Goal: Task Accomplishment & Management: Manage account settings

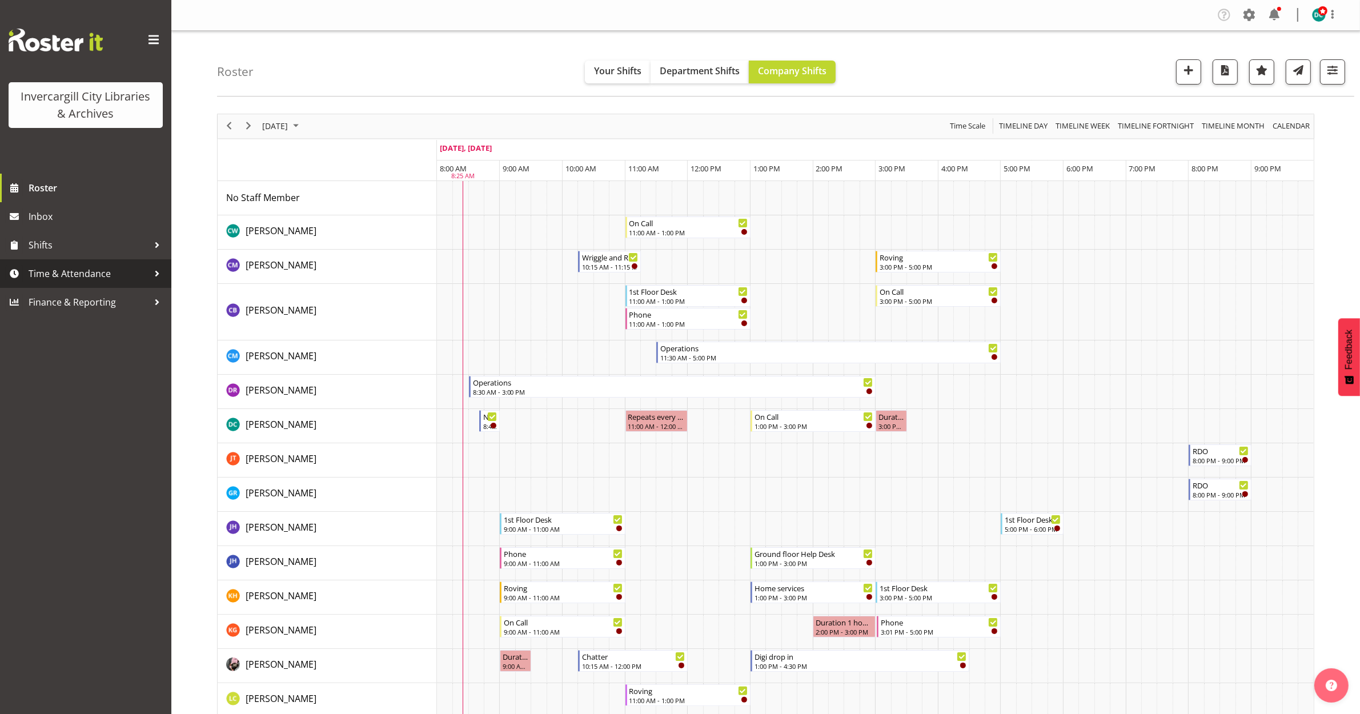
click at [72, 271] on span "Time & Attendance" at bounding box center [89, 273] width 120 height 17
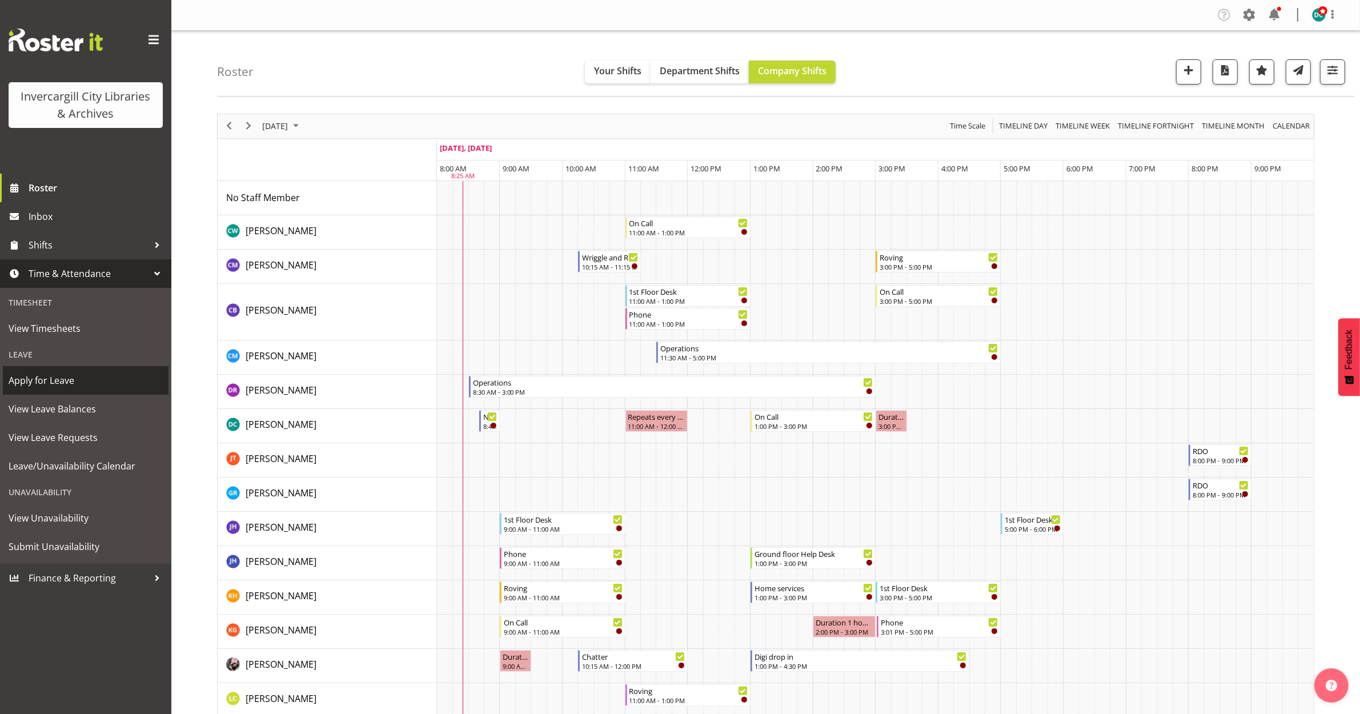
click at [66, 383] on span "Apply for Leave" at bounding box center [86, 380] width 154 height 17
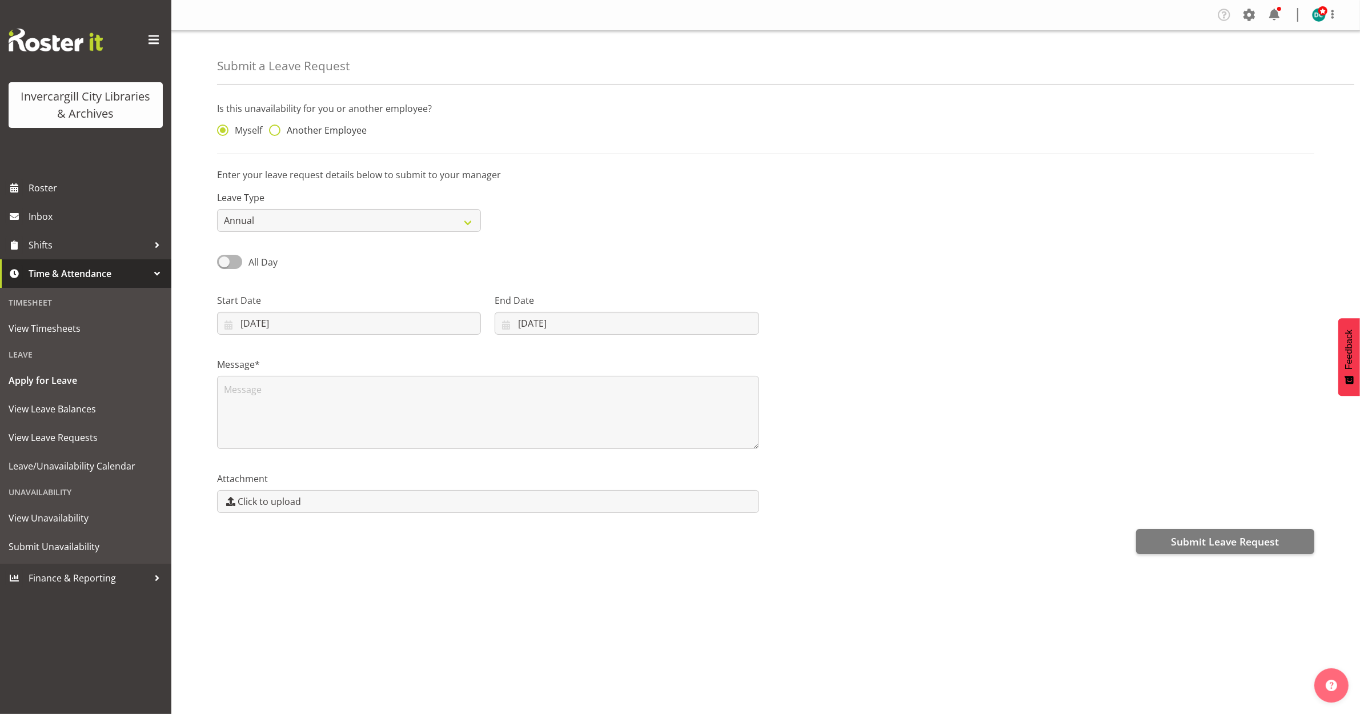
click at [309, 127] on span "Another Employee" at bounding box center [323, 129] width 86 height 11
click at [276, 127] on input "Another Employee" at bounding box center [272, 130] width 7 height 7
radio input "true"
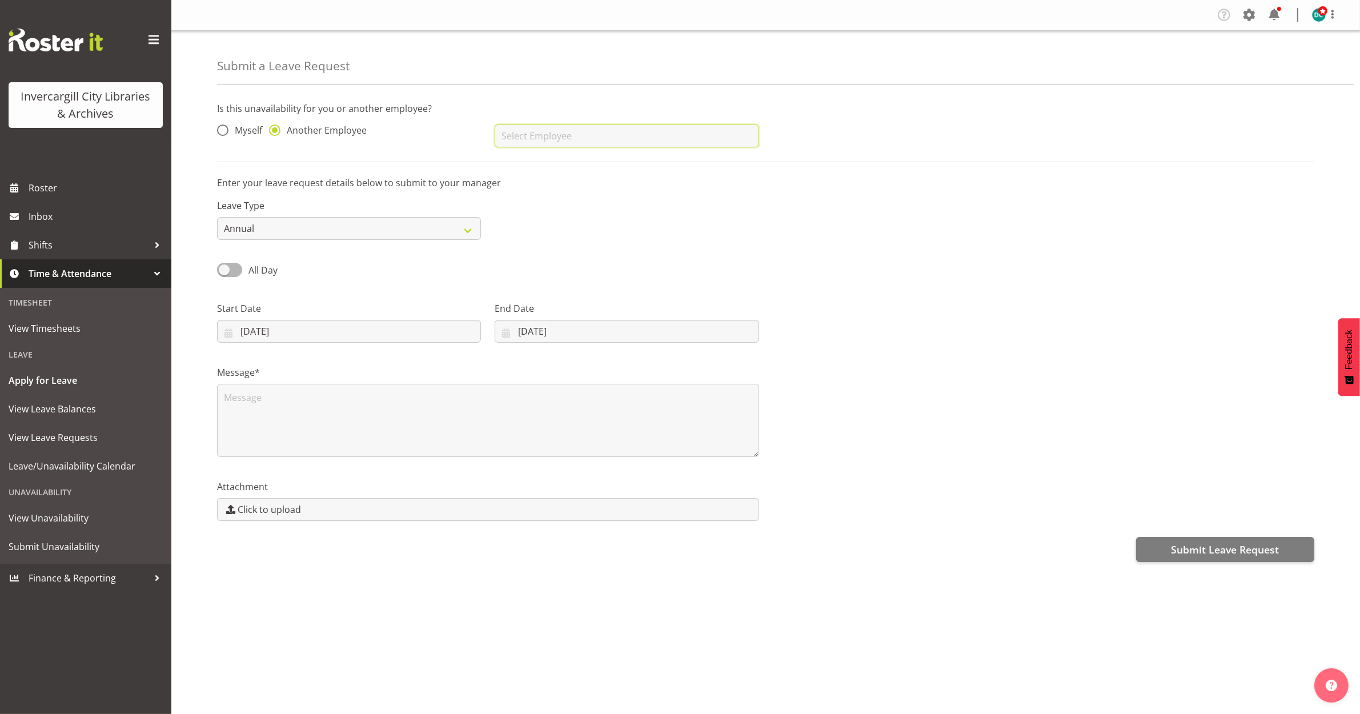
click at [557, 128] on input "text" at bounding box center [627, 135] width 264 height 23
click at [545, 157] on link "[PERSON_NAME]" at bounding box center [627, 164] width 264 height 21
type input "[PERSON_NAME]"
click at [313, 224] on select "Annual Sick Leave Without Pay Bereavement Domestic Violence Parental Jury Servi…" at bounding box center [349, 228] width 264 height 23
select select "Sick"
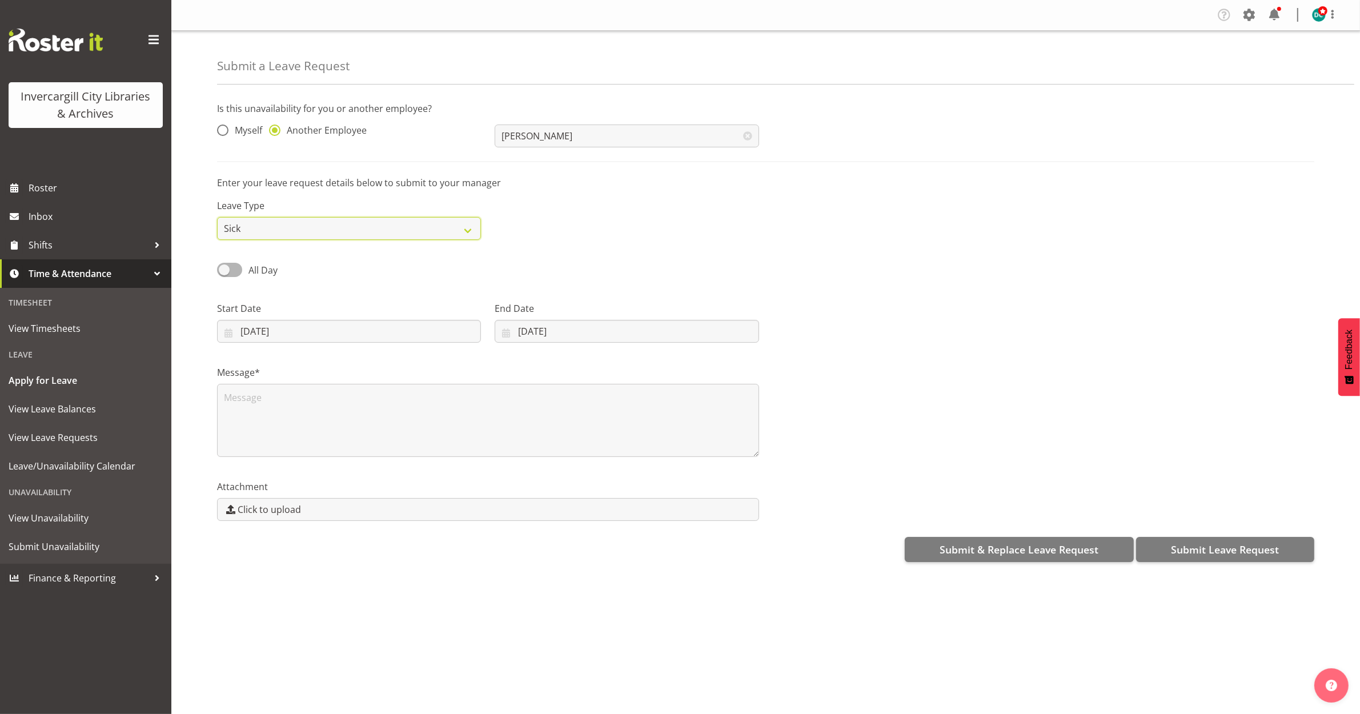
click at [217, 217] on select "Annual Sick Leave Without Pay Bereavement Domestic Violence Parental Jury Servi…" at bounding box center [349, 228] width 264 height 23
click at [317, 327] on input "[DATE]" at bounding box center [349, 331] width 264 height 23
click at [353, 287] on div "Start Date 29/09/2025 January February March April May June July August Septemb…" at bounding box center [349, 318] width 278 height 64
click at [298, 398] on textarea at bounding box center [488, 420] width 542 height 73
type textarea "Sick"
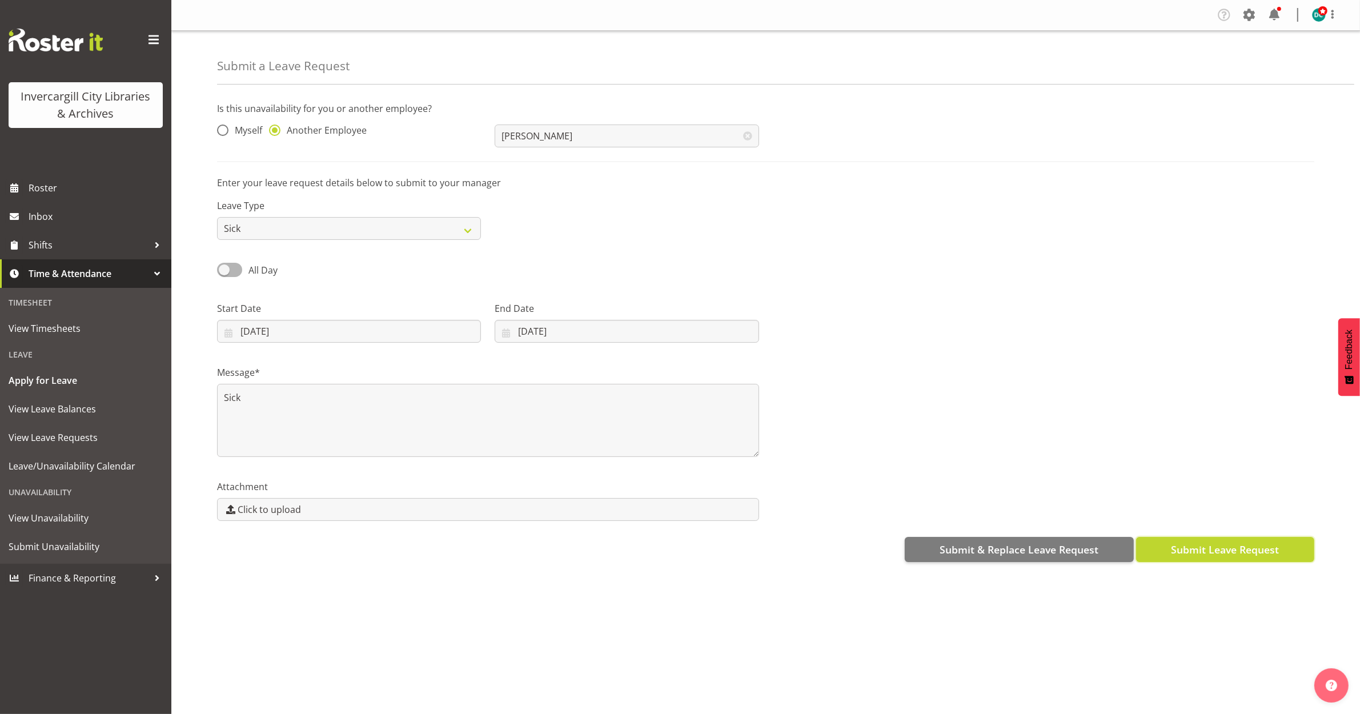
click at [1200, 549] on span "Submit Leave Request" at bounding box center [1225, 549] width 108 height 15
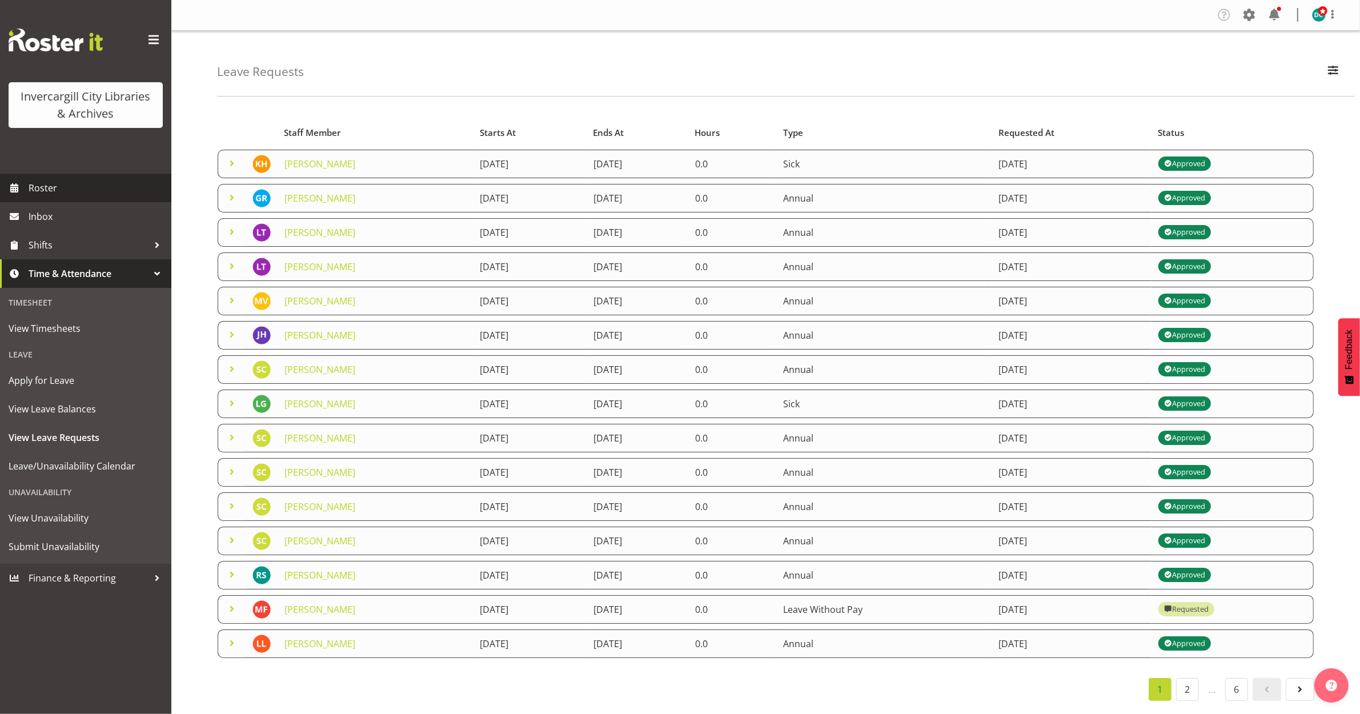
click at [50, 183] on span "Roster" at bounding box center [97, 187] width 137 height 17
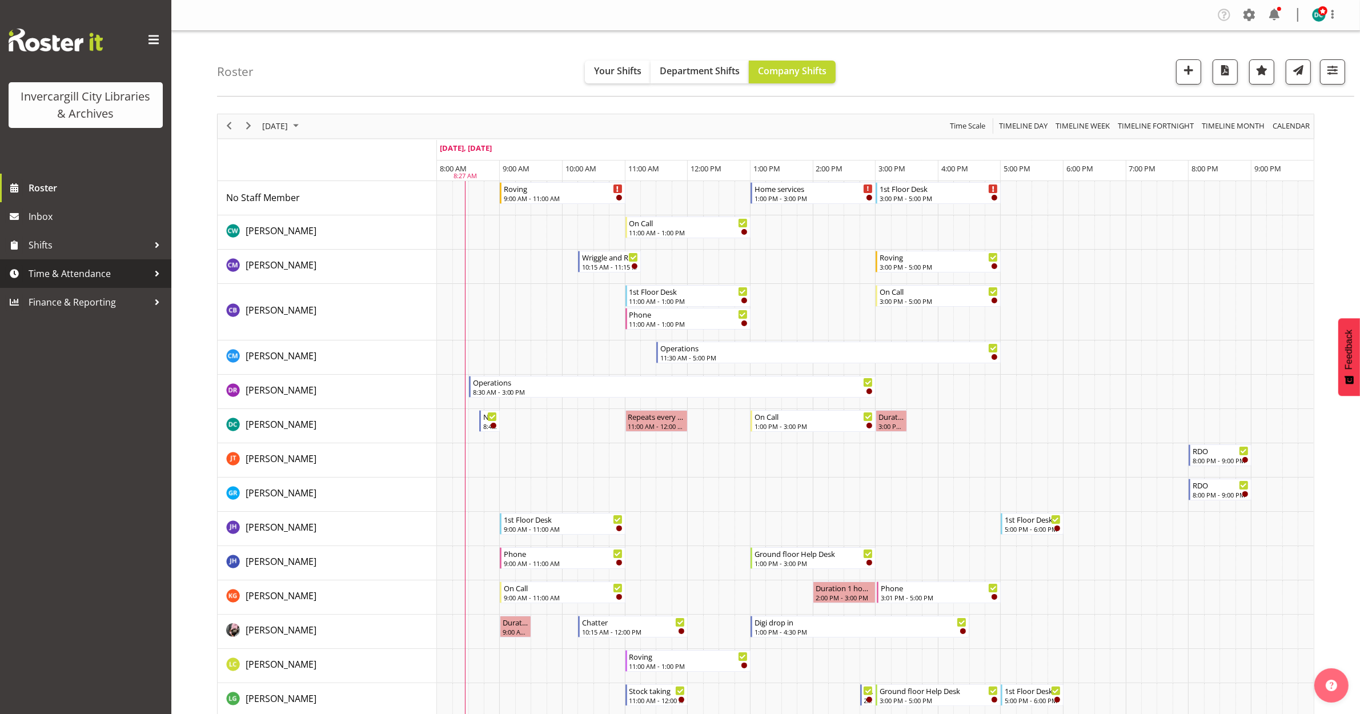
click at [63, 272] on span "Time & Attendance" at bounding box center [89, 273] width 120 height 17
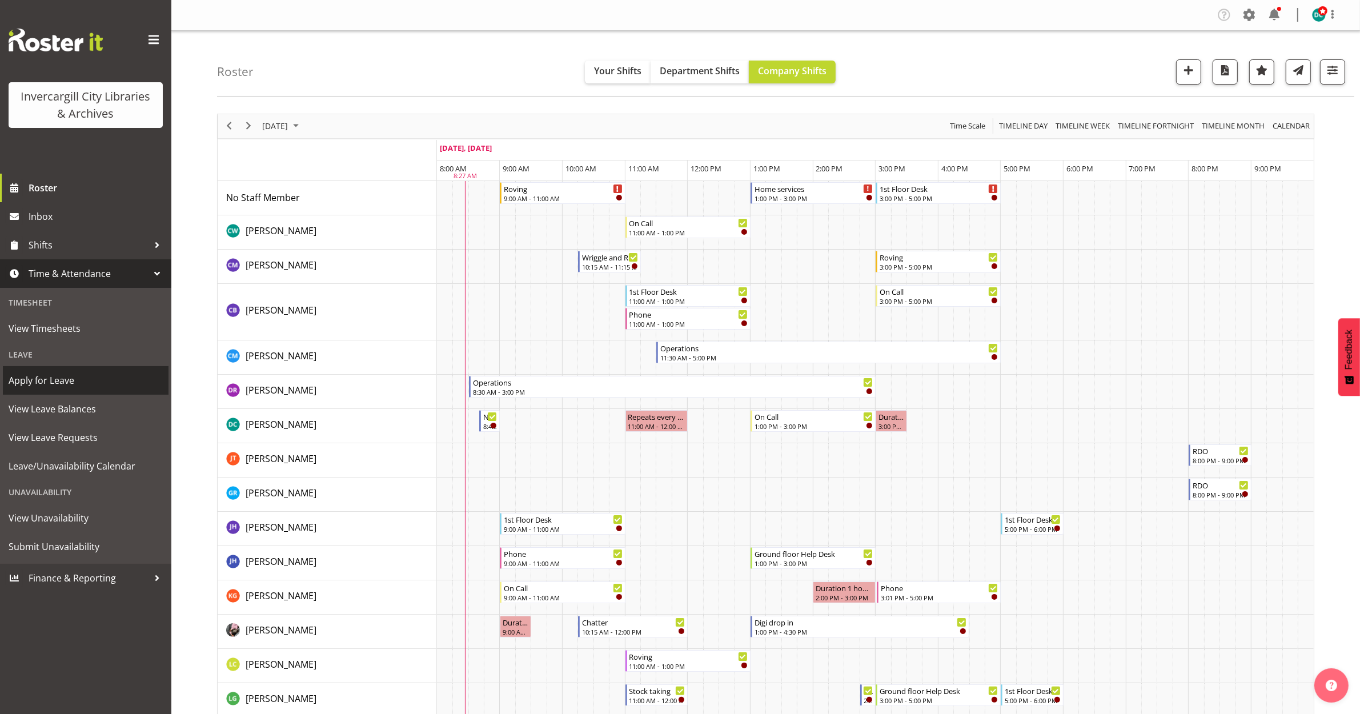
click at [47, 383] on span "Apply for Leave" at bounding box center [86, 380] width 154 height 17
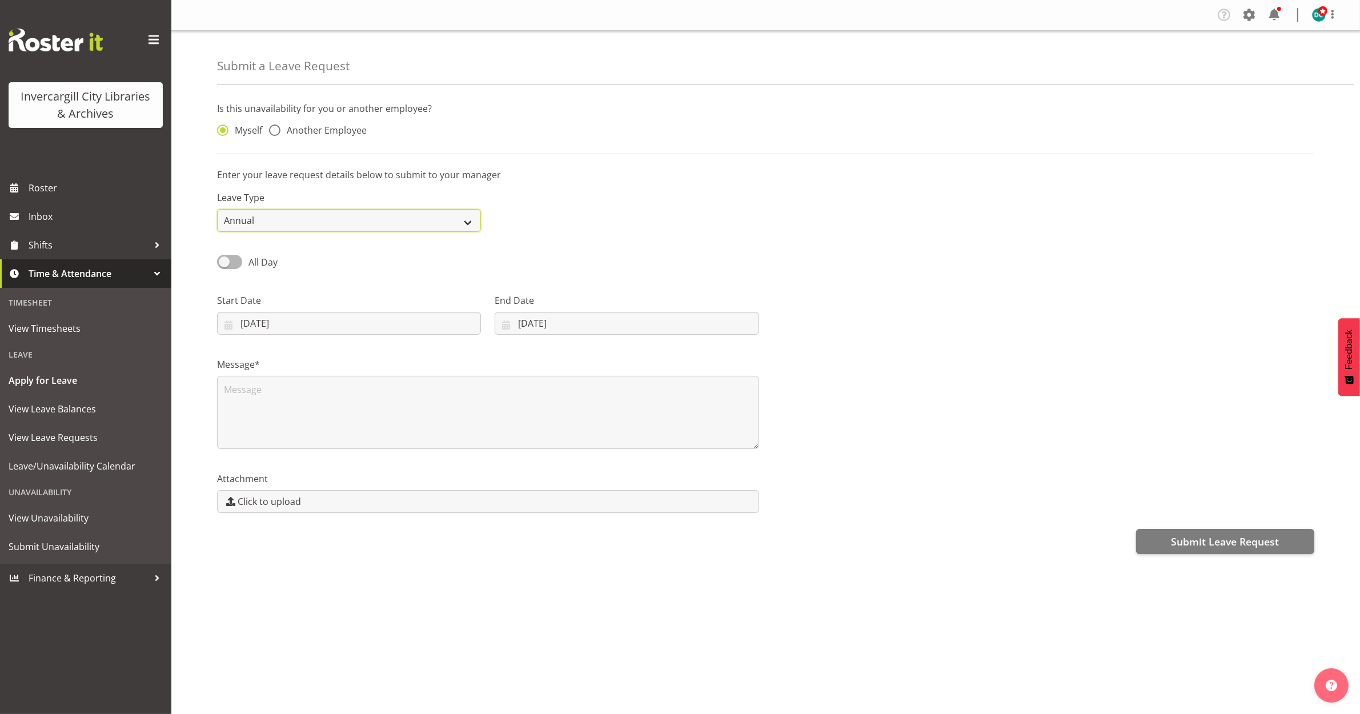
click at [312, 223] on select "Annual Sick Leave Without Pay Bereavement Domestic Violence Parental Jury Servi…" at bounding box center [349, 220] width 264 height 23
click at [271, 132] on span at bounding box center [274, 129] width 11 height 11
click at [271, 132] on input "Another Employee" at bounding box center [272, 130] width 7 height 7
radio input "true"
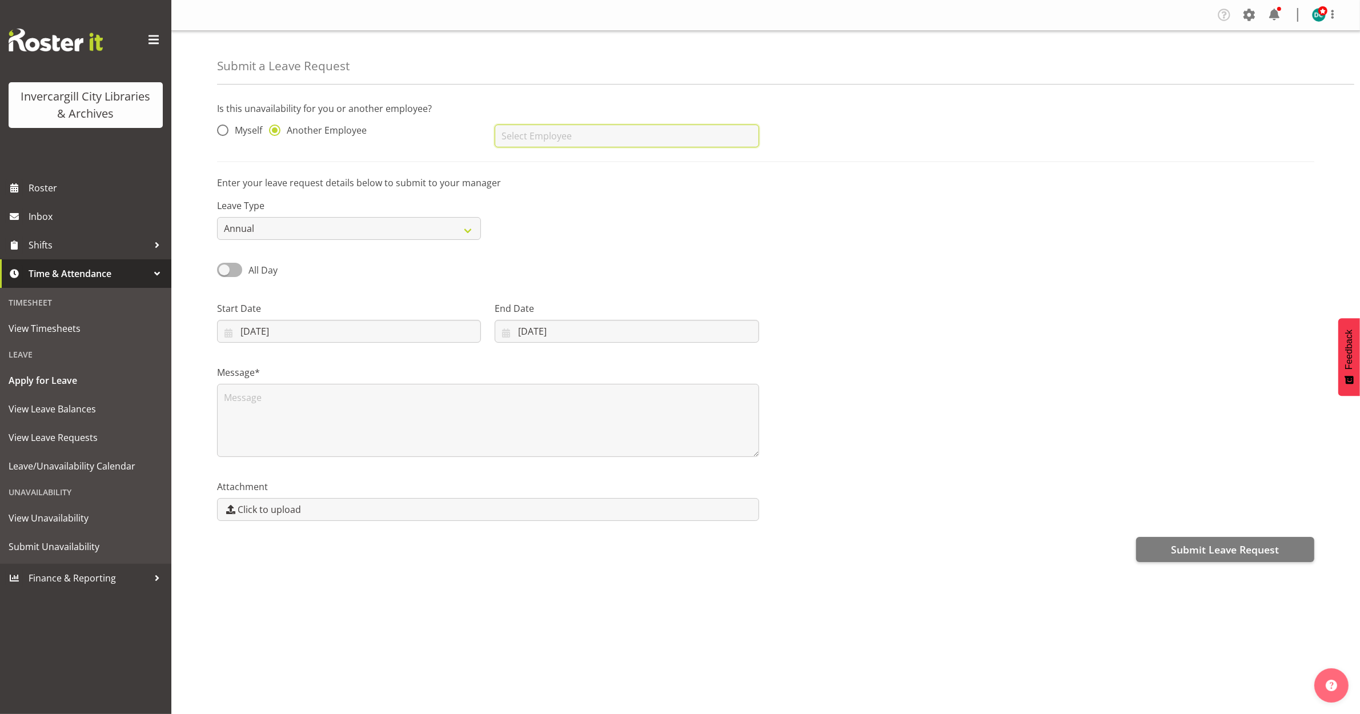
click at [577, 130] on input "text" at bounding box center [627, 135] width 264 height 23
click at [554, 162] on span "[PERSON_NAME]" at bounding box center [539, 164] width 71 height 13
type input "[PERSON_NAME]"
click at [288, 405] on textarea at bounding box center [488, 420] width 542 height 73
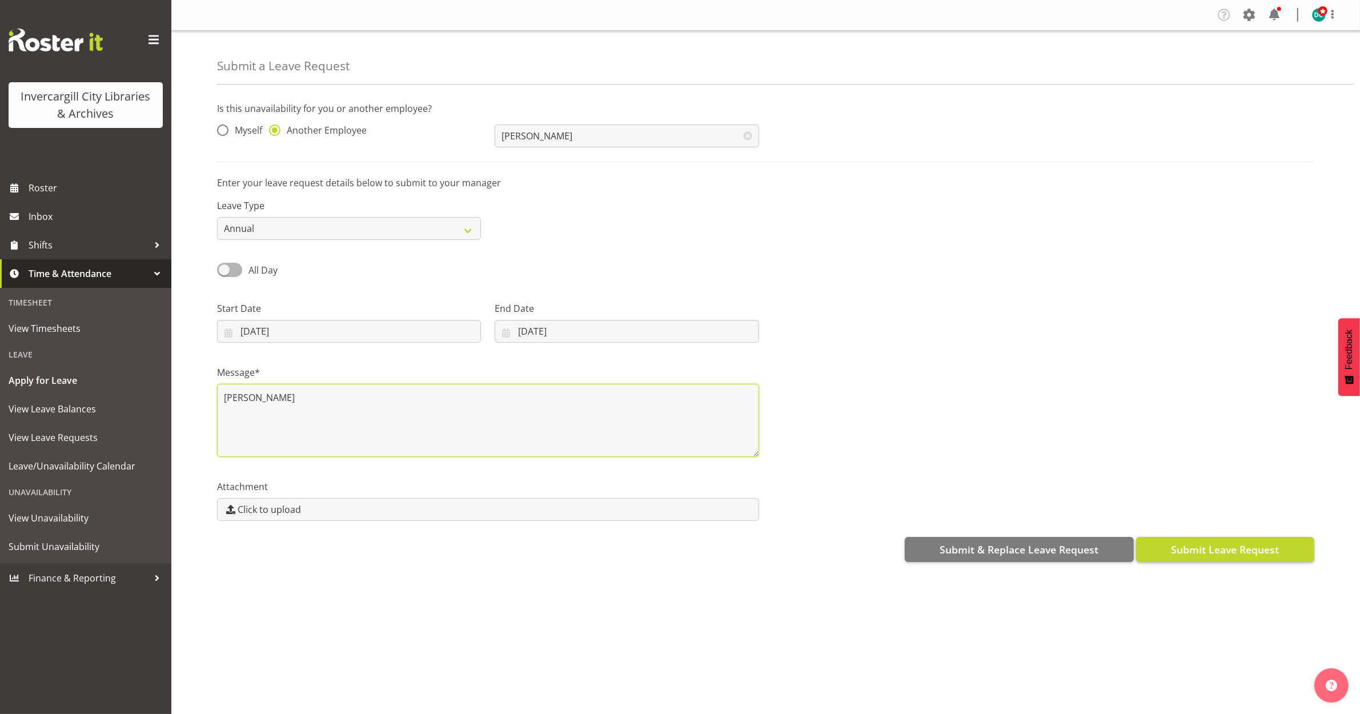
type textarea "[PERSON_NAME]"
click at [1220, 549] on span "Submit Leave Request" at bounding box center [1225, 549] width 108 height 15
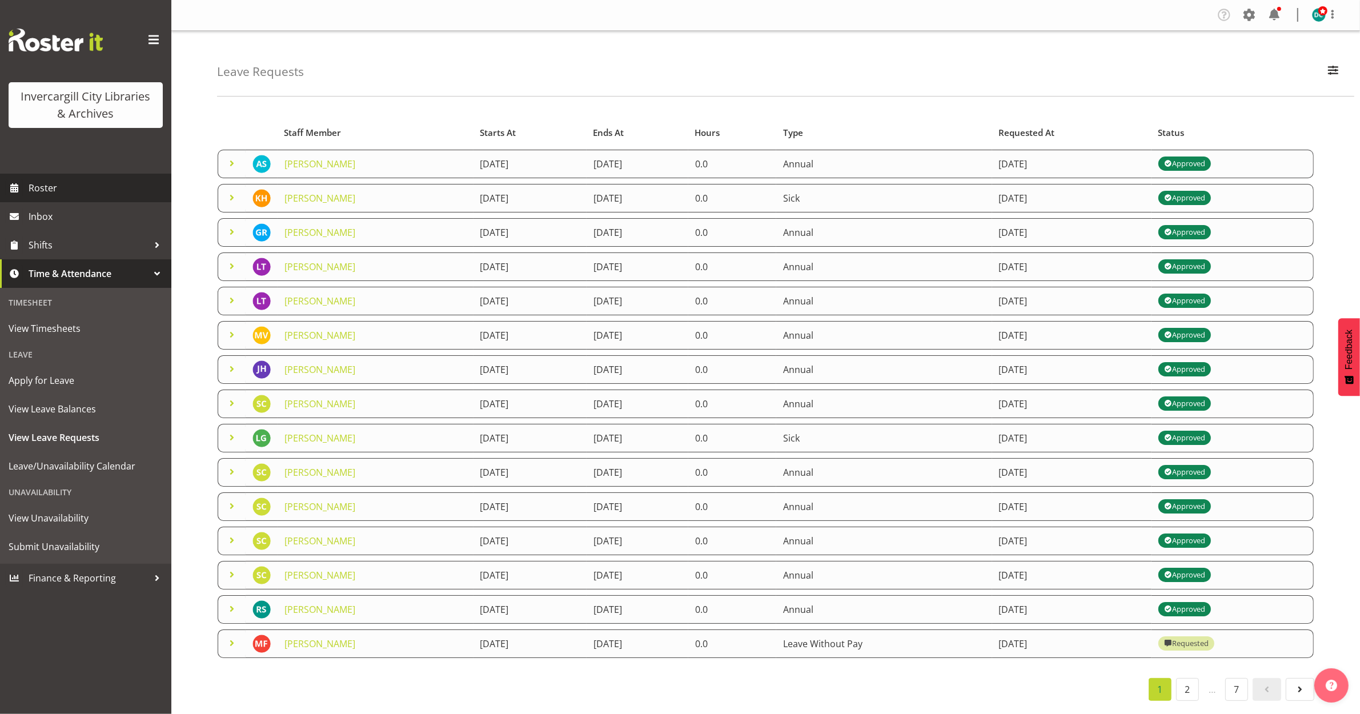
click at [53, 184] on span "Roster" at bounding box center [97, 187] width 137 height 17
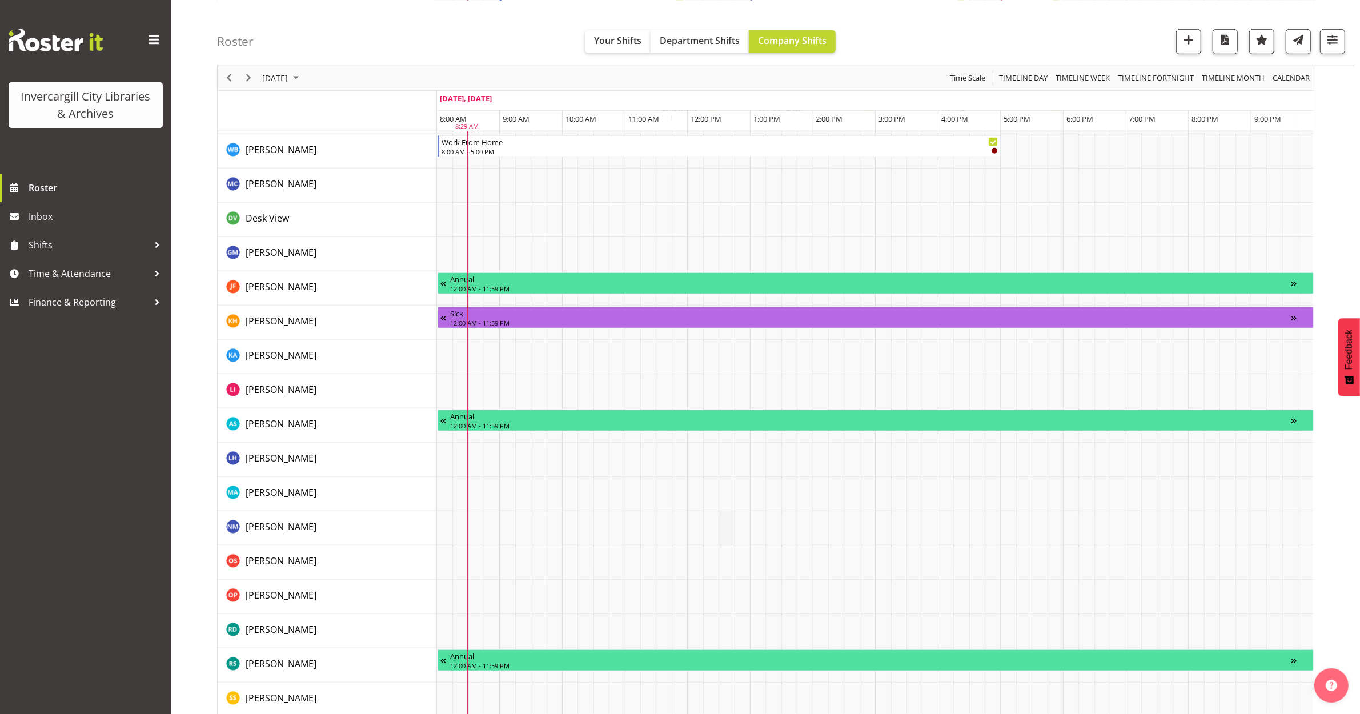
scroll to position [892, 0]
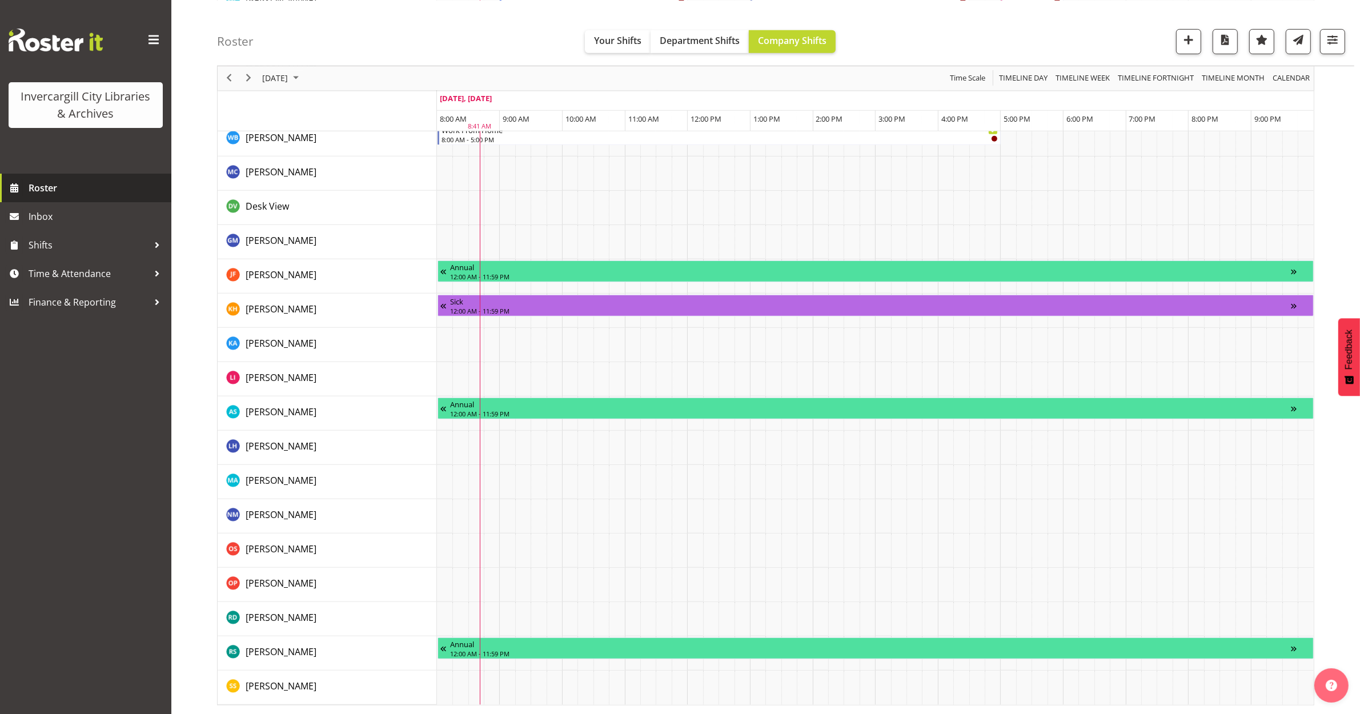
click at [61, 193] on span "Roster" at bounding box center [97, 187] width 137 height 17
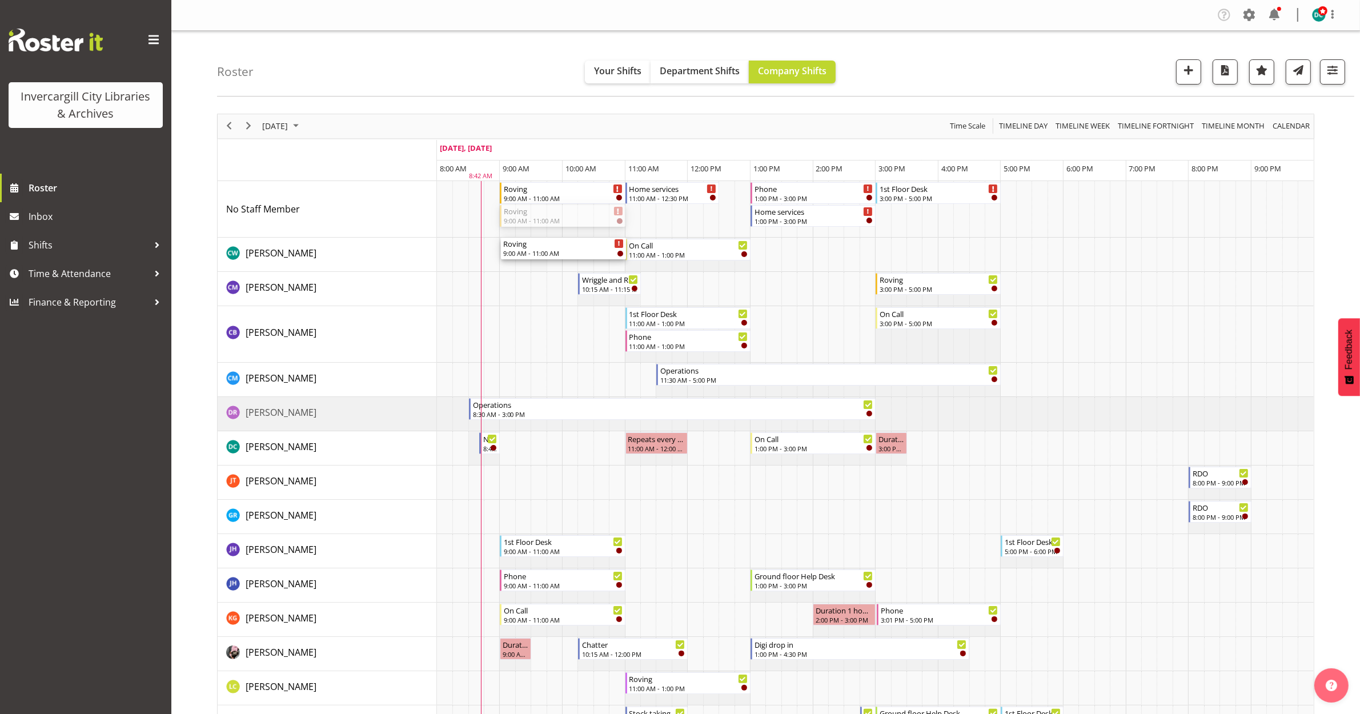
drag, startPoint x: 554, startPoint y: 207, endPoint x: 537, endPoint y: 263, distance: 58.0
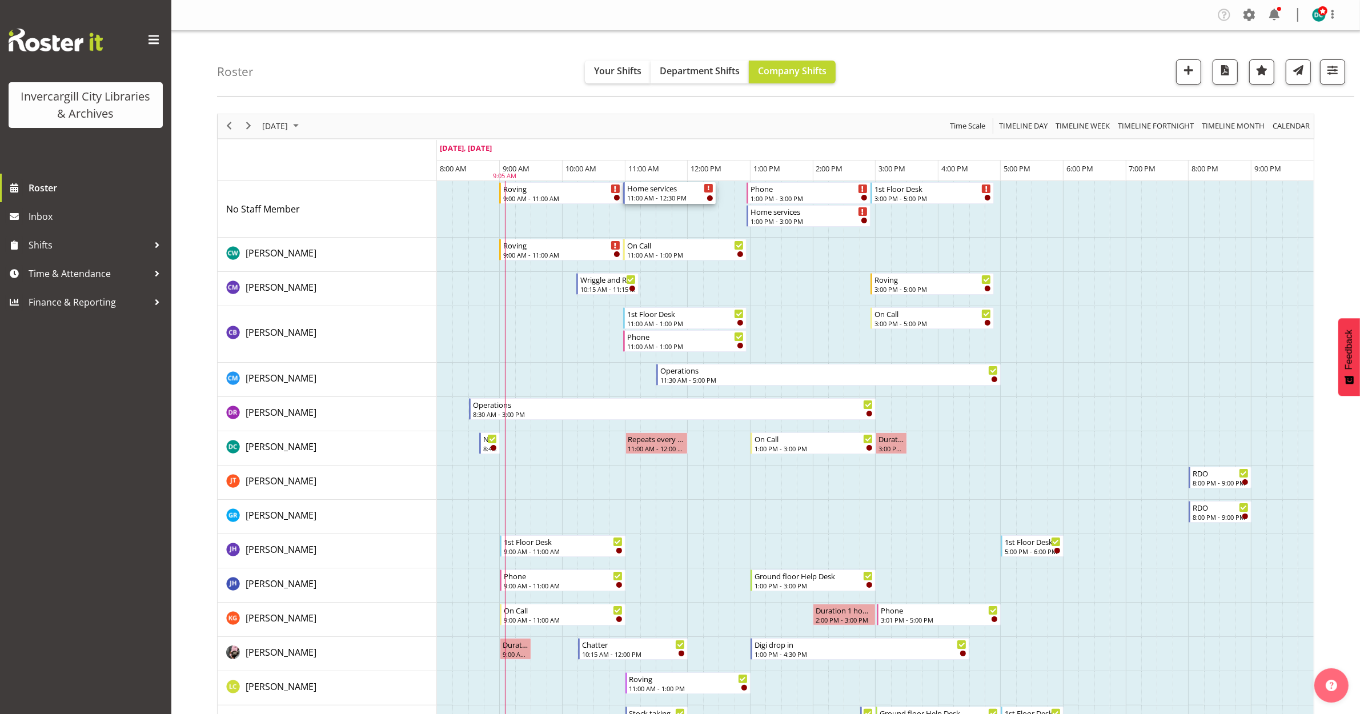
click at [648, 191] on div "Home services" at bounding box center [670, 187] width 86 height 11
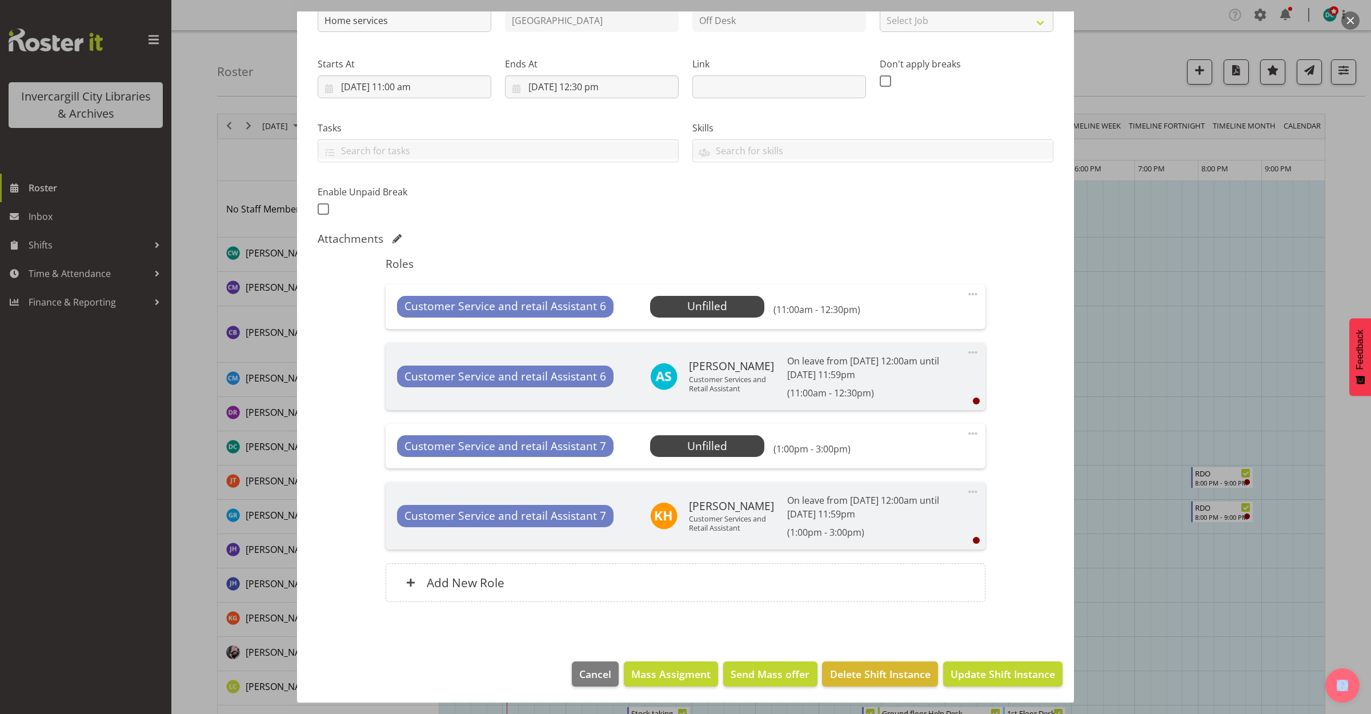
scroll to position [144, 0]
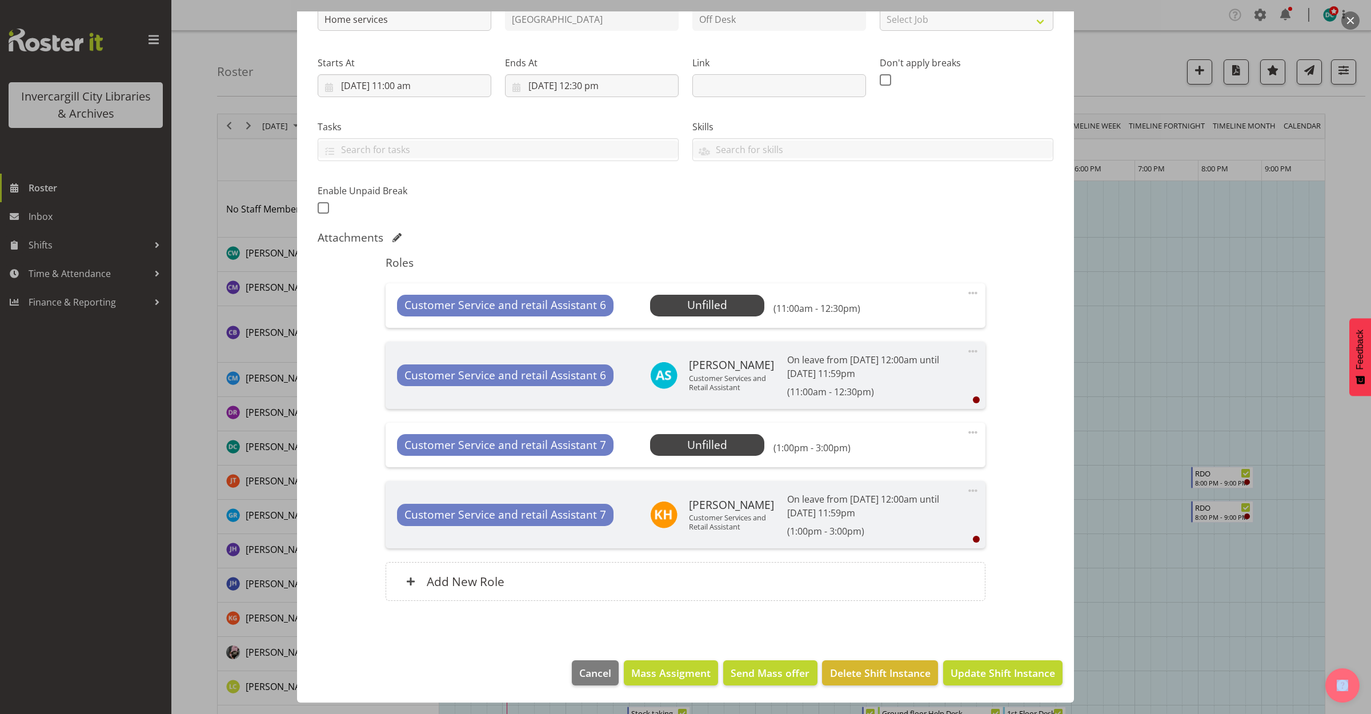
click at [967, 428] on span at bounding box center [973, 432] width 14 height 14
click at [886, 496] on link "Delete" at bounding box center [925, 498] width 110 height 21
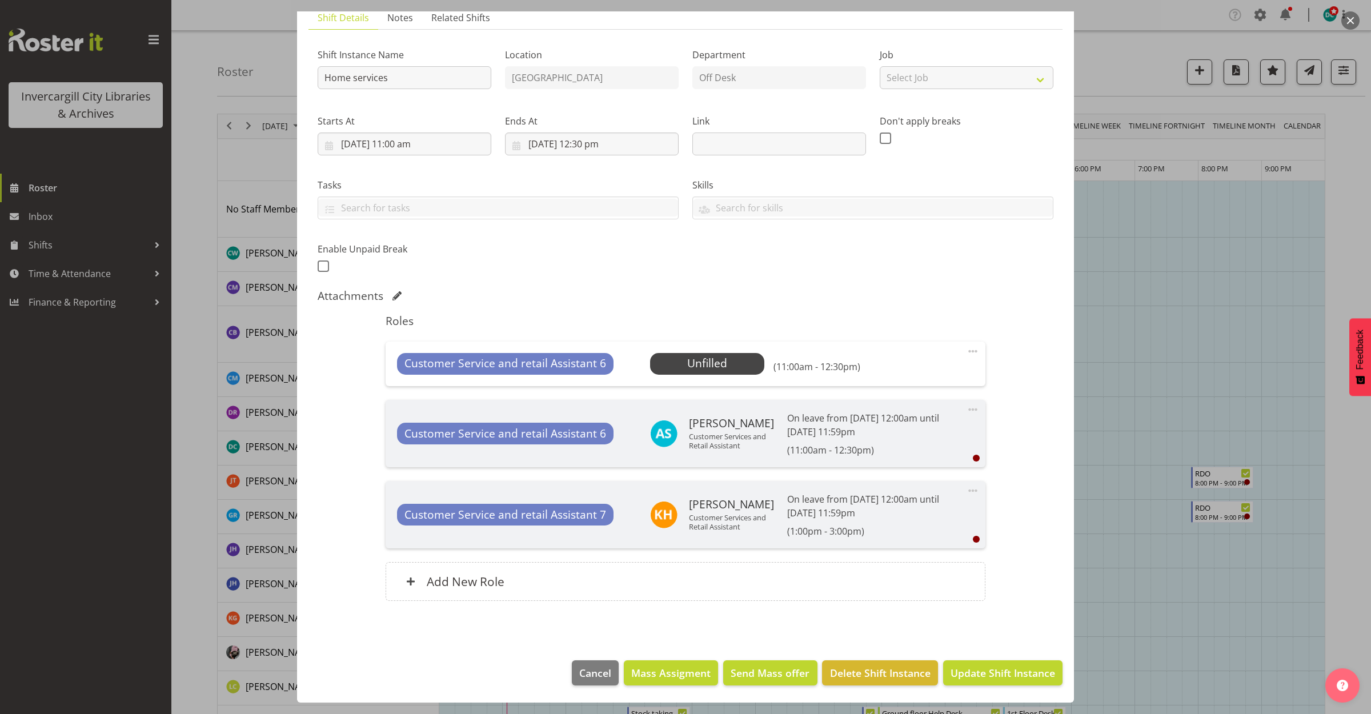
scroll to position [86, 0]
click at [966, 350] on span at bounding box center [973, 351] width 14 height 14
click at [886, 415] on link "Delete" at bounding box center [925, 417] width 110 height 21
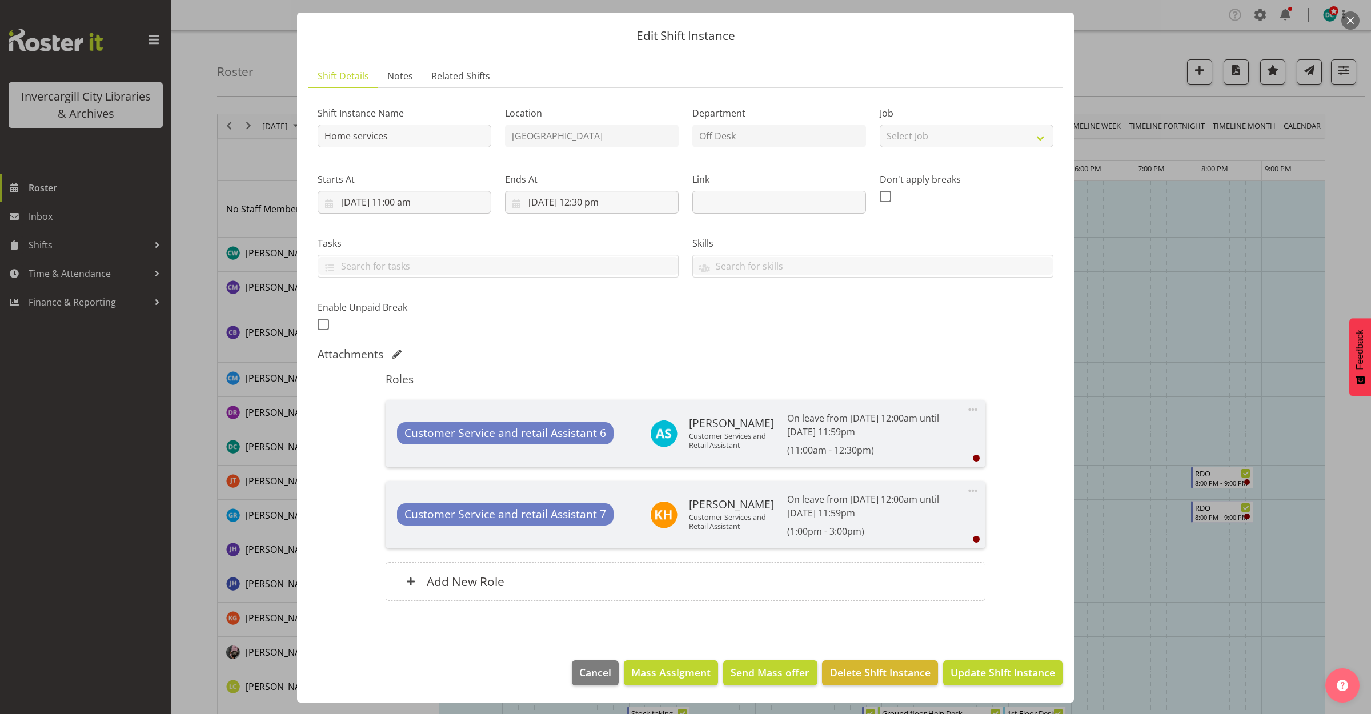
scroll to position [27, 0]
click at [1010, 670] on span "Update Shift Instance" at bounding box center [1002, 672] width 105 height 15
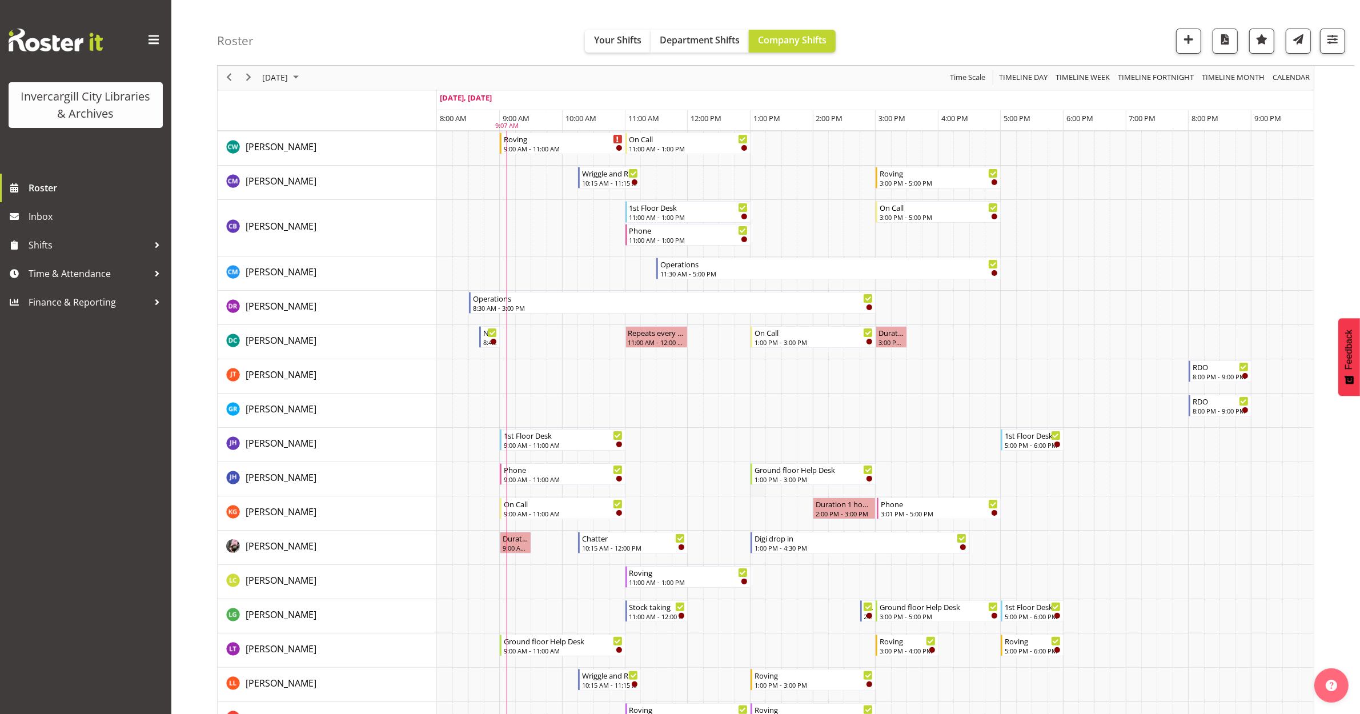
scroll to position [214, 0]
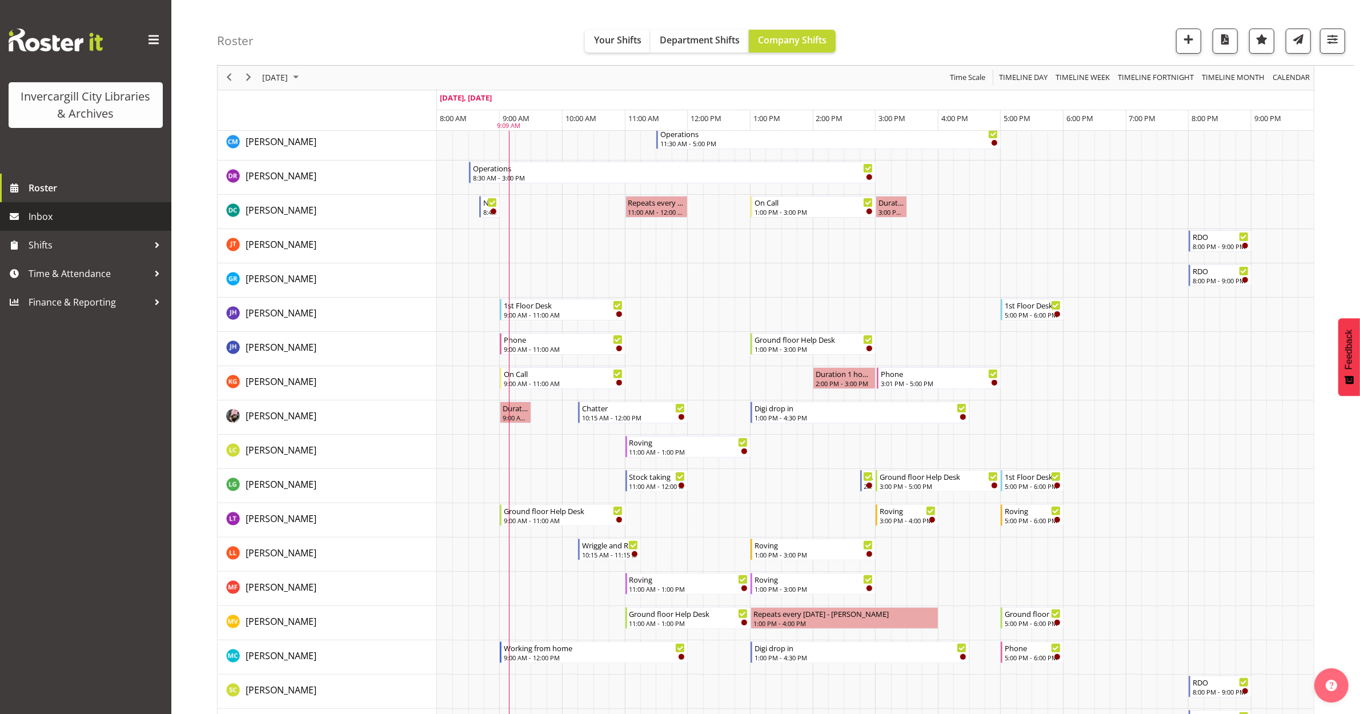
click at [43, 218] on span "Inbox" at bounding box center [97, 216] width 137 height 17
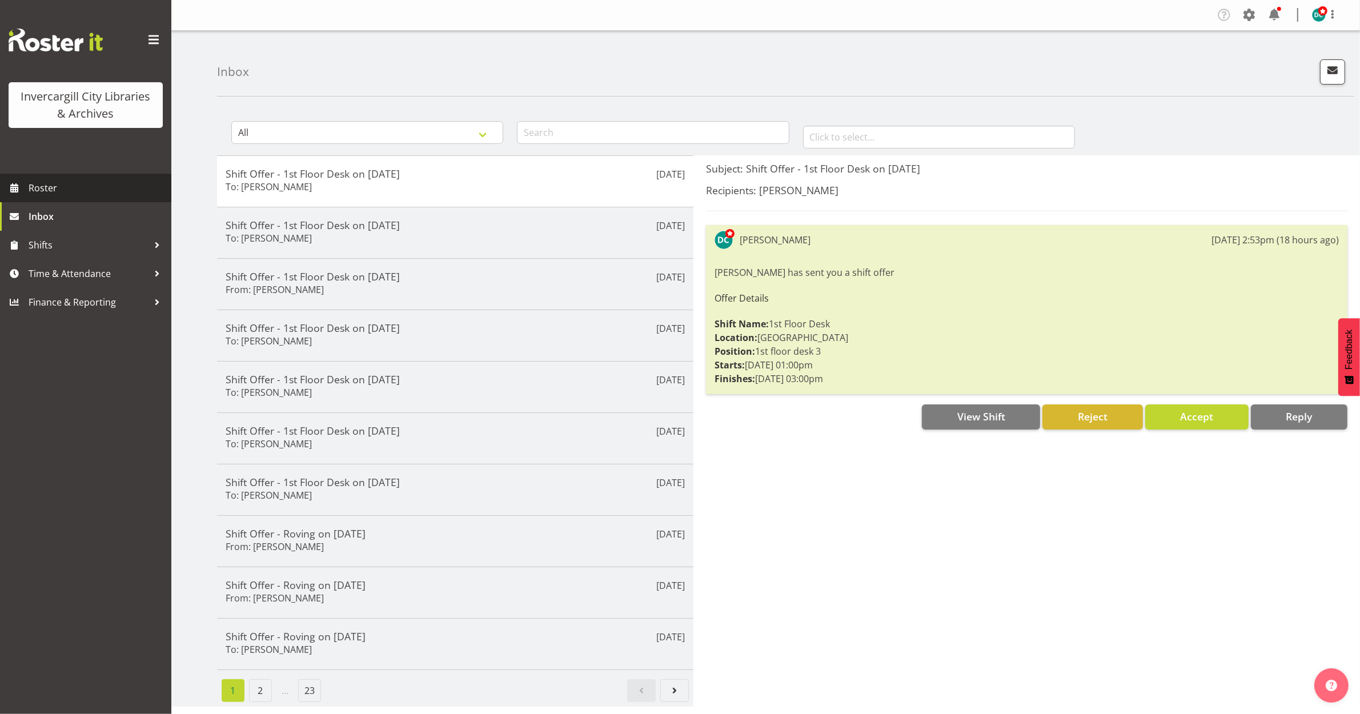
click at [40, 186] on span "Roster" at bounding box center [97, 187] width 137 height 17
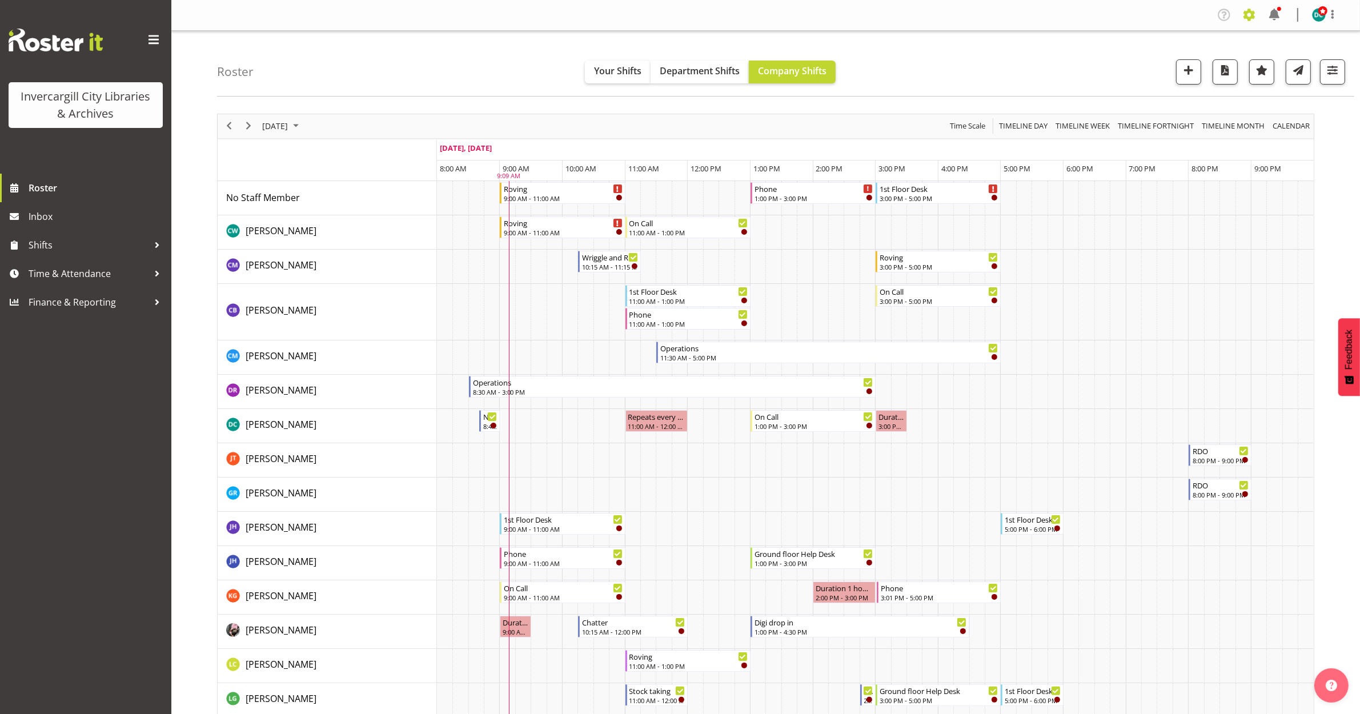
click at [1249, 10] on span at bounding box center [1249, 15] width 18 height 18
click at [1139, 123] on link "Employees" at bounding box center [1179, 124] width 158 height 21
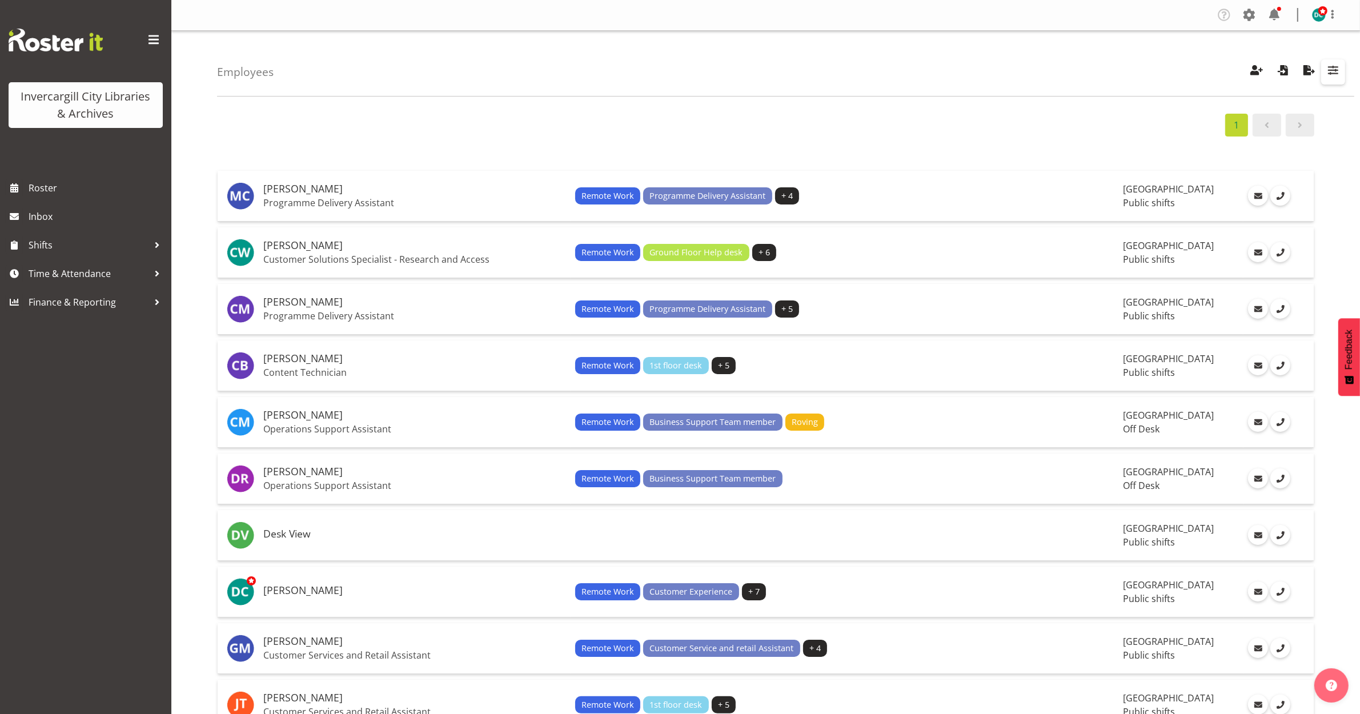
click at [1331, 69] on span "button" at bounding box center [1332, 70] width 15 height 15
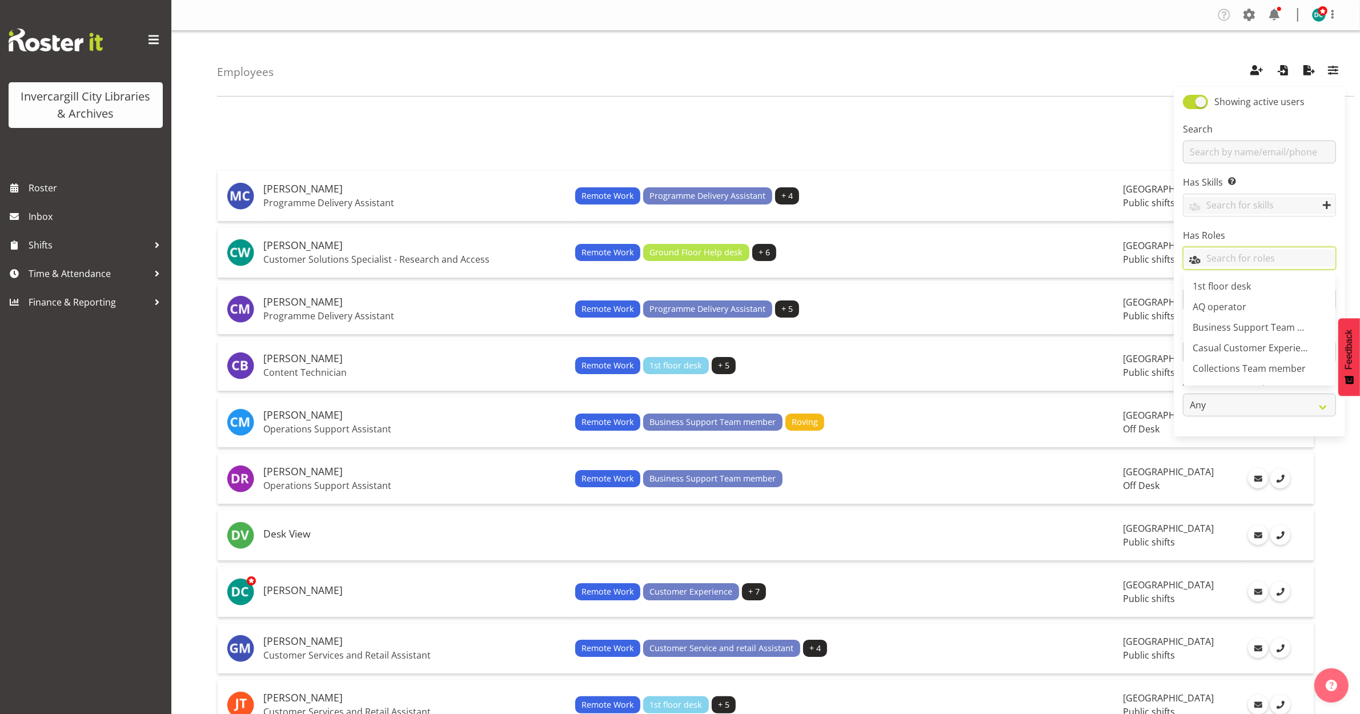
click at [1247, 263] on input "text" at bounding box center [1259, 258] width 152 height 18
click at [1239, 344] on span "Casual Customer Experience Assistant" at bounding box center [1274, 347] width 165 height 13
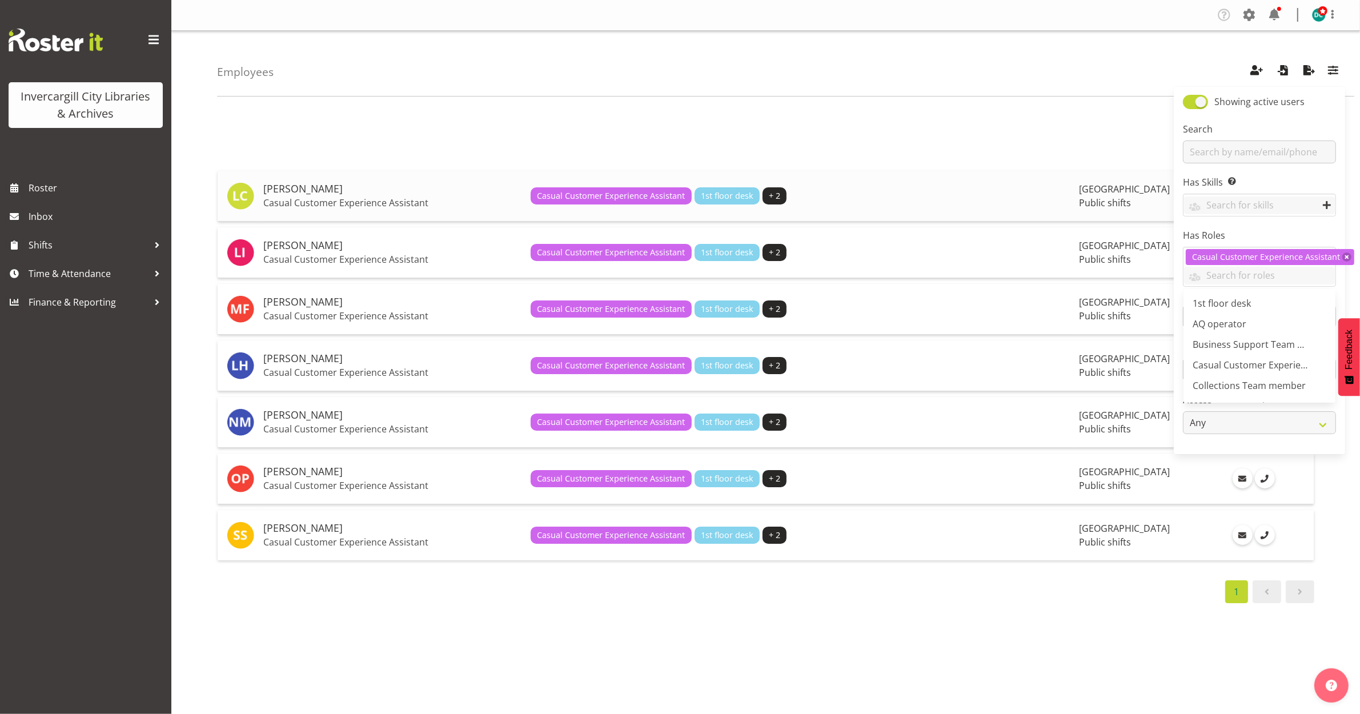
click at [315, 187] on h5 "Linda Cooper" at bounding box center [392, 188] width 258 height 11
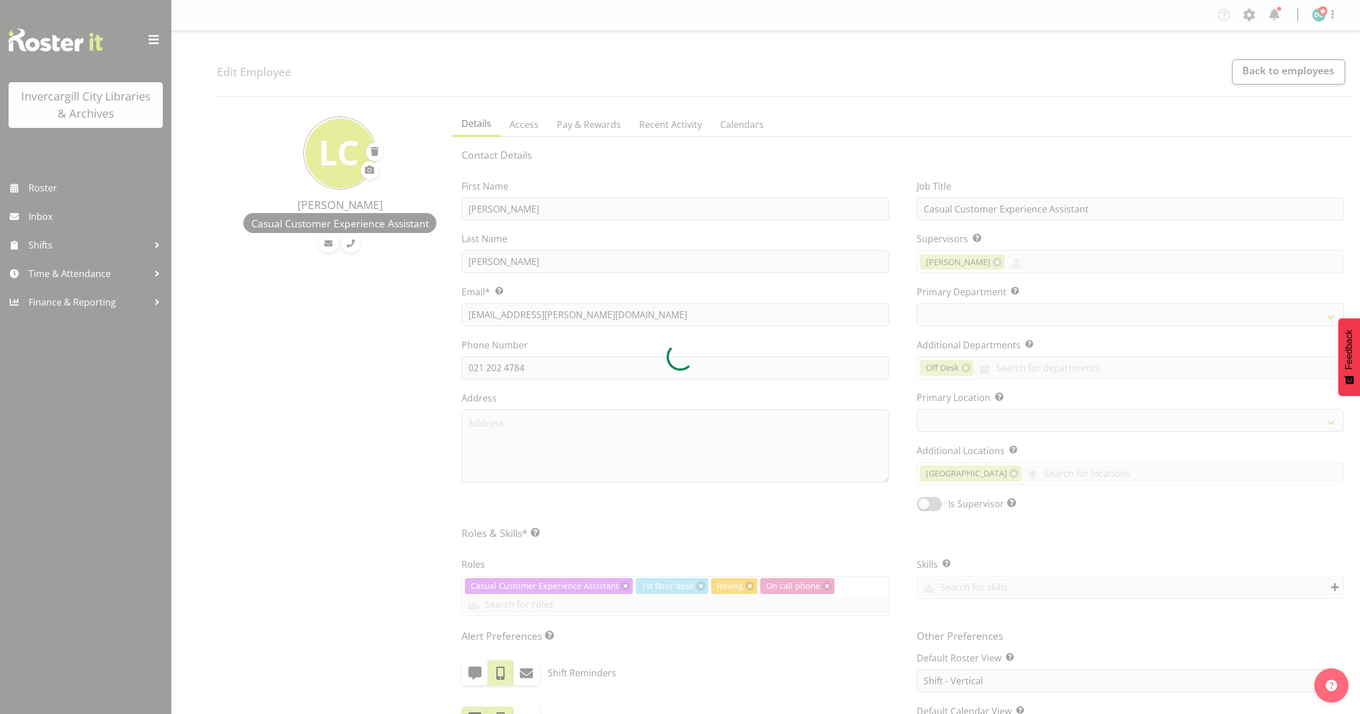
select select "shift"
select select "TimelineWeek"
select select
select select "921"
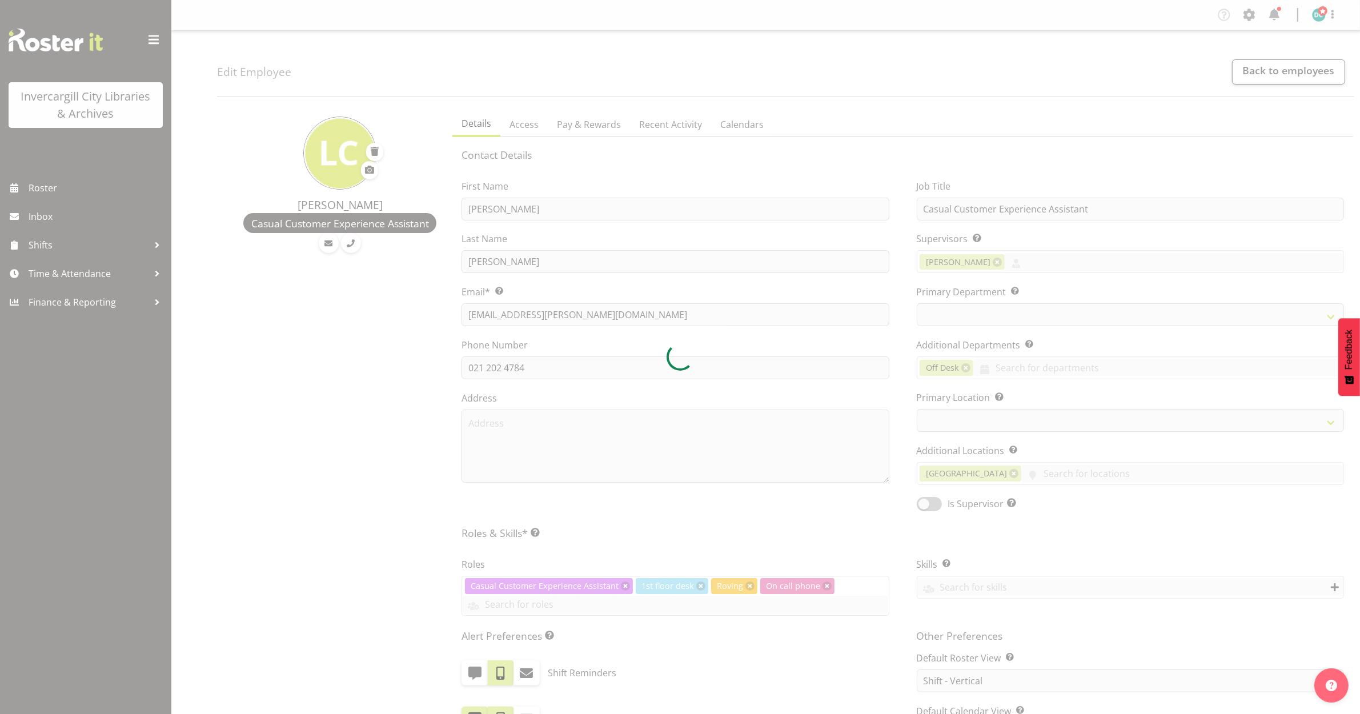
select select "1276"
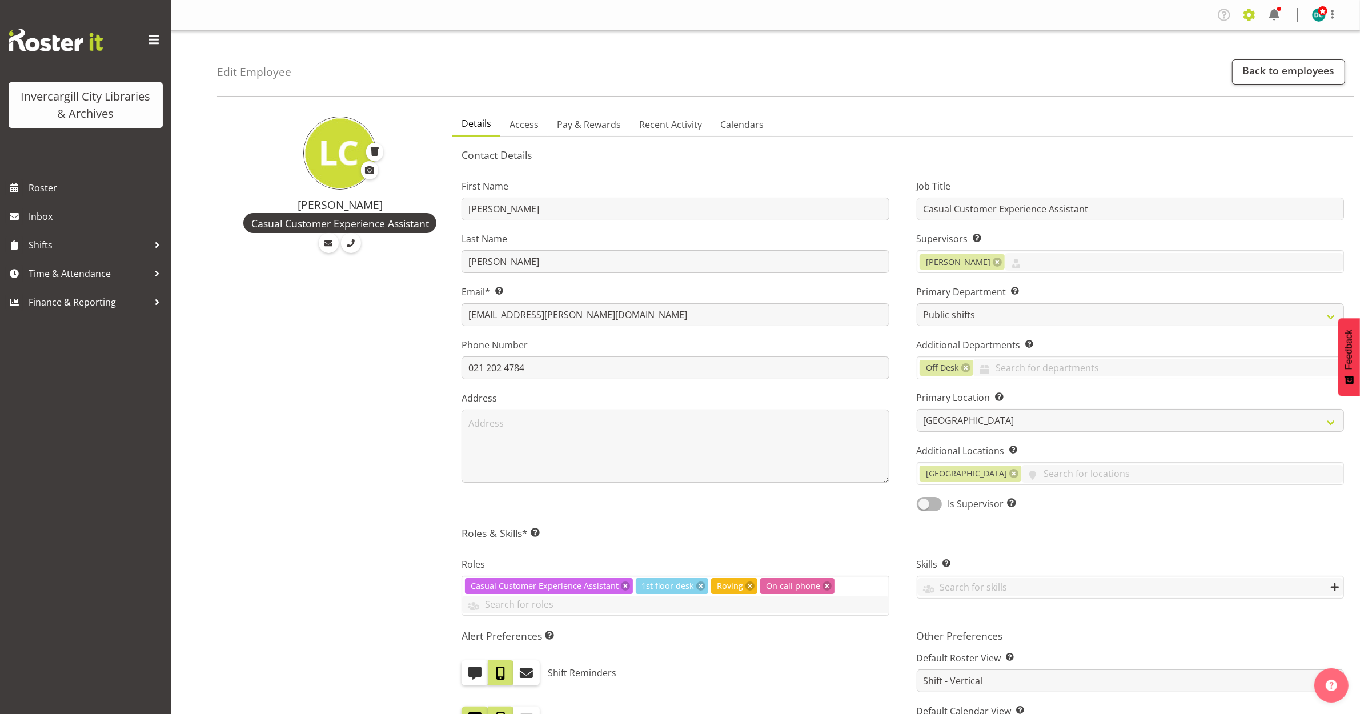
click at [1249, 15] on span at bounding box center [1249, 15] width 18 height 18
click at [1158, 46] on link "Company Settings" at bounding box center [1179, 41] width 158 height 21
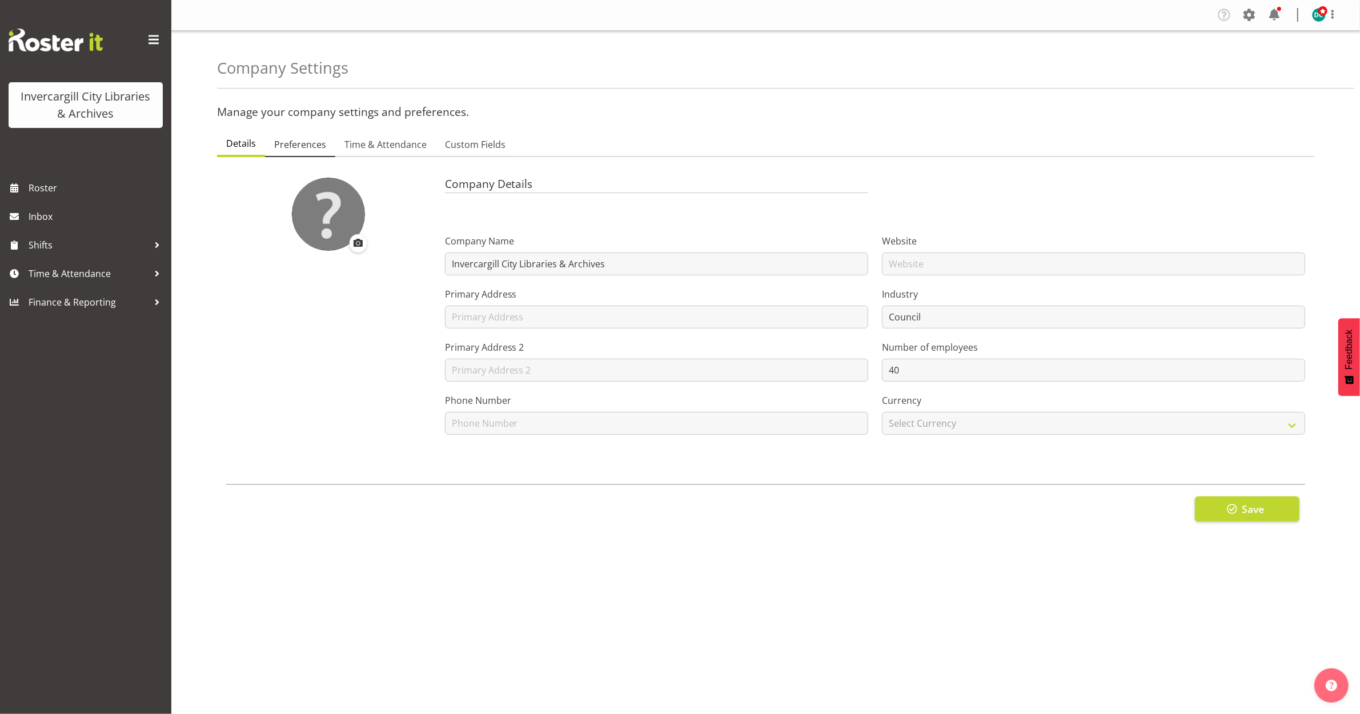
click at [320, 147] on span "Preferences" at bounding box center [300, 145] width 52 height 14
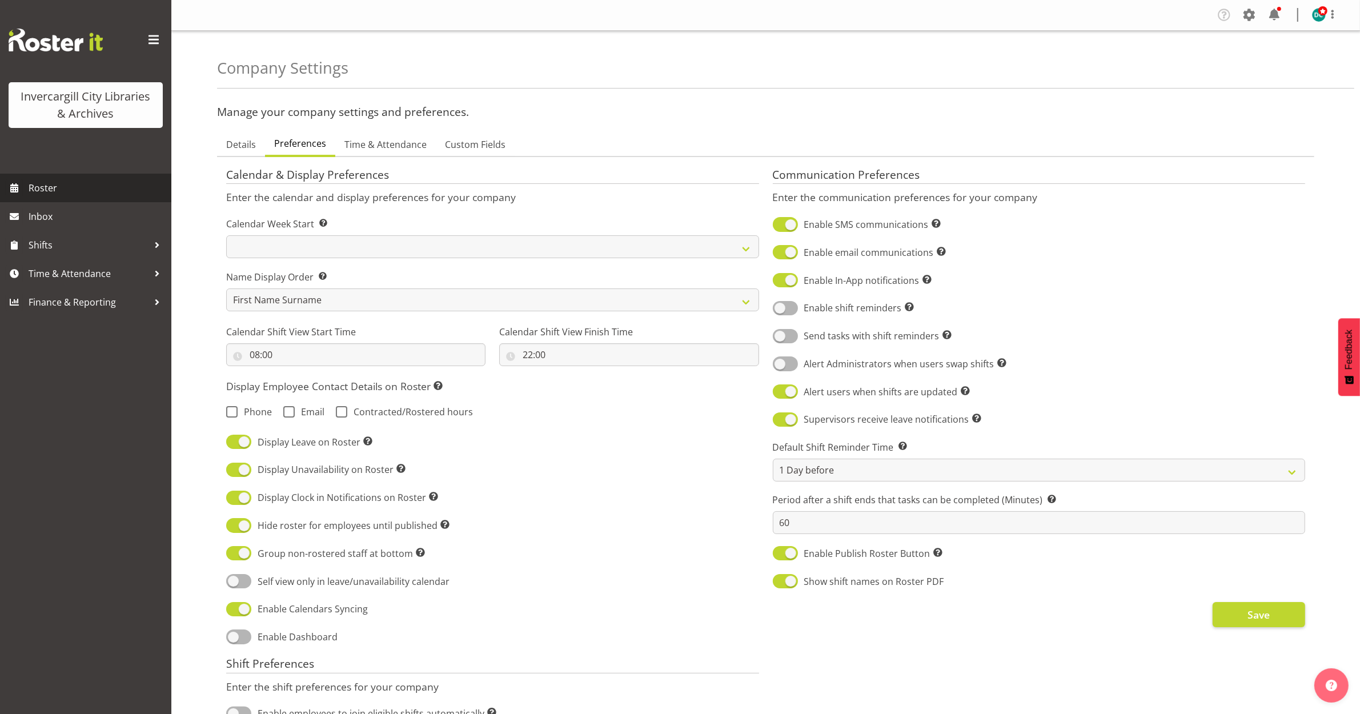
click at [46, 184] on span "Roster" at bounding box center [97, 187] width 137 height 17
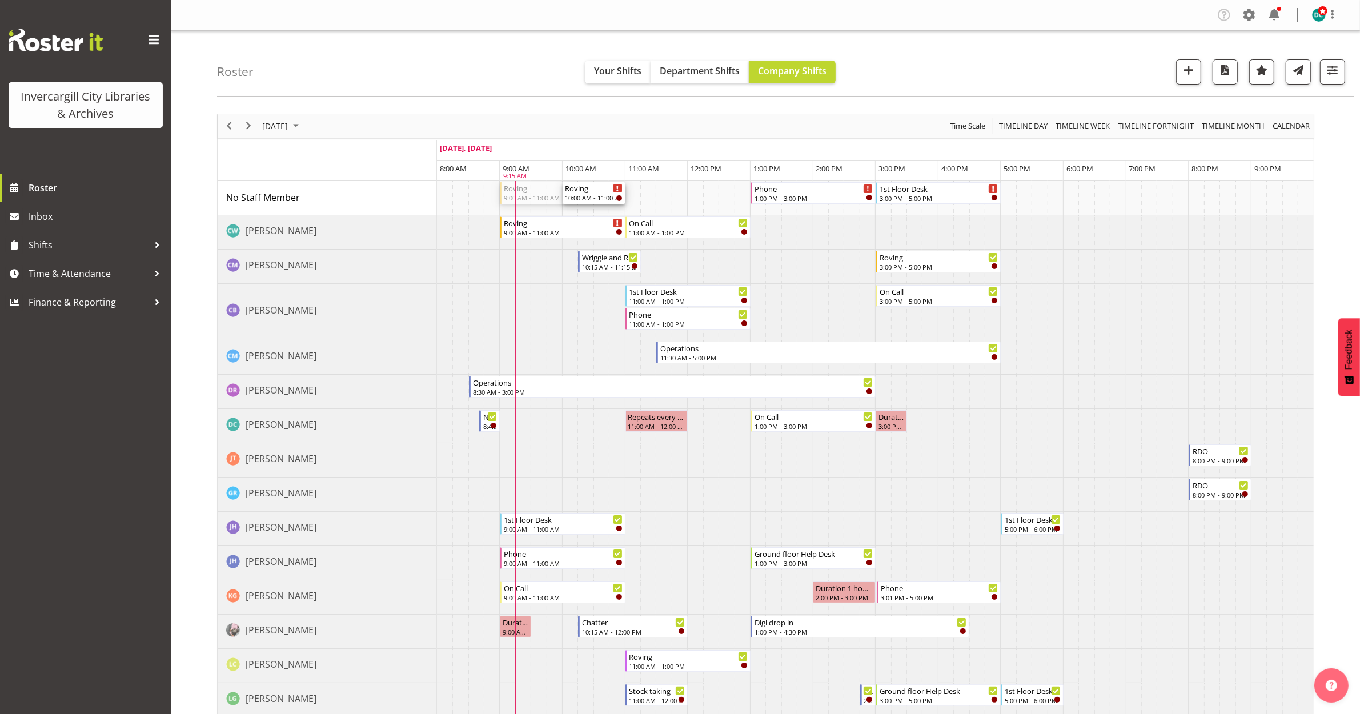
drag, startPoint x: 501, startPoint y: 194, endPoint x: 575, endPoint y: 192, distance: 74.3
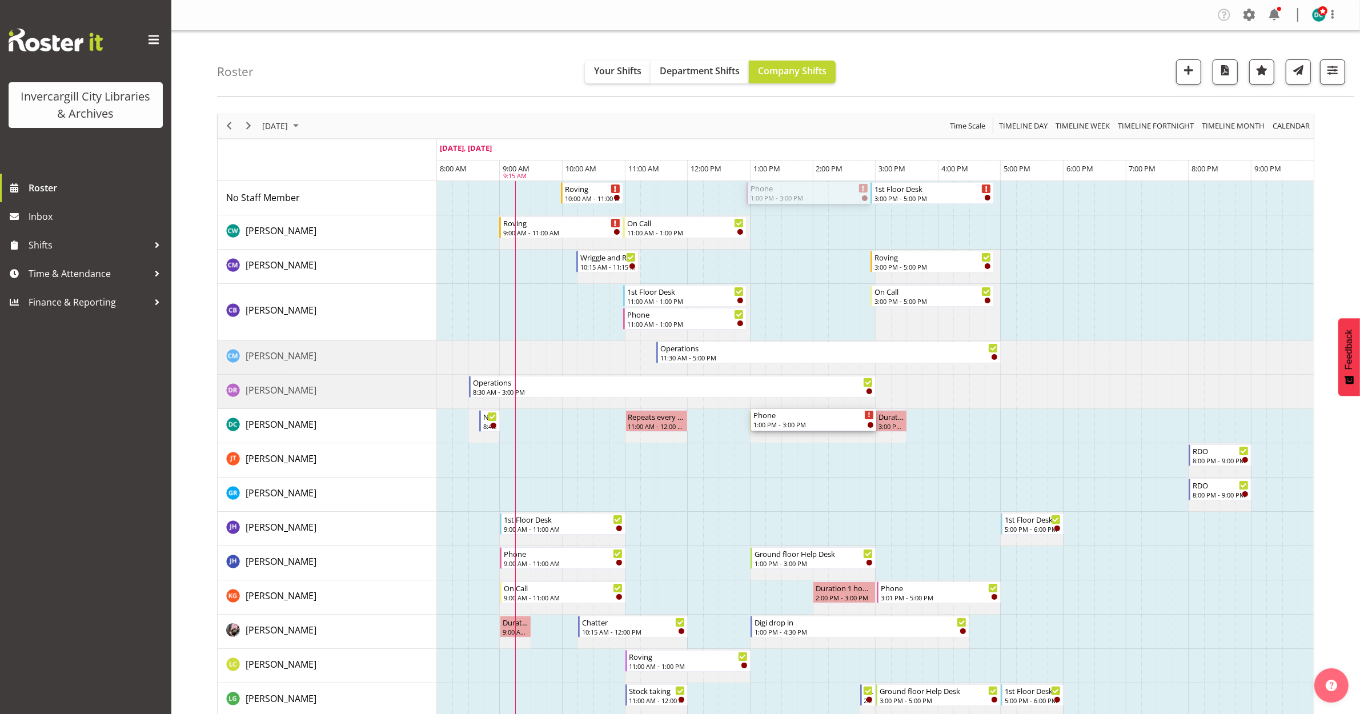
drag, startPoint x: 789, startPoint y: 416, endPoint x: 777, endPoint y: 435, distance: 22.8
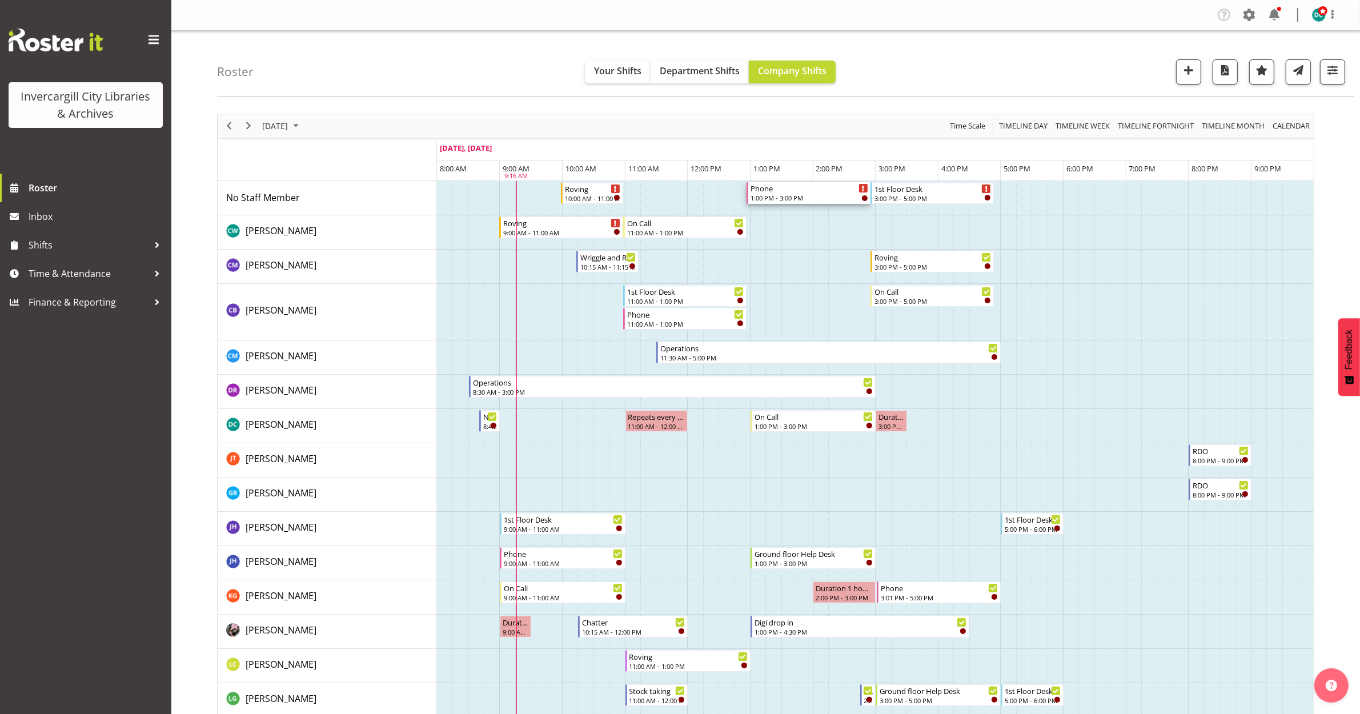
click at [782, 192] on div "Phone" at bounding box center [809, 187] width 118 height 11
click at [0, 0] on div at bounding box center [0, 0] width 0 height 0
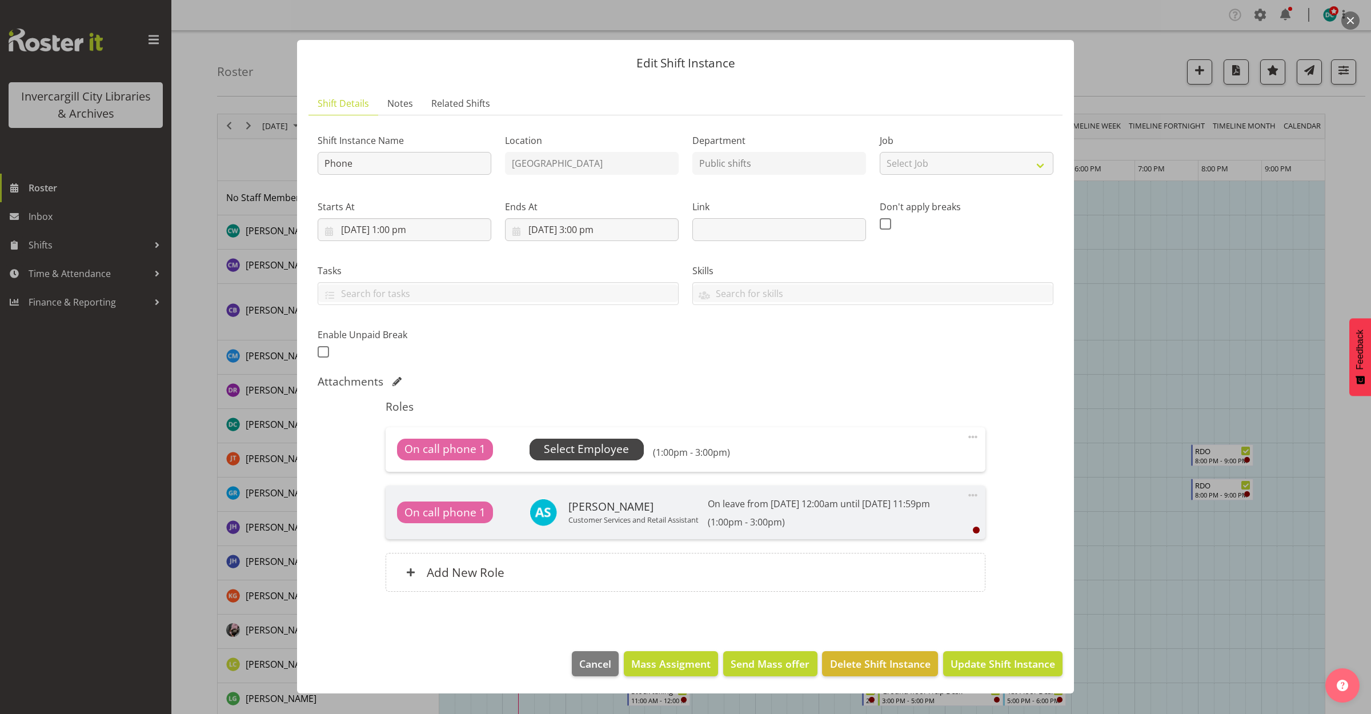
click at [558, 443] on span "Select Employee" at bounding box center [586, 449] width 85 height 17
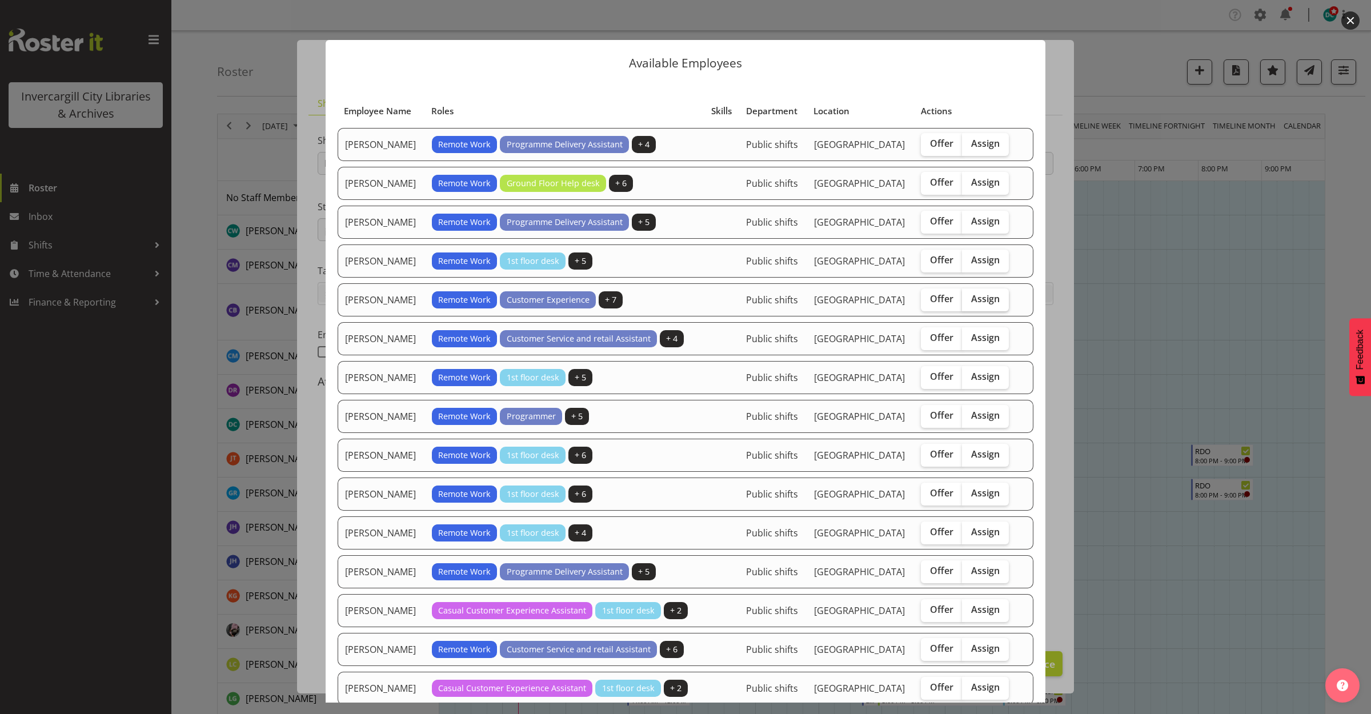
click at [972, 292] on label "Assign" at bounding box center [985, 299] width 47 height 23
click at [969, 295] on input "Assign" at bounding box center [965, 298] width 7 height 7
checkbox input "true"
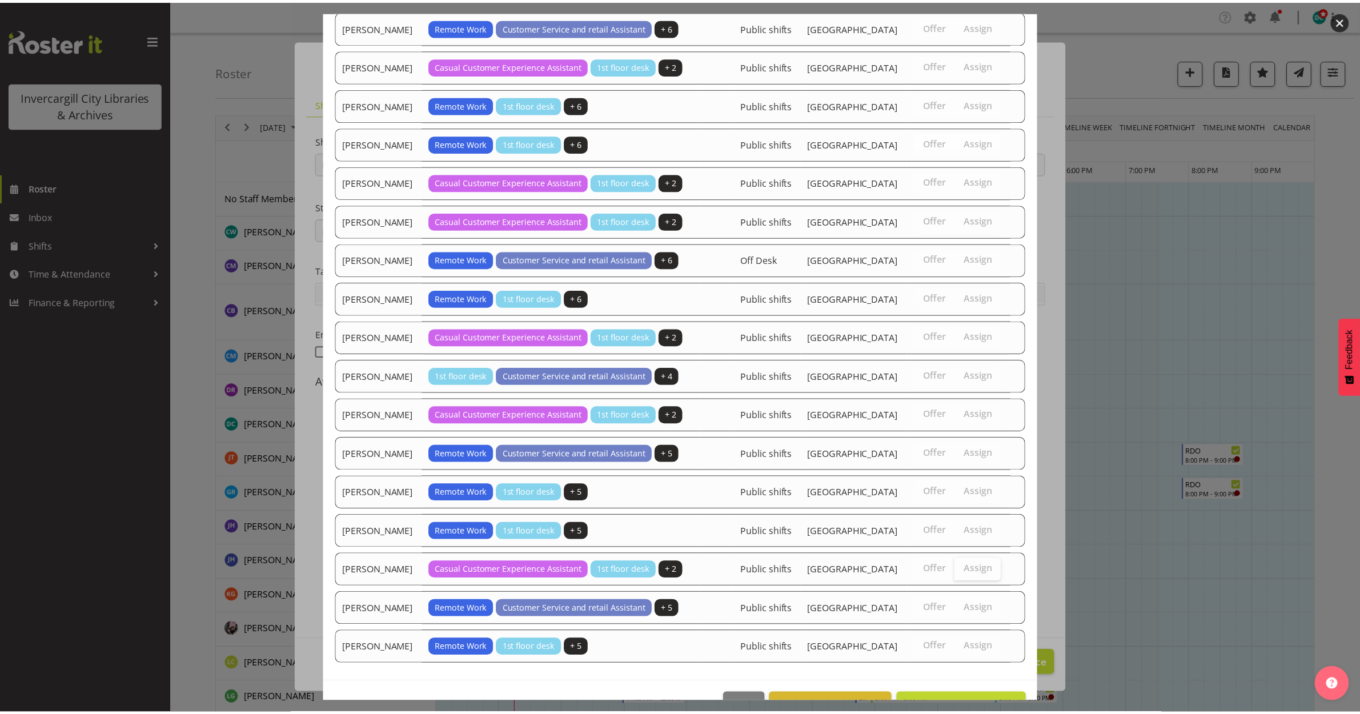
scroll to position [664, 0]
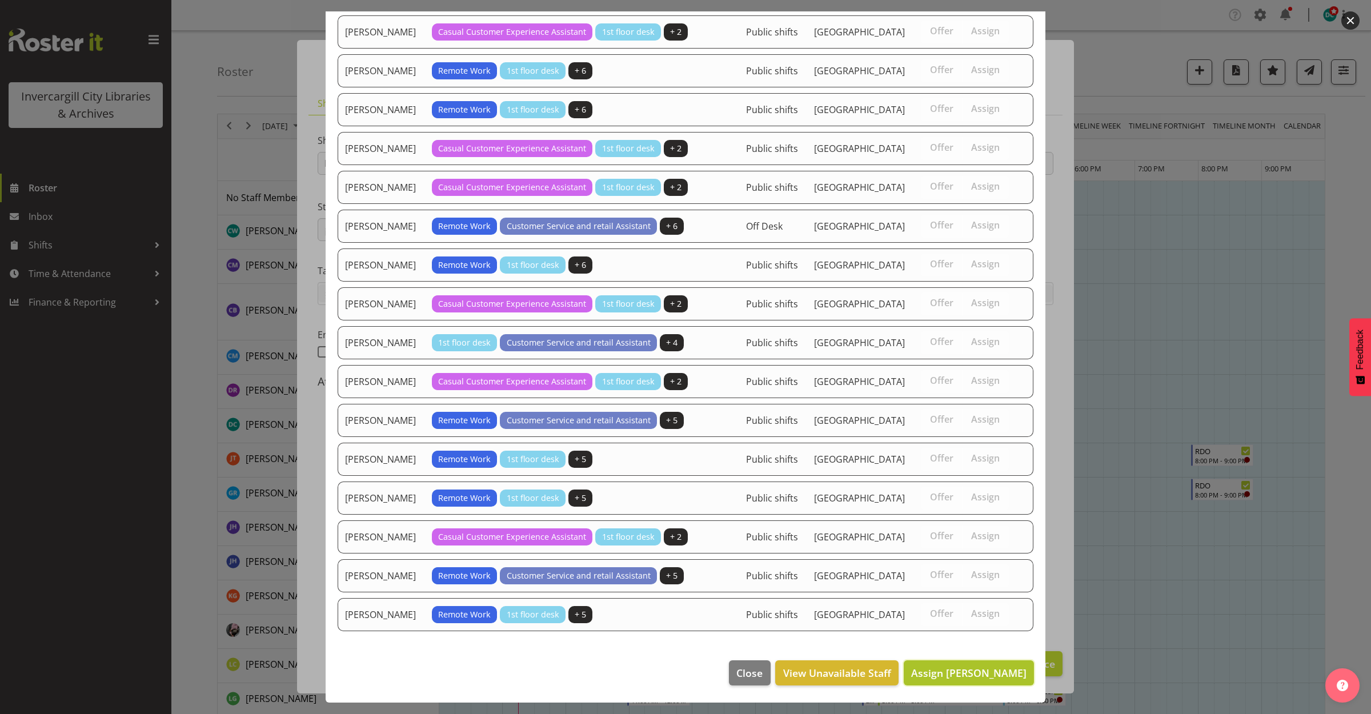
click at [939, 674] on span "Assign Donald Cunningham" at bounding box center [968, 673] width 115 height 14
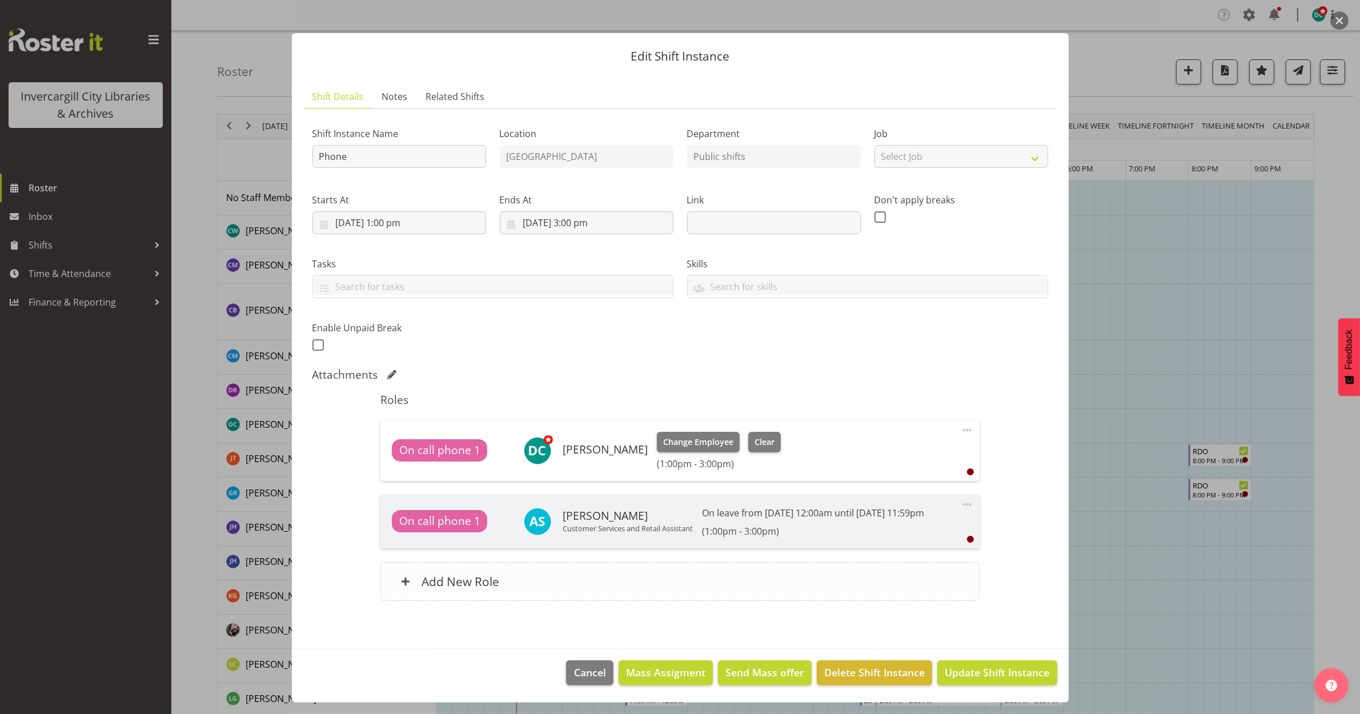
scroll to position [21, 0]
click at [946, 677] on span "Update Shift Instance" at bounding box center [997, 672] width 105 height 15
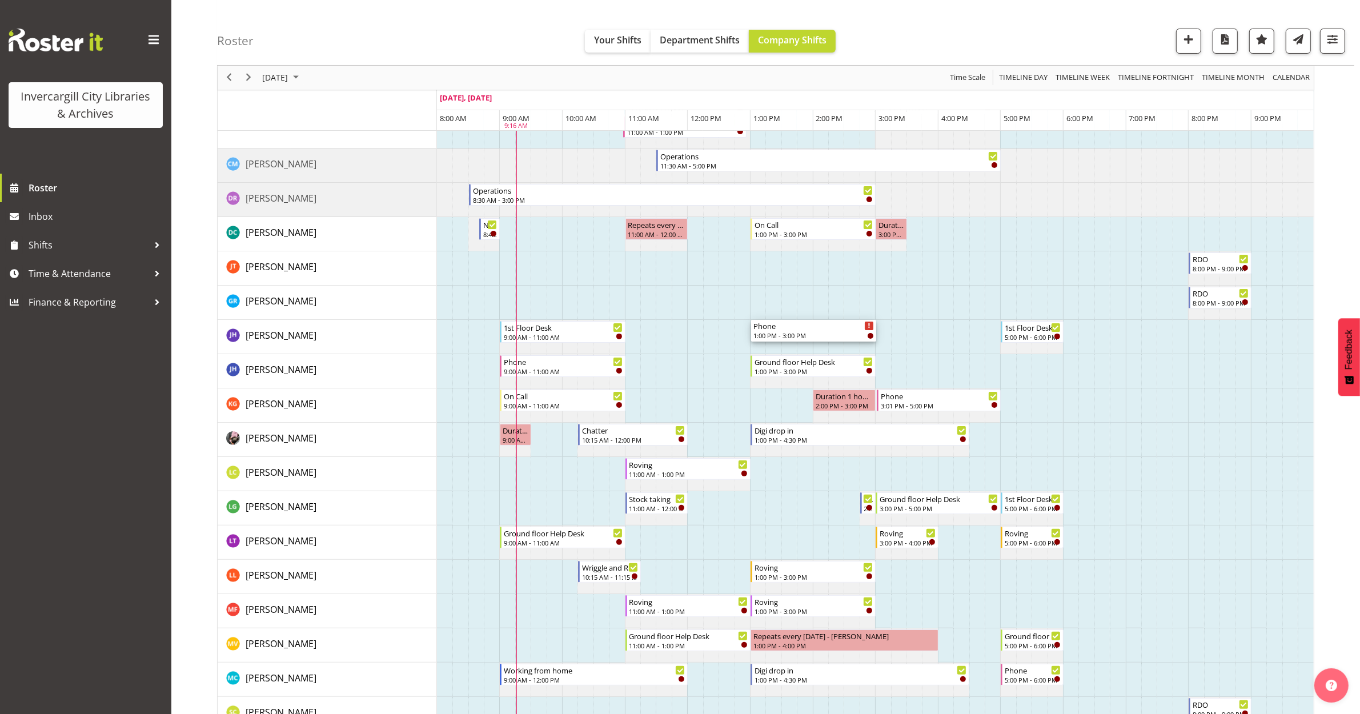
scroll to position [181, 0]
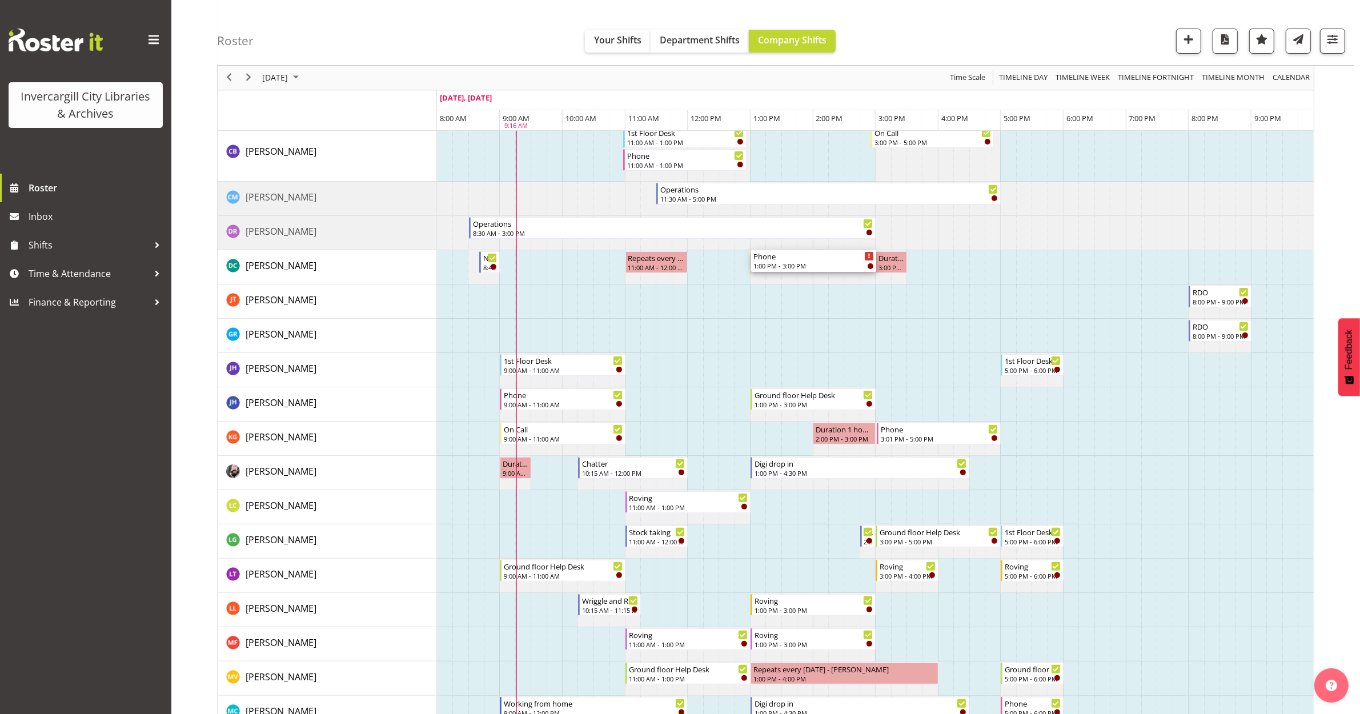
drag, startPoint x: 800, startPoint y: 264, endPoint x: 766, endPoint y: 277, distance: 36.7
click at [768, 278] on div "Roving 10:00 AM - 11:00 AM Phone 1:15 PM - 3:15 PM 1st Floor Desk 3:00 PM - 5:0…" at bounding box center [875, 707] width 877 height 1415
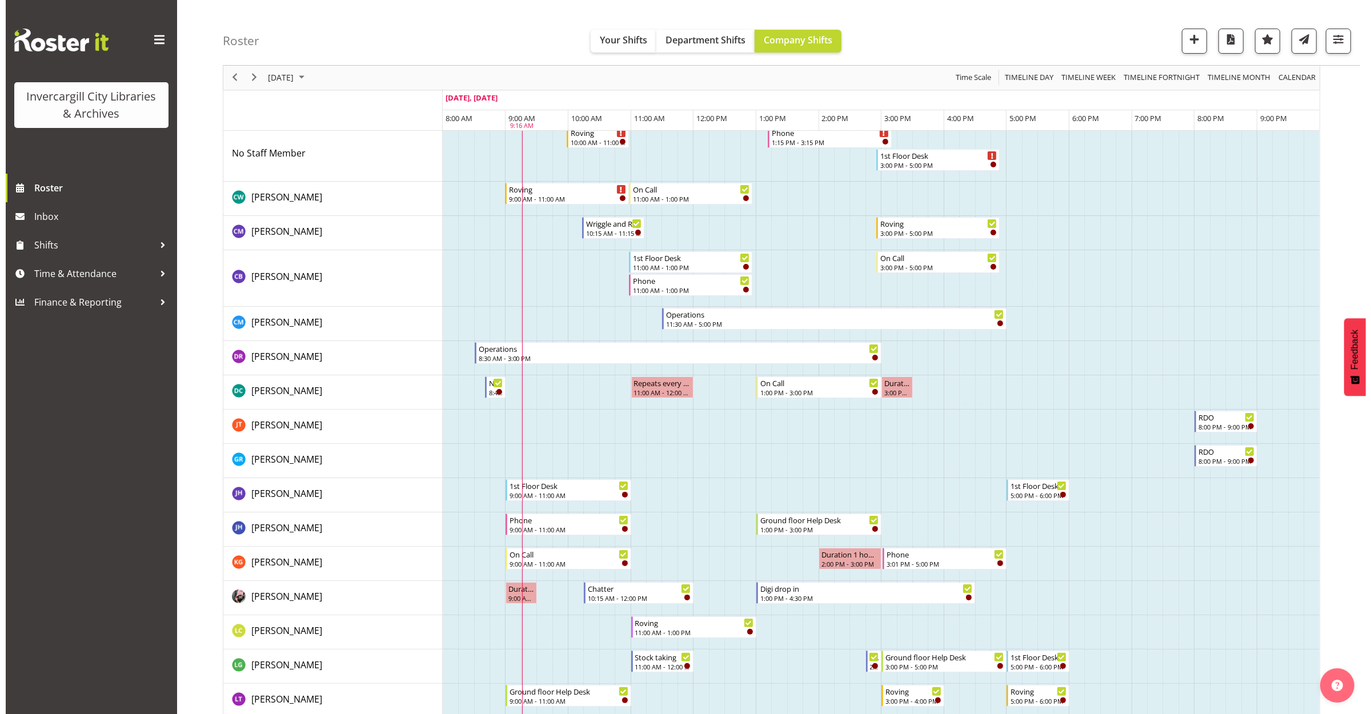
scroll to position [0, 0]
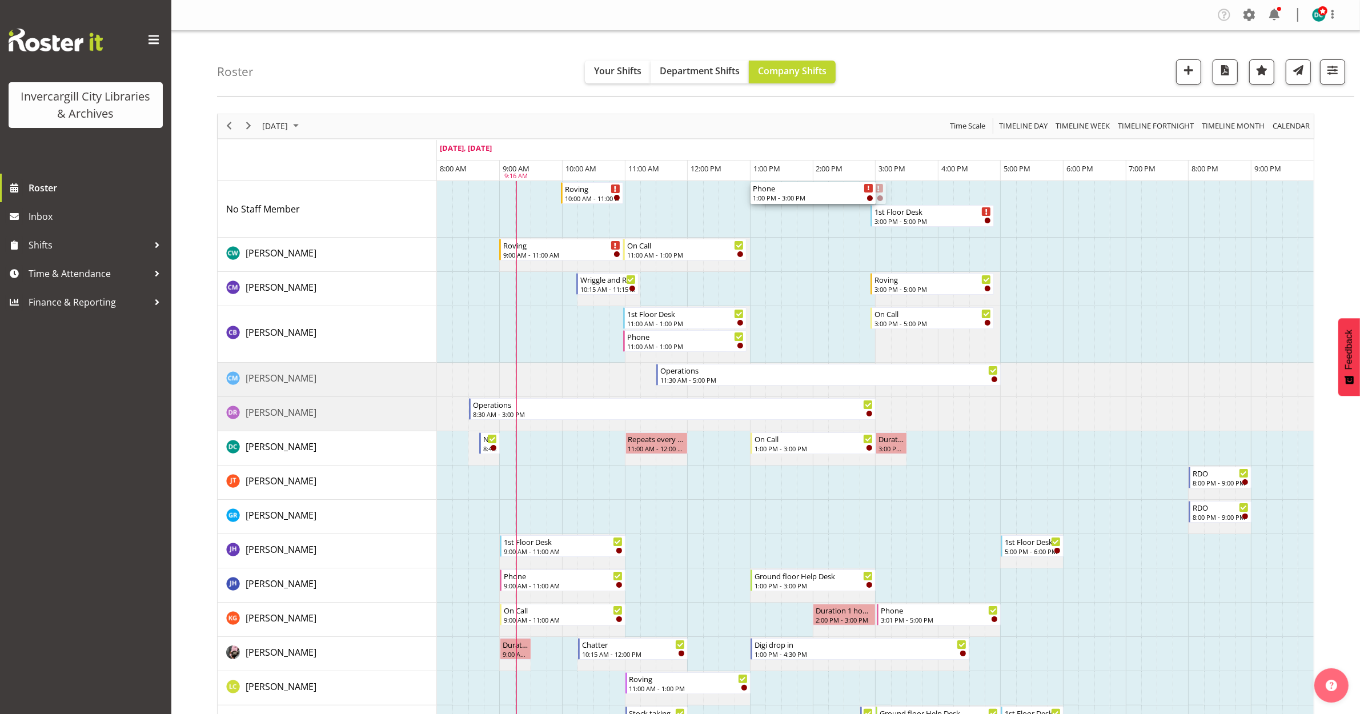
drag, startPoint x: 813, startPoint y: 191, endPoint x: 754, endPoint y: 195, distance: 59.0
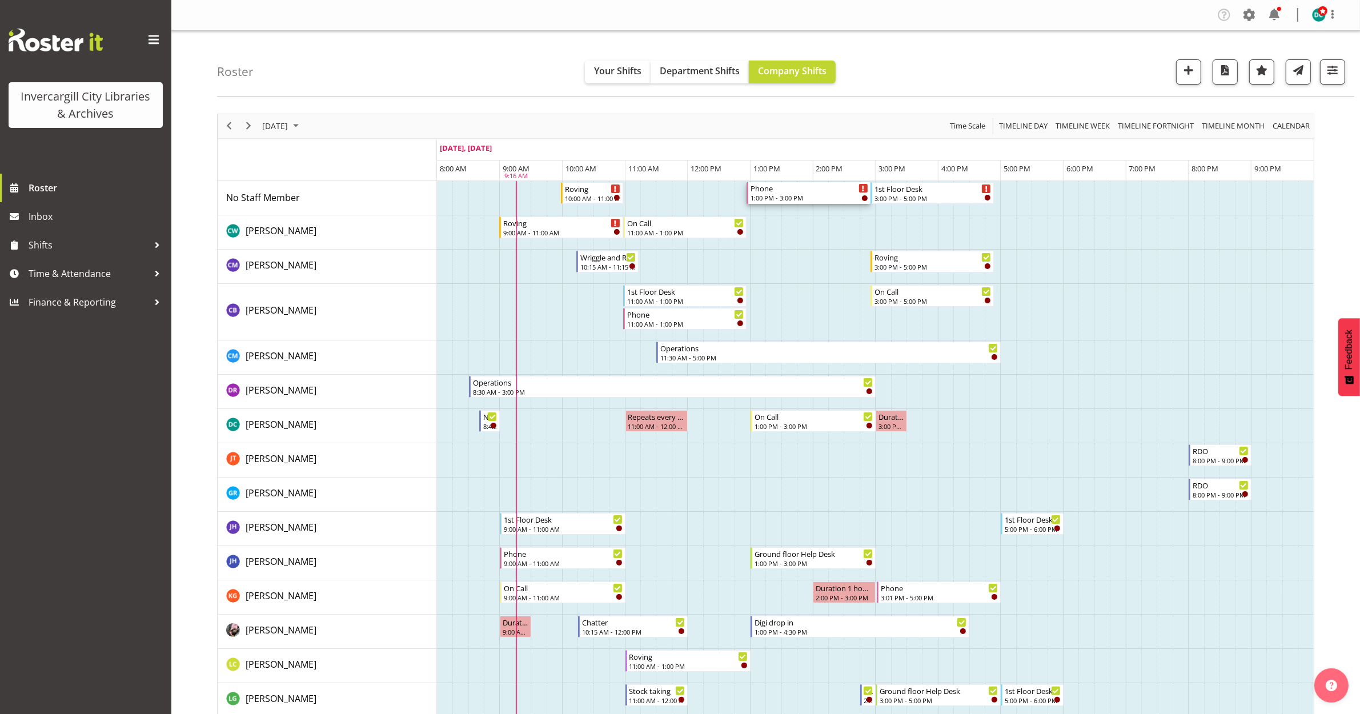
click at [784, 197] on div "1:00 PM - 3:00 PM" at bounding box center [809, 197] width 118 height 9
click at [0, 0] on div at bounding box center [0, 0] width 0 height 0
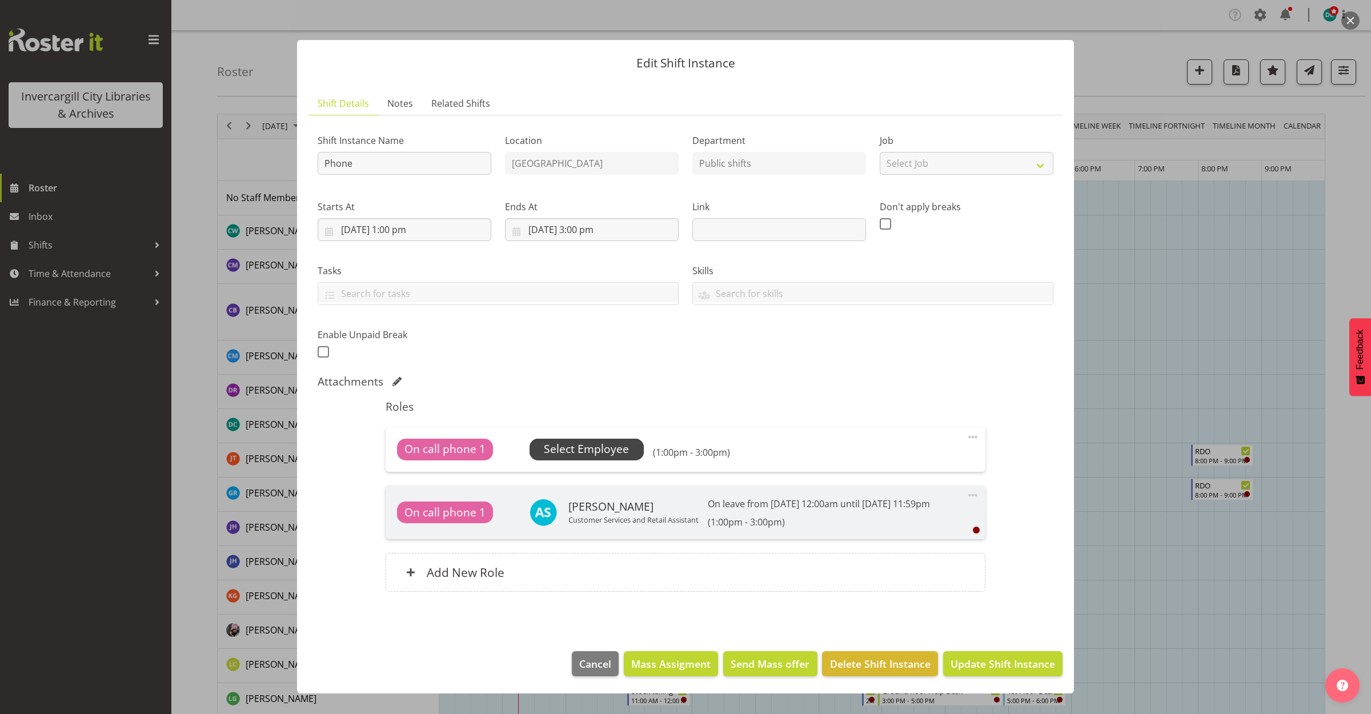
click at [549, 447] on span "Select Employee" at bounding box center [586, 449] width 85 height 17
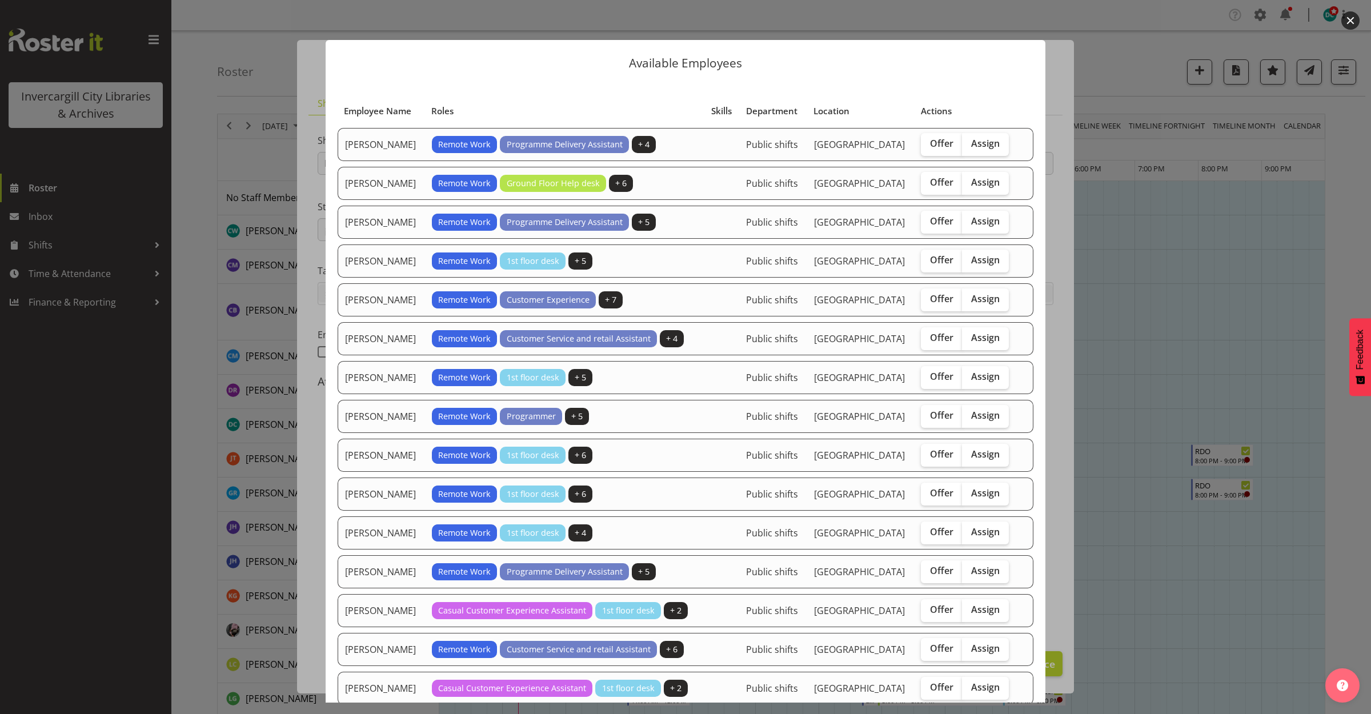
click at [1345, 22] on button "button" at bounding box center [1350, 20] width 18 height 18
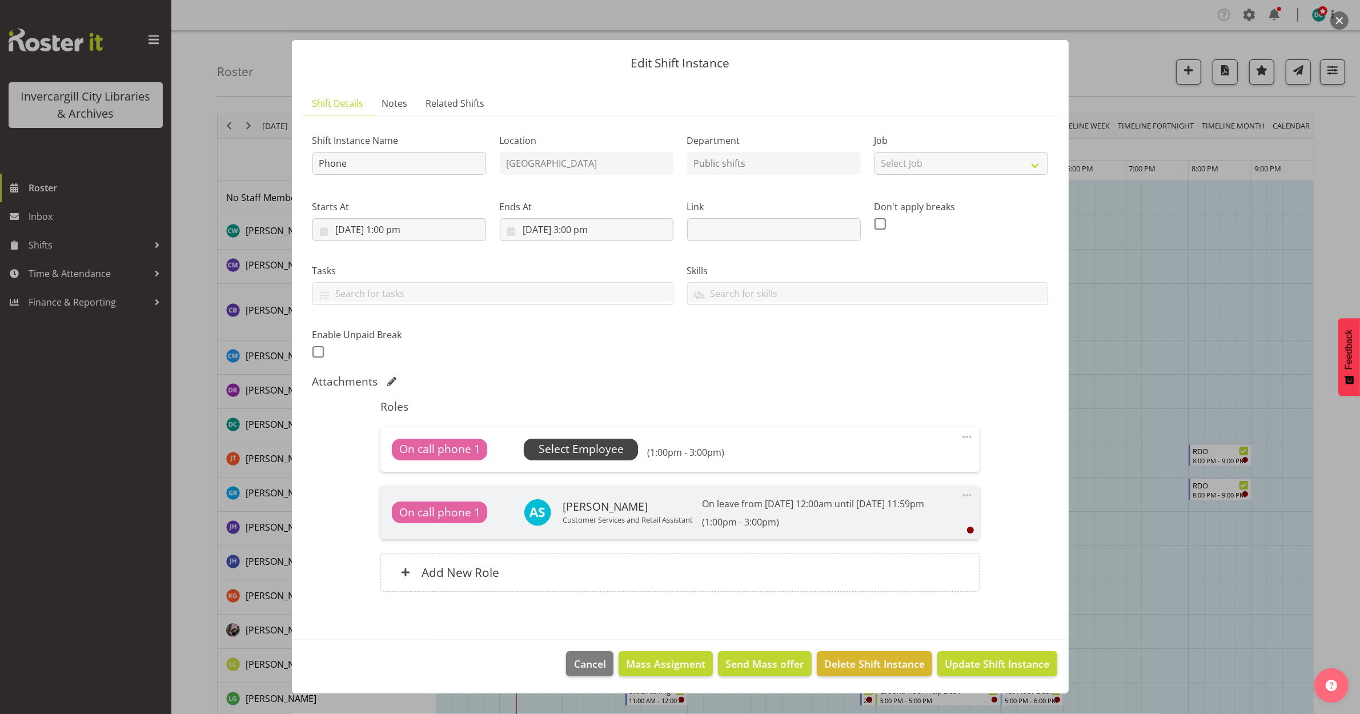
click at [573, 447] on span "Select Employee" at bounding box center [581, 449] width 85 height 17
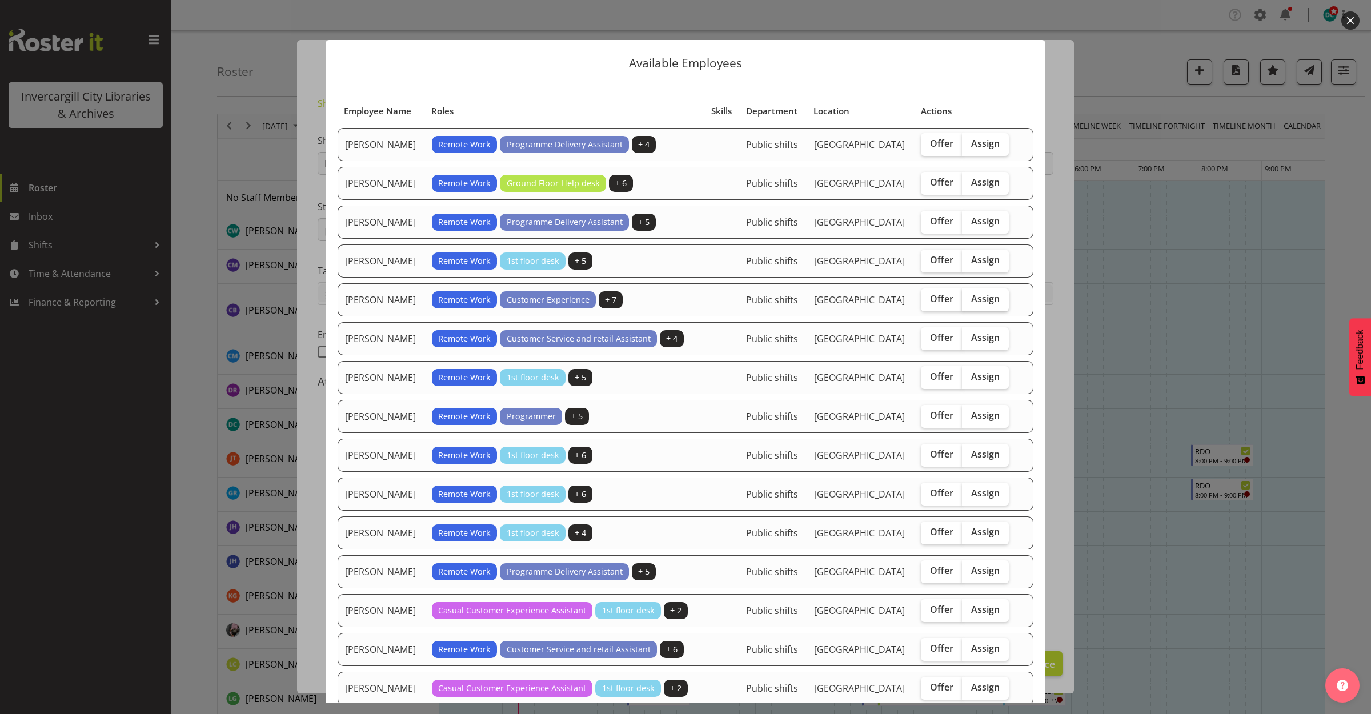
click at [979, 296] on span "Assign" at bounding box center [985, 298] width 29 height 11
click at [969, 296] on input "Assign" at bounding box center [965, 298] width 7 height 7
checkbox input "true"
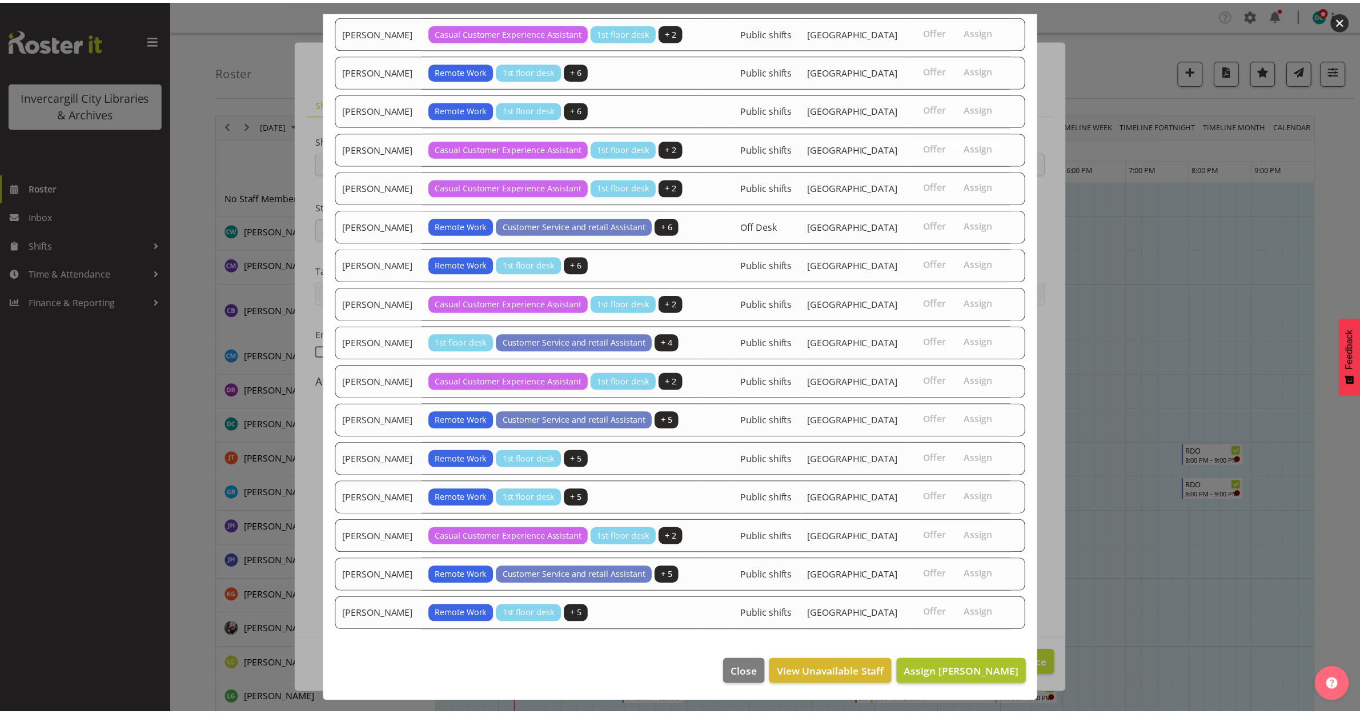
scroll to position [664, 0]
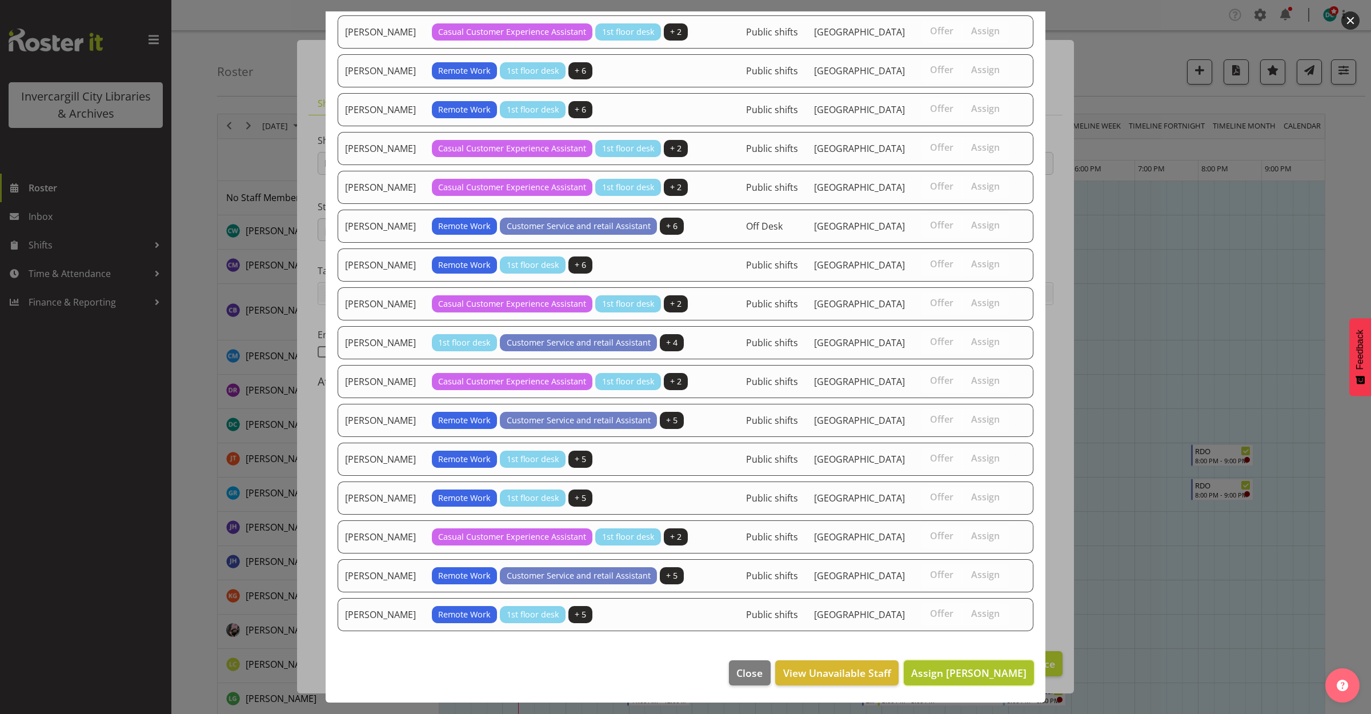
click at [974, 664] on button "Assign Donald Cunningham" at bounding box center [968, 672] width 130 height 25
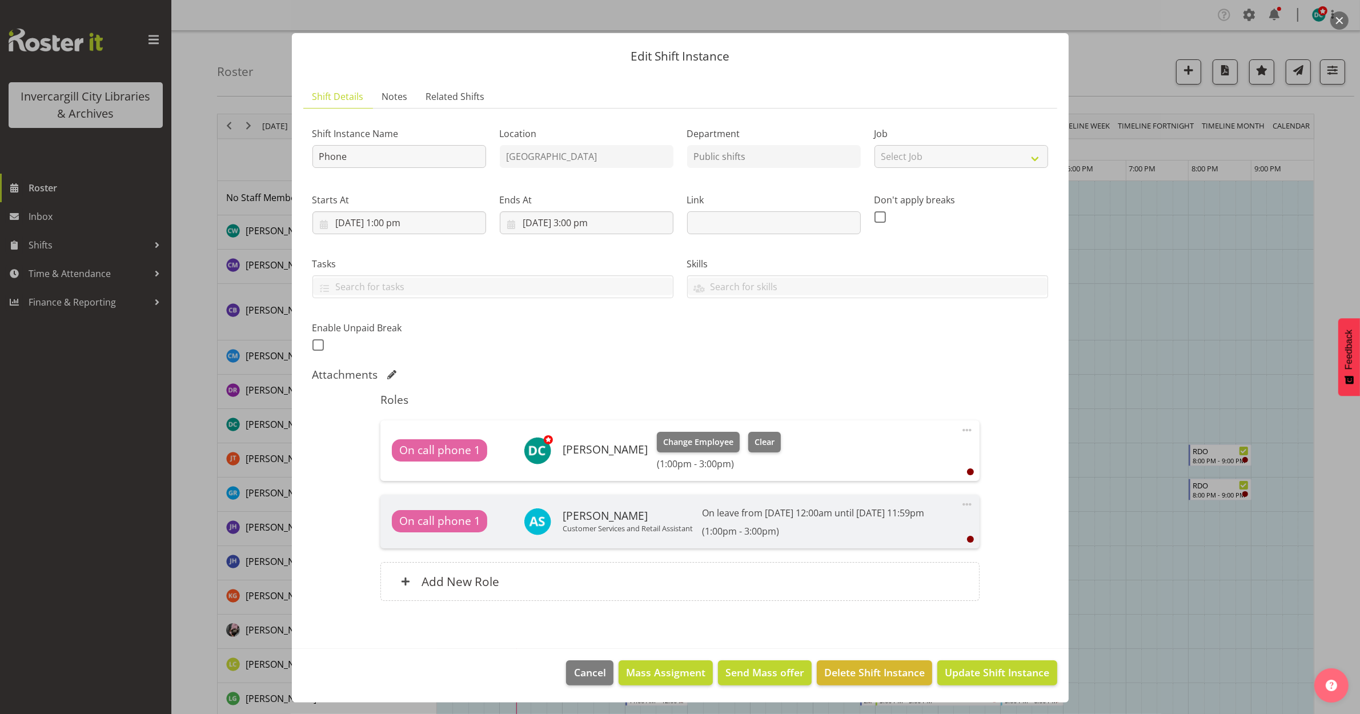
scroll to position [21, 0]
click at [981, 675] on span "Update Shift Instance" at bounding box center [997, 672] width 105 height 15
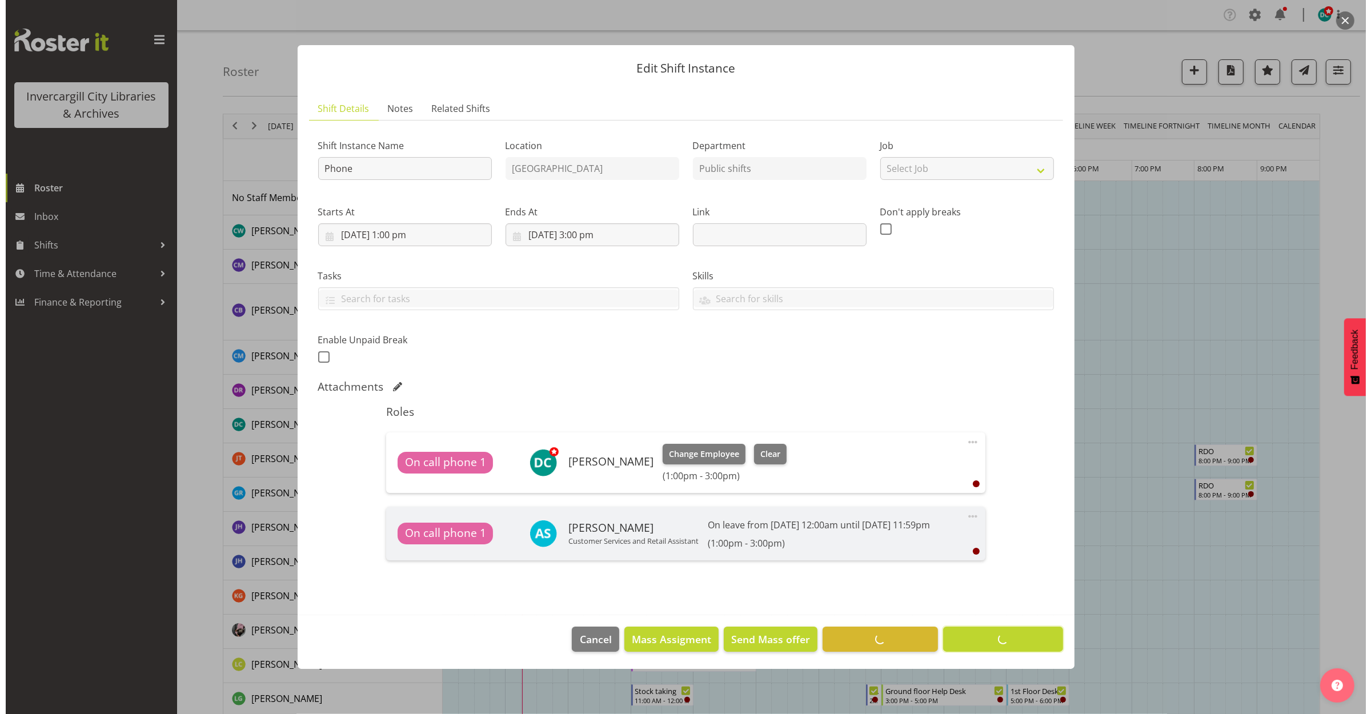
scroll to position [0, 0]
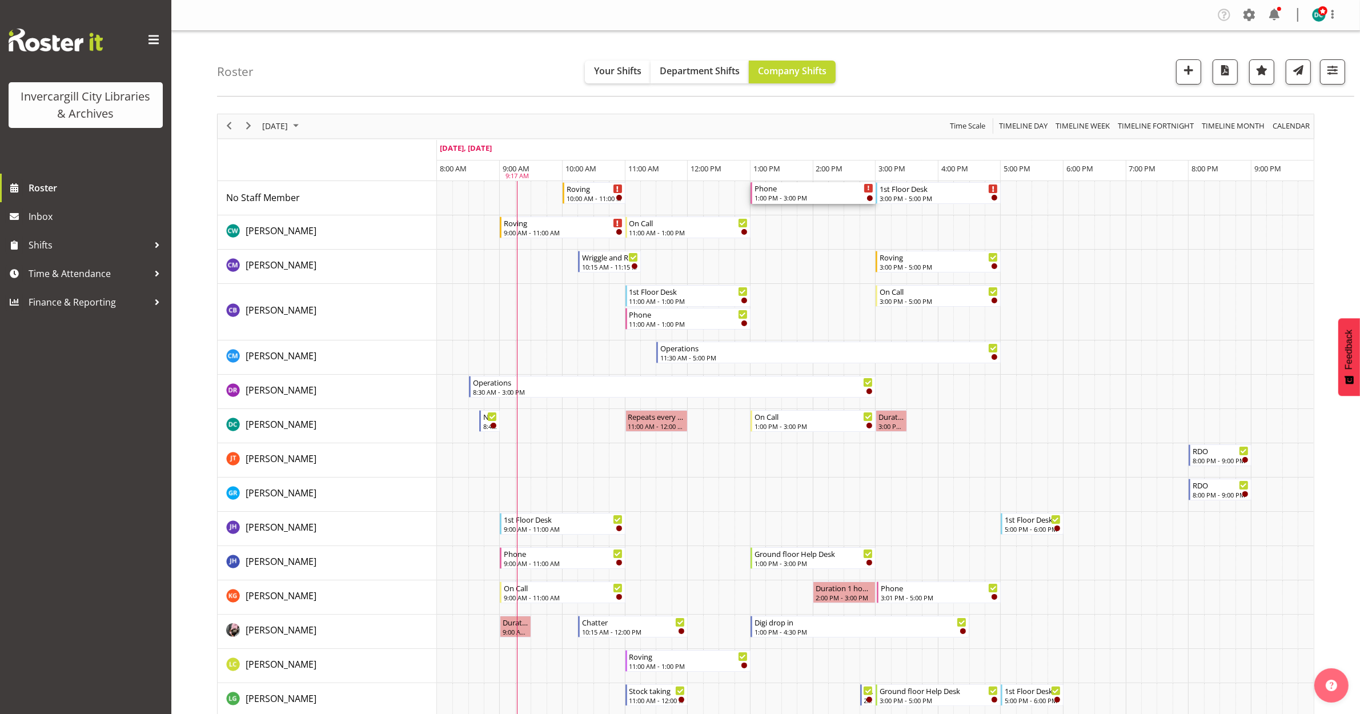
click at [815, 192] on div "Phone" at bounding box center [813, 187] width 119 height 11
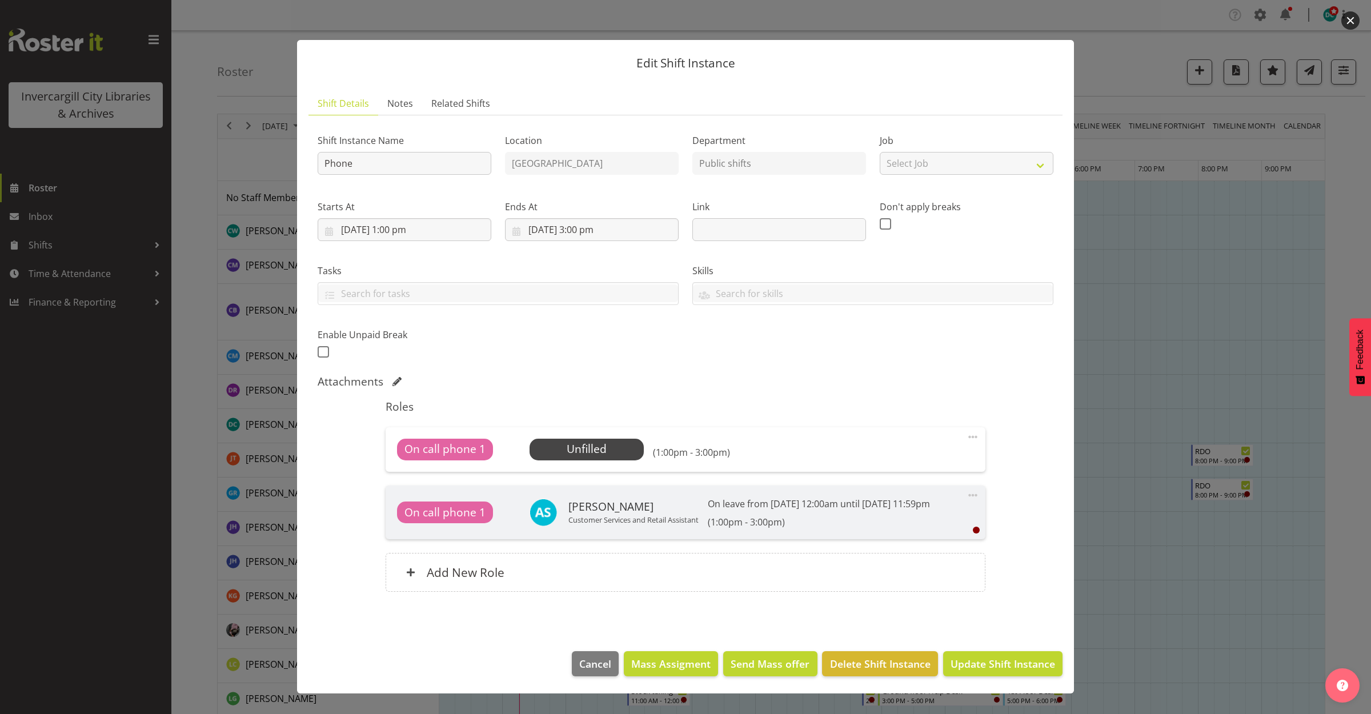
click at [1352, 21] on button "button" at bounding box center [1350, 20] width 18 height 18
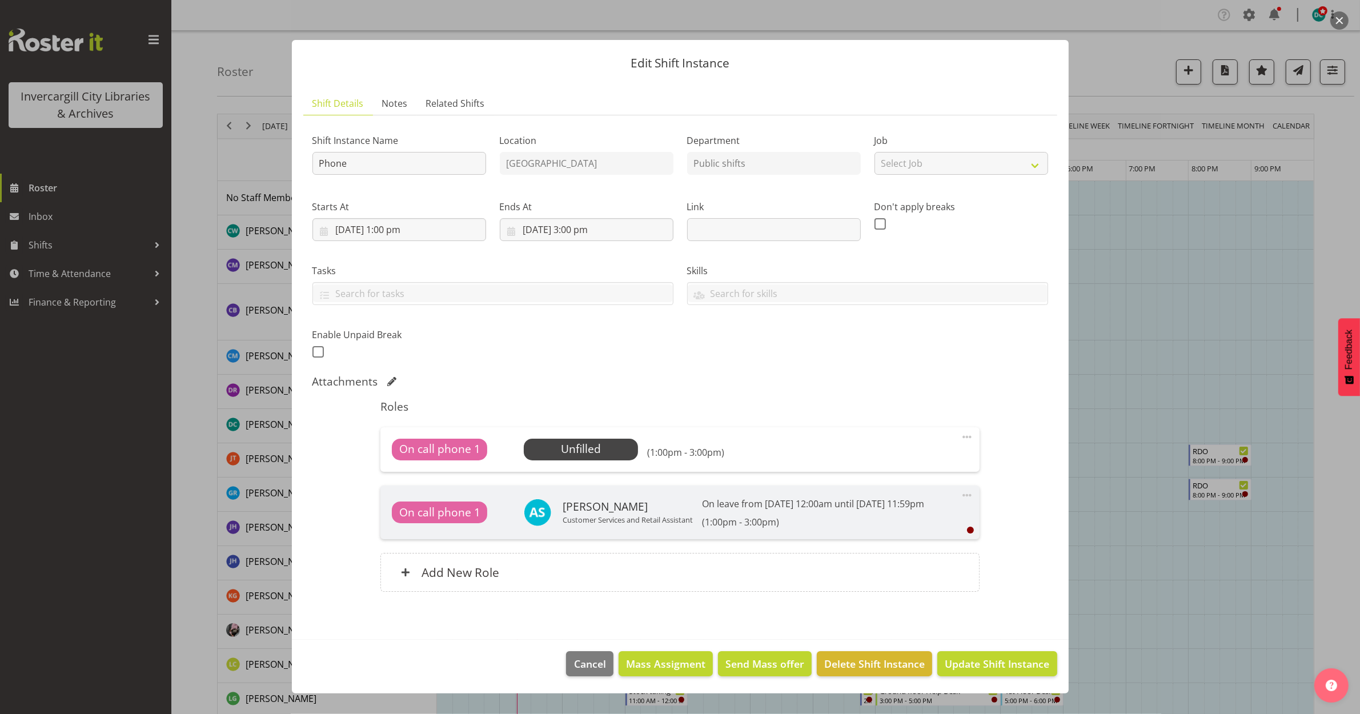
click at [961, 440] on span at bounding box center [967, 437] width 14 height 14
click at [918, 457] on link "Edit" at bounding box center [919, 462] width 110 height 21
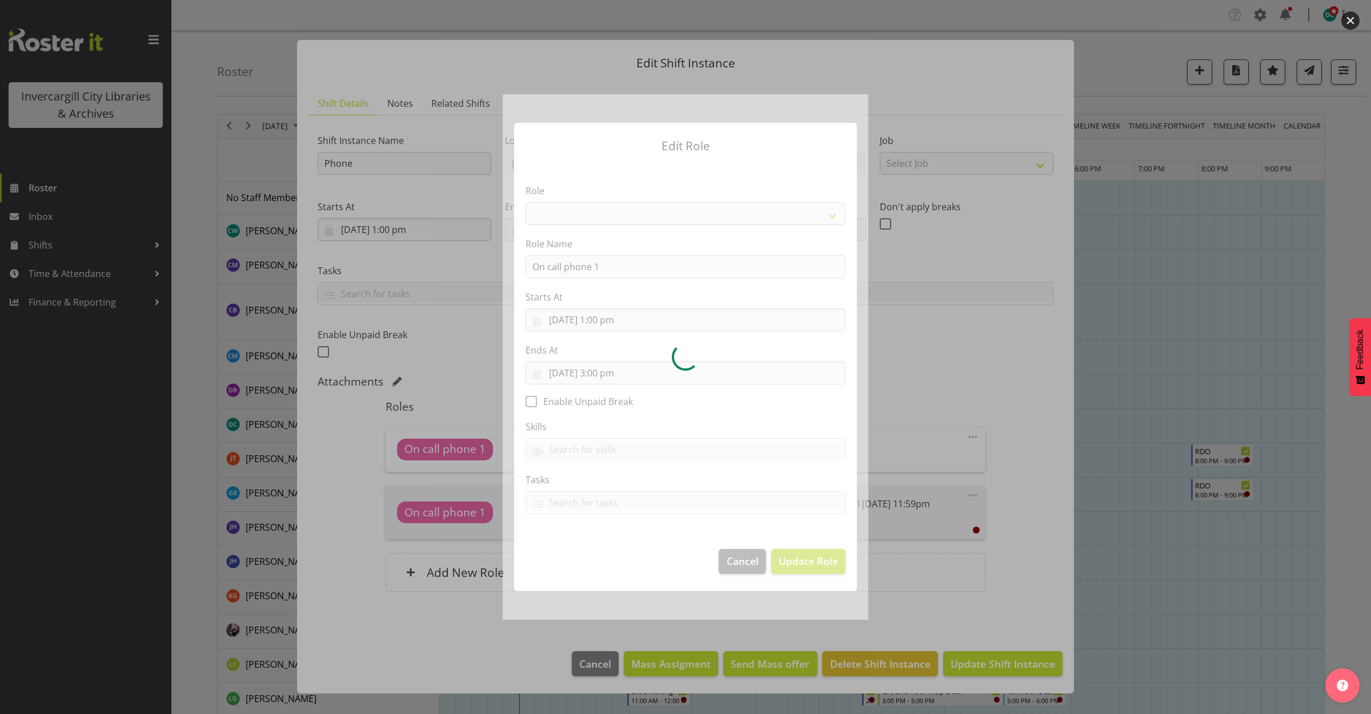
select select "1550"
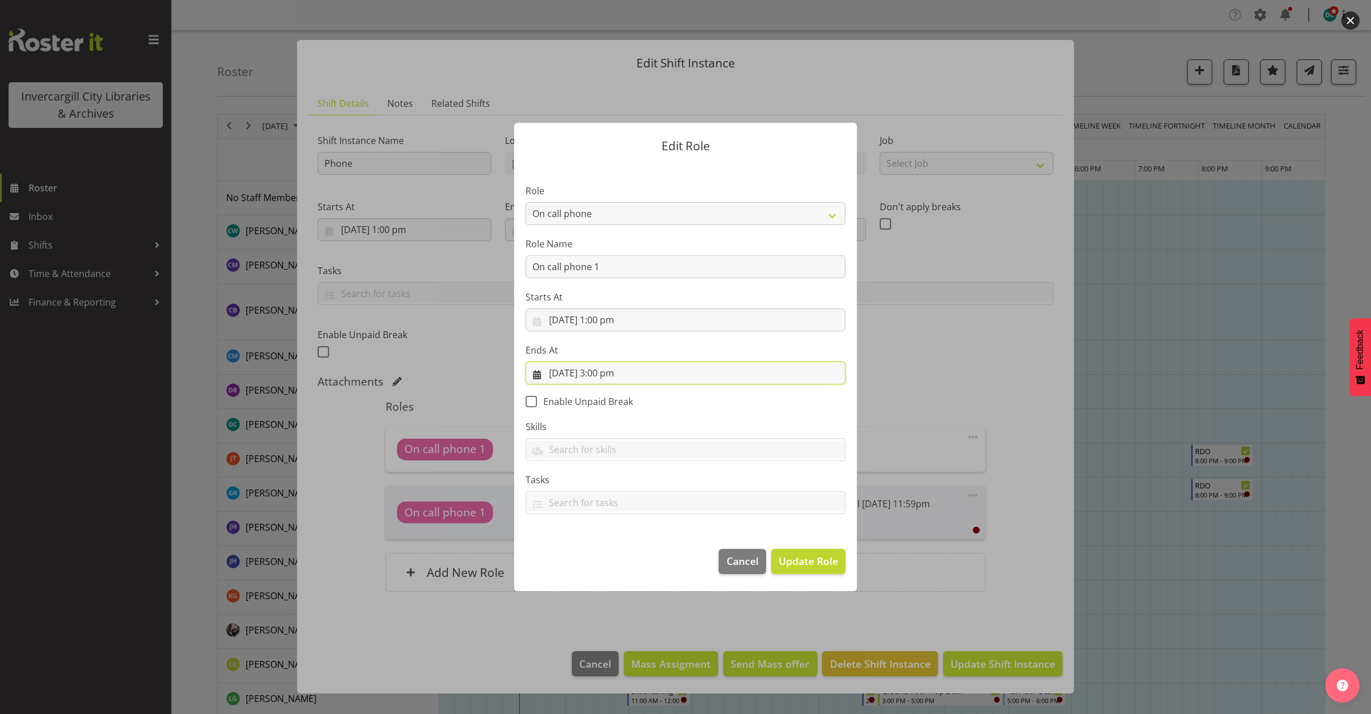
click at [604, 371] on input "29/09/2025, 3:00 pm" at bounding box center [685, 372] width 320 height 23
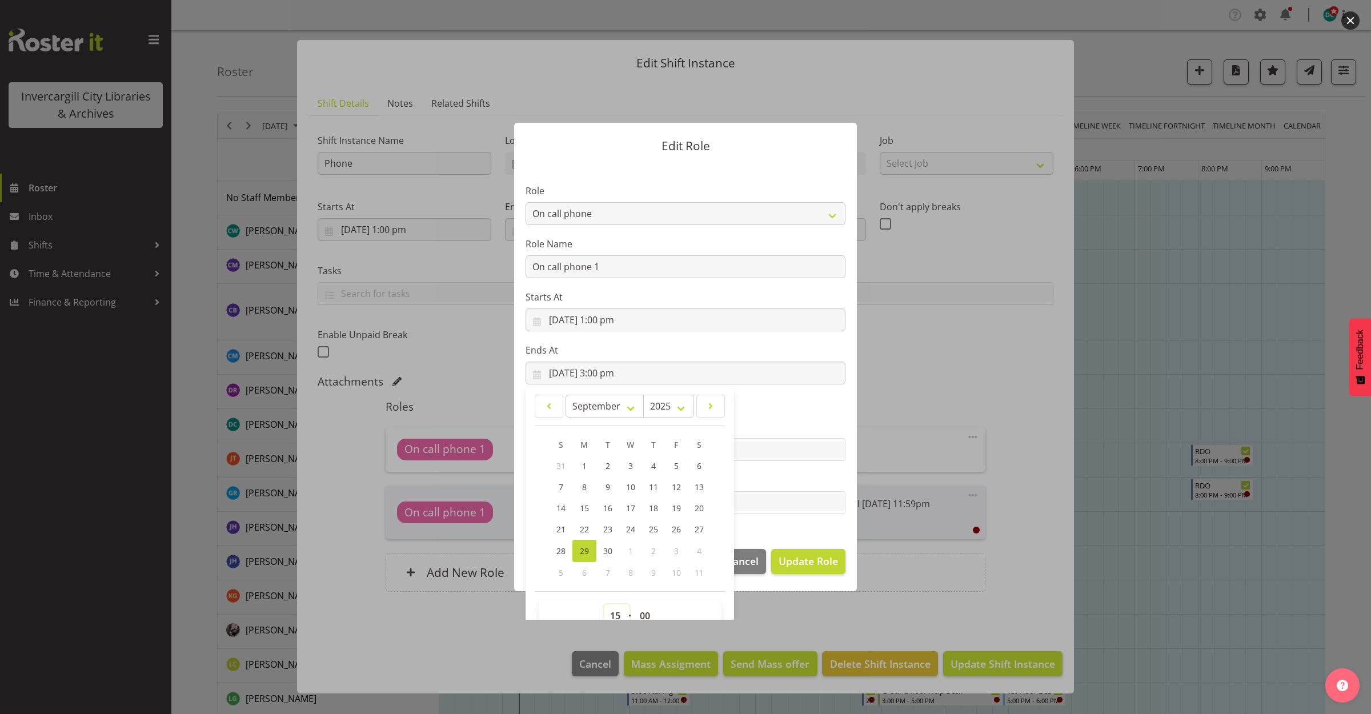
scroll to position [7, 0]
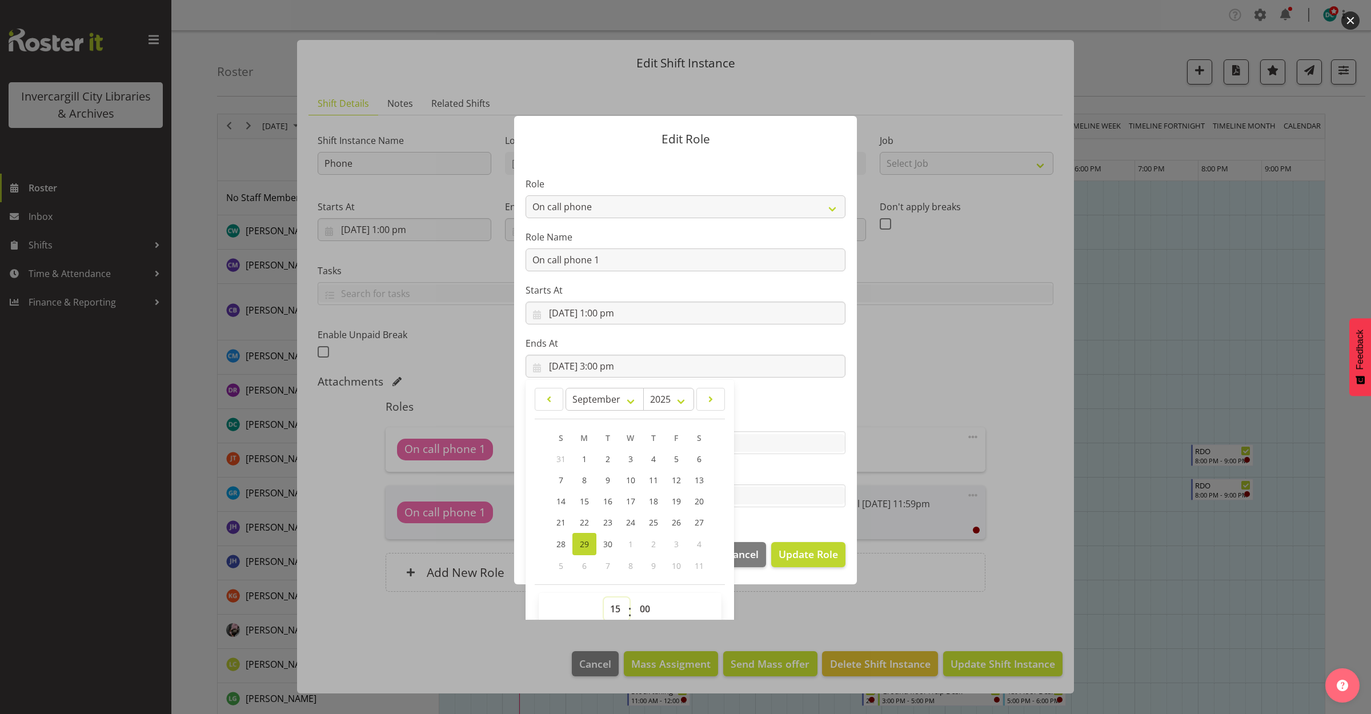
click at [607, 614] on select "00 01 02 03 04 05 06 07 08 09 10 11 12 13 14 15 16 17 18 19 20 21 22 23" at bounding box center [617, 608] width 26 height 23
select select "14"
click at [604, 597] on select "00 01 02 03 04 05 06 07 08 09 10 11 12 13 14 15 16 17 18 19 20 21 22 23" at bounding box center [617, 608] width 26 height 23
type input "29/09/2025, 2:00 pm"
drag, startPoint x: 646, startPoint y: 601, endPoint x: 641, endPoint y: 605, distance: 6.5
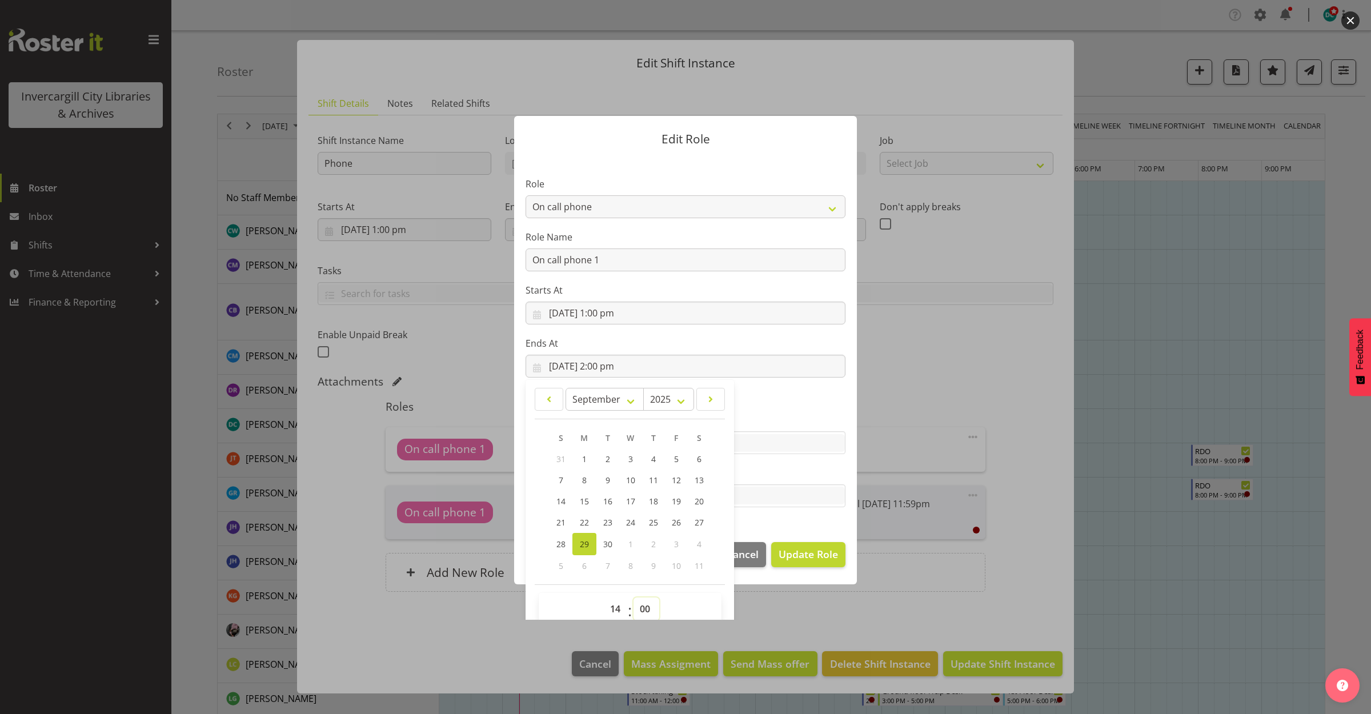
click at [644, 603] on select "00 01 02 03 04 05 06 07 08 09 10 11 12 13 14 15 16 17 18 19 20 21 22 23 24 25 2…" at bounding box center [646, 608] width 26 height 23
select select "59"
click at [633, 597] on select "00 01 02 03 04 05 06 07 08 09 10 11 12 13 14 15 16 17 18 19 20 21 22 23 24 25 2…" at bounding box center [646, 608] width 26 height 23
type input "29/09/2025, 2:59 pm"
click at [1050, 535] on div at bounding box center [685, 357] width 1371 height 714
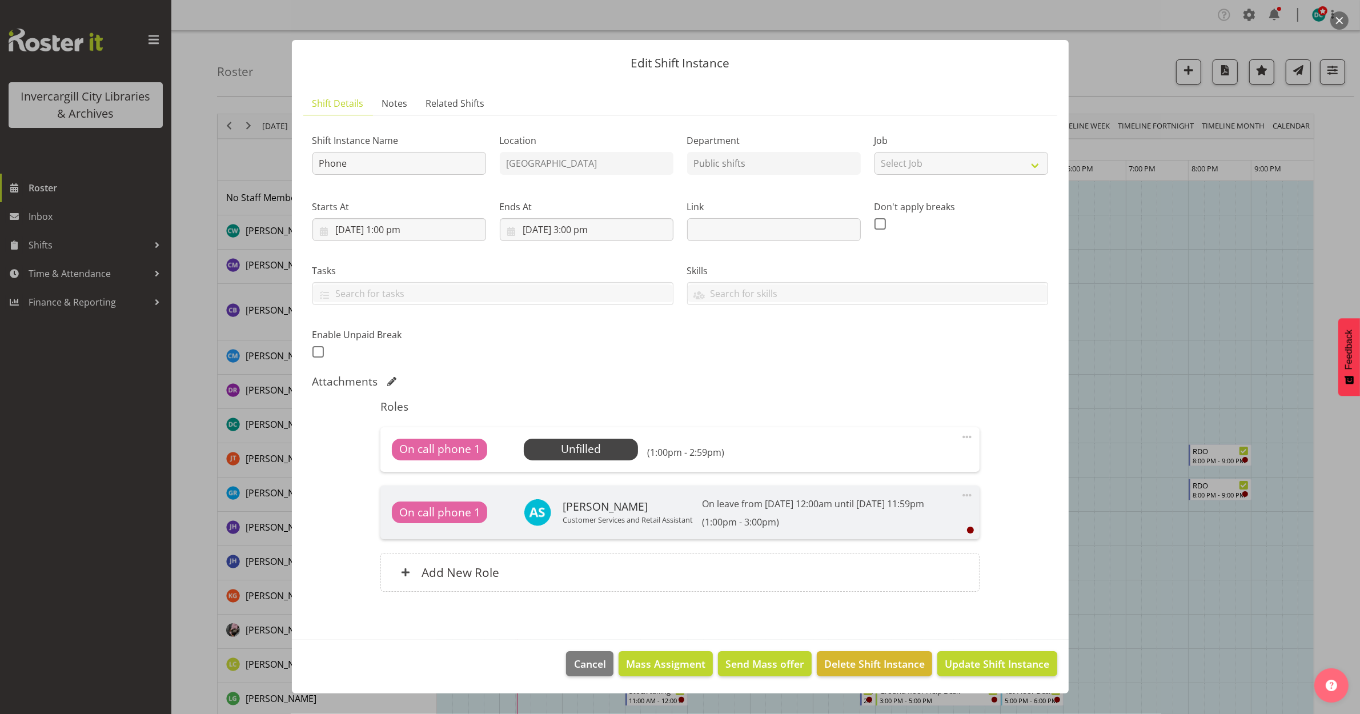
click at [589, 437] on div "On call phone 1 Unfilled Select Employee (1:00pm - 2:59pm) Edit Cover Role Dele…" at bounding box center [679, 449] width 599 height 45
click at [587, 450] on span "Select Employee" at bounding box center [581, 449] width 85 height 17
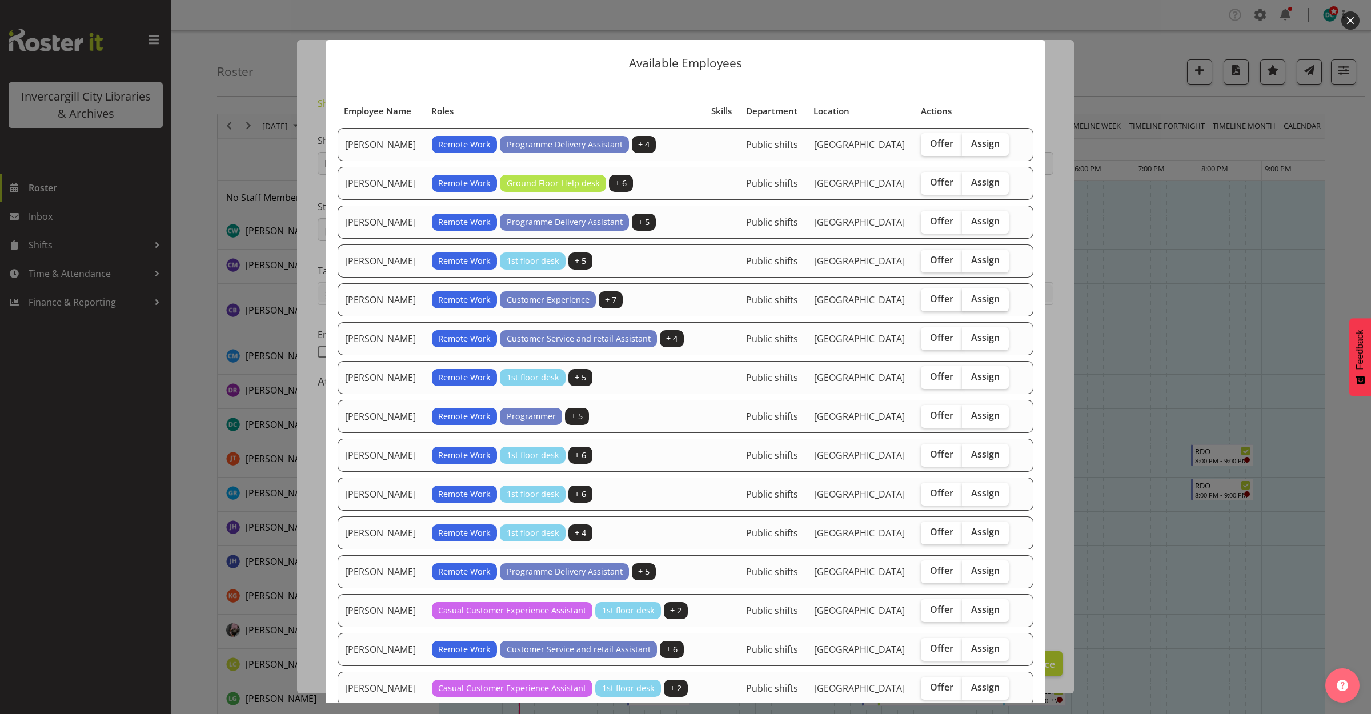
click at [971, 296] on span "Assign" at bounding box center [985, 298] width 29 height 11
click at [966, 296] on input "Assign" at bounding box center [965, 298] width 7 height 7
checkbox input "true"
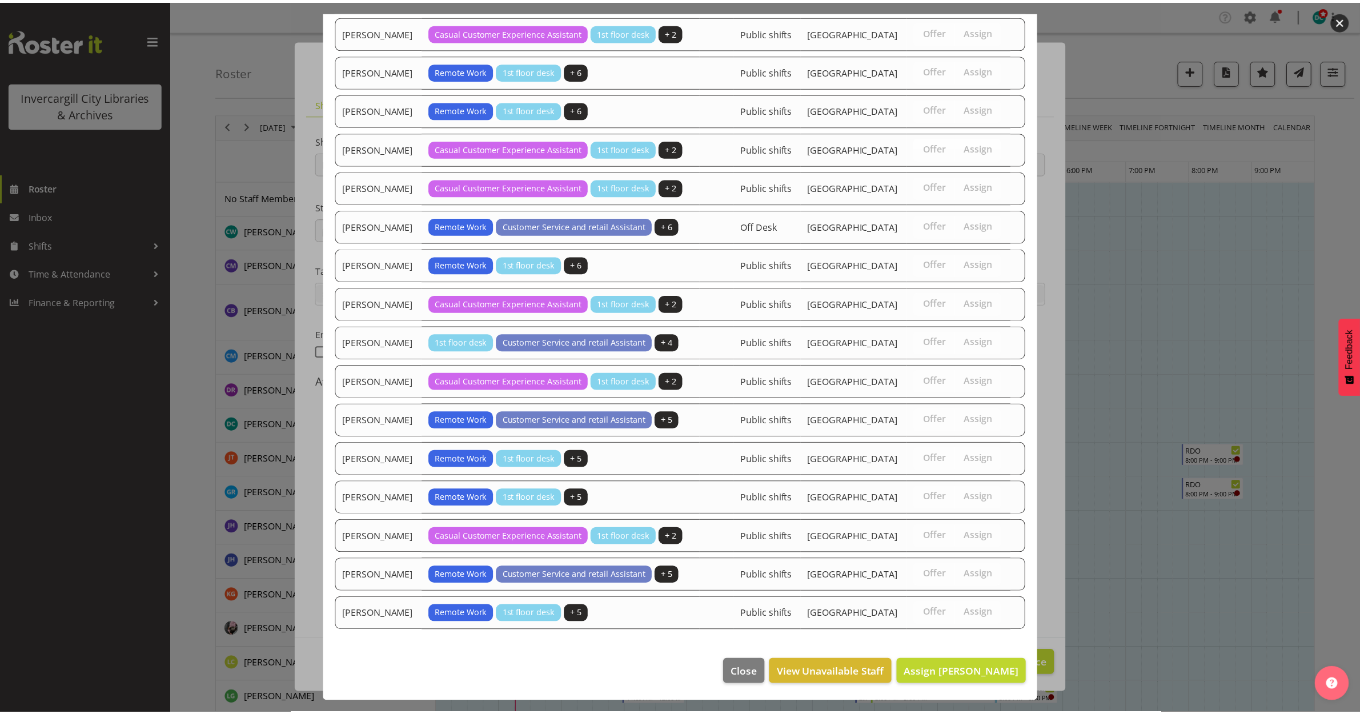
scroll to position [664, 0]
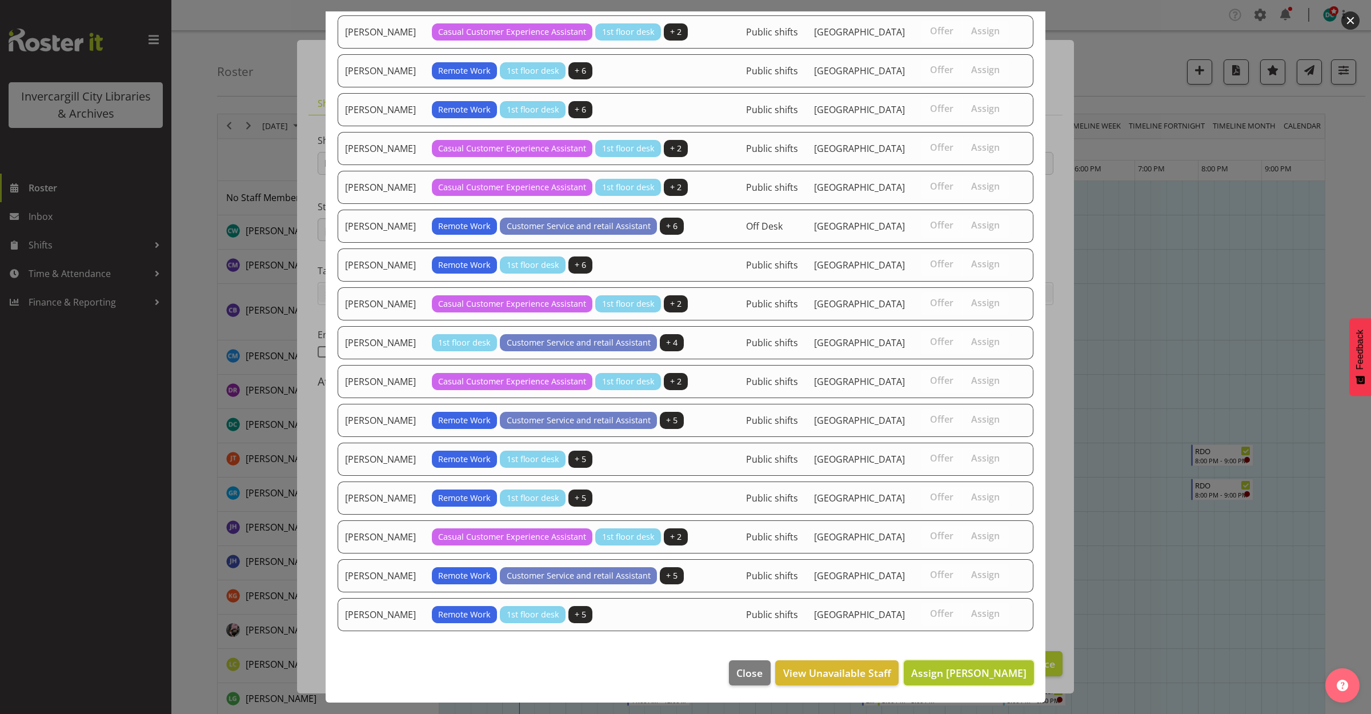
click at [911, 677] on span "Assign Donald Cunningham" at bounding box center [968, 673] width 115 height 14
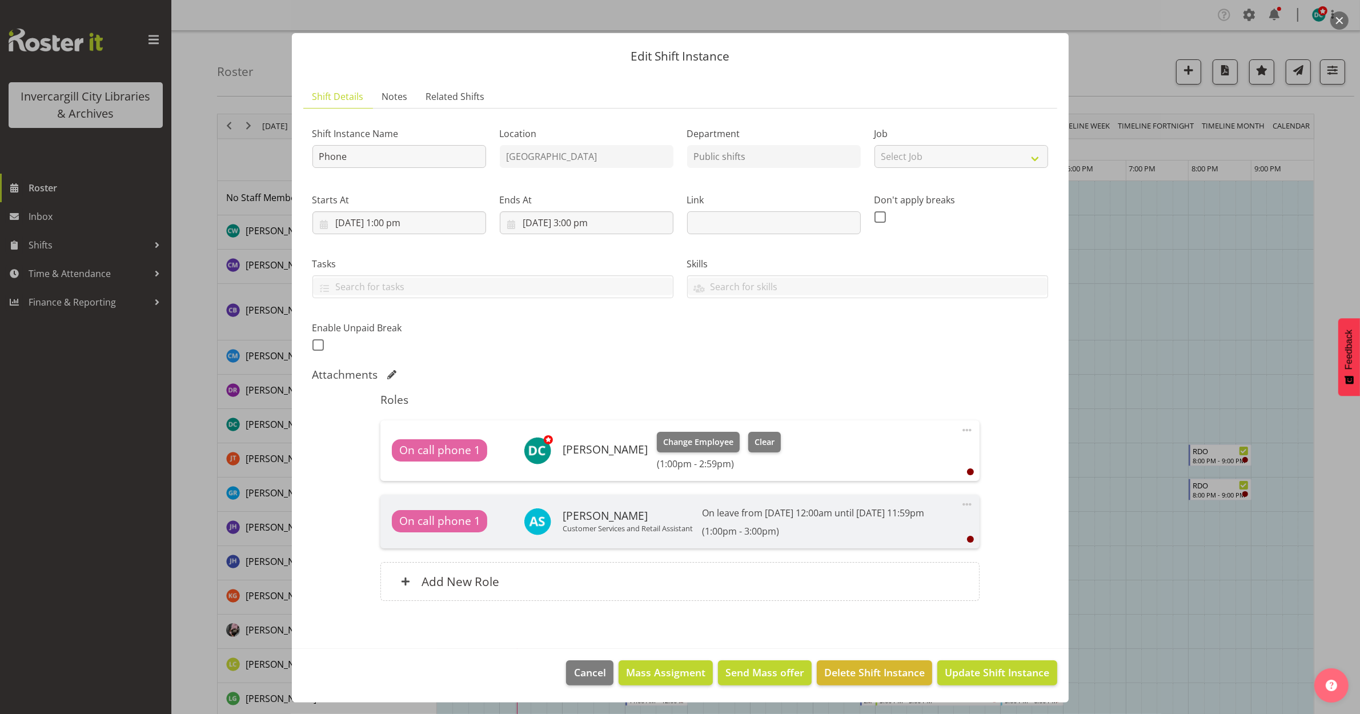
scroll to position [21, 0]
click at [965, 668] on span "Update Shift Instance" at bounding box center [997, 672] width 105 height 15
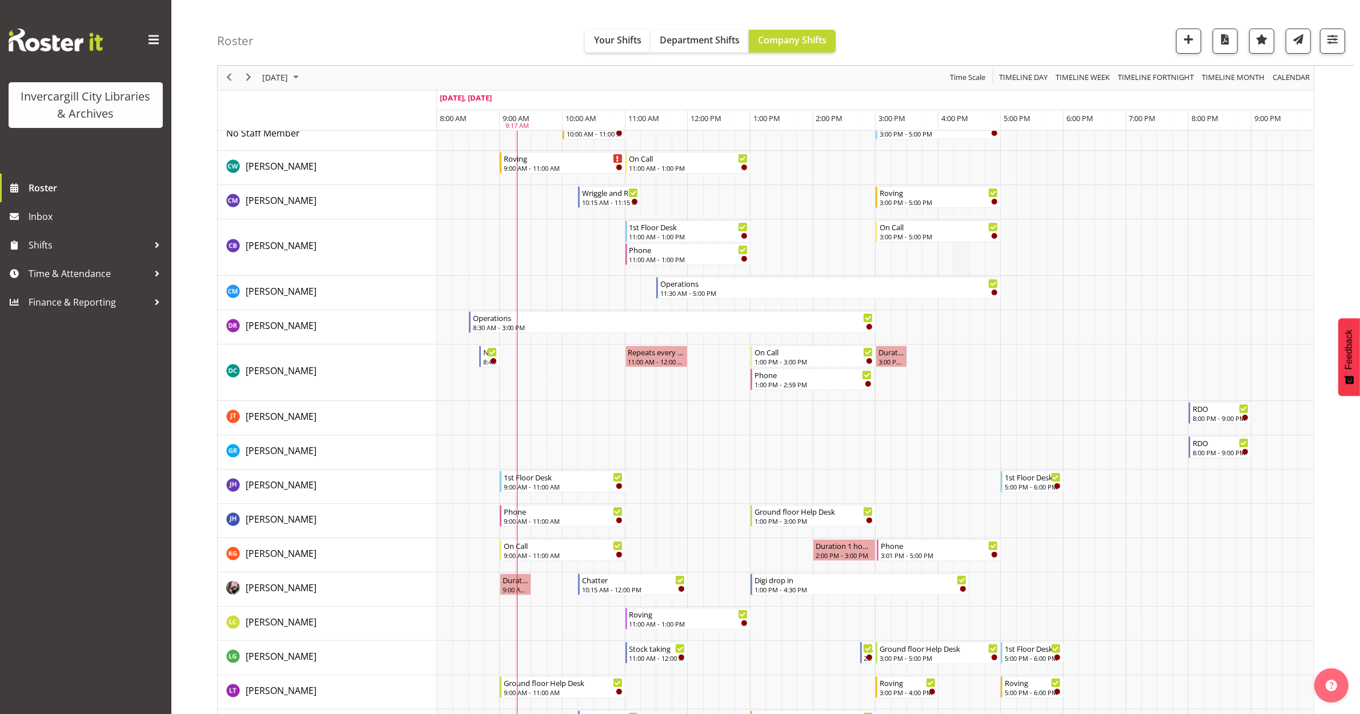
scroll to position [0, 0]
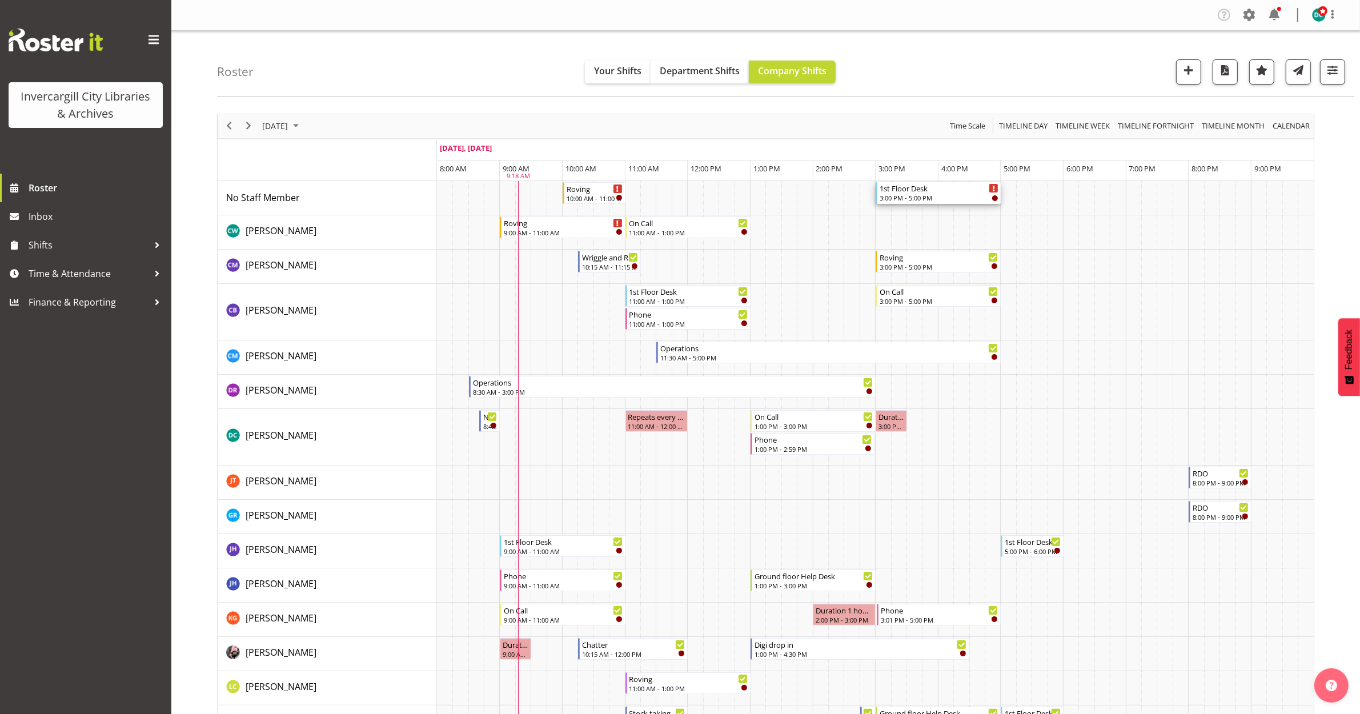
click at [923, 195] on div "3:00 PM - 5:00 PM" at bounding box center [938, 197] width 119 height 9
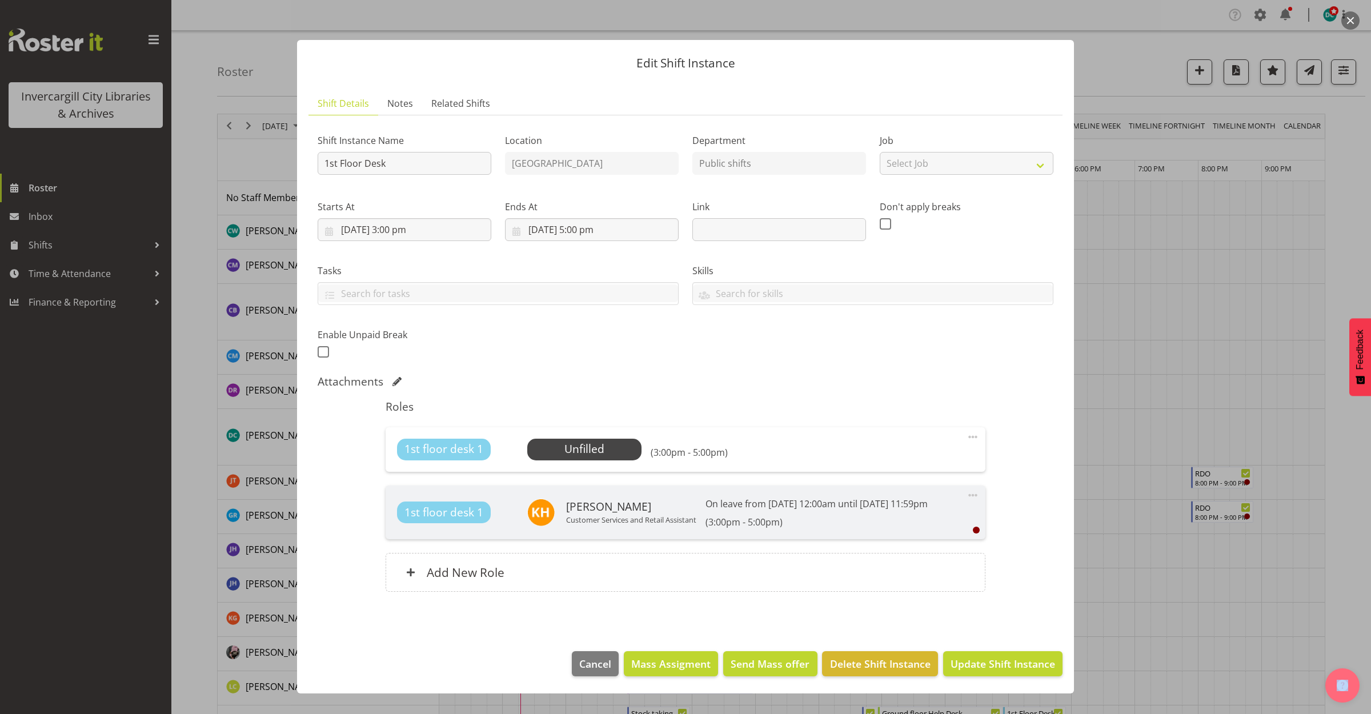
click at [971, 436] on span at bounding box center [973, 437] width 14 height 14
click at [893, 465] on link "Edit" at bounding box center [925, 462] width 110 height 21
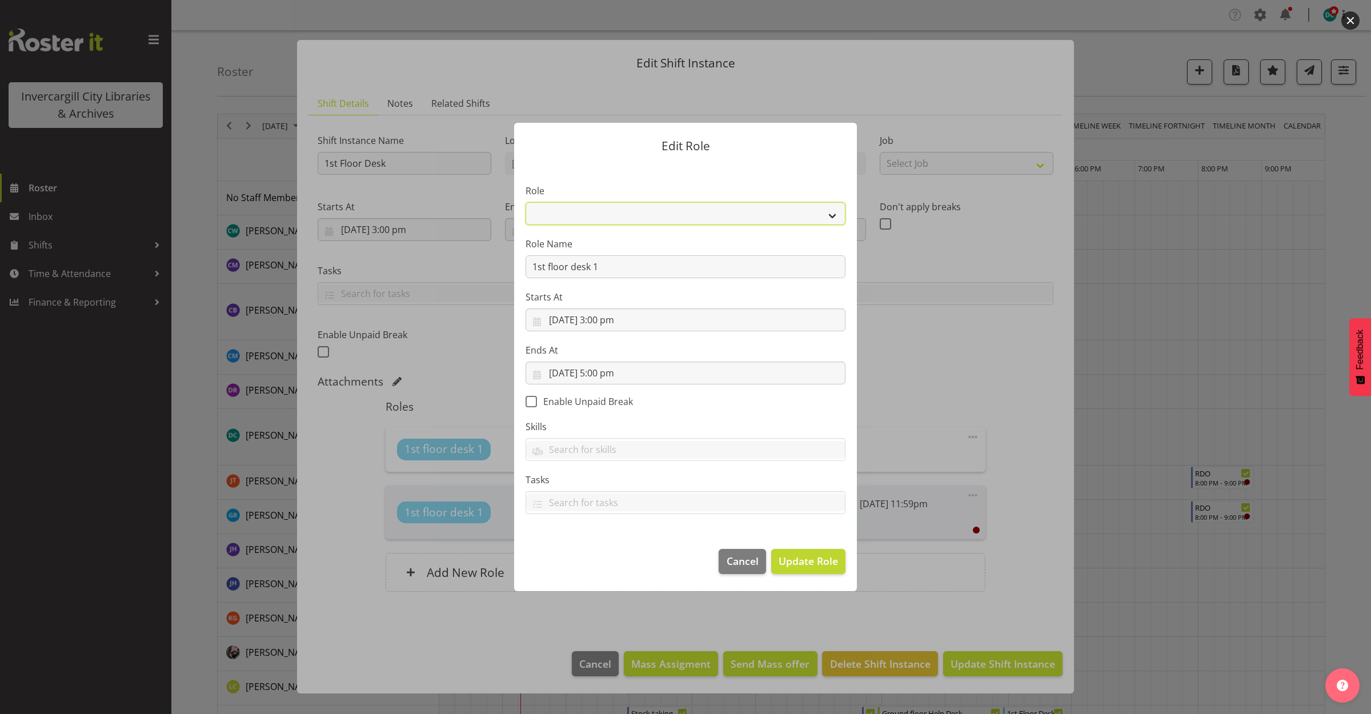
click at [586, 212] on select "1st floor desk AQ operator Business Support Team member Casual Customer Experie…" at bounding box center [685, 213] width 320 height 23
select select "1515"
click at [525, 202] on select "1st floor desk AQ operator Business Support Team member Casual Customer Experie…" at bounding box center [685, 213] width 320 height 23
click at [807, 562] on span "Update Role" at bounding box center [807, 560] width 59 height 15
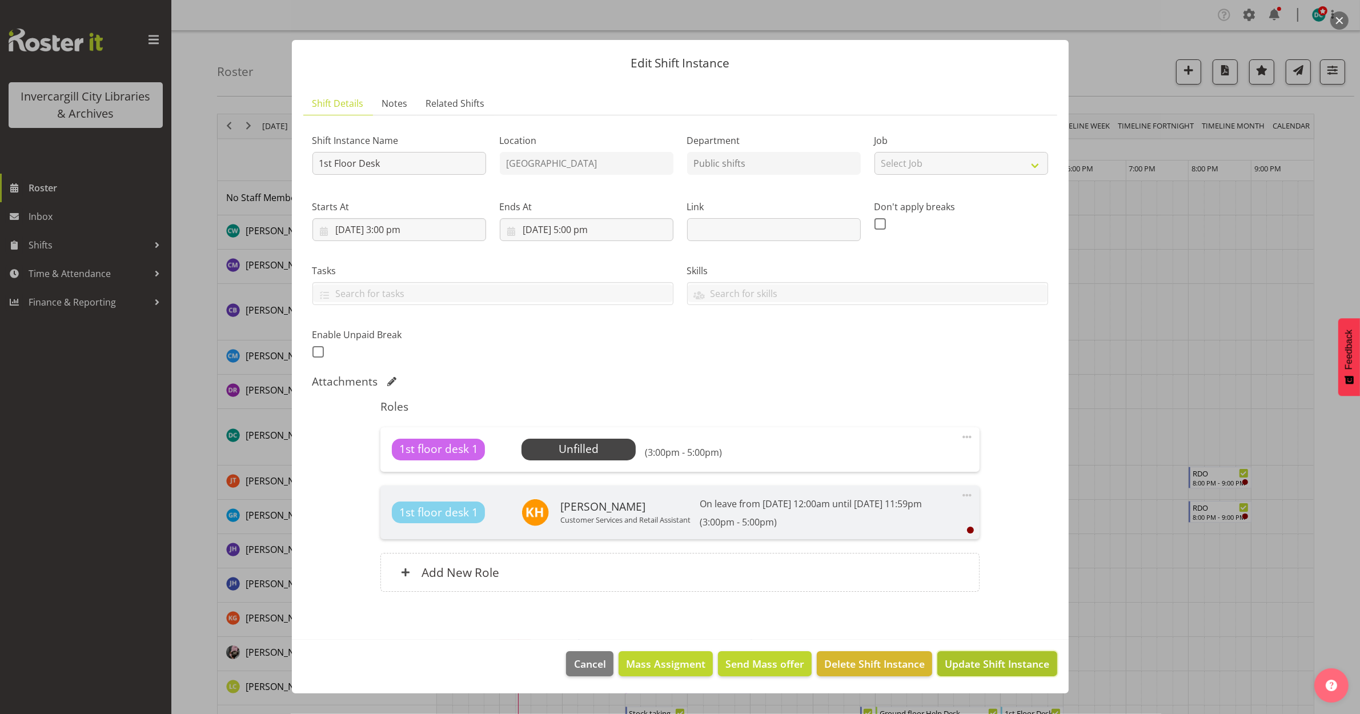
click at [997, 666] on span "Update Shift Instance" at bounding box center [997, 663] width 105 height 15
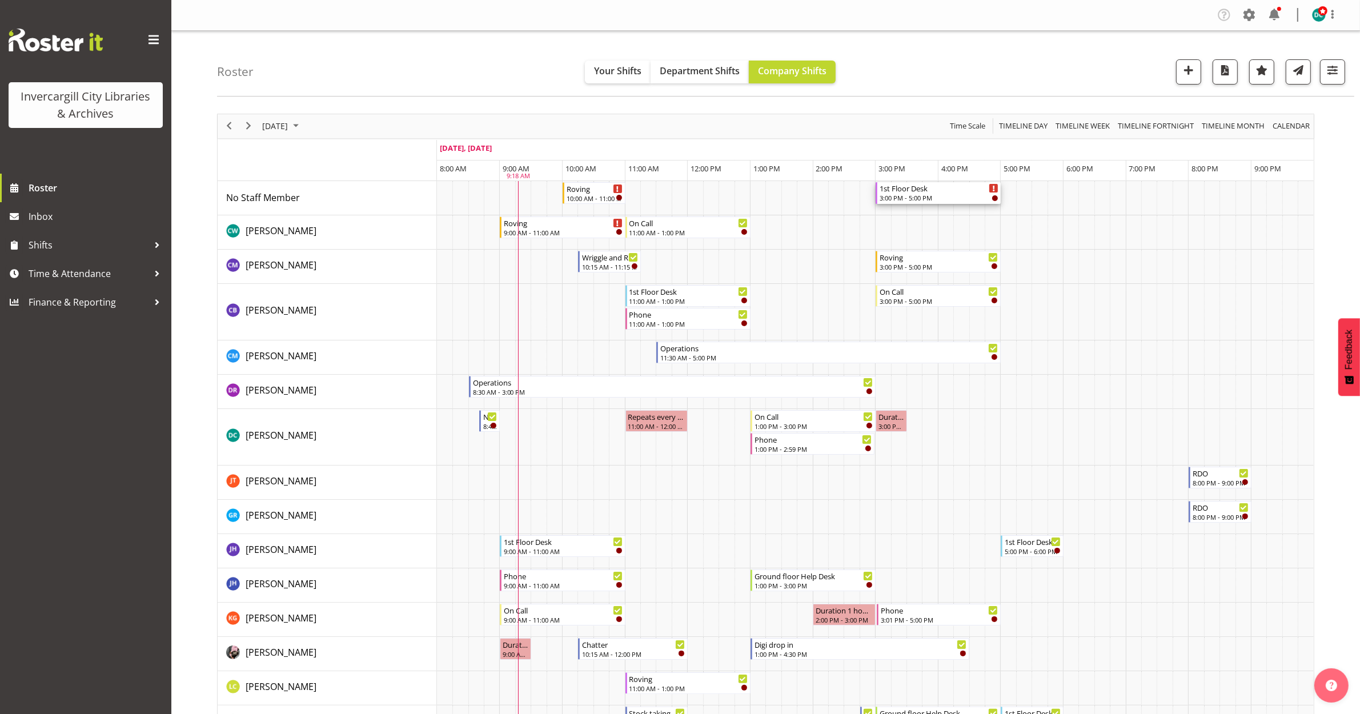
click at [917, 194] on div "1st Floor Desk 3:00 PM - 5:00 PM" at bounding box center [938, 193] width 119 height 22
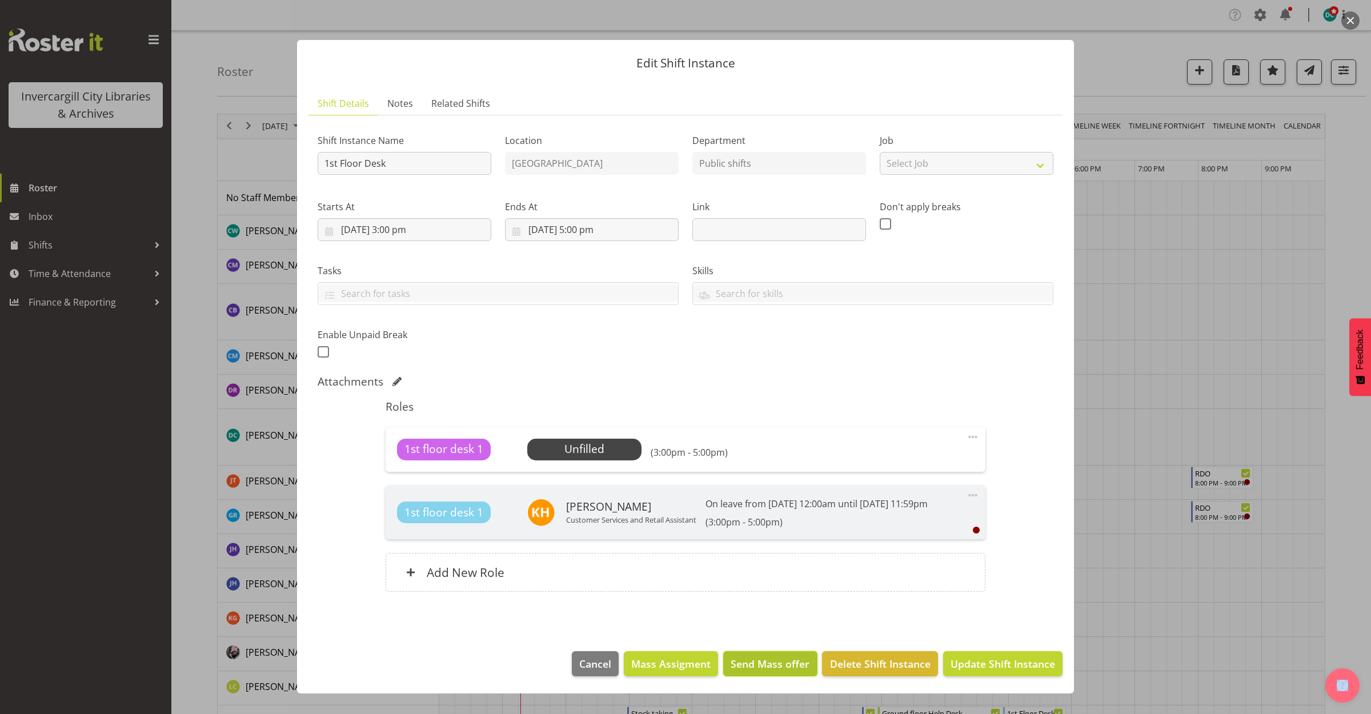
click at [778, 660] on span "Send Mass offer" at bounding box center [769, 663] width 79 height 15
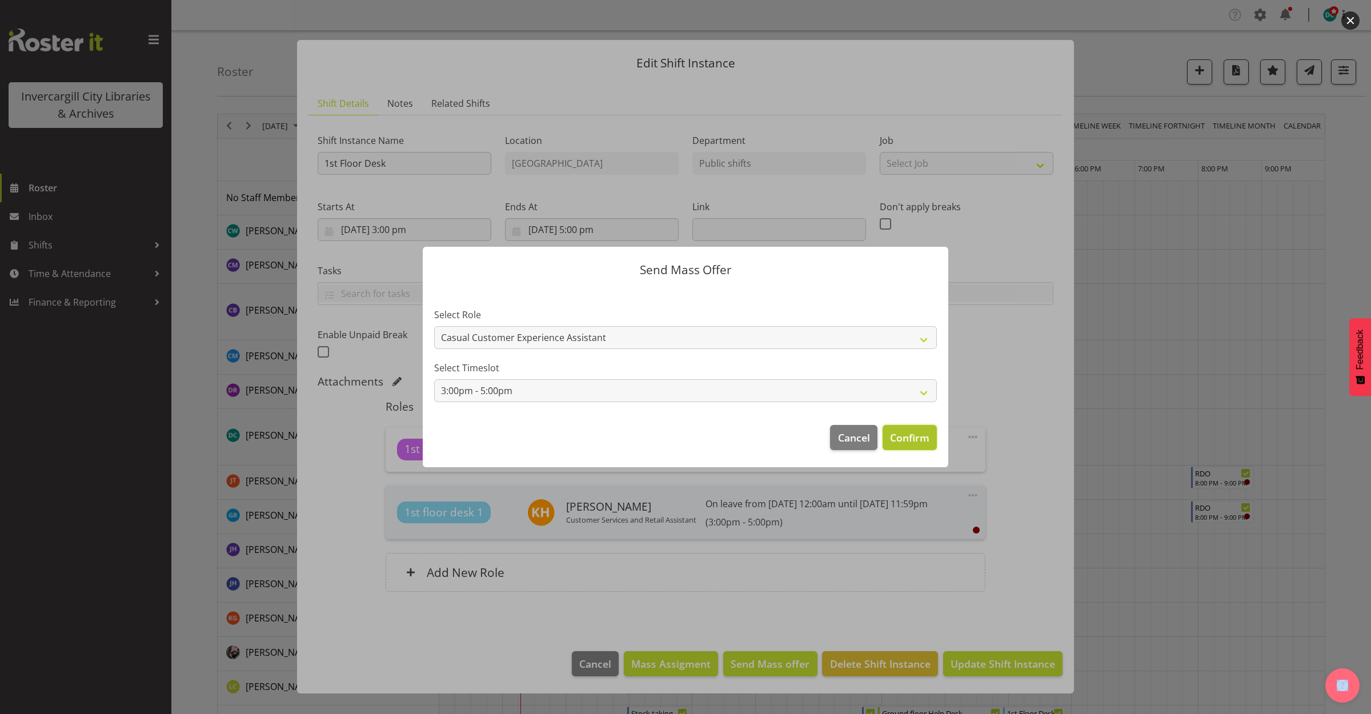
click at [898, 435] on span "Confirm" at bounding box center [909, 437] width 39 height 15
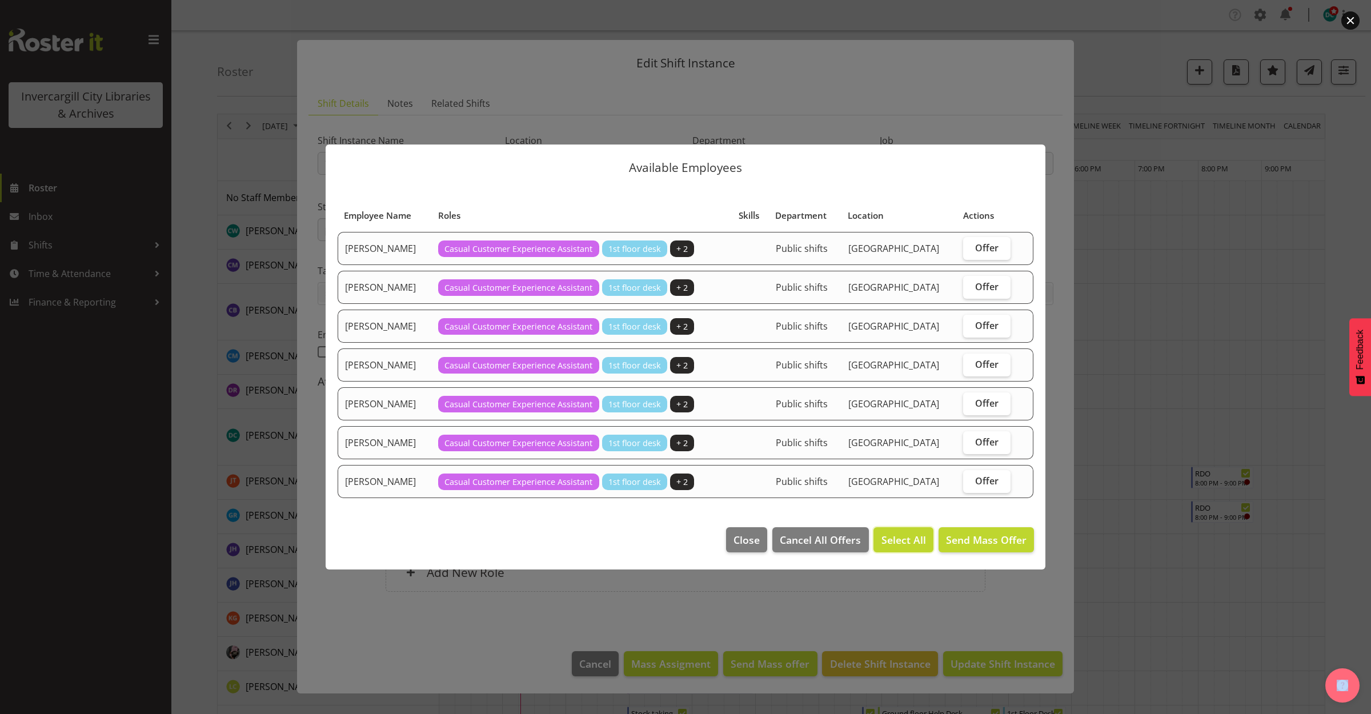
click at [899, 544] on span "Select All" at bounding box center [903, 539] width 45 height 15
checkbox input "true"
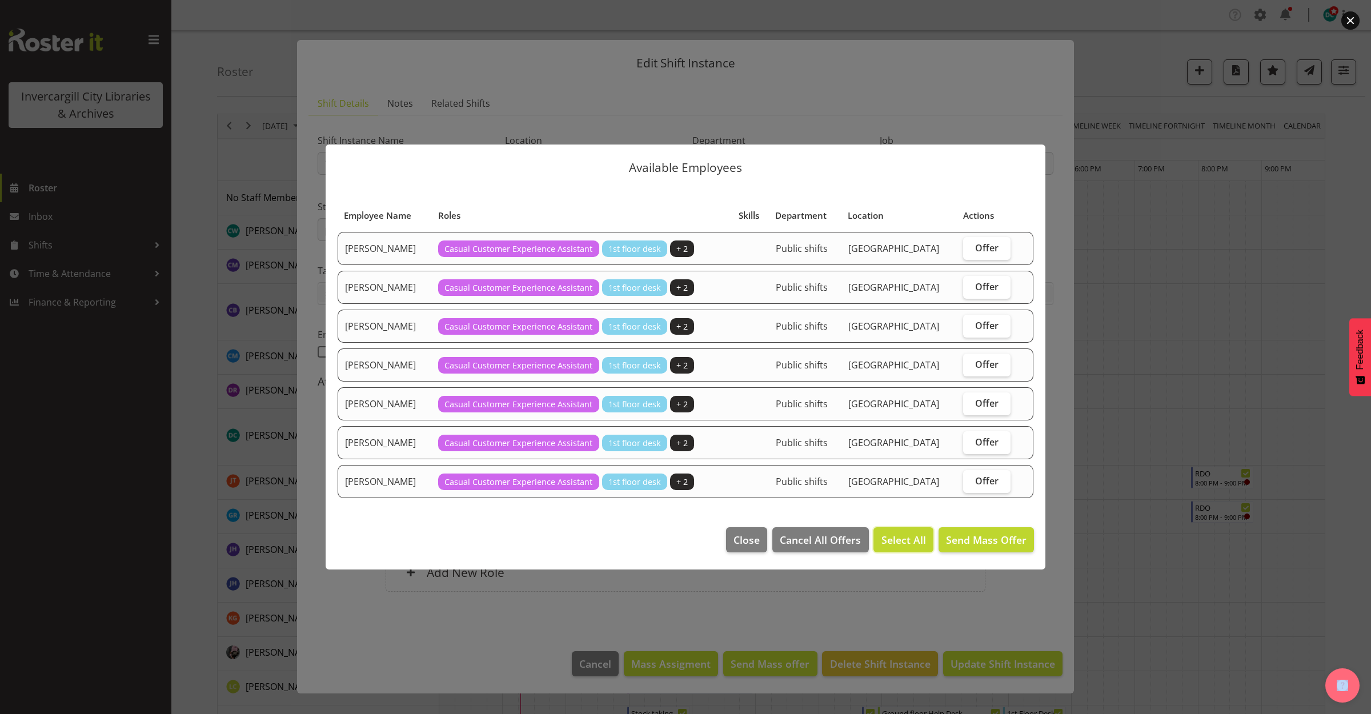
checkbox input "true"
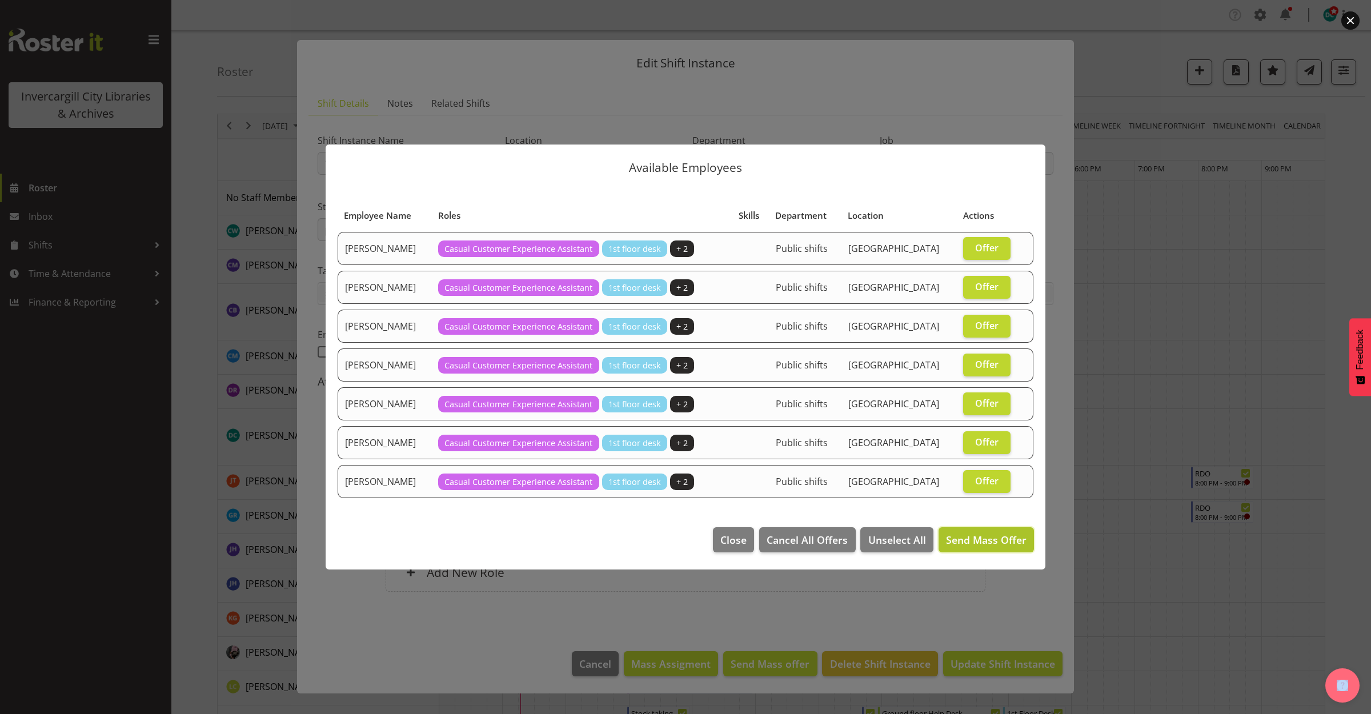
click at [989, 532] on button "Send Mass Offer" at bounding box center [985, 539] width 95 height 25
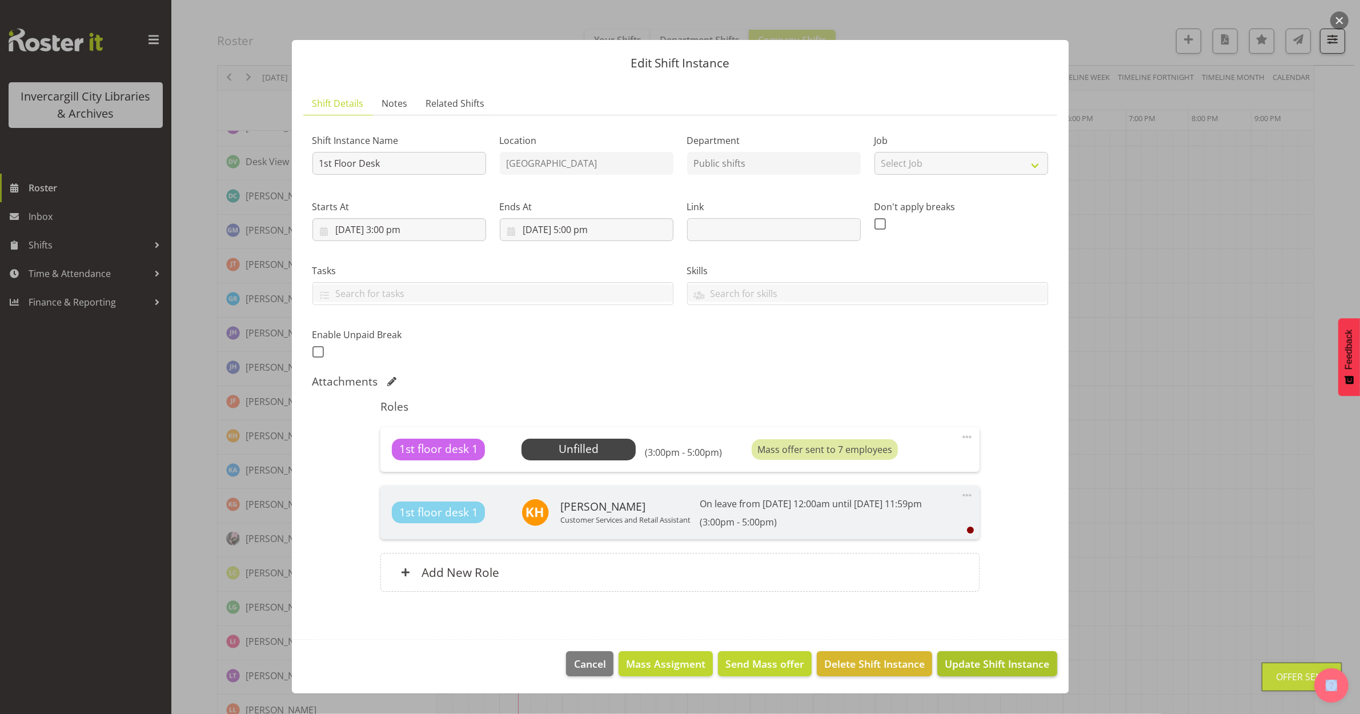
scroll to position [286, 0]
click at [986, 663] on span "Update Shift Instance" at bounding box center [997, 663] width 105 height 15
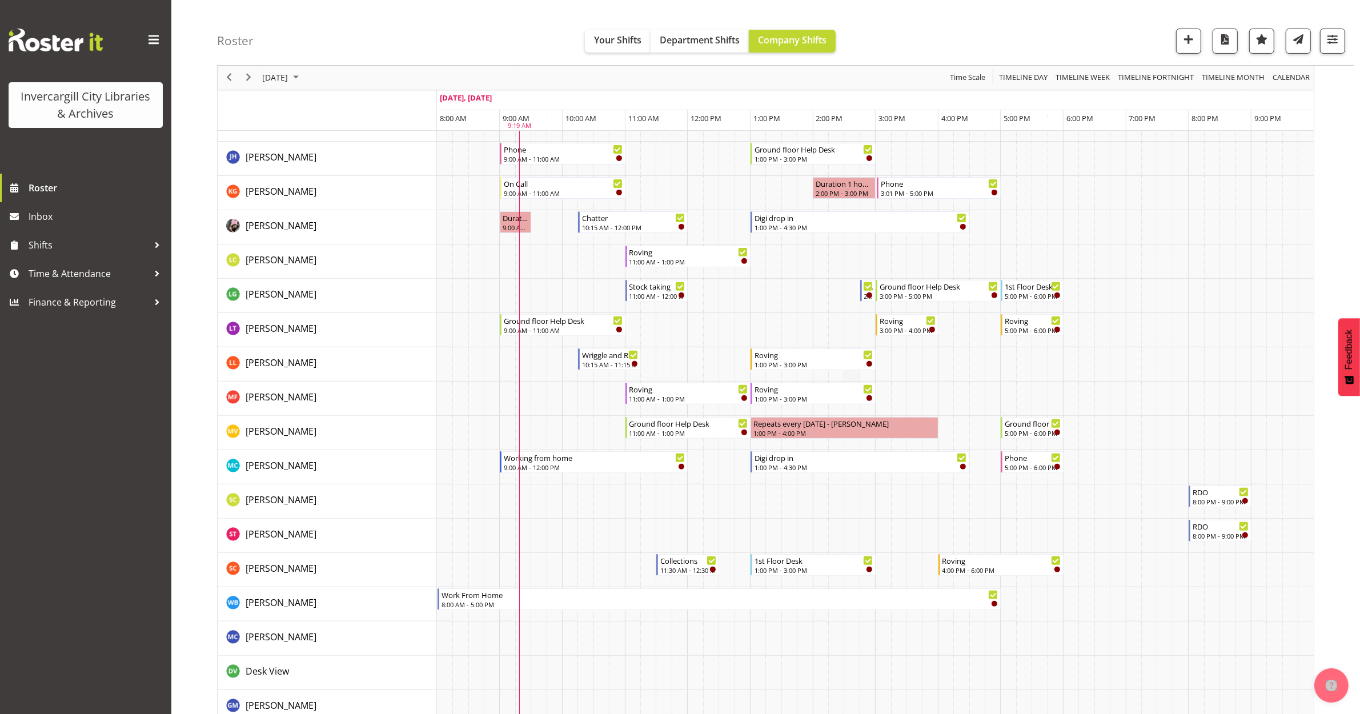
scroll to position [428, 0]
click at [1031, 463] on div "5:00 PM - 6:00 PM" at bounding box center [1033, 464] width 57 height 9
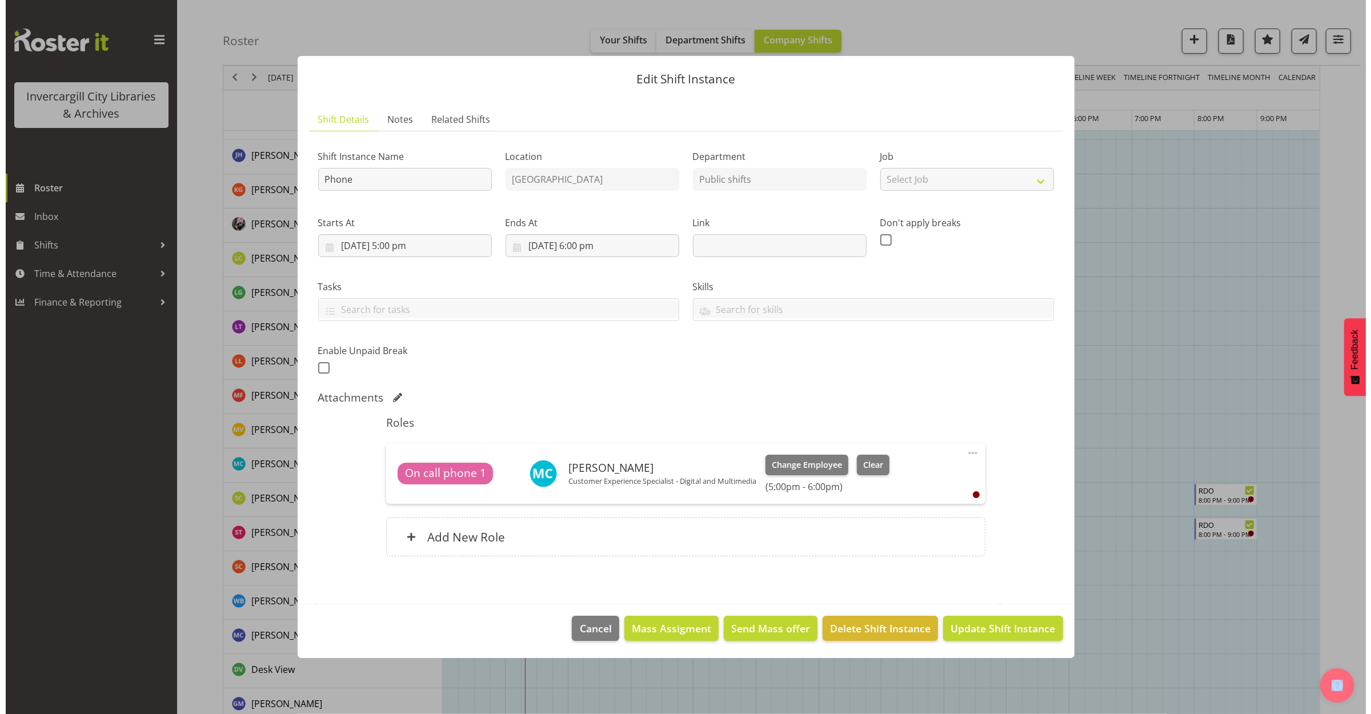
scroll to position [472, 0]
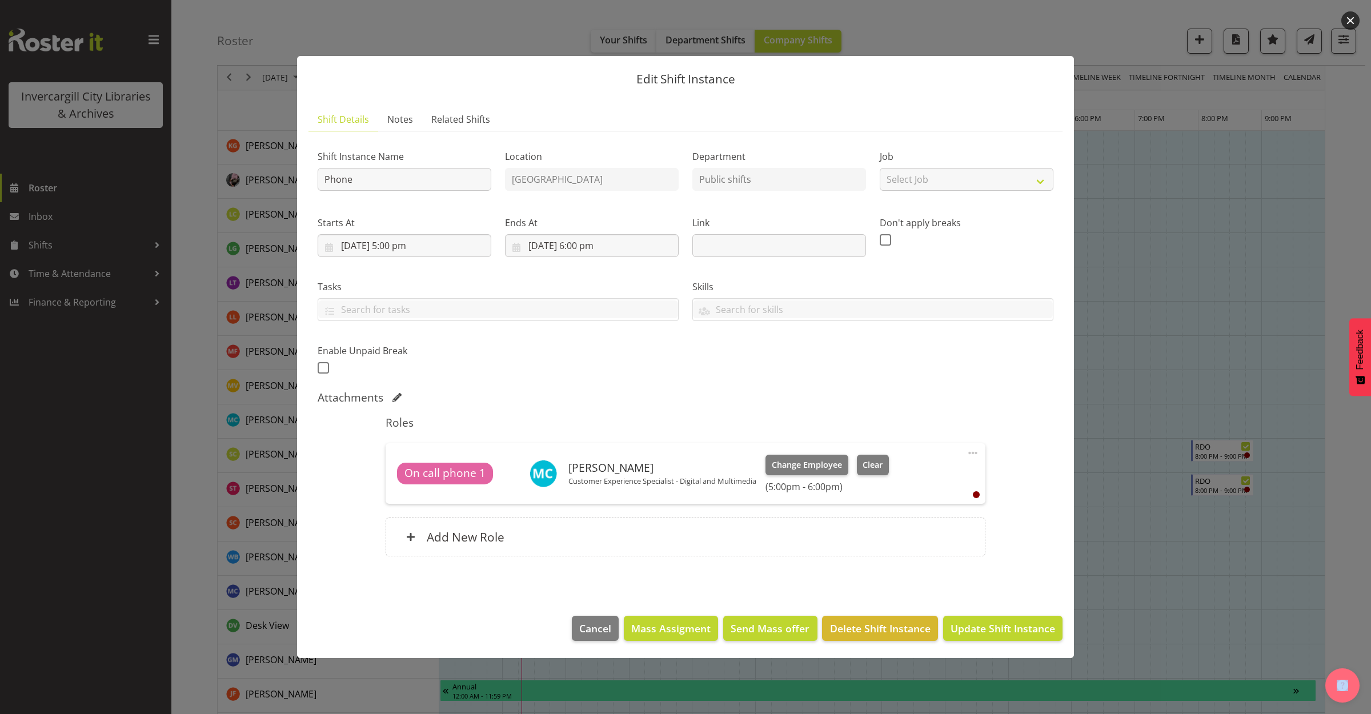
click at [1349, 14] on button "button" at bounding box center [1350, 20] width 18 height 18
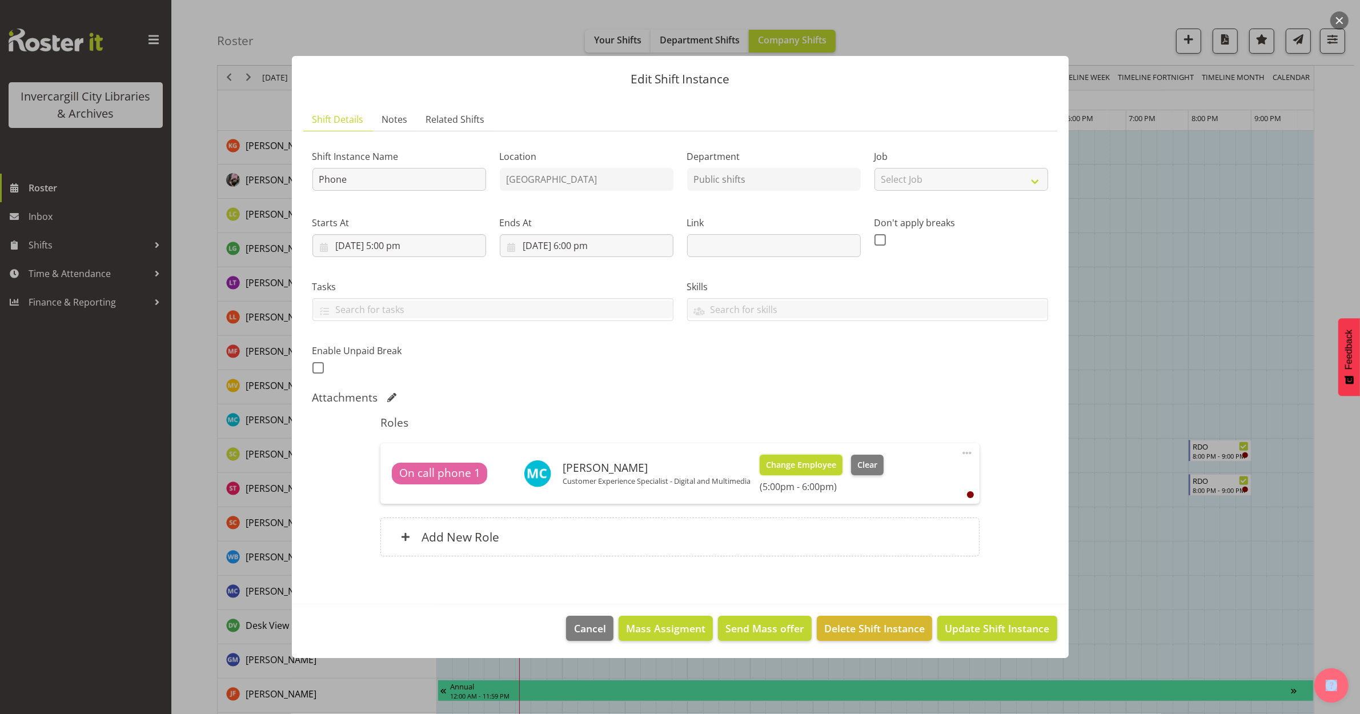
click at [795, 465] on span "Change Employee" at bounding box center [801, 465] width 70 height 13
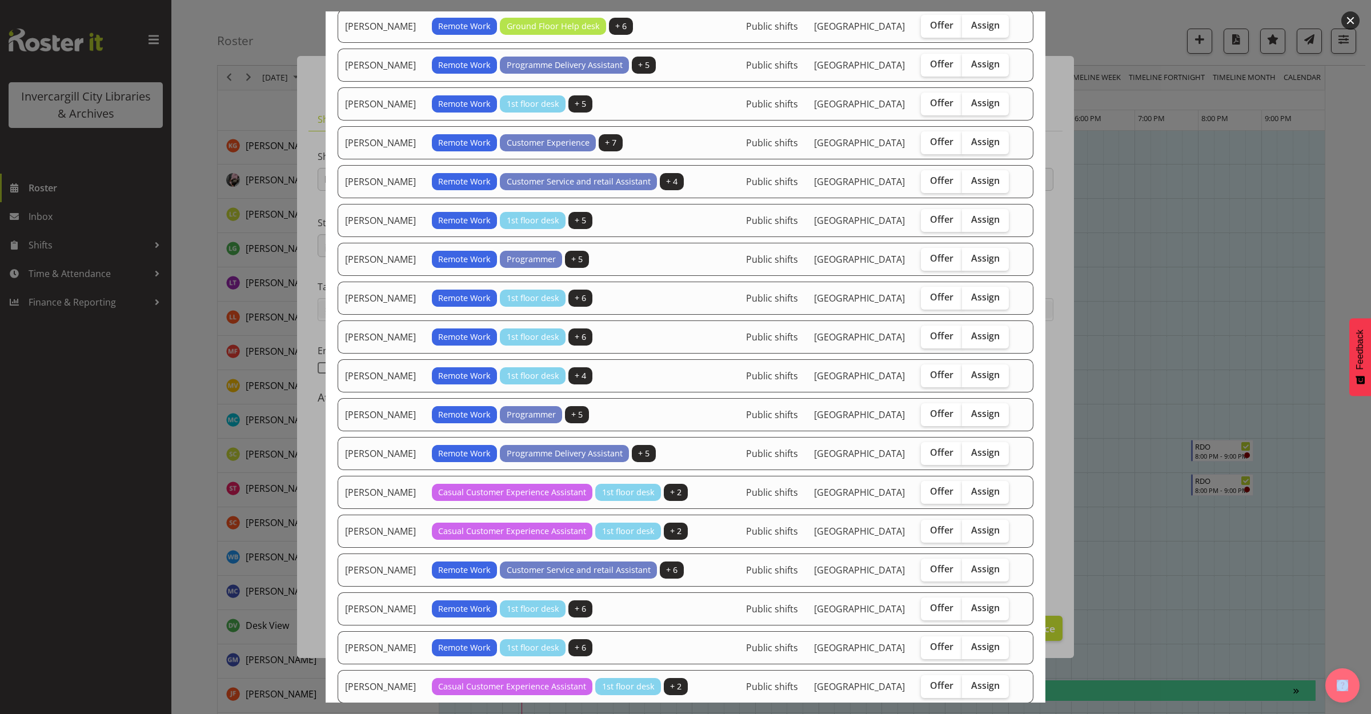
scroll to position [214, 0]
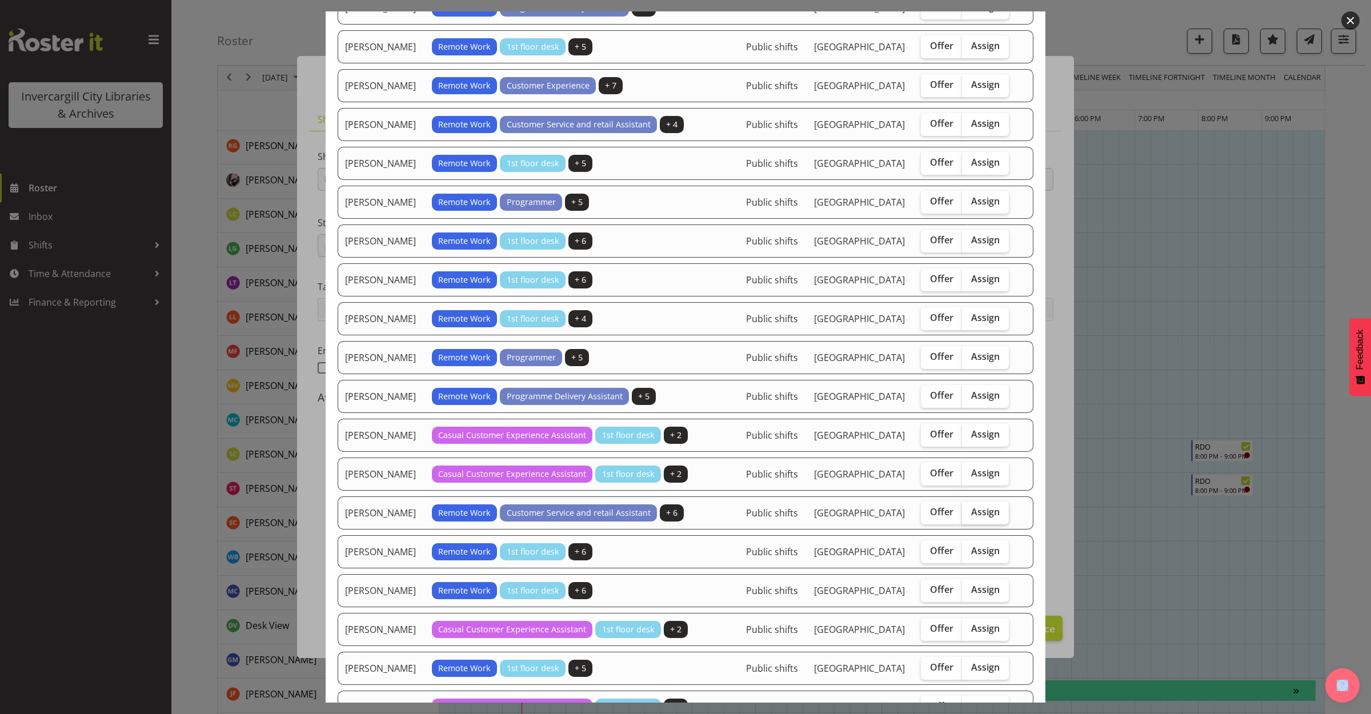
click at [981, 517] on span "Assign" at bounding box center [985, 511] width 29 height 11
click at [969, 516] on input "Assign" at bounding box center [965, 511] width 7 height 7
checkbox input "true"
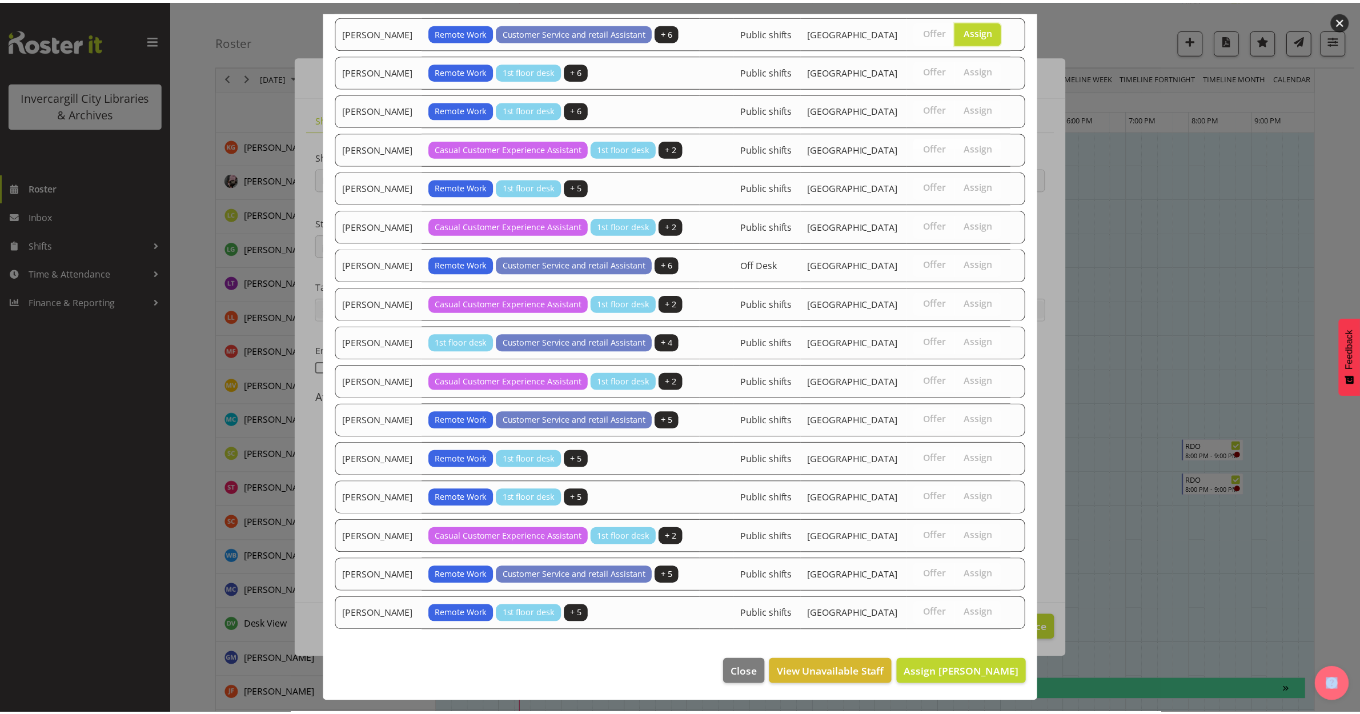
scroll to position [844, 0]
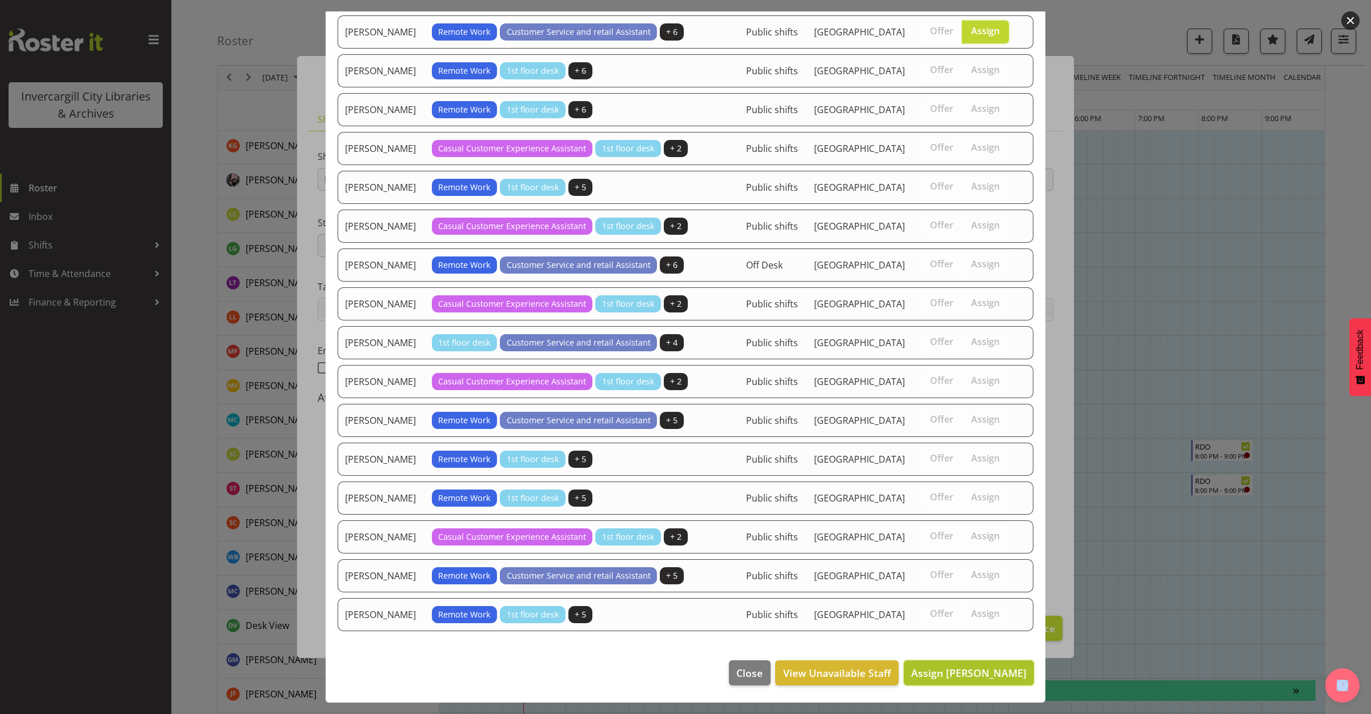
click at [948, 674] on span "Assign Lisa Griffiths" at bounding box center [968, 673] width 115 height 14
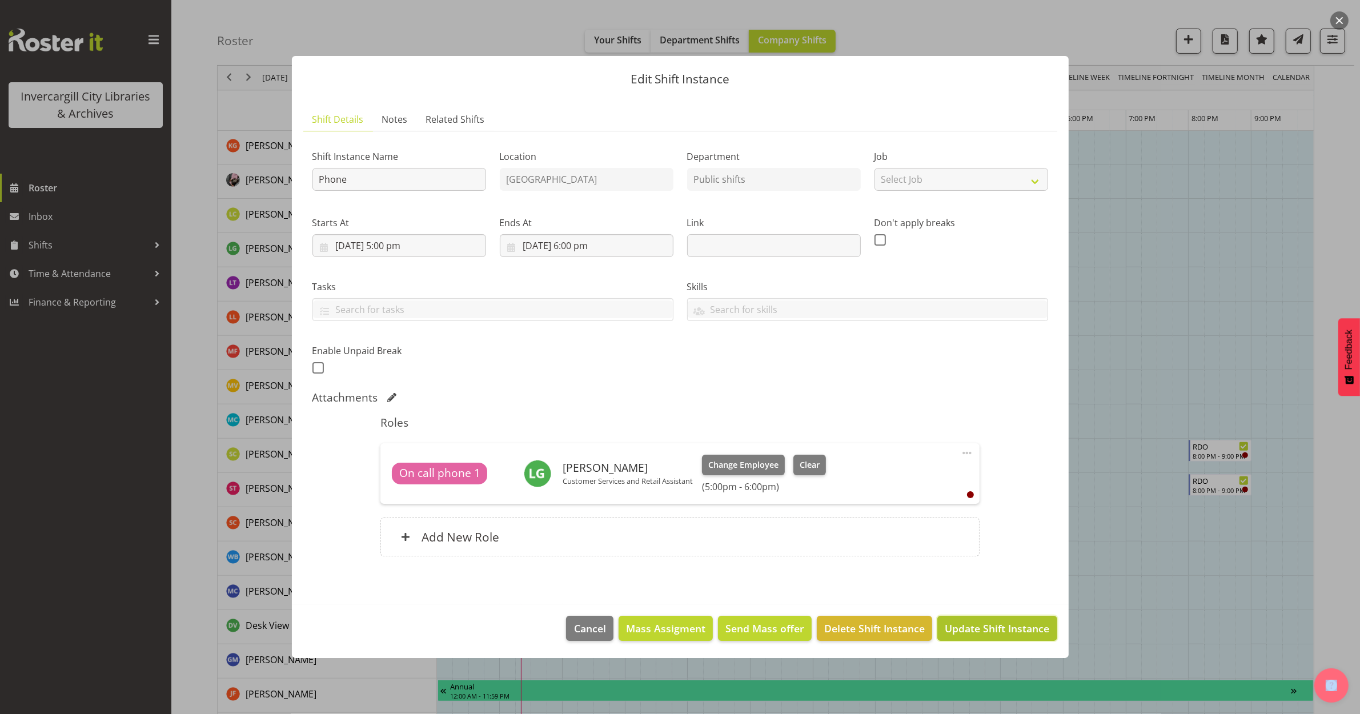
click at [977, 628] on span "Update Shift Instance" at bounding box center [997, 628] width 105 height 15
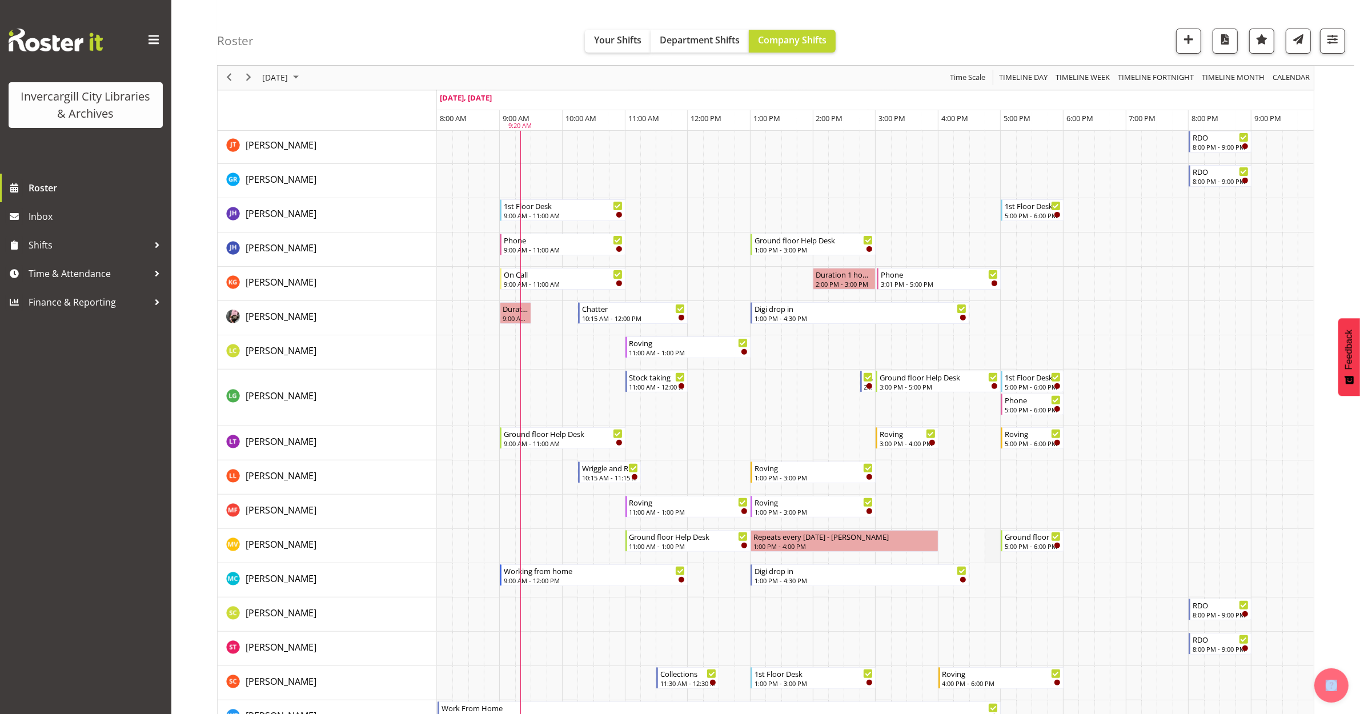
scroll to position [428, 0]
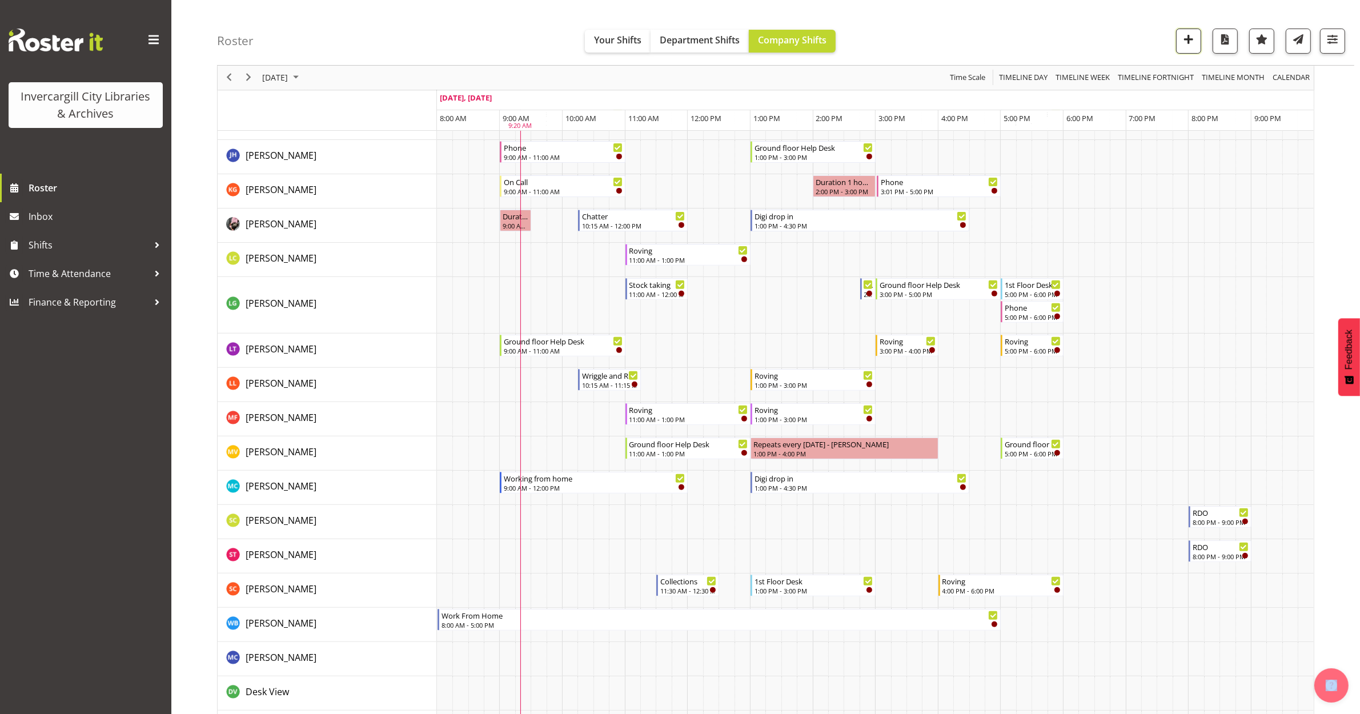
click at [1184, 36] on span "button" at bounding box center [1188, 39] width 15 height 15
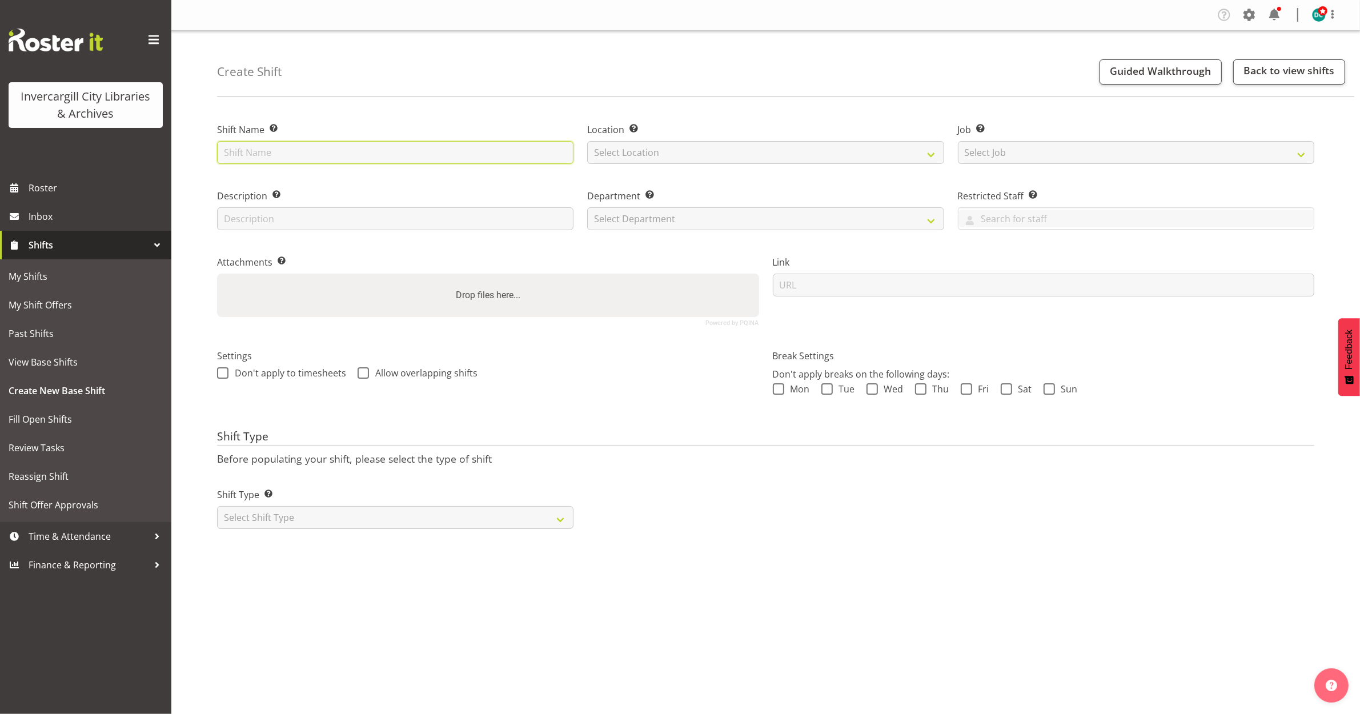
click at [303, 150] on input "text" at bounding box center [395, 152] width 356 height 23
type input "VR booking"
click at [694, 151] on select "Select Location [GEOGRAPHIC_DATA] [GEOGRAPHIC_DATA]" at bounding box center [765, 152] width 356 height 23
select select "1276"
click at [587, 141] on select "Select Location [GEOGRAPHIC_DATA] [GEOGRAPHIC_DATA]" at bounding box center [765, 152] width 356 height 23
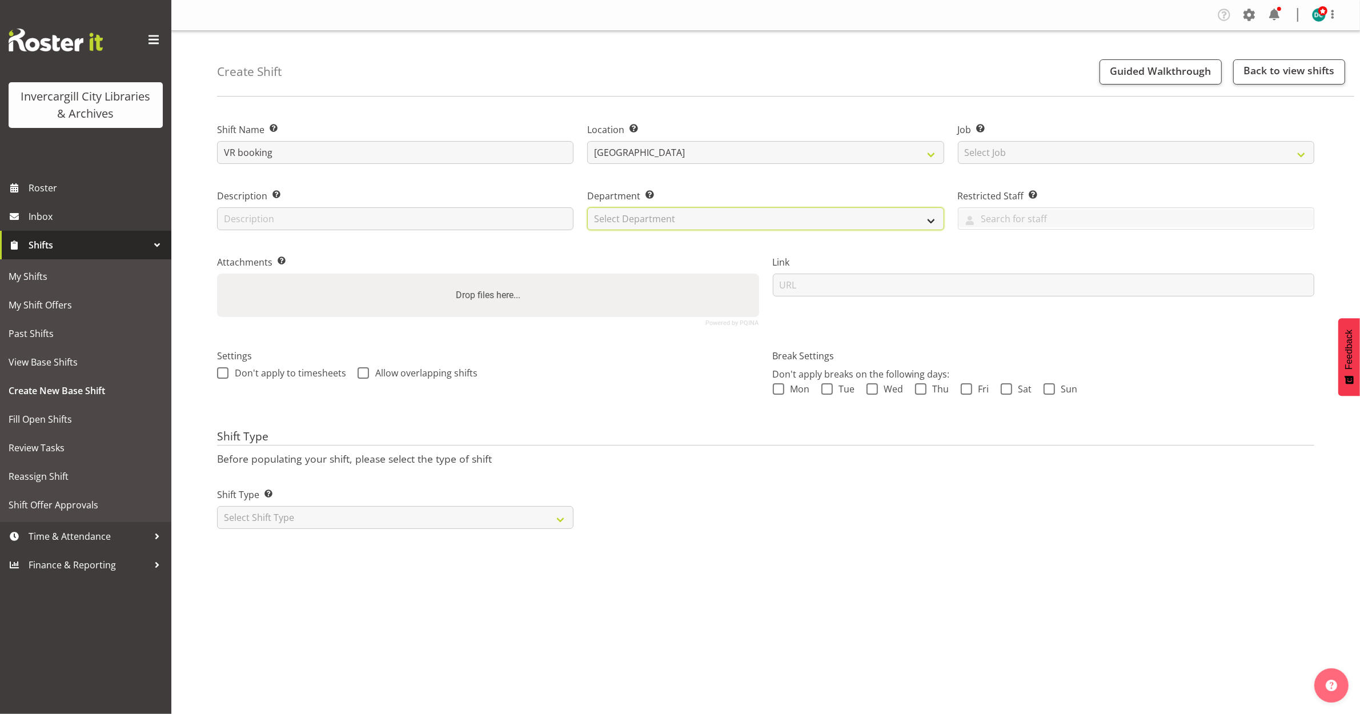
click at [662, 217] on select "Select Department Off Desk Public shifts" at bounding box center [765, 218] width 356 height 23
select select "921"
click at [587, 207] on select "Select Department Off Desk Public shifts" at bounding box center [765, 218] width 356 height 23
click at [222, 377] on span at bounding box center [222, 372] width 11 height 11
click at [222, 376] on input "Don't apply to timesheets" at bounding box center [220, 372] width 7 height 7
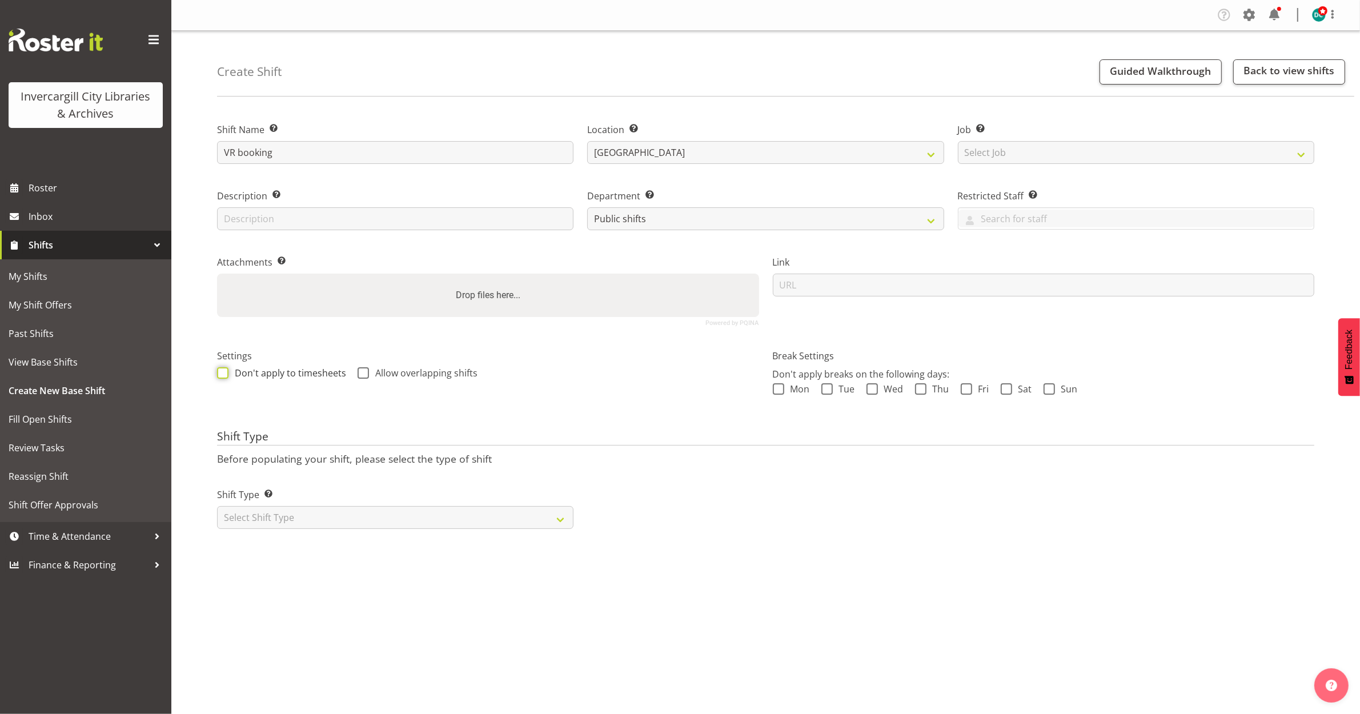
checkbox input "true"
click at [361, 372] on span at bounding box center [362, 372] width 11 height 11
click at [361, 372] on input "Allow overlapping shifts" at bounding box center [360, 372] width 7 height 7
checkbox input "true"
drag, startPoint x: 352, startPoint y: 518, endPoint x: 360, endPoint y: 529, distance: 13.8
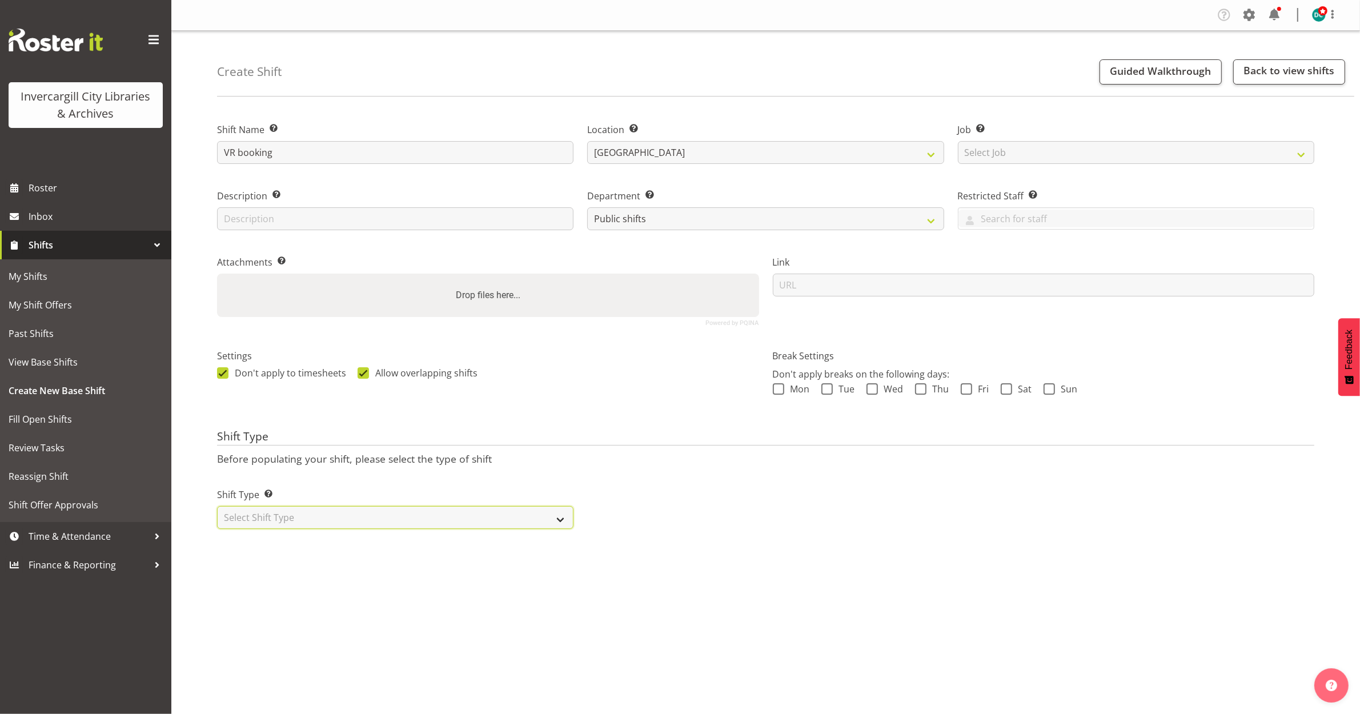
click at [352, 518] on select "Select Shift Type One Off Shift Recurring Shift Rotating Shift" at bounding box center [395, 517] width 356 height 23
select select "one_off"
click at [217, 507] on select "Select Shift Type One Off Shift Recurring Shift Rotating Shift" at bounding box center [395, 517] width 356 height 23
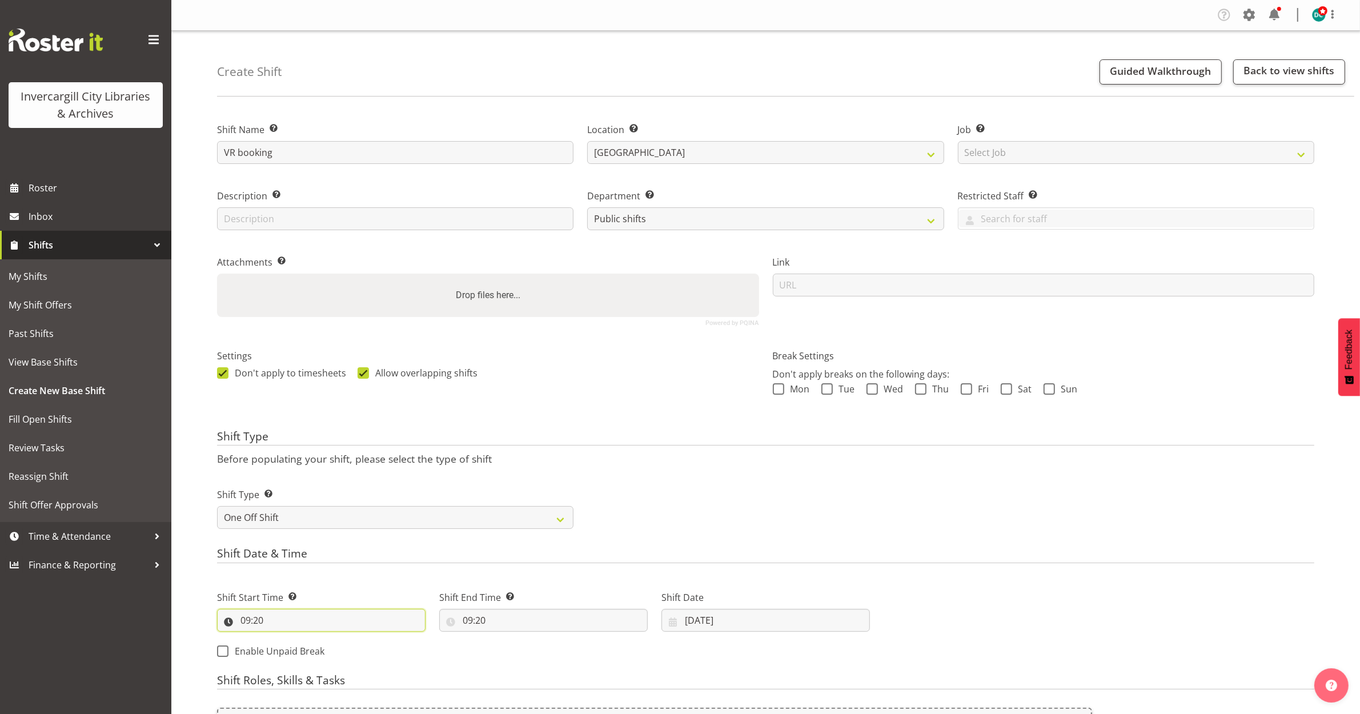
click at [296, 621] on input "09:20" at bounding box center [321, 620] width 208 height 23
click at [255, 620] on input "09:20" at bounding box center [321, 620] width 208 height 23
click at [289, 624] on input "09:20" at bounding box center [321, 620] width 208 height 23
click at [291, 653] on select "00 01 02 03 04 05 06 07 08 09 10 11 12 13 14 15 16 17 18 19 20 21 22 23" at bounding box center [295, 649] width 26 height 23
select select "16"
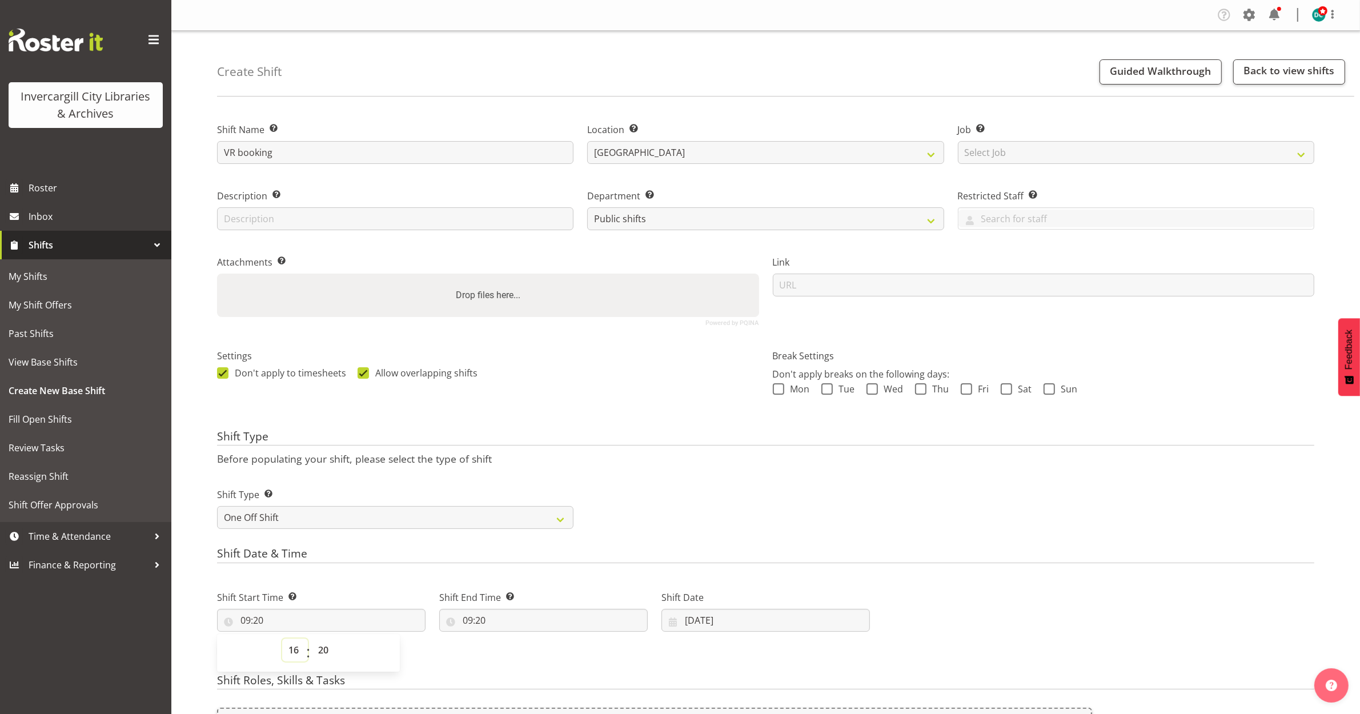
click at [282, 639] on select "00 01 02 03 04 05 06 07 08 09 10 11 12 13 14 15 16 17 18 19 20 21 22 23" at bounding box center [295, 649] width 26 height 23
type input "16:20"
click at [326, 654] on select "00 01 02 03 04 05 06 07 08 09 10 11 12 13 14 15 16 17 18 19 20 21 22 23 24 25 2…" at bounding box center [325, 649] width 26 height 23
select select "30"
type input "16:30"
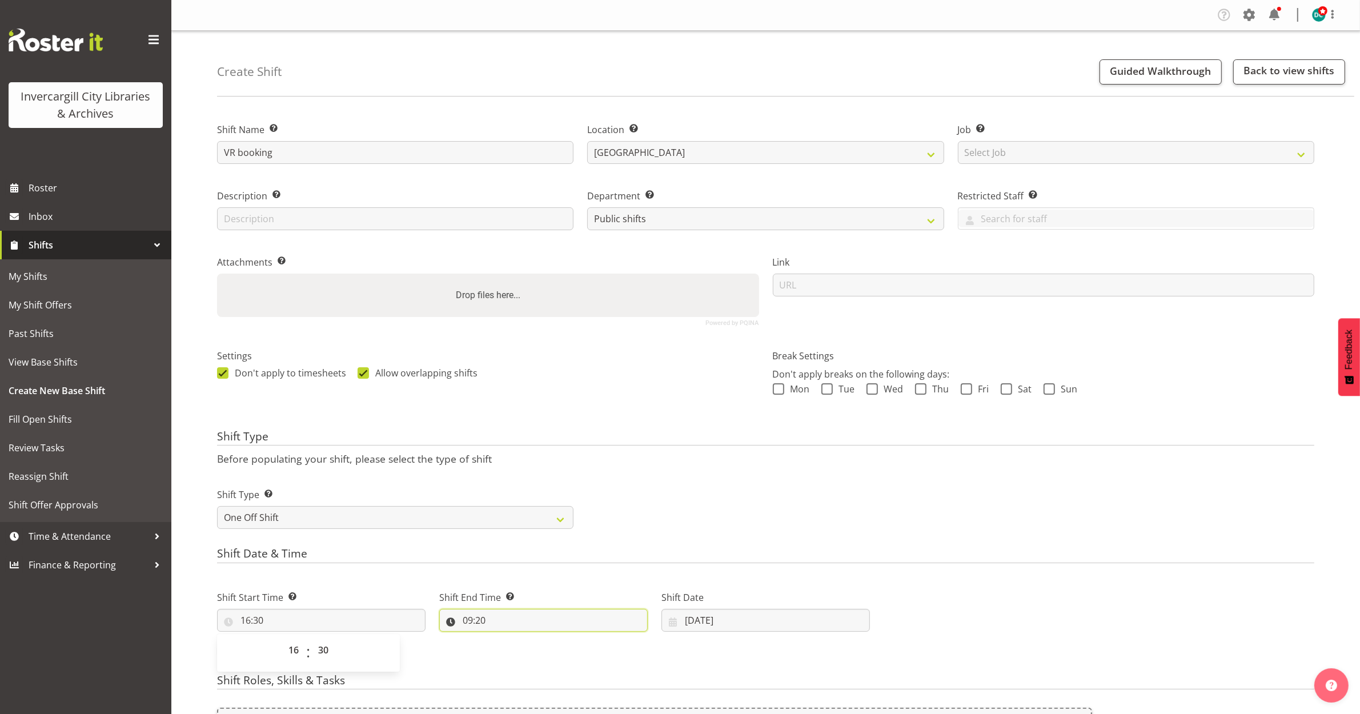
click at [461, 617] on input "09:20" at bounding box center [543, 620] width 208 height 23
click at [517, 651] on select "00 01 02 03 04 05 06 07 08 09 10 11 12 13 14 15 16 17 18 19 20 21 22 23" at bounding box center [517, 649] width 26 height 23
select select "17"
type input "17:20"
click at [541, 647] on select "00 01 02 03 04 05 06 07 08 09 10 11 12 13 14 15 16 17 18 19 20 21 22 23 24 25 2…" at bounding box center [547, 649] width 26 height 23
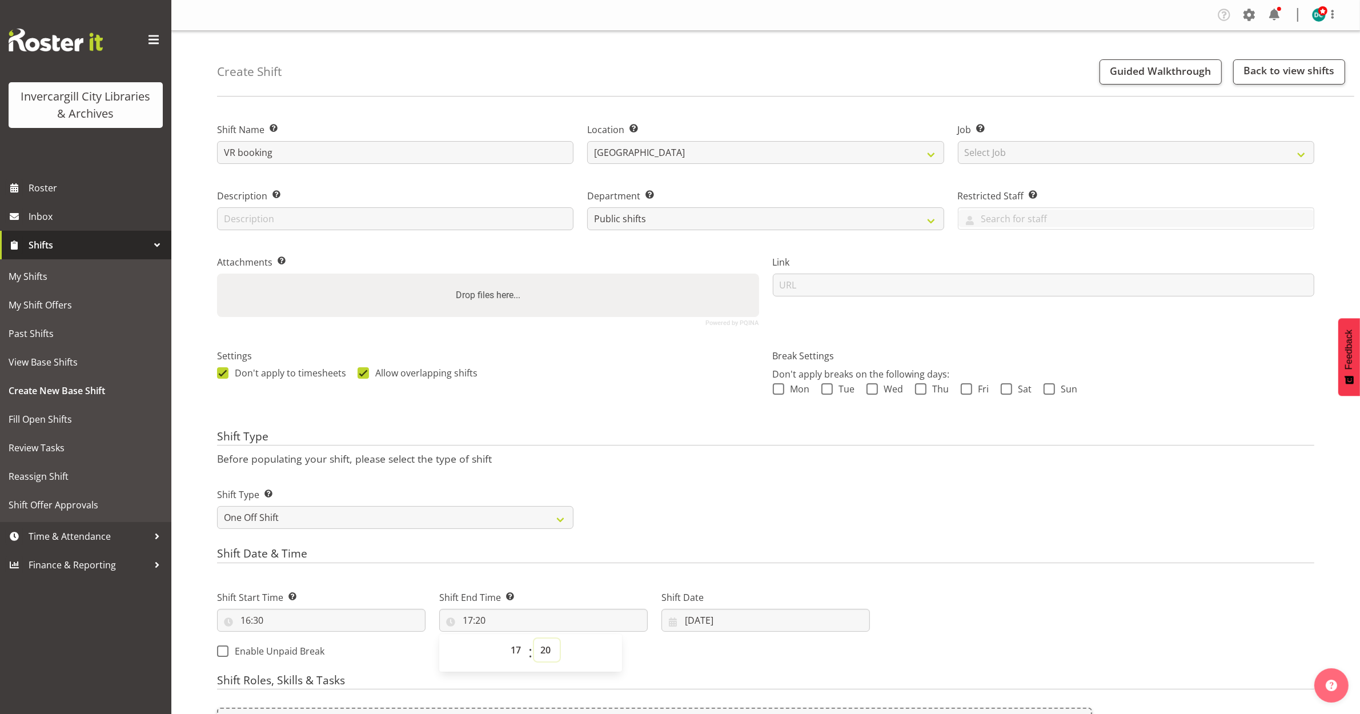
select select "45"
type input "17:45"
click at [680, 583] on div "Shift Date 29/09/2025 January February March April May June July August Septemb…" at bounding box center [765, 606] width 222 height 64
click at [692, 621] on input "29/09/2025" at bounding box center [765, 620] width 208 height 23
click at [692, 560] on h4 "Shift Date & Time" at bounding box center [765, 555] width 1097 height 16
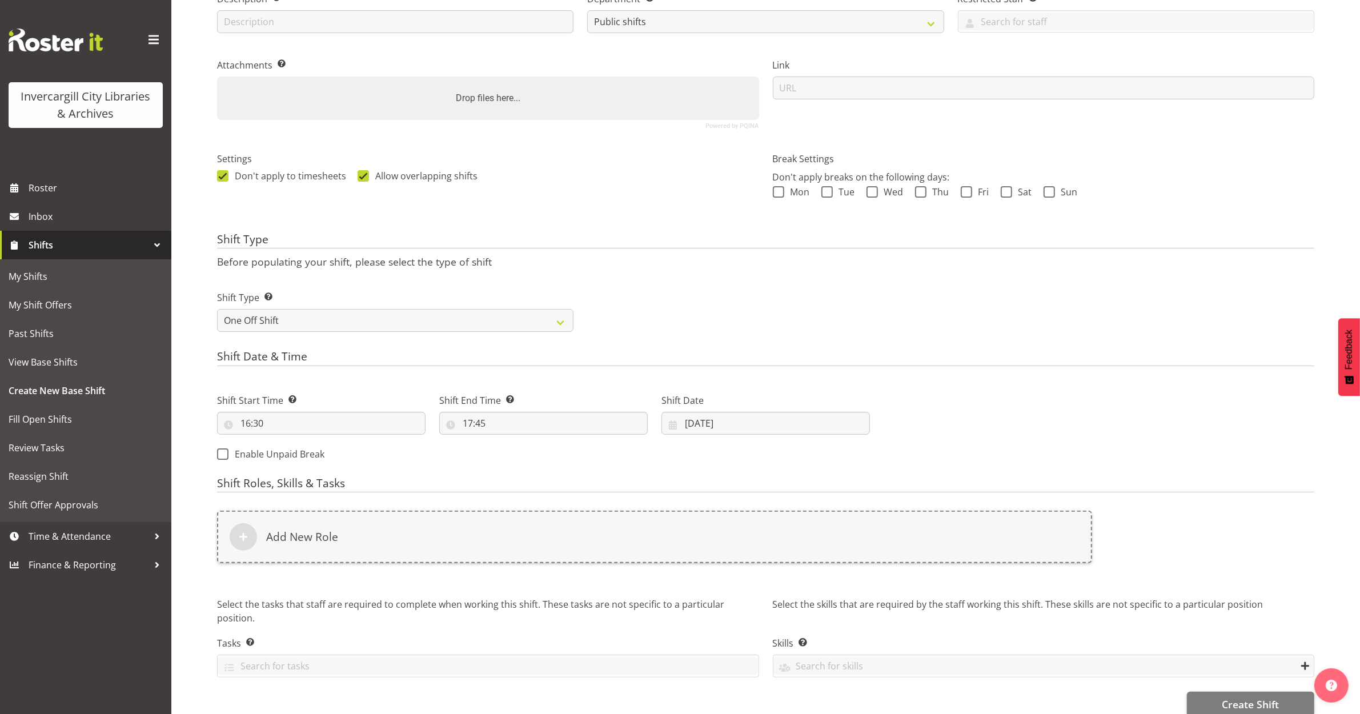
scroll to position [214, 0]
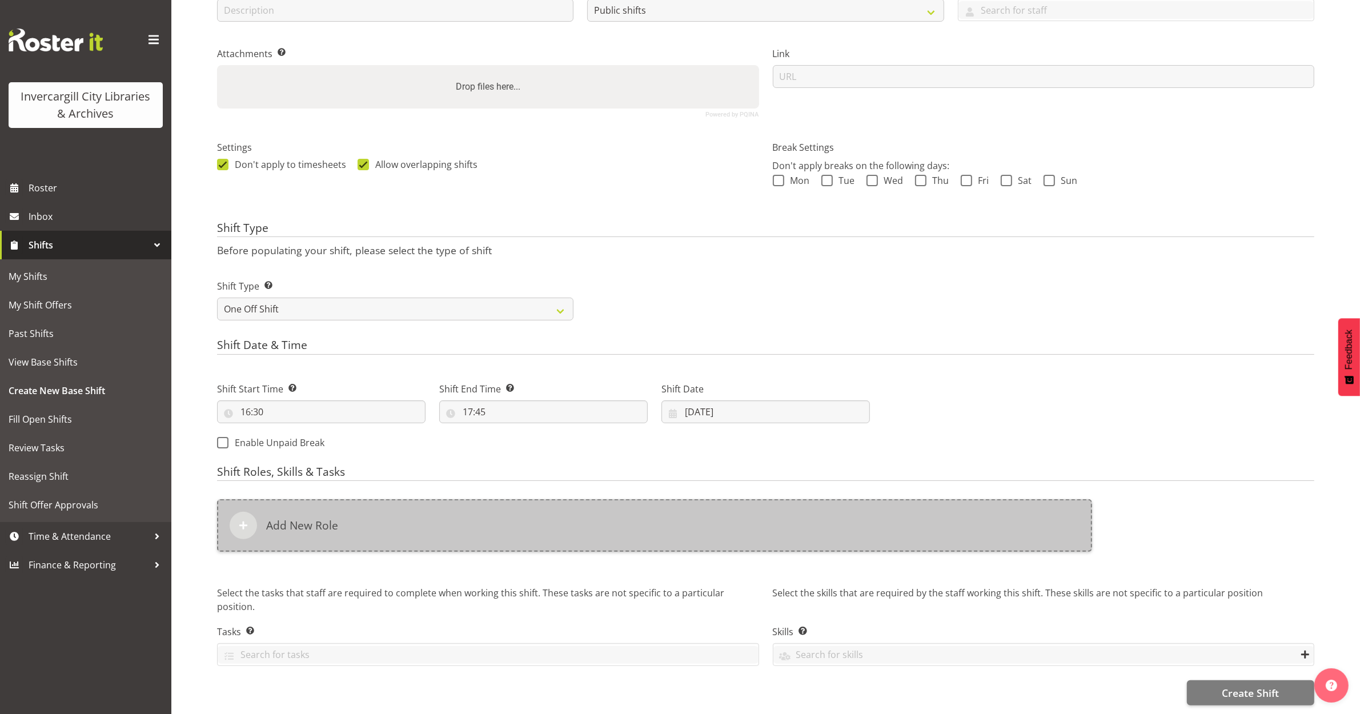
click at [233, 504] on div "Add New Role" at bounding box center [654, 525] width 875 height 53
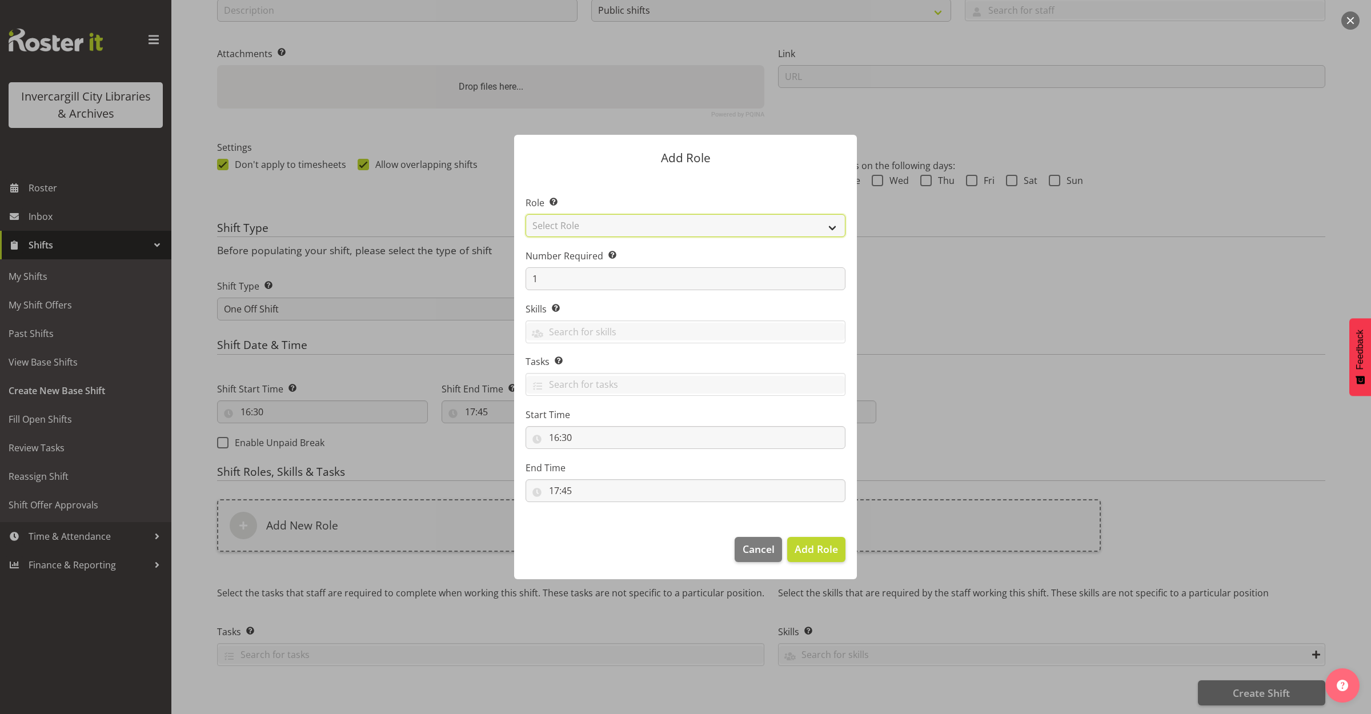
click at [577, 223] on select "Select Role 1st floor desk AQ operator Business Support Team member Casual Cust…" at bounding box center [685, 225] width 320 height 23
select select "1553"
click at [525, 214] on select "Select Role 1st floor desk AQ operator Business Support Team member Casual Cust…" at bounding box center [685, 225] width 320 height 23
click at [835, 535] on footer "Cancel Add Role" at bounding box center [685, 552] width 343 height 54
click at [829, 544] on span "Add Role" at bounding box center [815, 549] width 43 height 14
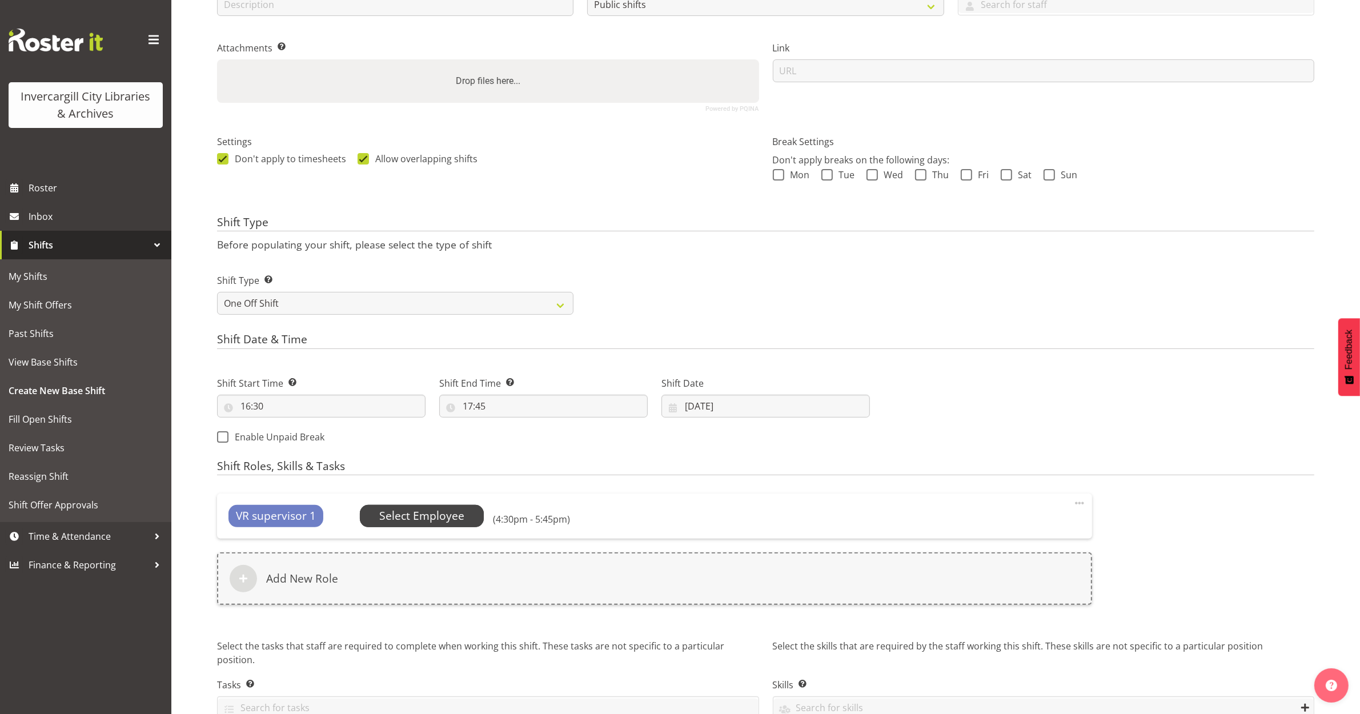
click at [418, 517] on span "Select Employee" at bounding box center [421, 516] width 85 height 17
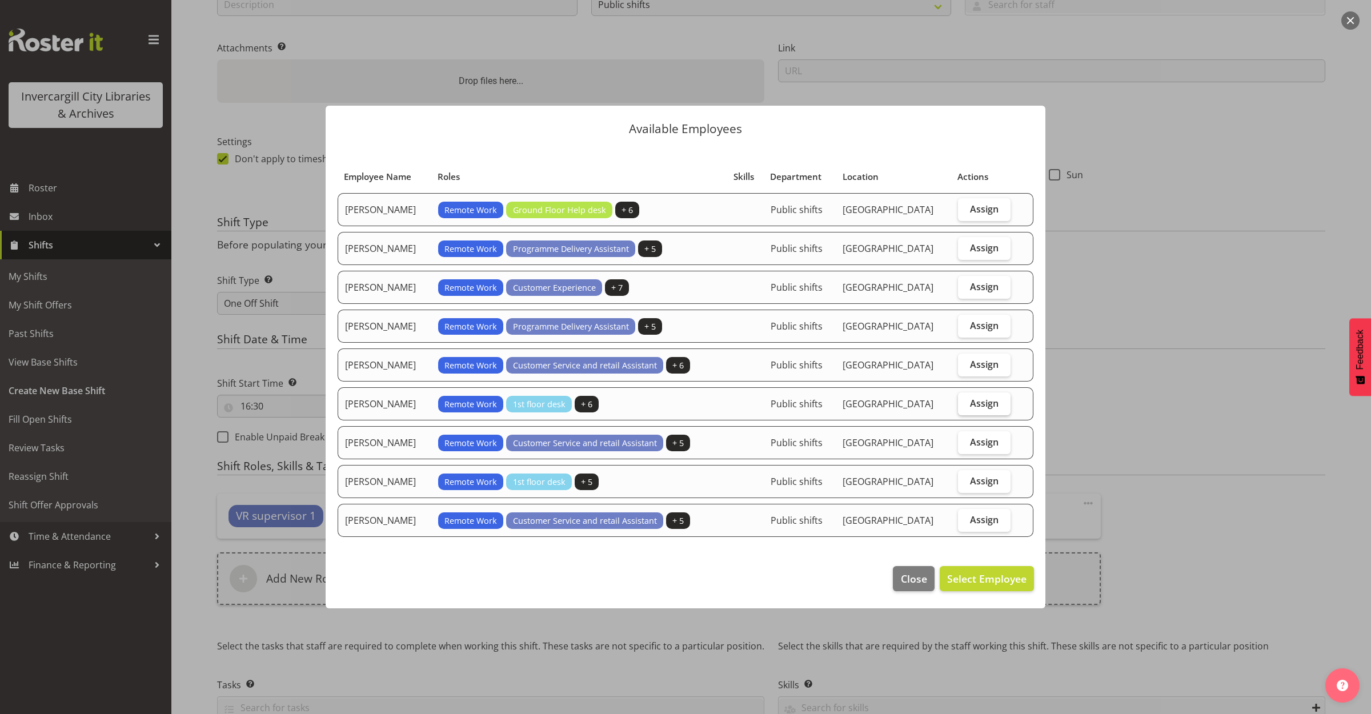
click at [991, 403] on span "Assign" at bounding box center [984, 402] width 29 height 11
click at [965, 403] on input "Assign" at bounding box center [961, 402] width 7 height 7
checkbox input "true"
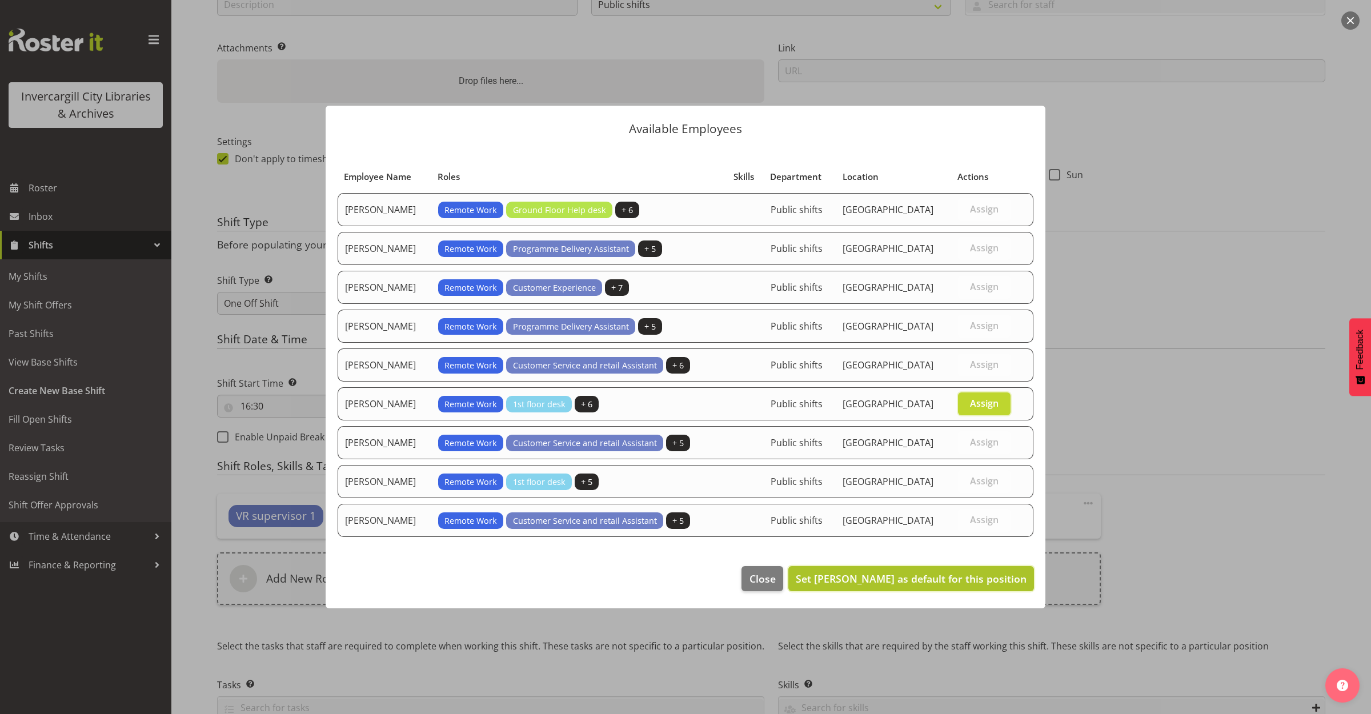
click at [900, 583] on span "Set Michelle Cunningham as default for this position" at bounding box center [910, 579] width 231 height 14
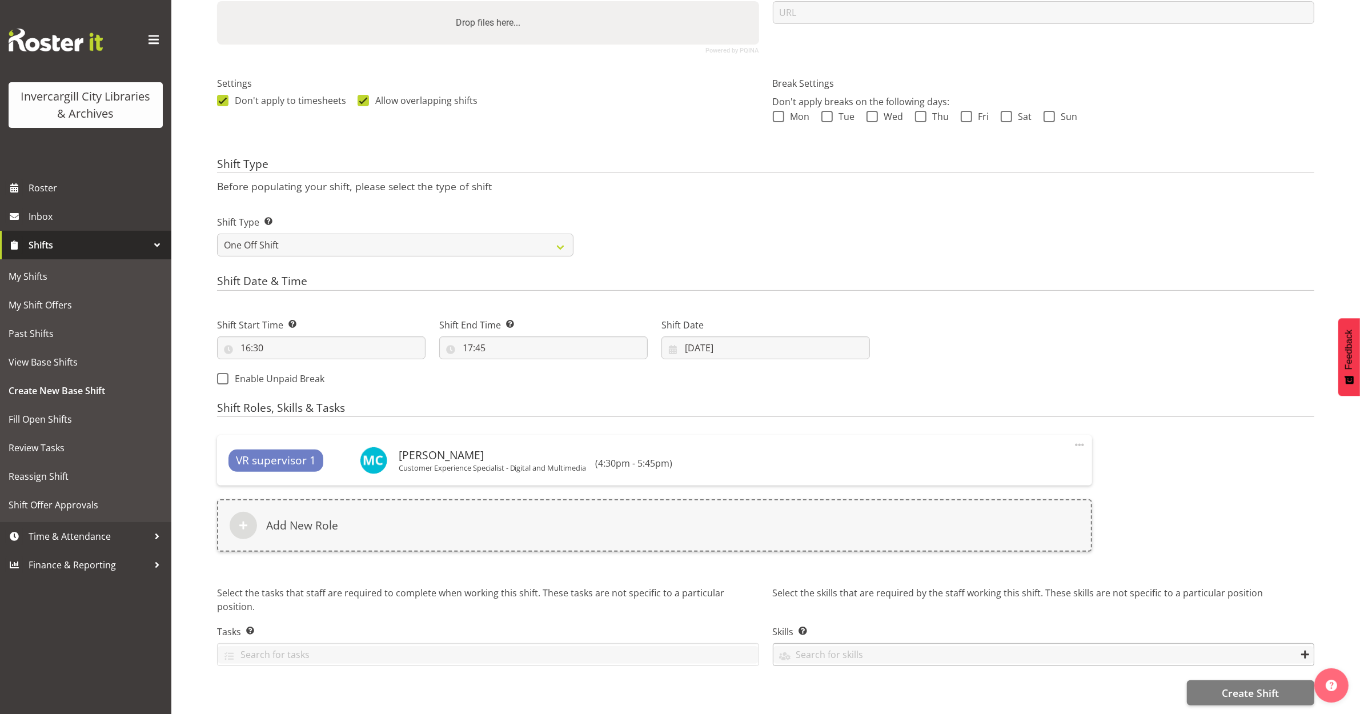
scroll to position [283, 0]
click at [1251, 685] on span "Create Shift" at bounding box center [1250, 692] width 57 height 15
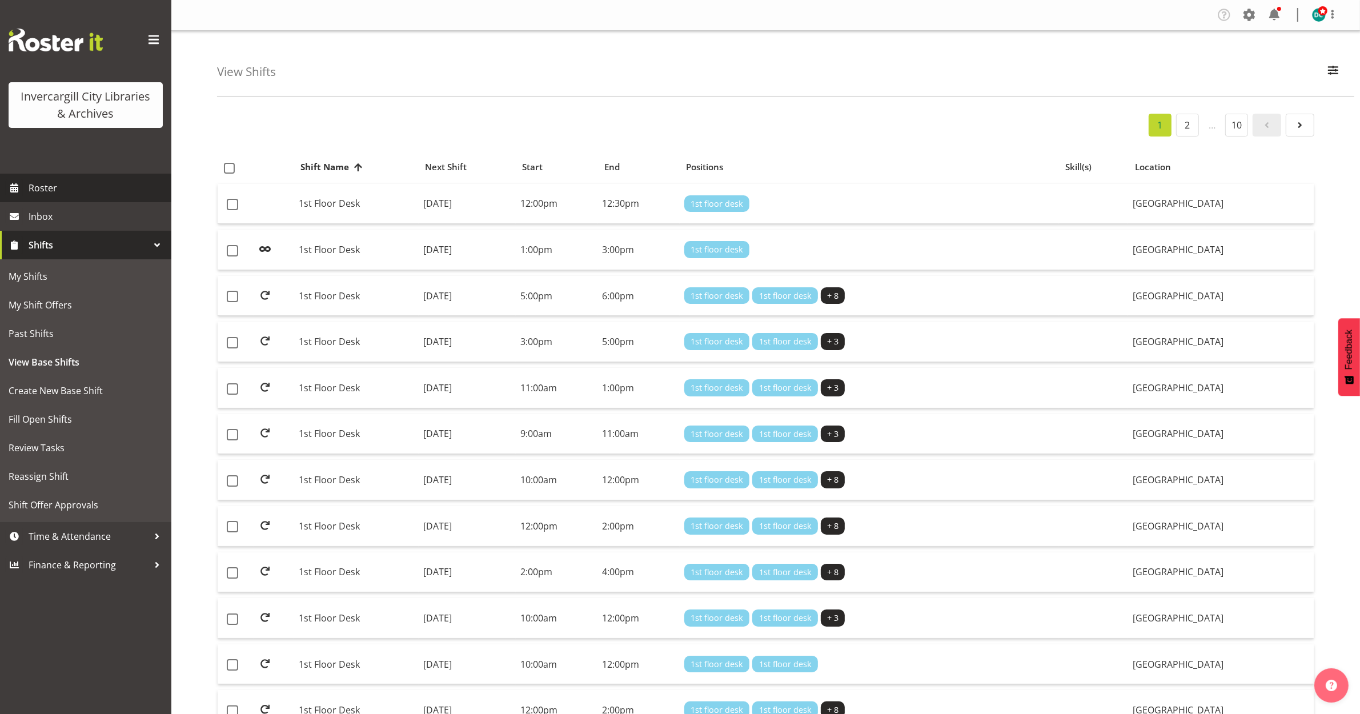
click at [49, 183] on span "Roster" at bounding box center [97, 187] width 137 height 17
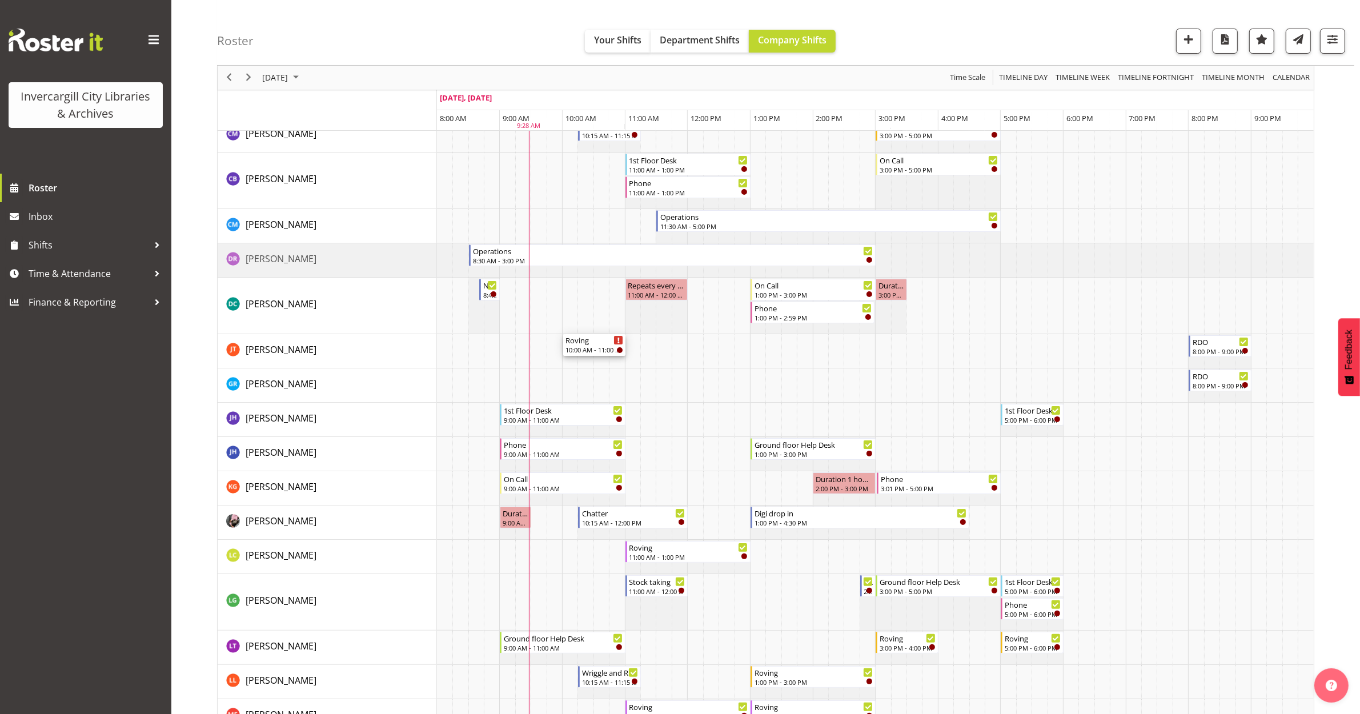
scroll to position [143, 0]
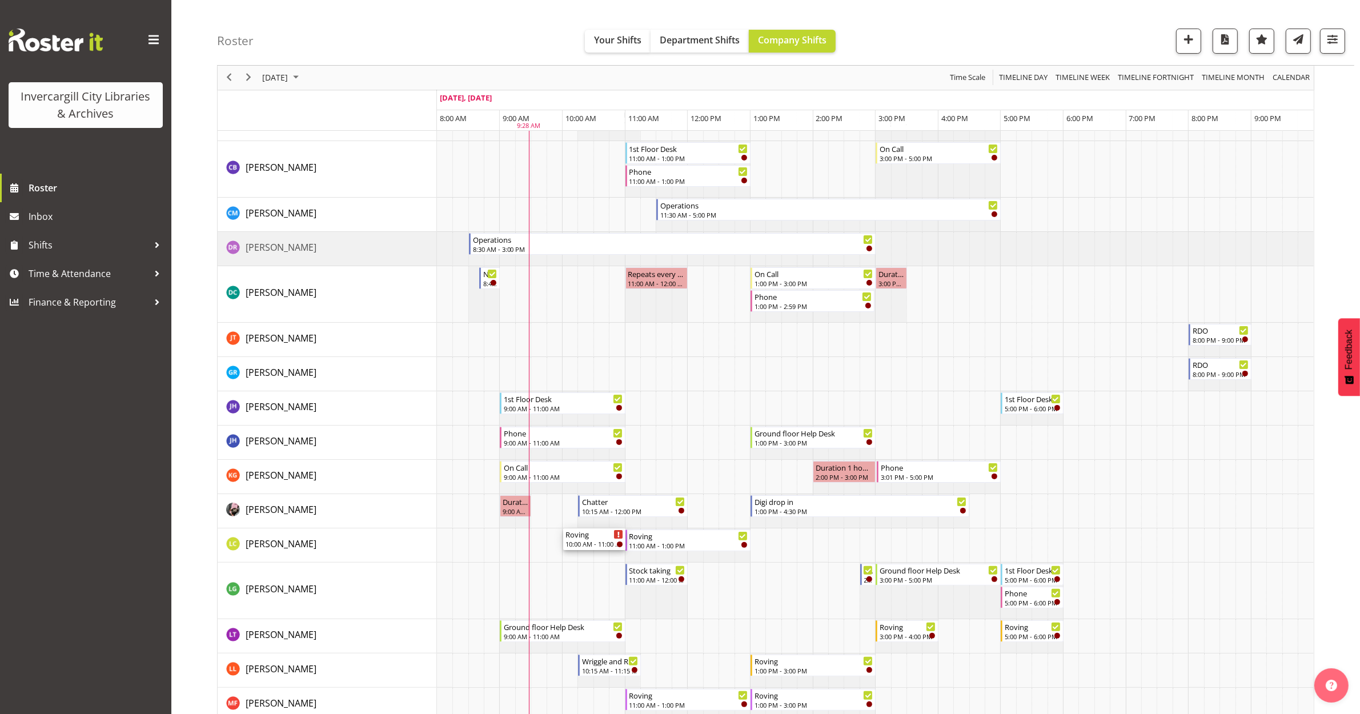
drag, startPoint x: 586, startPoint y: 395, endPoint x: 576, endPoint y: 549, distance: 154.6
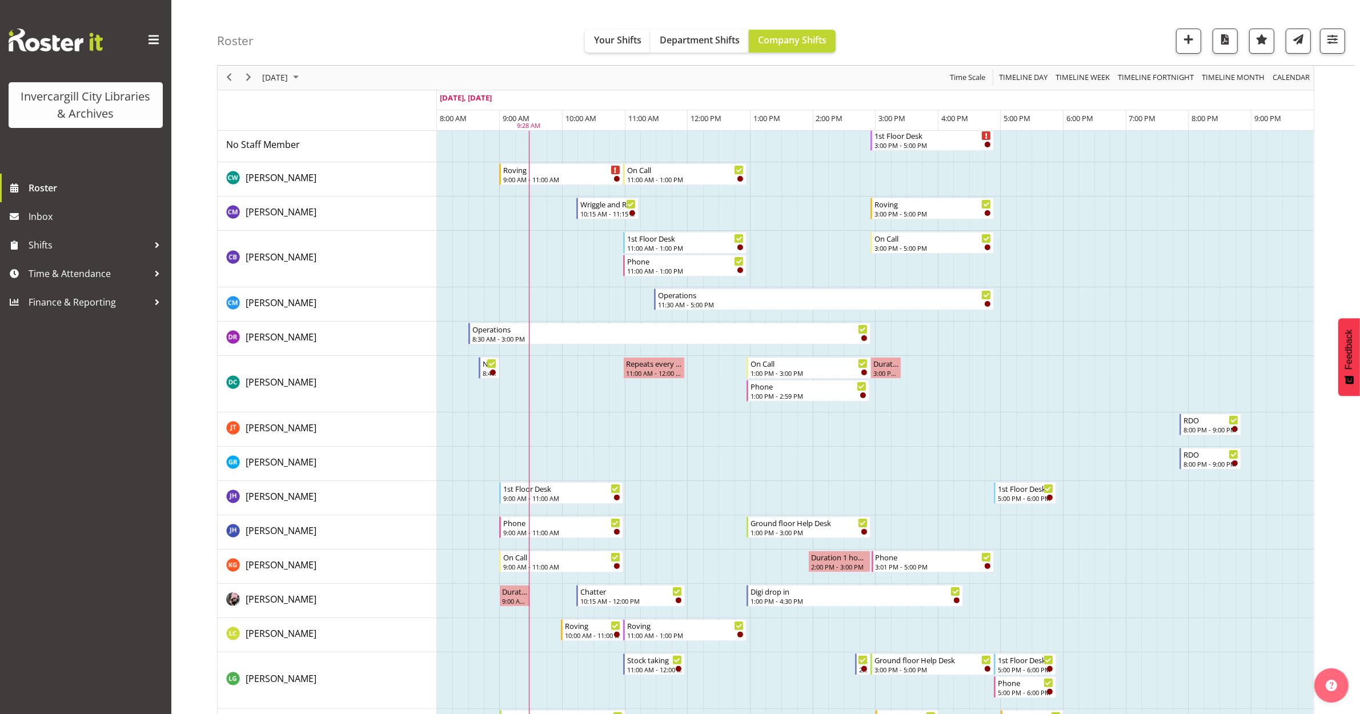
scroll to position [0, 0]
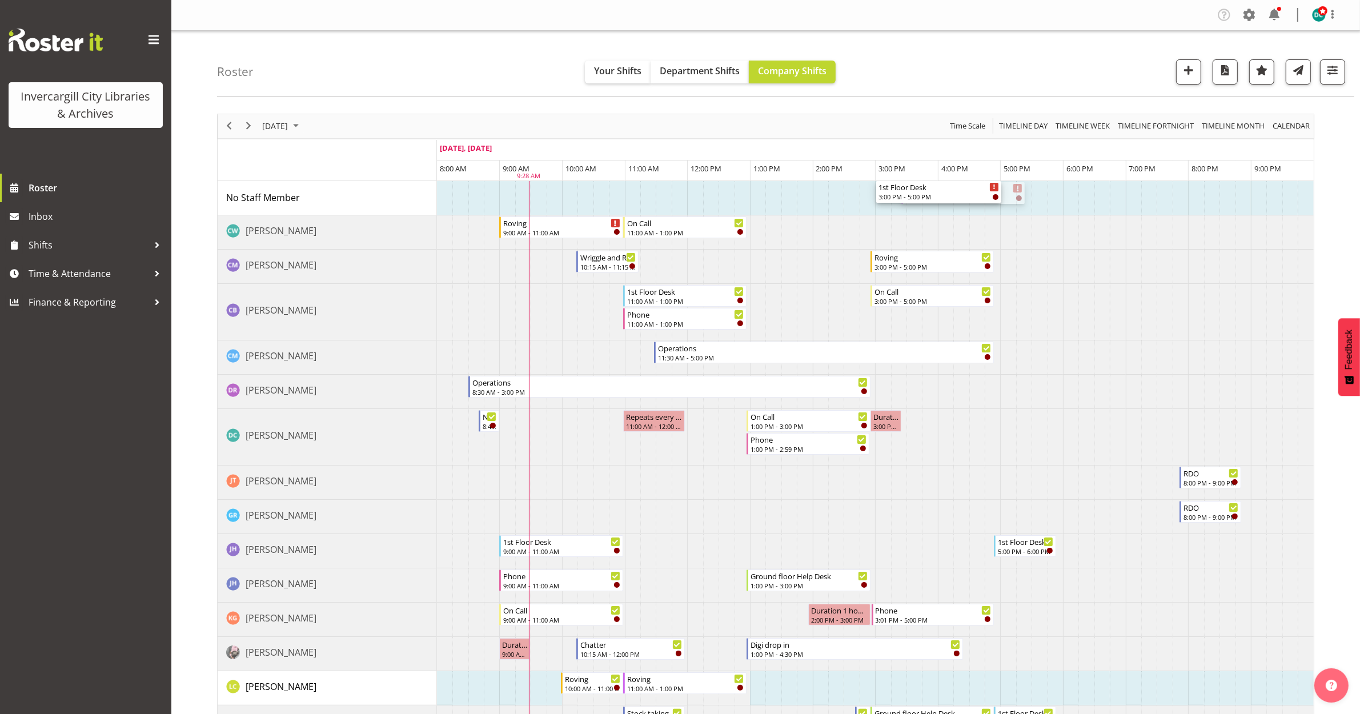
drag, startPoint x: 941, startPoint y: 198, endPoint x: 886, endPoint y: 204, distance: 55.2
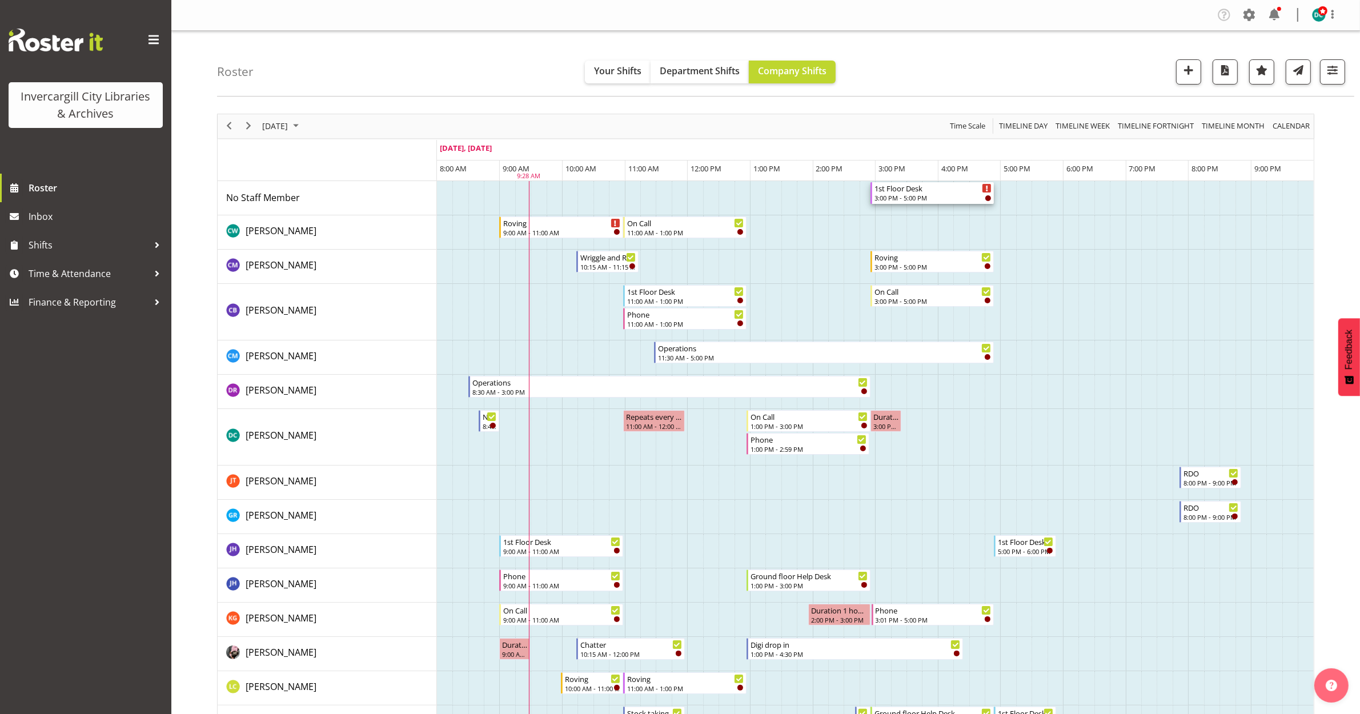
click at [923, 191] on div "1st Floor Desk" at bounding box center [933, 187] width 118 height 11
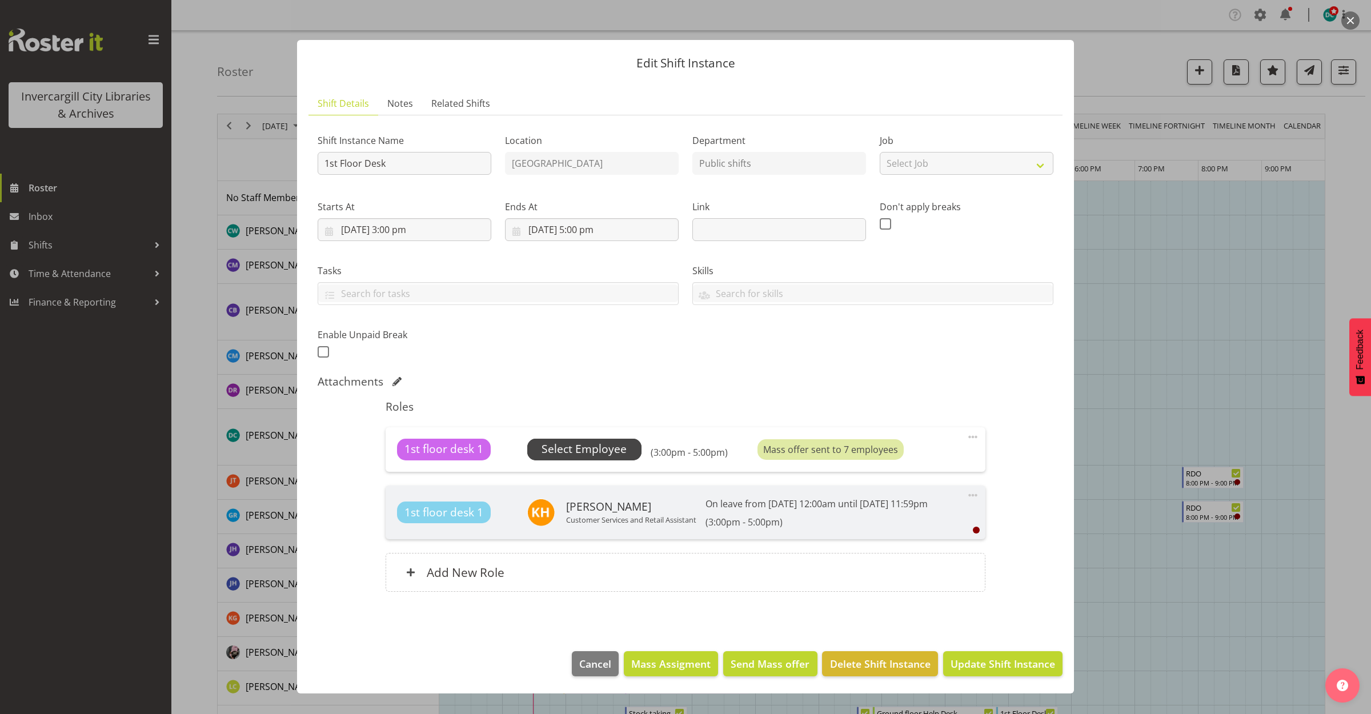
click at [606, 446] on span "Select Employee" at bounding box center [583, 449] width 85 height 17
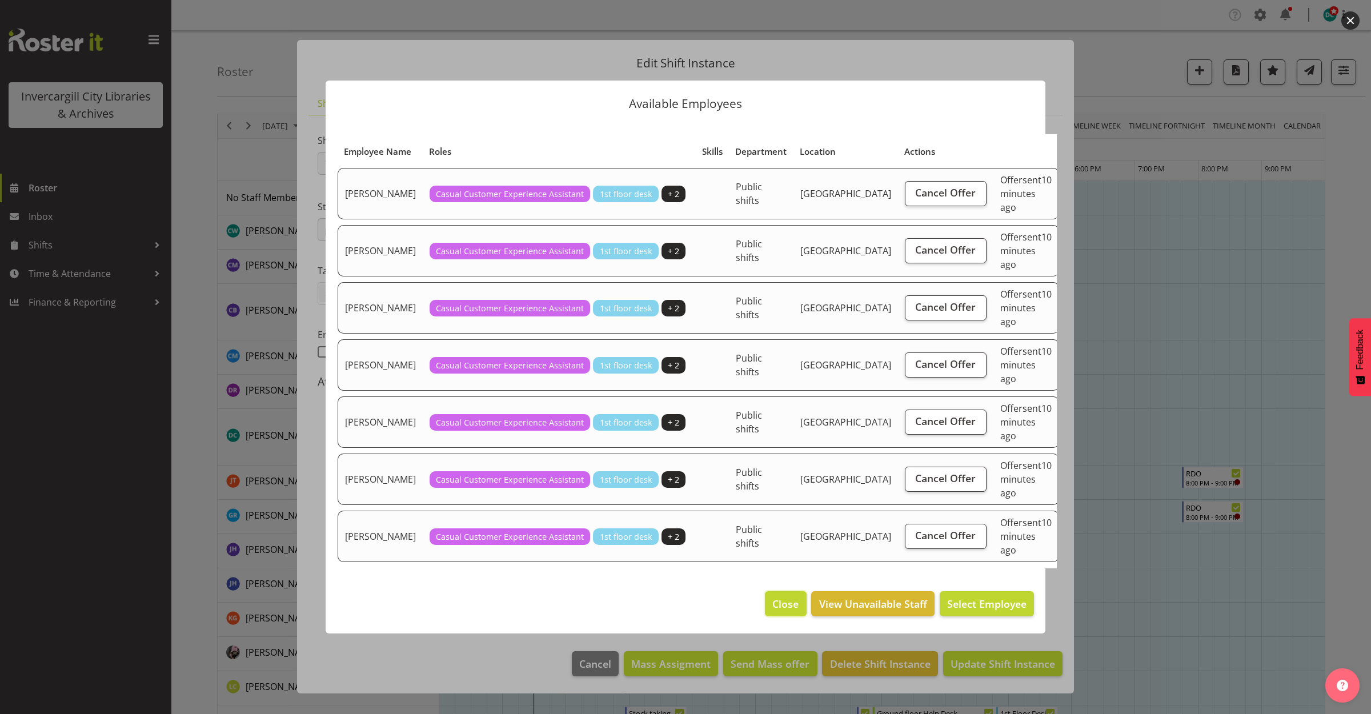
click at [785, 596] on span "Close" at bounding box center [785, 603] width 26 height 15
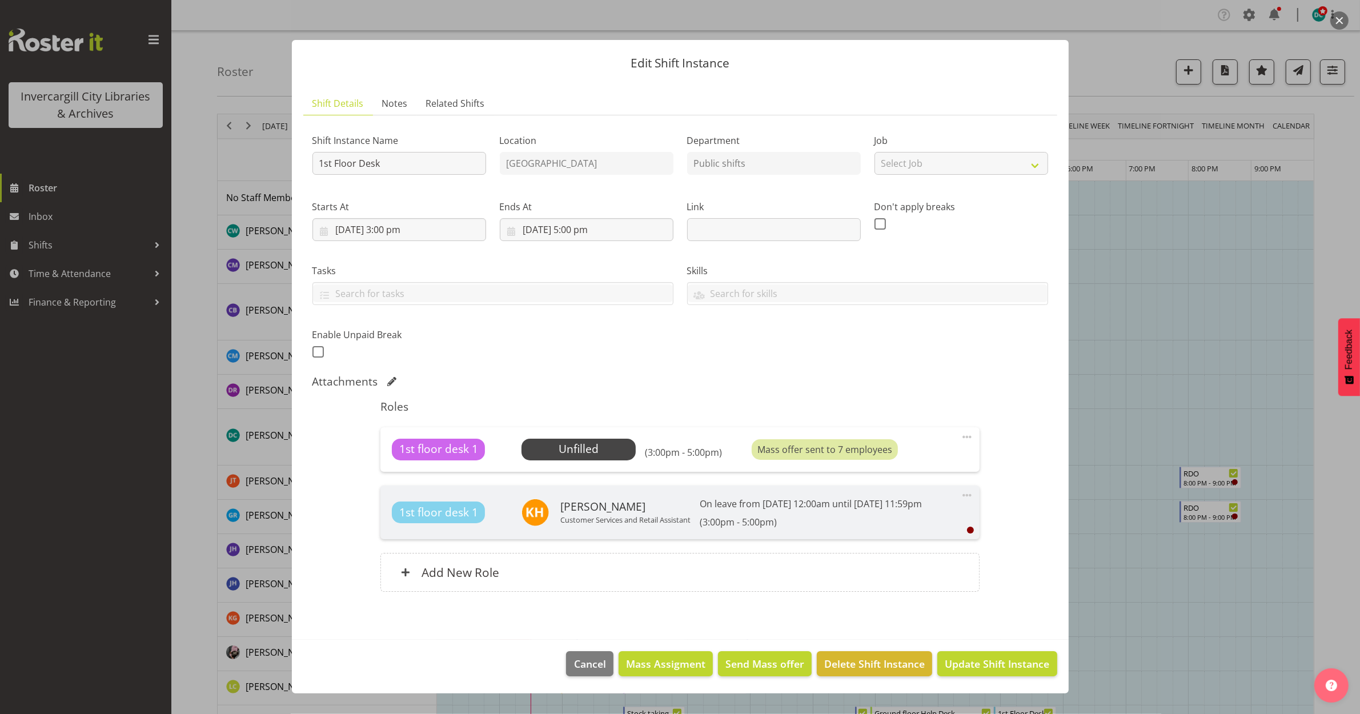
click at [1348, 19] on button "button" at bounding box center [1339, 20] width 18 height 18
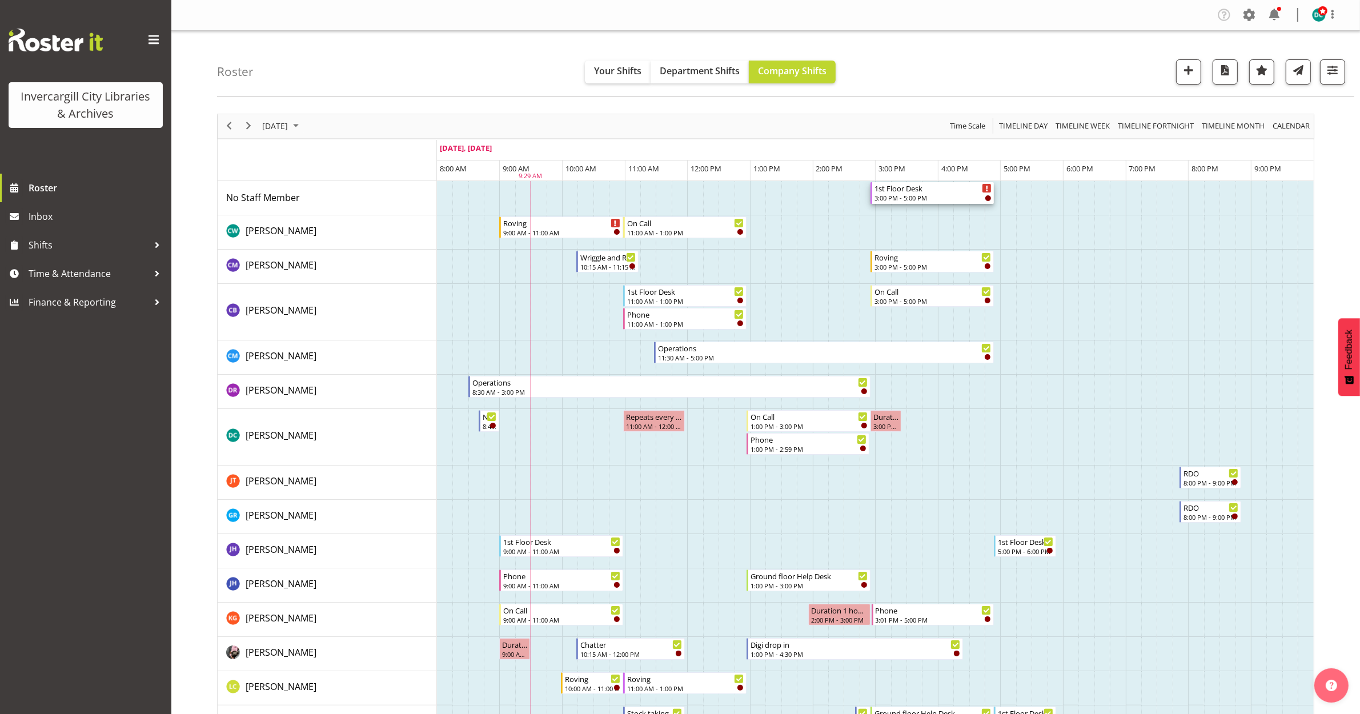
click at [921, 192] on div "1st Floor Desk" at bounding box center [933, 187] width 118 height 11
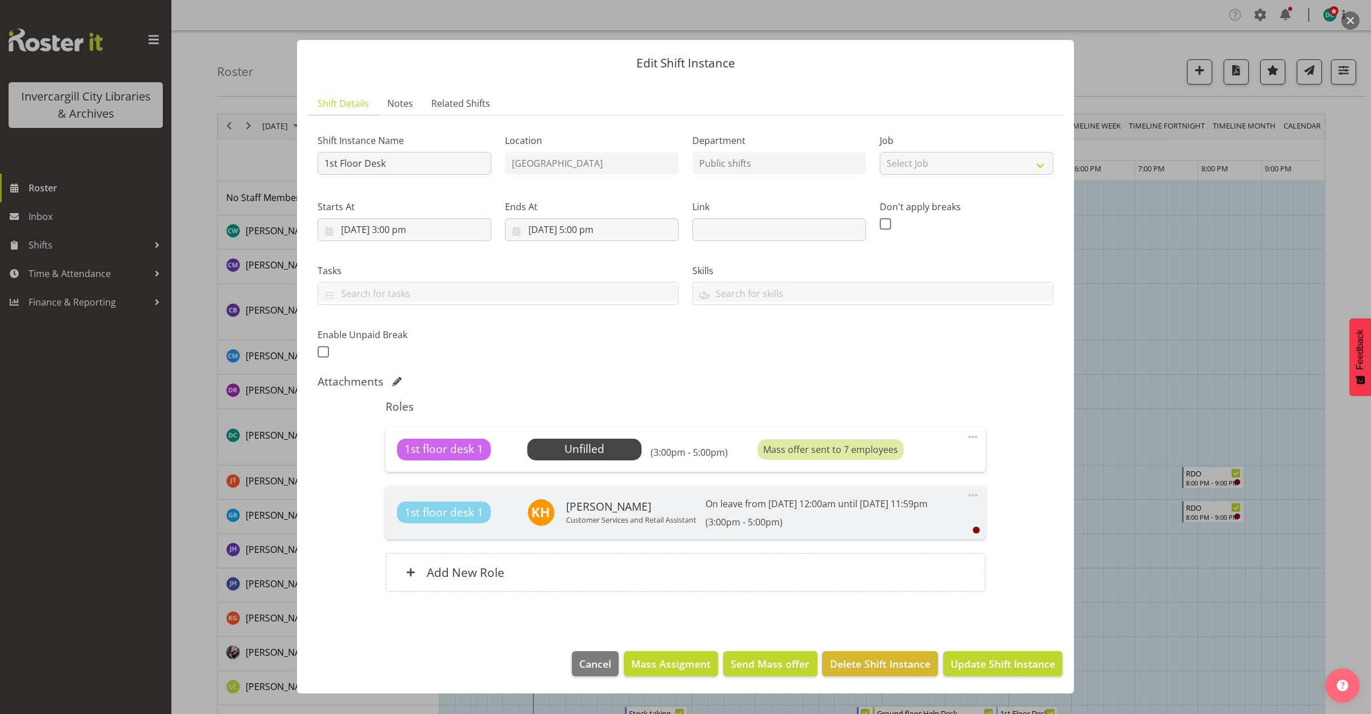
click at [1356, 16] on button "button" at bounding box center [1350, 20] width 18 height 18
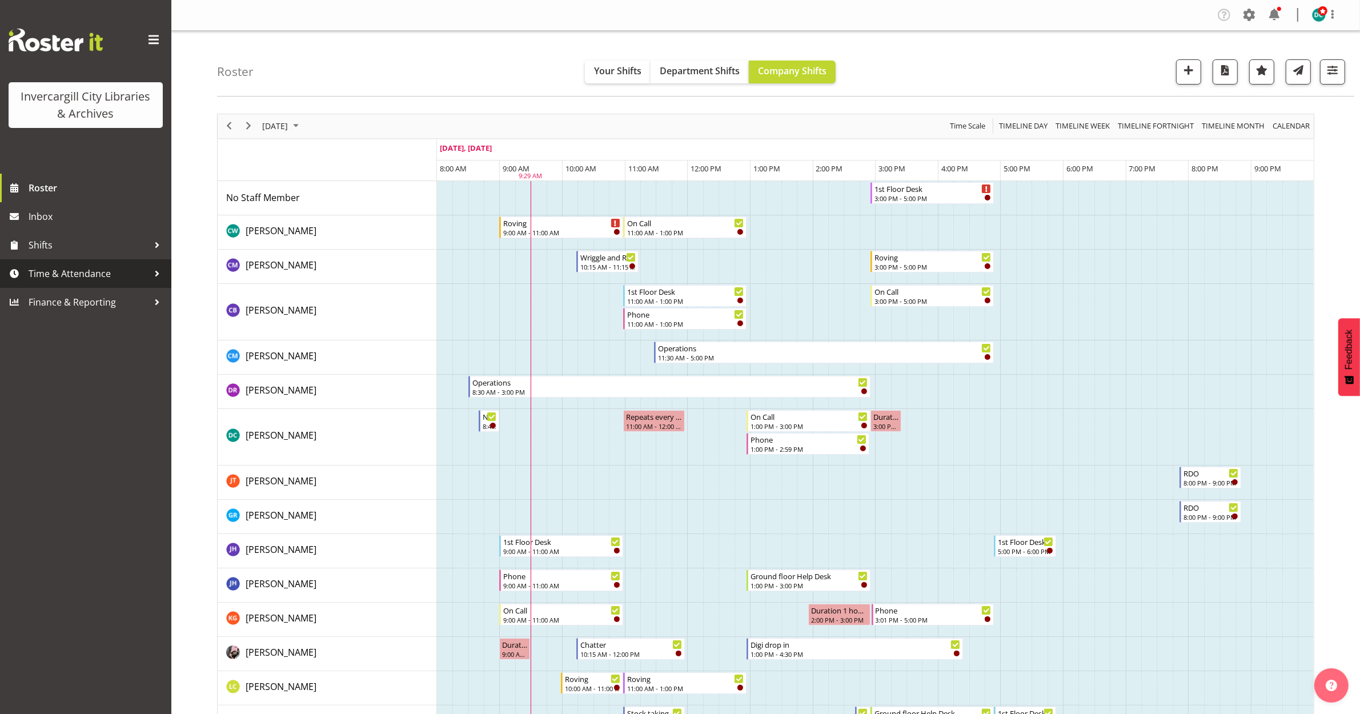
click at [93, 276] on span "Time & Attendance" at bounding box center [89, 273] width 120 height 17
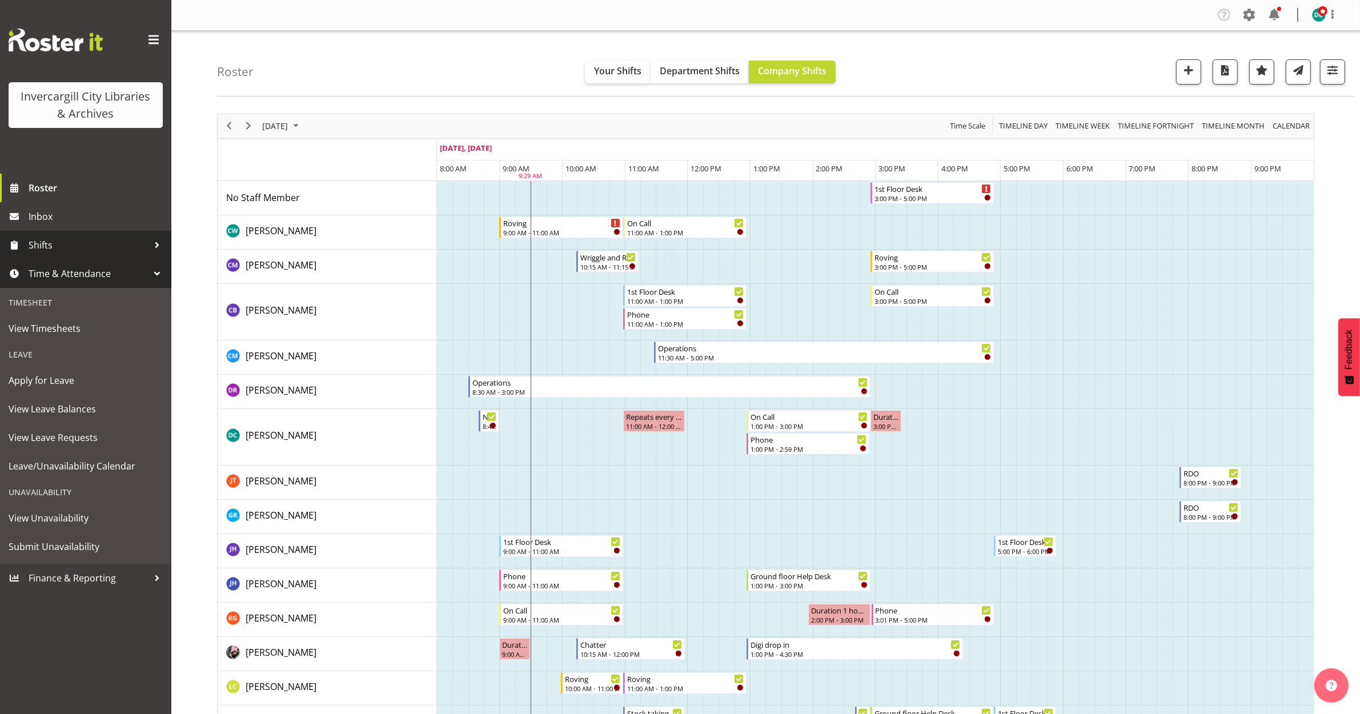
click at [83, 240] on span "Shifts" at bounding box center [89, 244] width 120 height 17
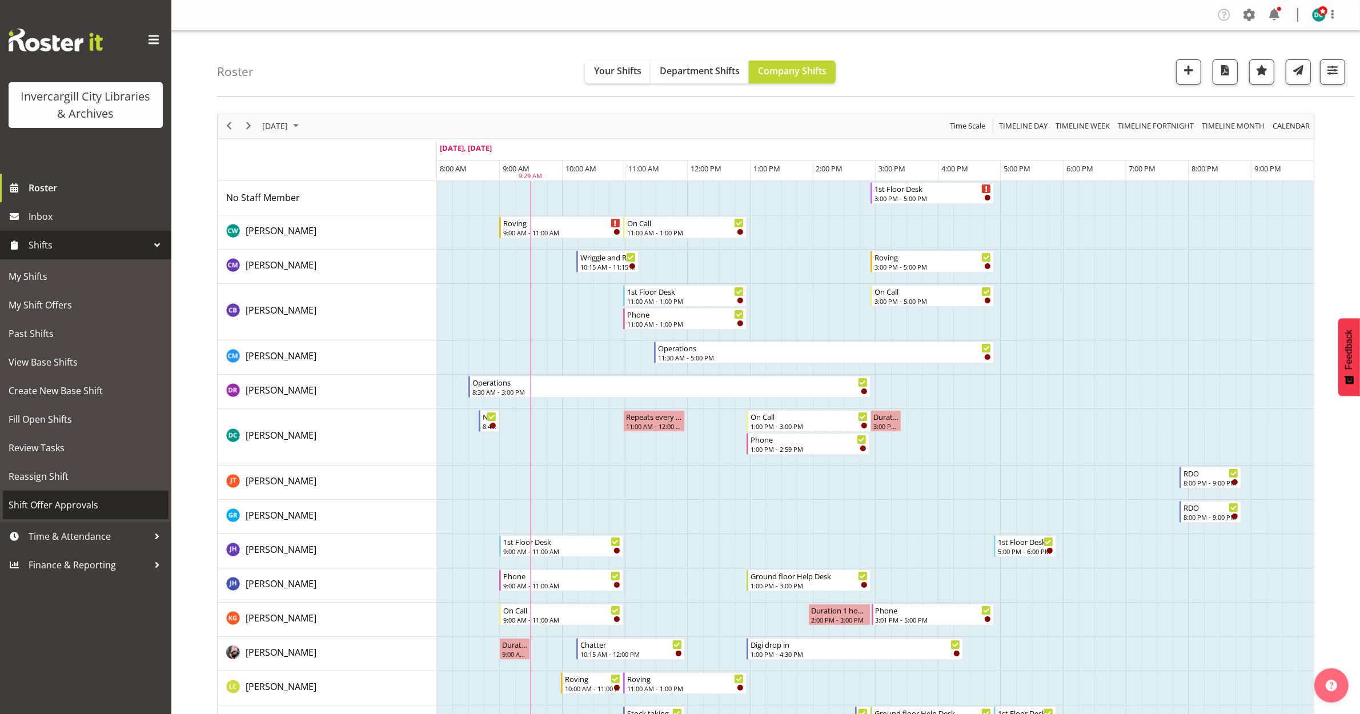
click at [49, 506] on span "Shift Offer Approvals" at bounding box center [86, 504] width 154 height 17
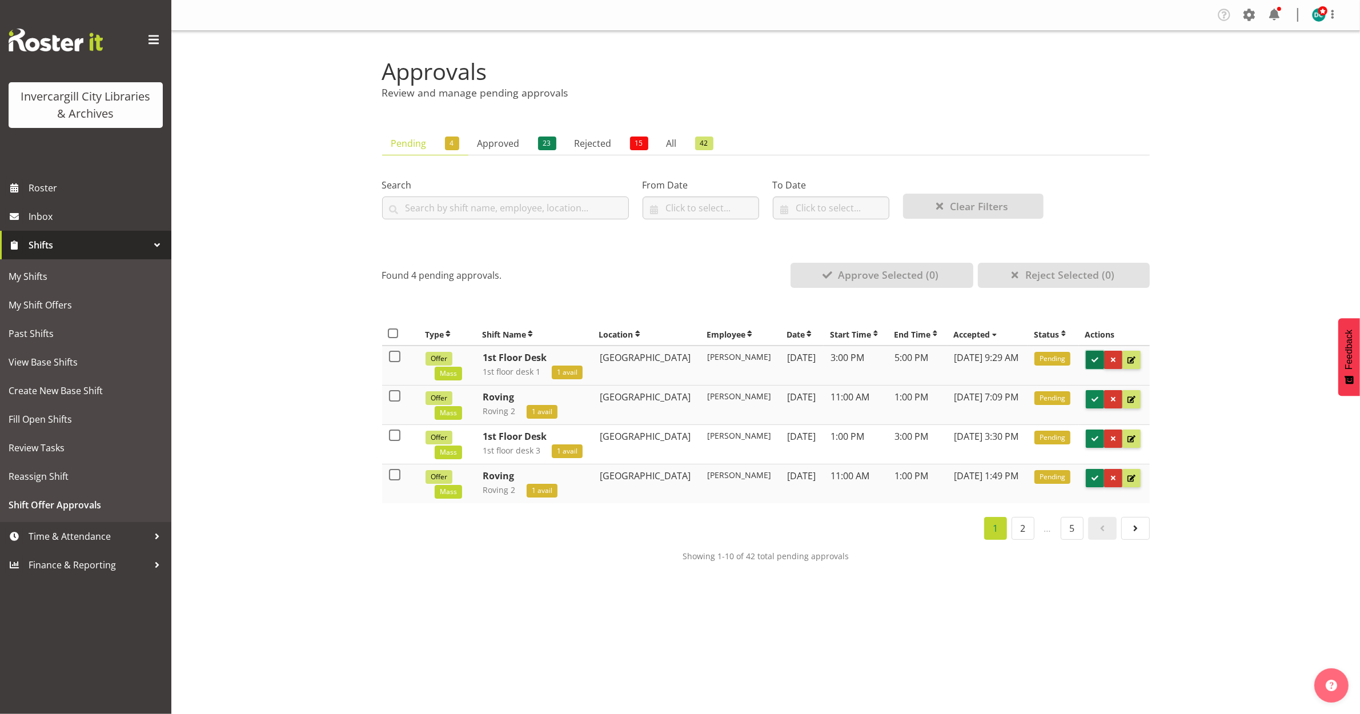
click at [1098, 363] on span at bounding box center [1094, 360] width 11 height 11
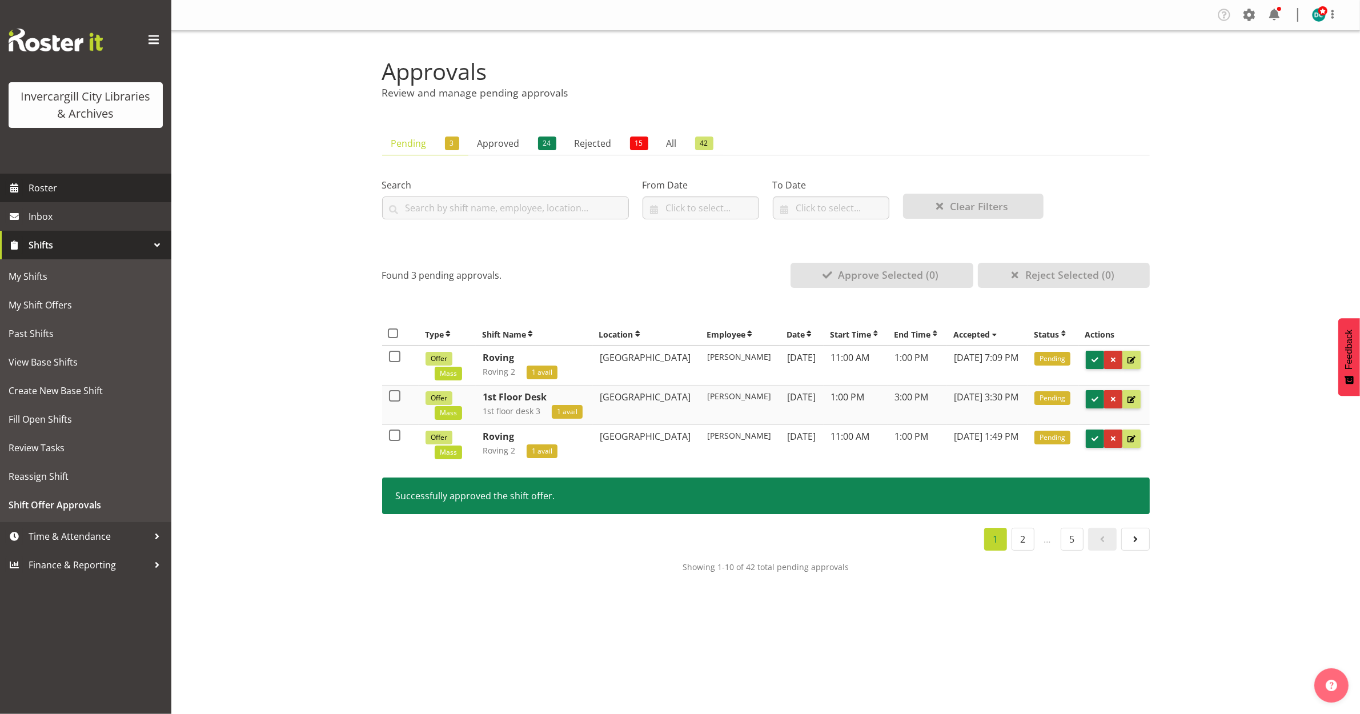
click at [30, 196] on span "Roster" at bounding box center [97, 187] width 137 height 17
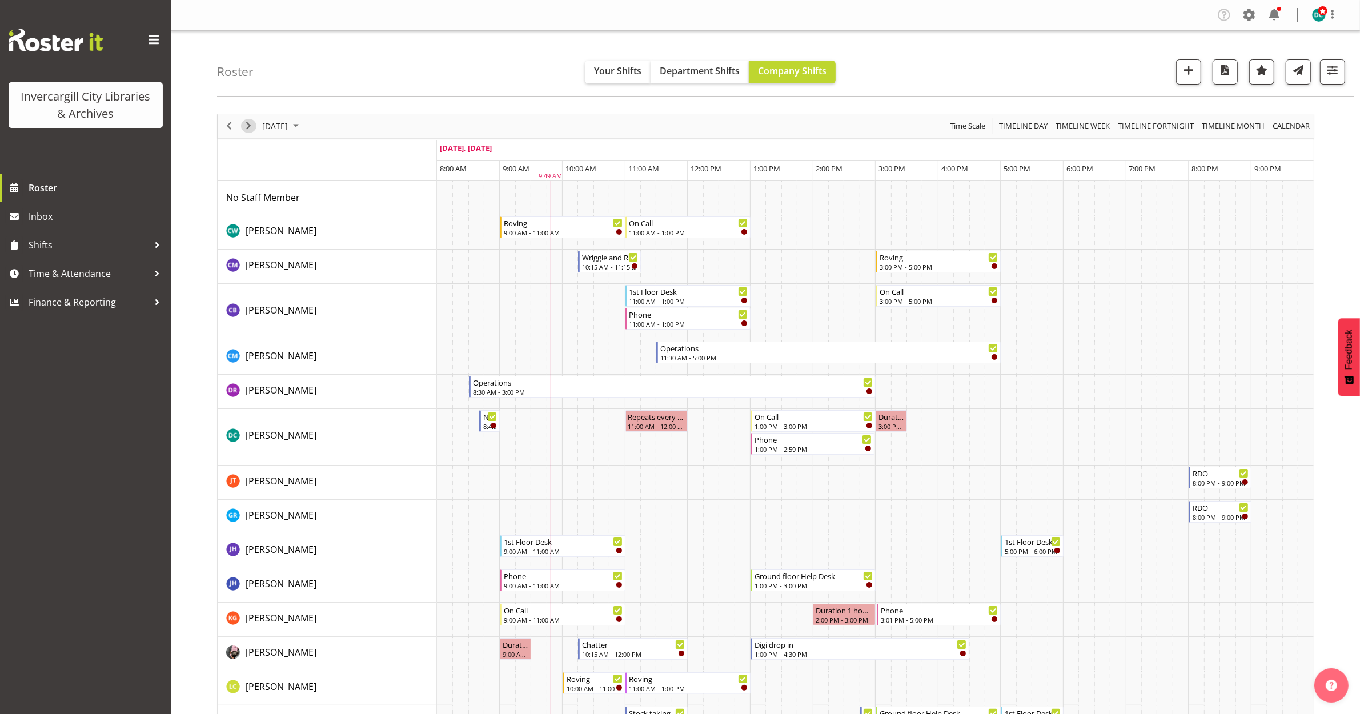
click at [247, 124] on span "Next" at bounding box center [249, 126] width 14 height 14
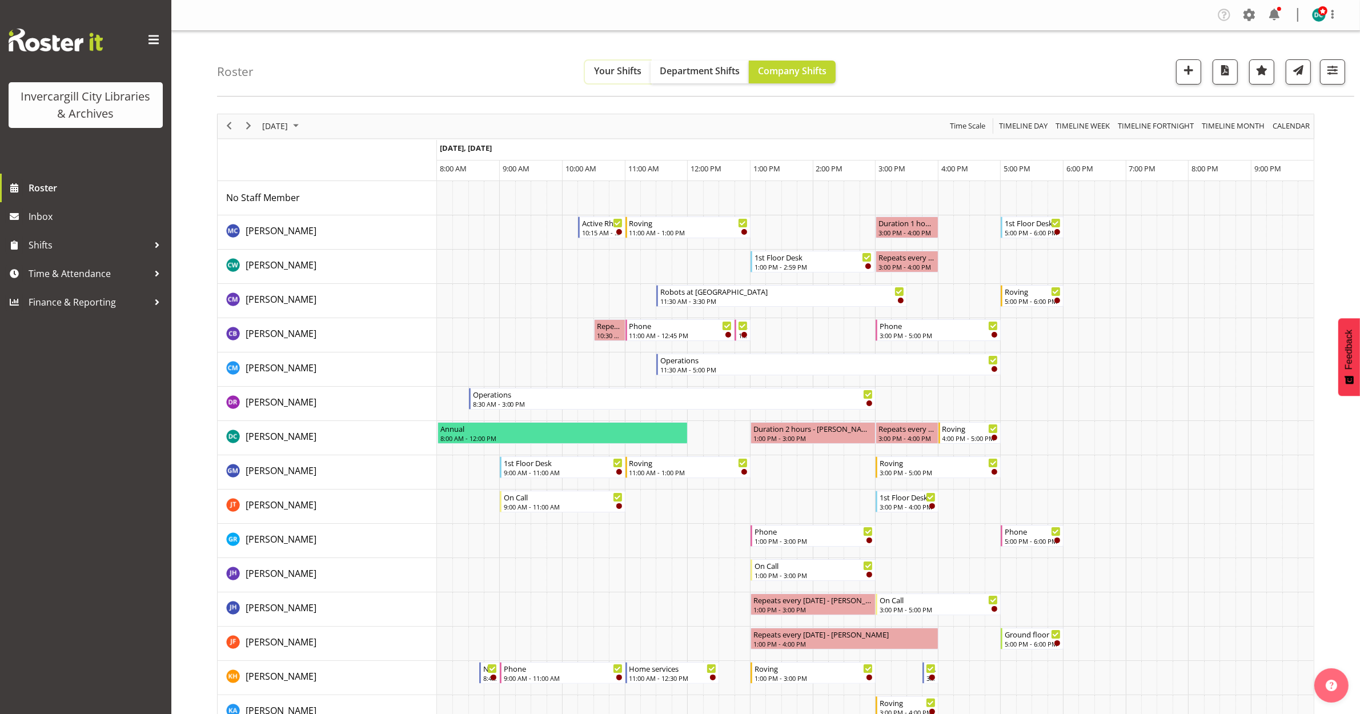
click at [597, 70] on span "Your Shifts" at bounding box center [617, 71] width 47 height 13
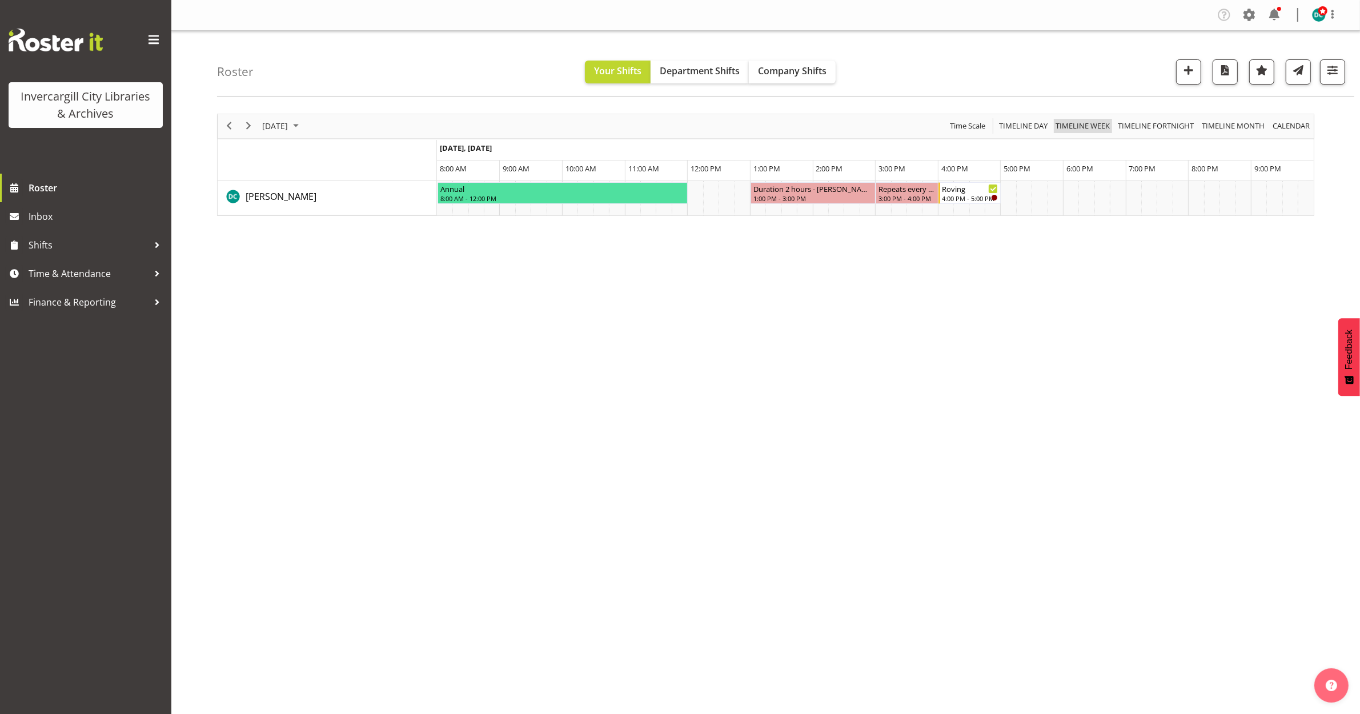
click at [1088, 127] on span "Timeline Week" at bounding box center [1082, 126] width 57 height 14
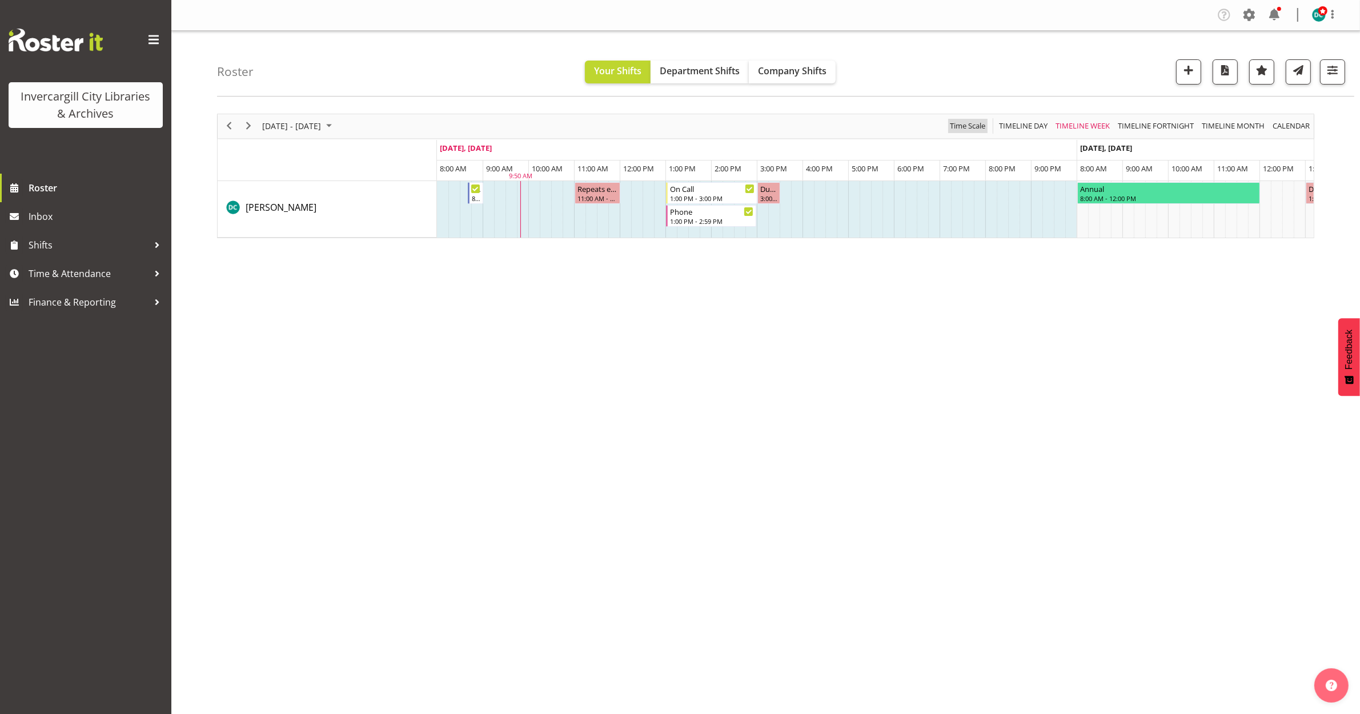
click at [974, 124] on span "Time Scale" at bounding box center [968, 126] width 38 height 14
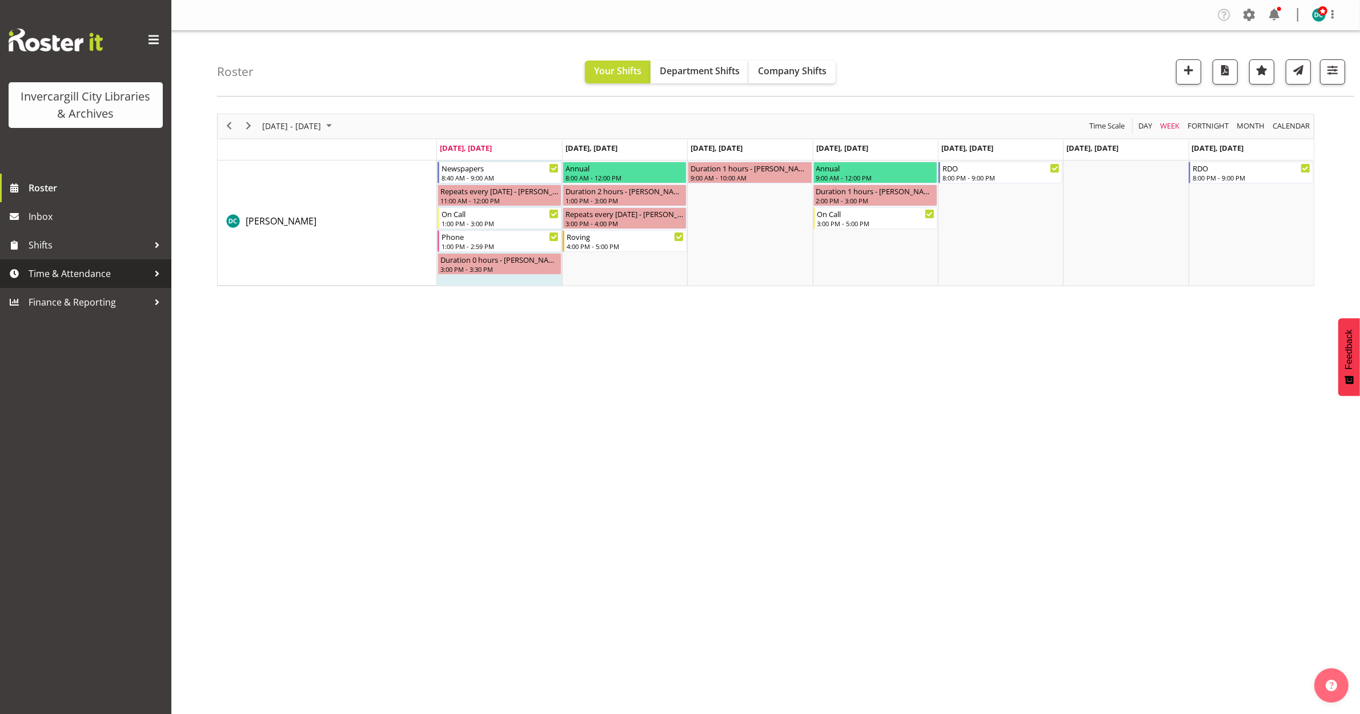
click at [41, 280] on span "Time & Attendance" at bounding box center [89, 273] width 120 height 17
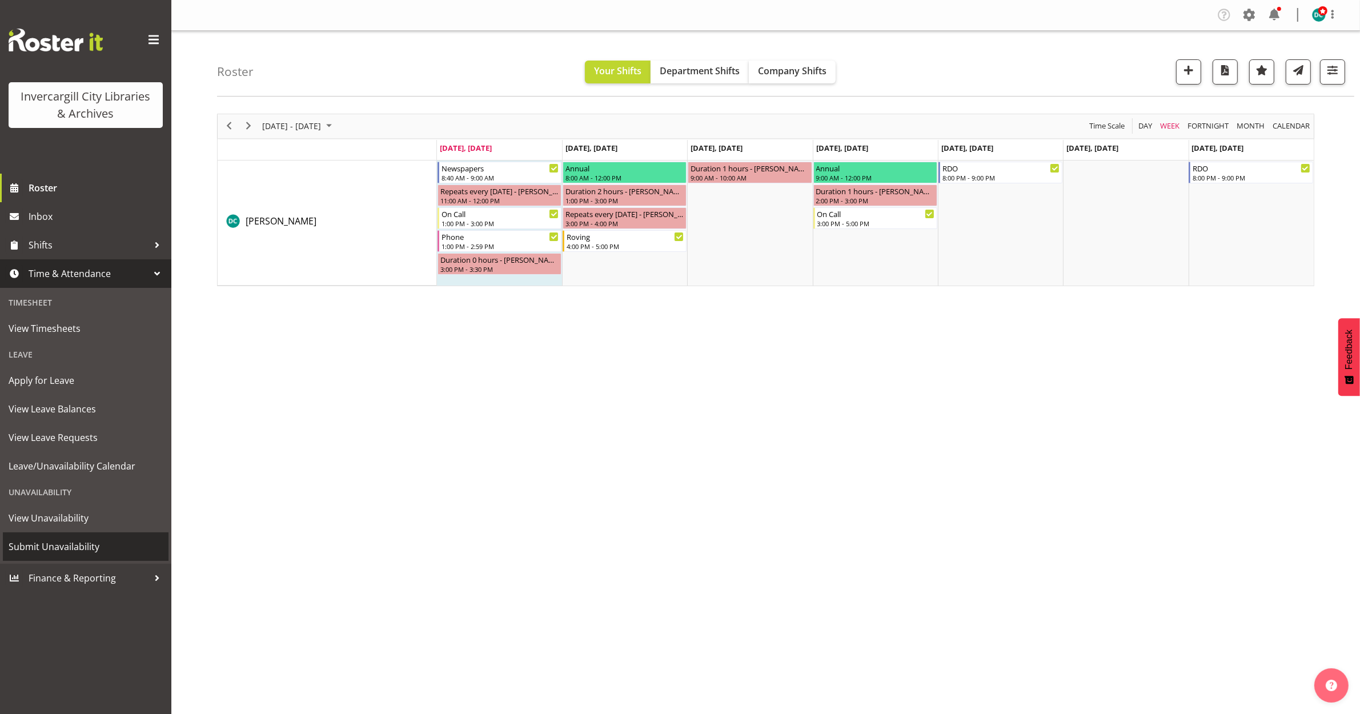
click at [43, 541] on span "Submit Unavailability" at bounding box center [86, 546] width 154 height 17
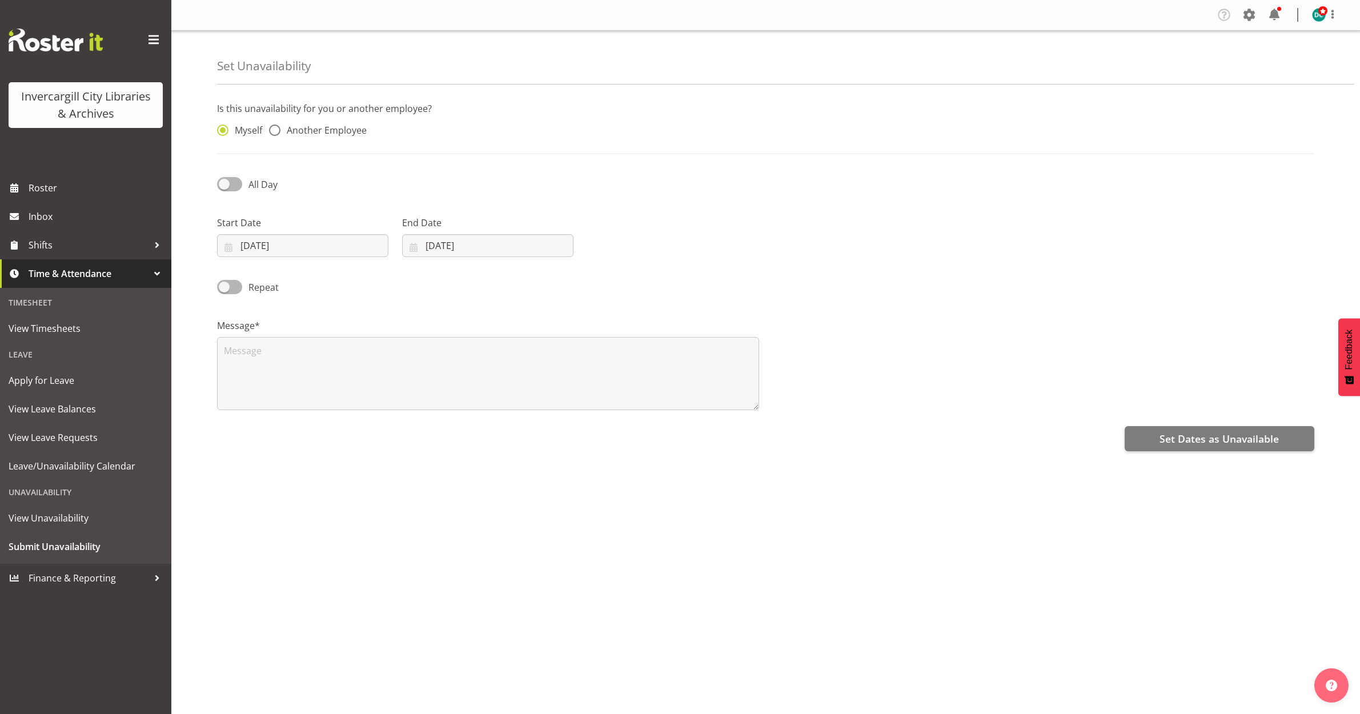
select select "8"
select select "2025"
click at [263, 243] on input "[DATE]" at bounding box center [302, 245] width 171 height 23
click at [286, 340] on span "2" at bounding box center [286, 338] width 5 height 11
type input "[DATE]"
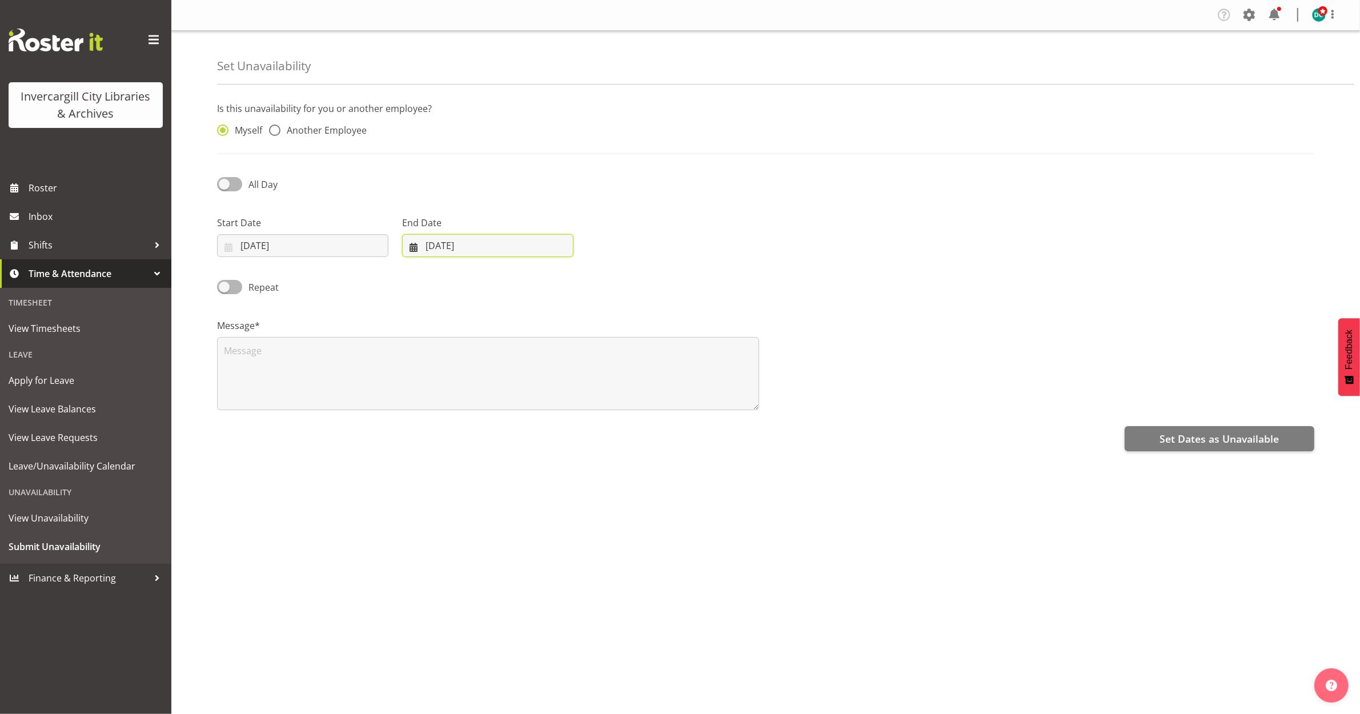
click at [450, 240] on input "[DATE]" at bounding box center [487, 245] width 171 height 23
click at [473, 334] on span "2" at bounding box center [471, 338] width 5 height 11
type input "[DATE]"
click at [226, 184] on span at bounding box center [229, 184] width 25 height 14
click at [224, 184] on input "All Day" at bounding box center [220, 183] width 7 height 7
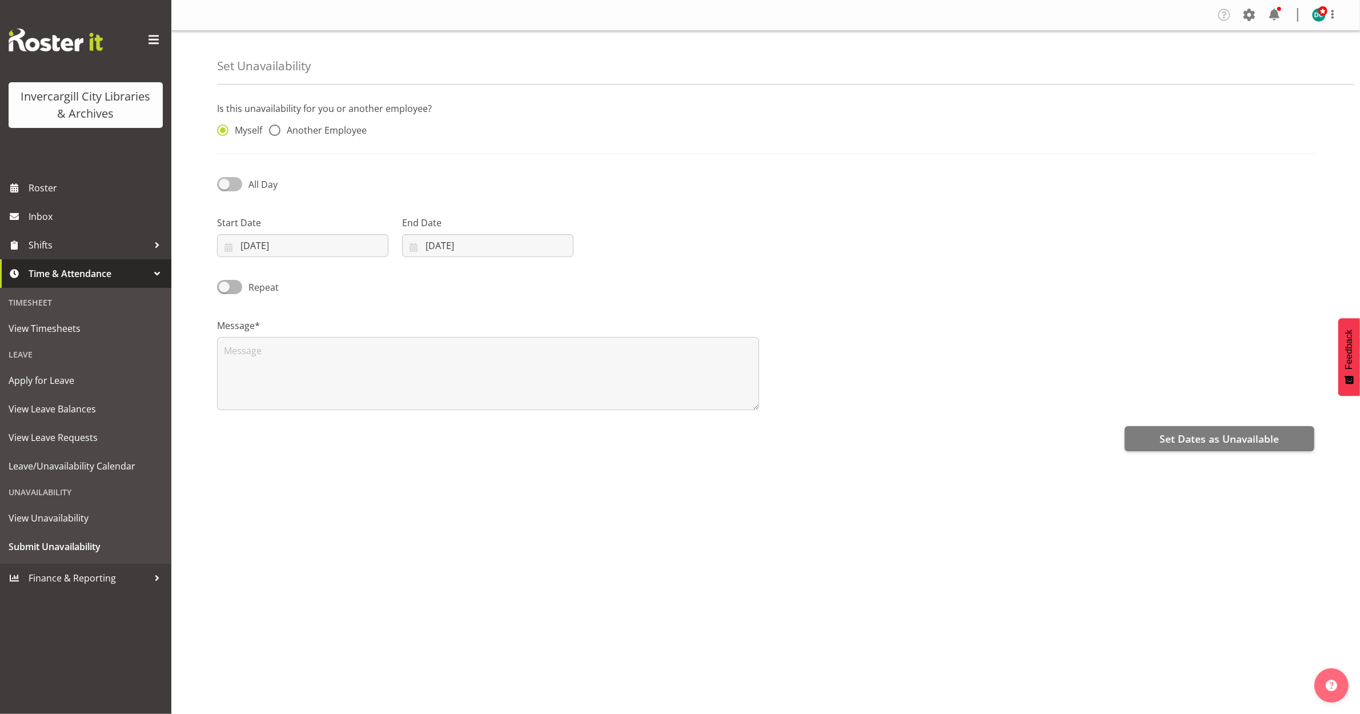
checkbox input "true"
select select "9"
select select "56"
click at [640, 254] on input "09:56" at bounding box center [672, 245] width 171 height 23
click at [661, 276] on select "00 01 02 03 04 05 06 07 08 09 10 11 12 13 14 15 16 17 18 19 20 21 22 23" at bounding box center [665, 275] width 26 height 23
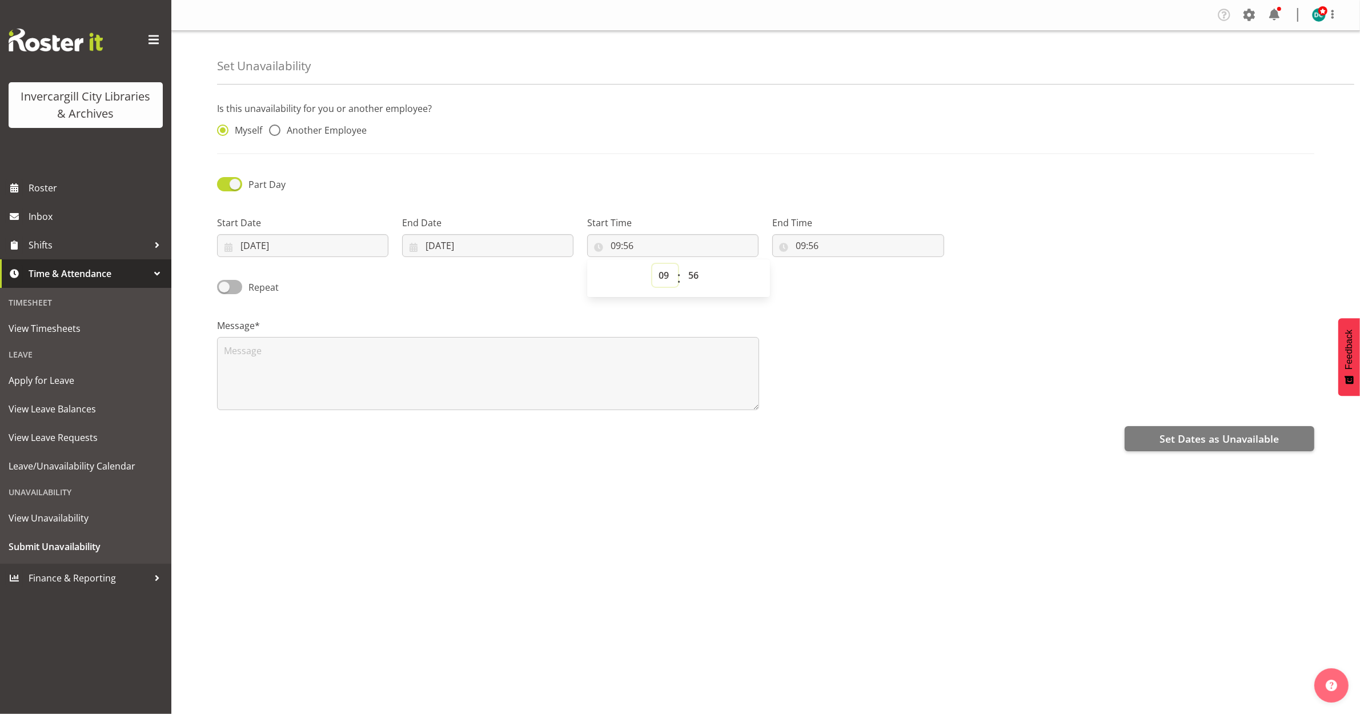
select select "13"
type input "13:56"
click at [692, 283] on select "00 01 02 03 04 05 06 07 08 09 10 11 12 13 14 15 16 17 18 19 20 21 22 23 24 25 2…" at bounding box center [695, 275] width 26 height 23
select select "0"
type input "13:00"
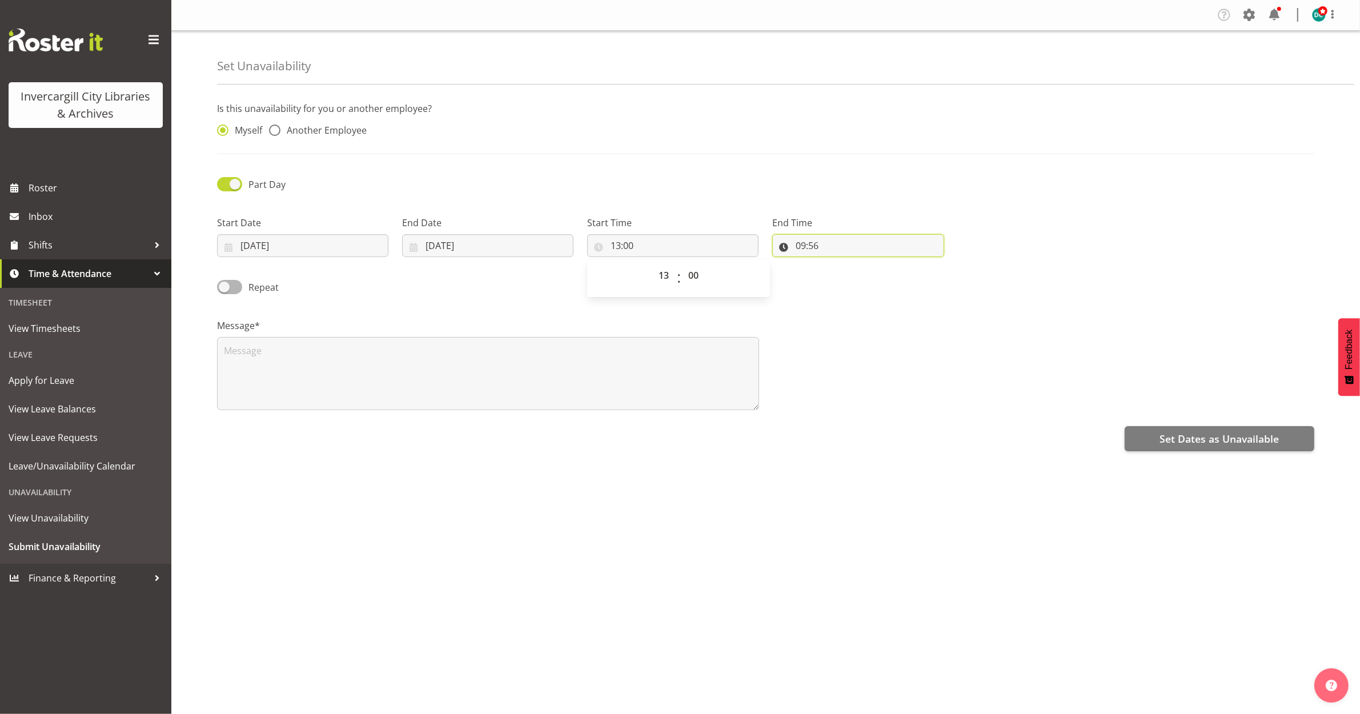
click at [797, 243] on input "09:56" at bounding box center [857, 245] width 171 height 23
click at [851, 278] on select "00 01 02 03 04 05 06 07 08 09 10 11 12 13 14 15 16 17 18 19 20 21 22 23" at bounding box center [850, 275] width 26 height 23
select select "13"
type input "13:56"
click at [881, 274] on select "00 01 02 03 04 05 06 07 08 09 10 11 12 13 14 15 16 17 18 19 20 21 22 23 24 25 2…" at bounding box center [880, 275] width 26 height 23
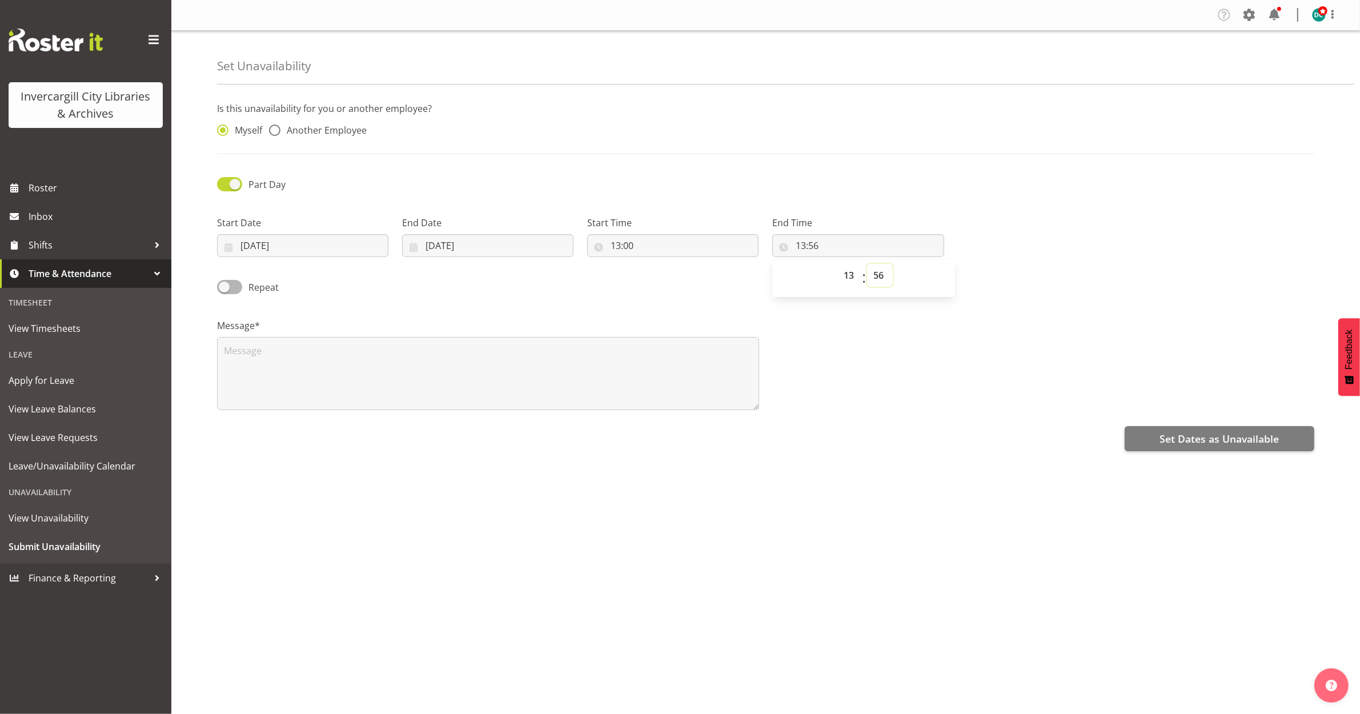
select select "45"
type input "13:45"
click at [742, 572] on div "Company Settings Roles & Skills Tasks Jobs Employees Locations & Departments Ac…" at bounding box center [765, 357] width 1188 height 714
click at [280, 367] on textarea at bounding box center [488, 373] width 542 height 73
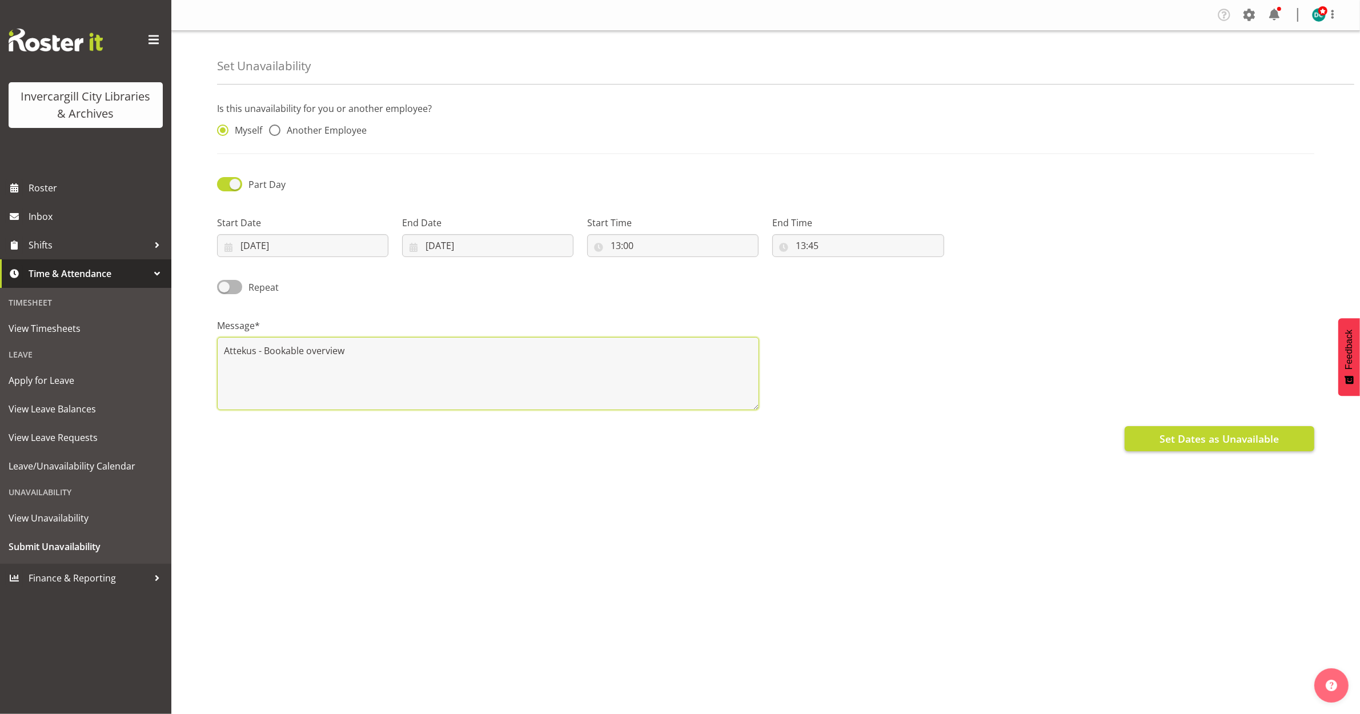
type textarea "Attekus - Bookable overview"
click at [1187, 440] on span "Set Dates as Unavailable" at bounding box center [1218, 438] width 119 height 15
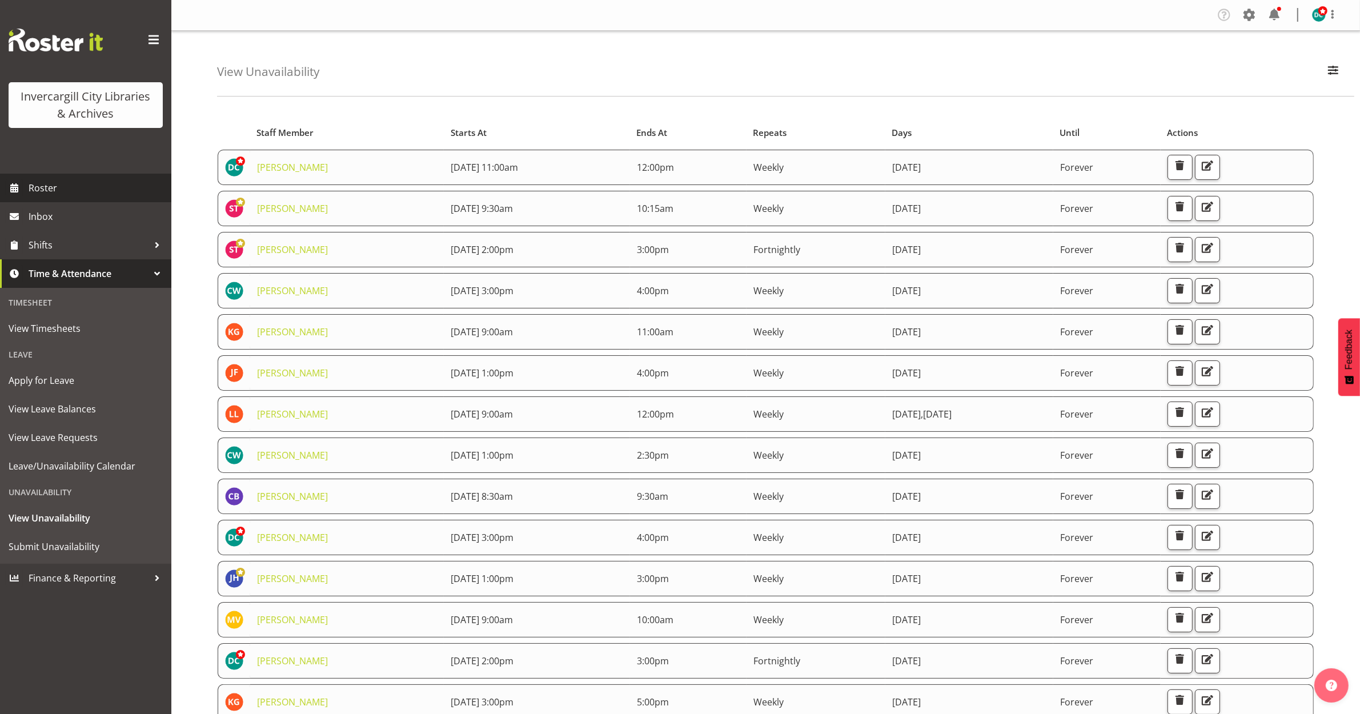
click at [49, 186] on span "Roster" at bounding box center [97, 187] width 137 height 17
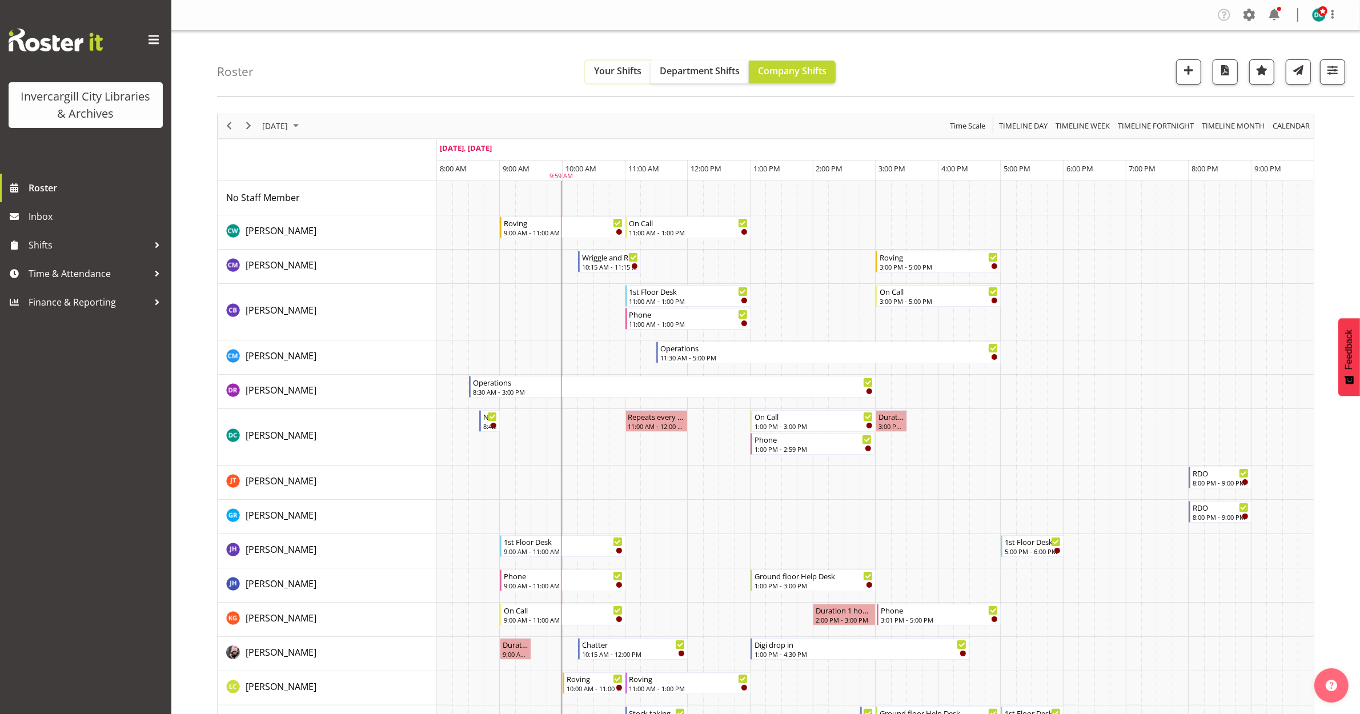
click at [605, 63] on button "Your Shifts" at bounding box center [618, 72] width 66 height 23
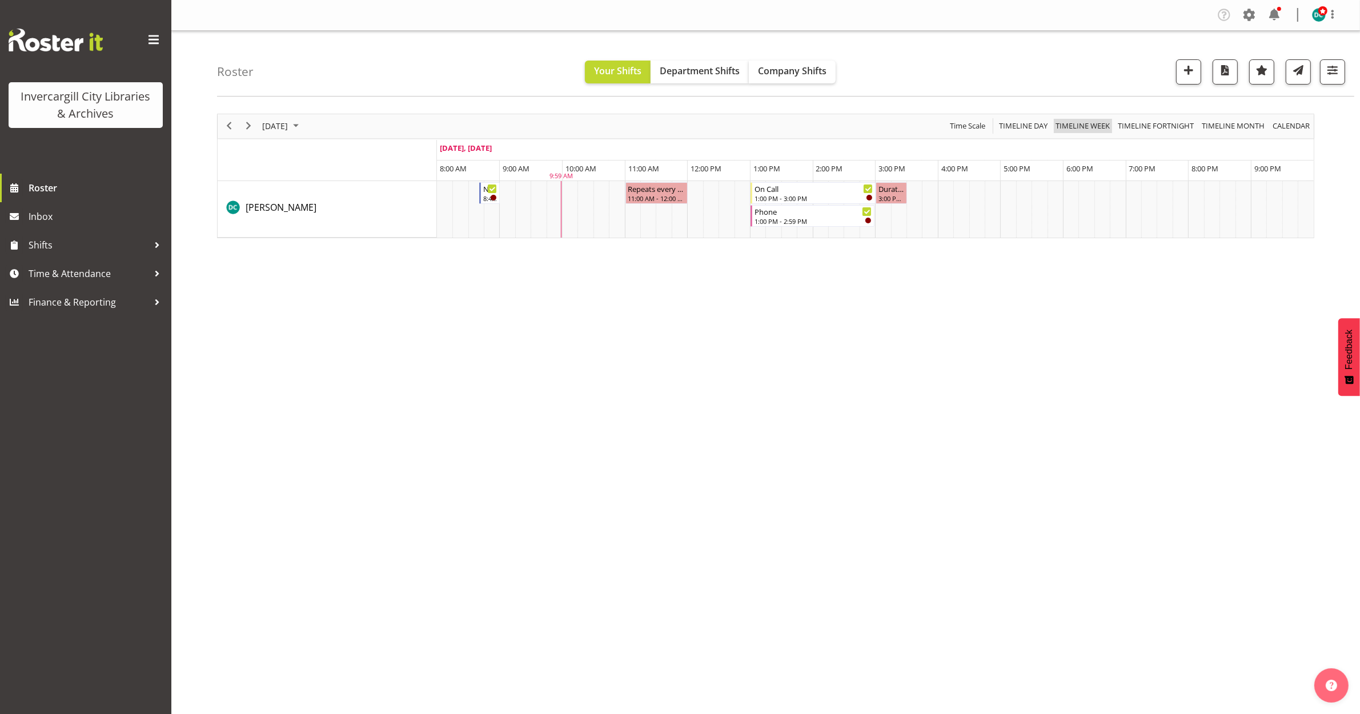
click at [1088, 128] on span "Timeline Week" at bounding box center [1082, 126] width 57 height 14
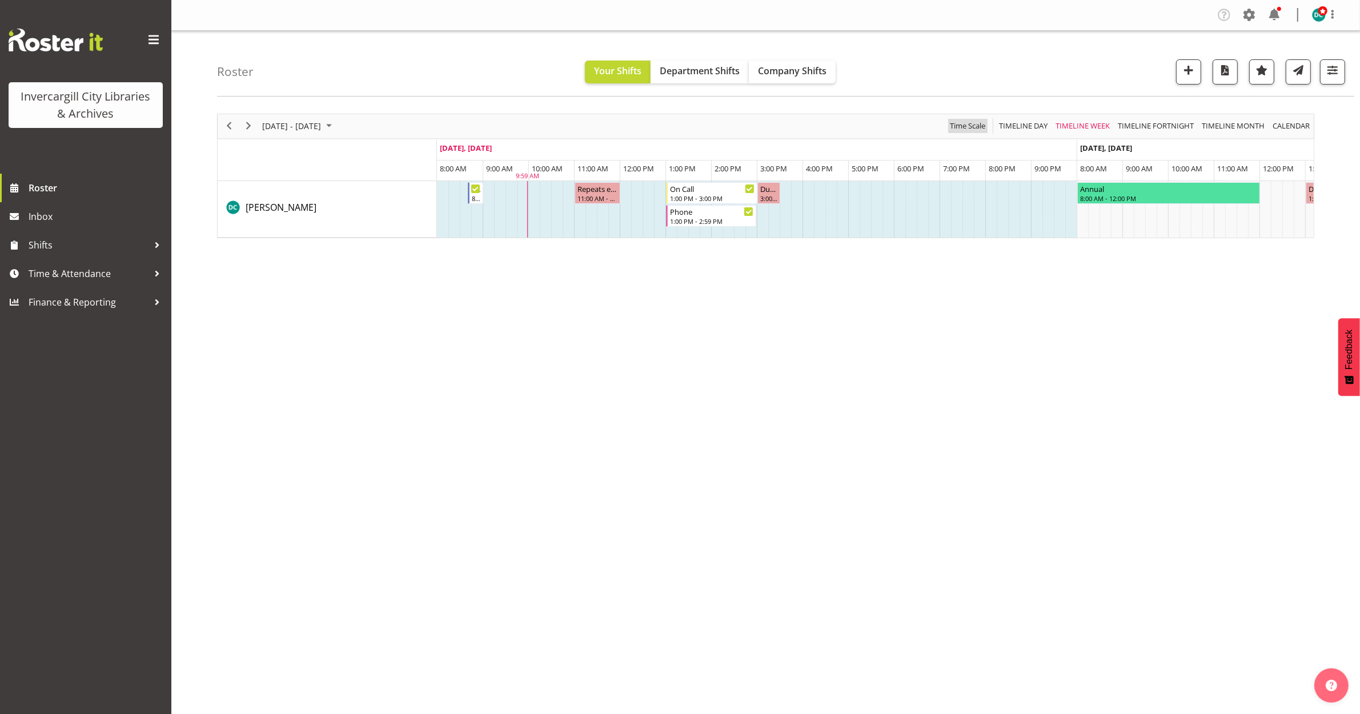
click at [965, 132] on span "Time Scale" at bounding box center [968, 126] width 38 height 14
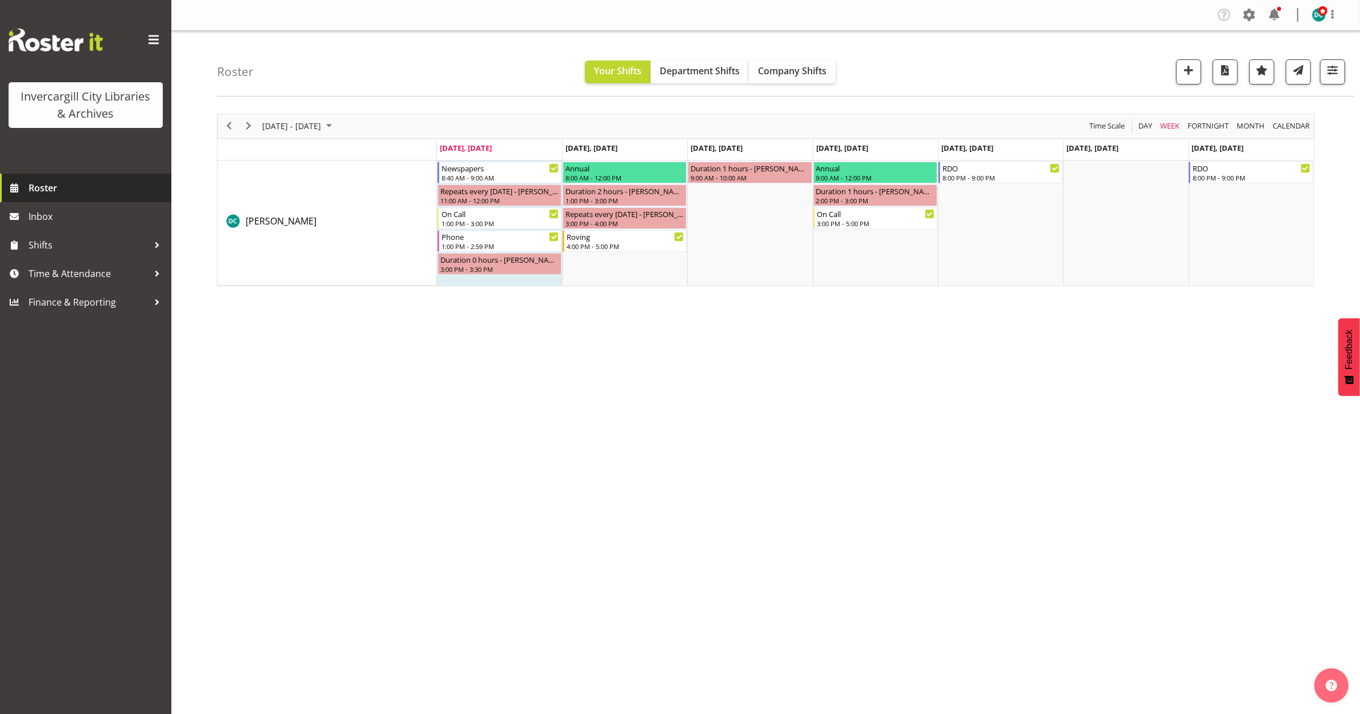
click at [51, 188] on span "Roster" at bounding box center [97, 187] width 137 height 17
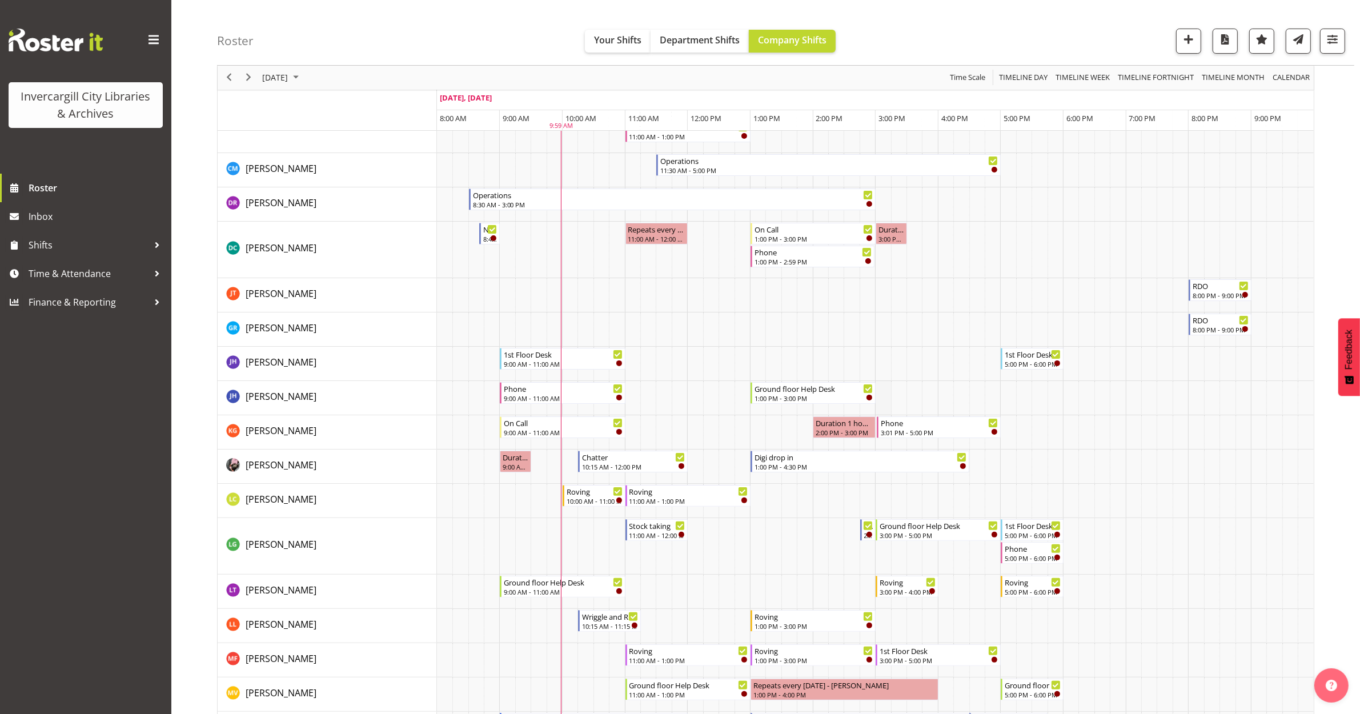
scroll to position [214, 0]
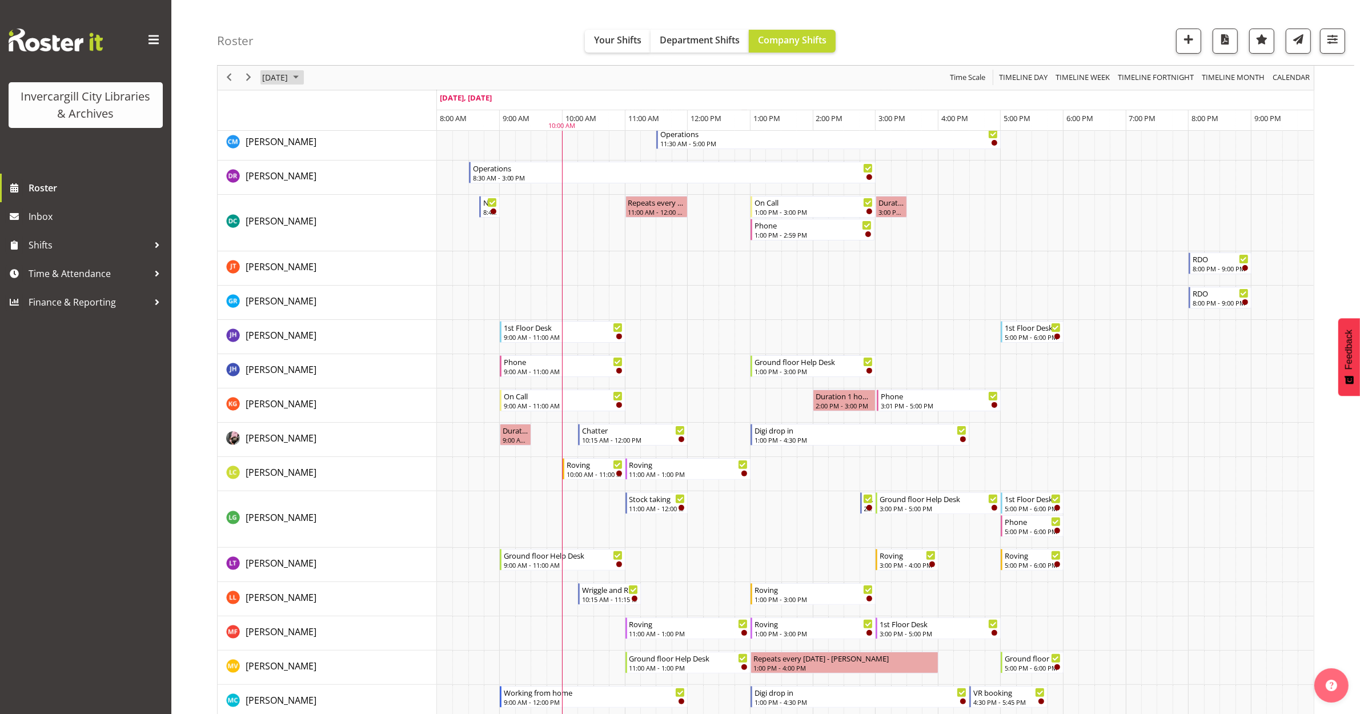
click at [289, 81] on span "[DATE]" at bounding box center [275, 78] width 28 height 14
click at [386, 103] on span "next month" at bounding box center [382, 106] width 20 height 21
click at [345, 147] on span "2" at bounding box center [347, 145] width 17 height 17
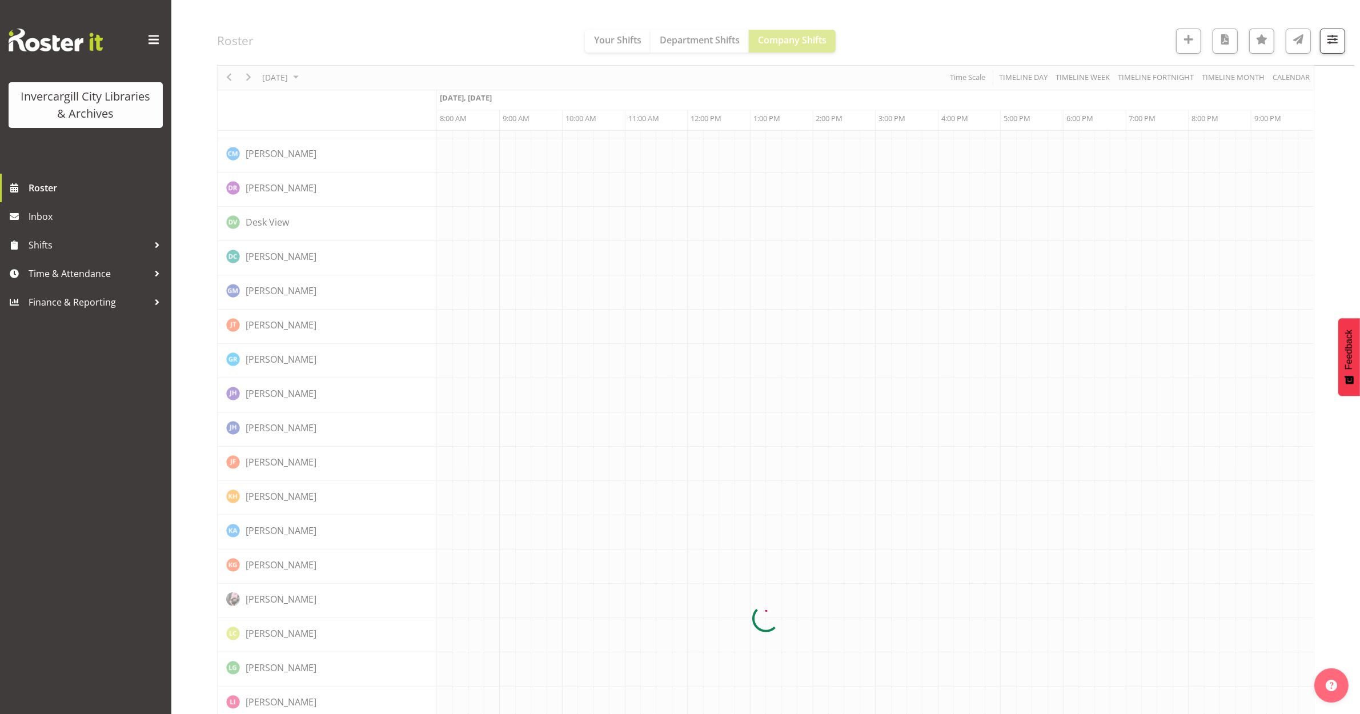
scroll to position [0, 0]
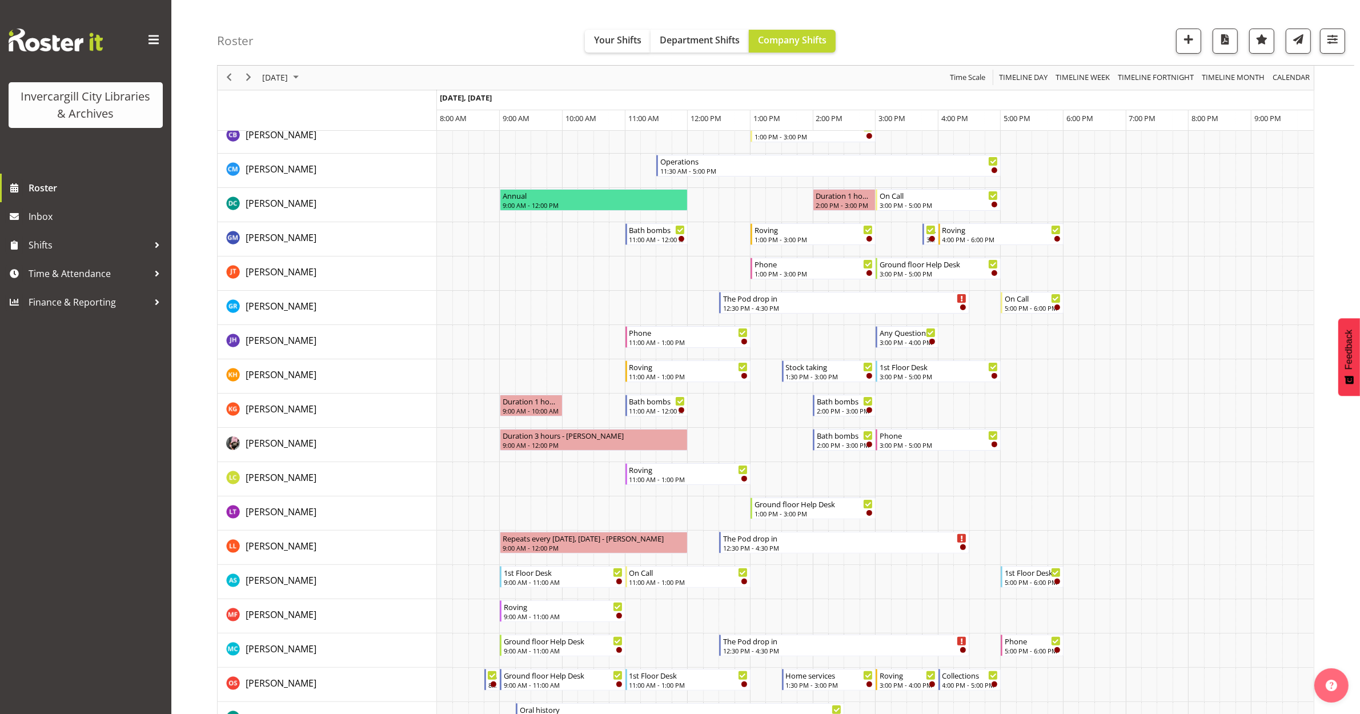
scroll to position [143, 0]
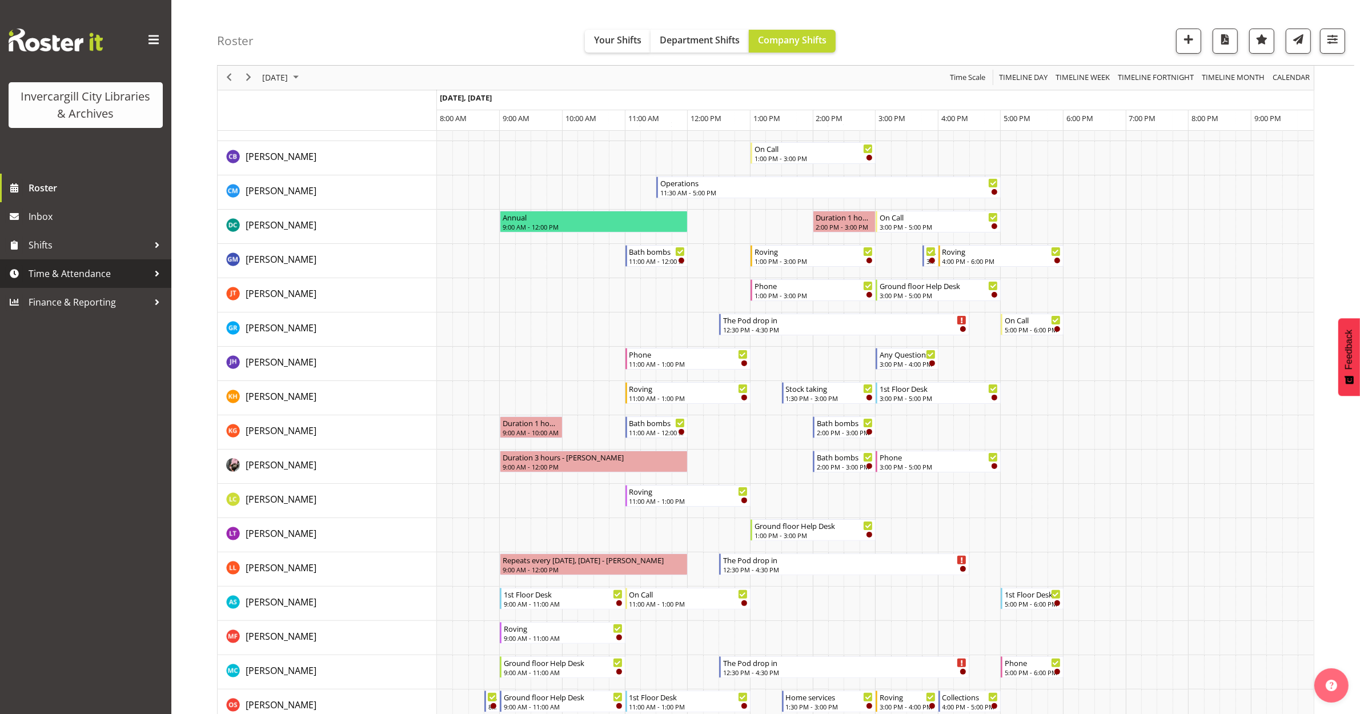
click at [84, 272] on span "Time & Attendance" at bounding box center [89, 273] width 120 height 17
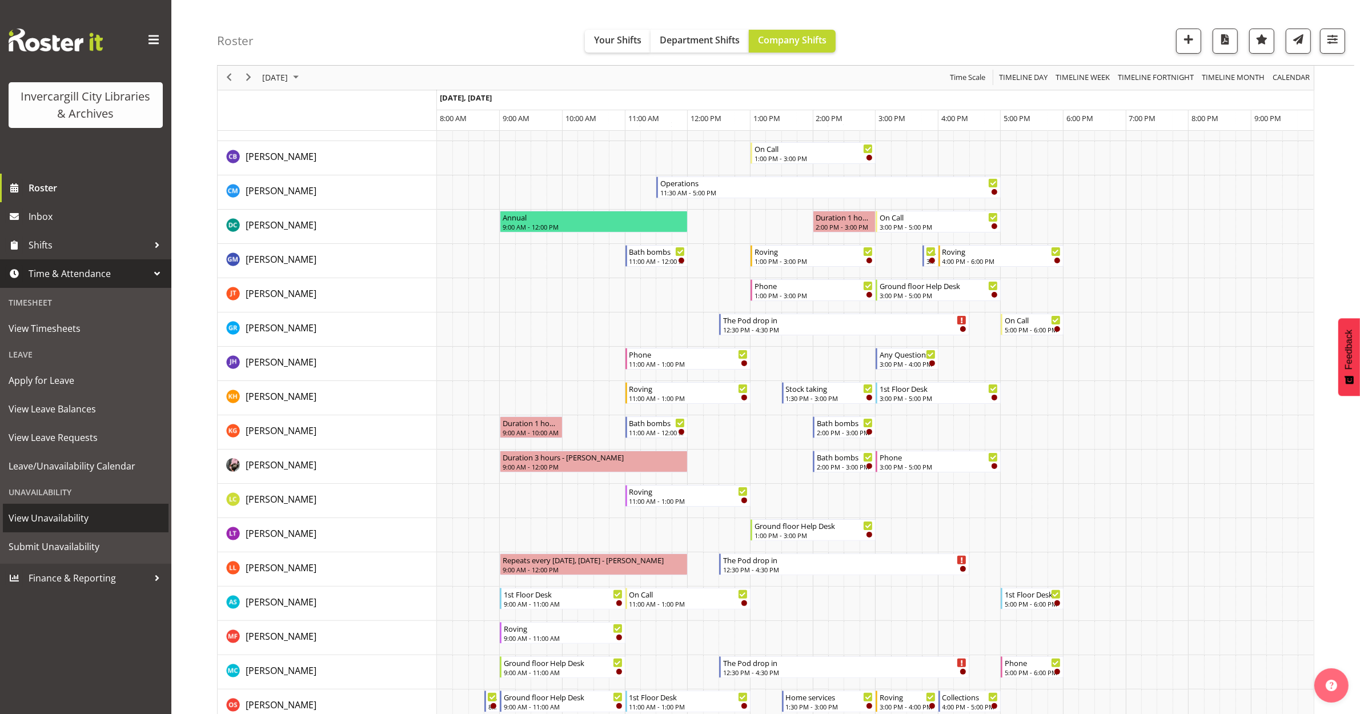
click at [55, 518] on span "View Unavailability" at bounding box center [86, 517] width 154 height 17
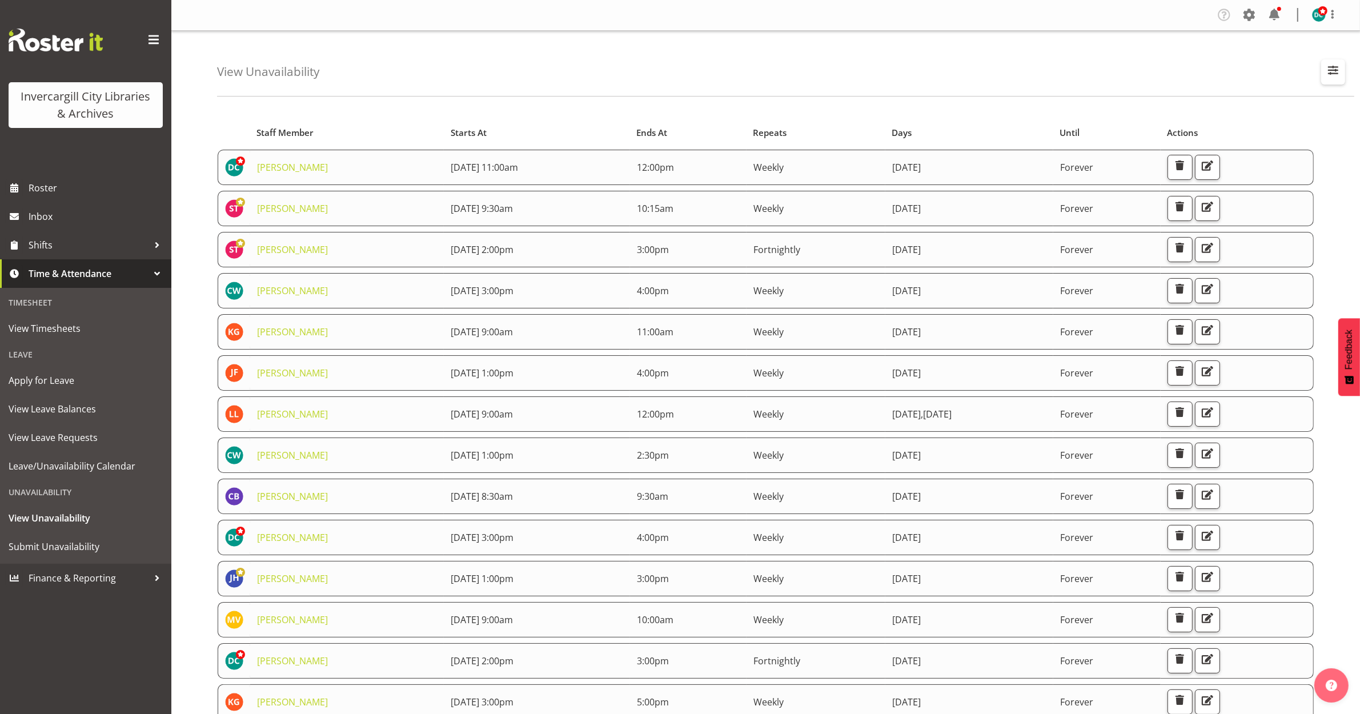
click at [1329, 70] on span "button" at bounding box center [1332, 70] width 15 height 15
click at [1263, 113] on input "text" at bounding box center [1259, 124] width 153 height 23
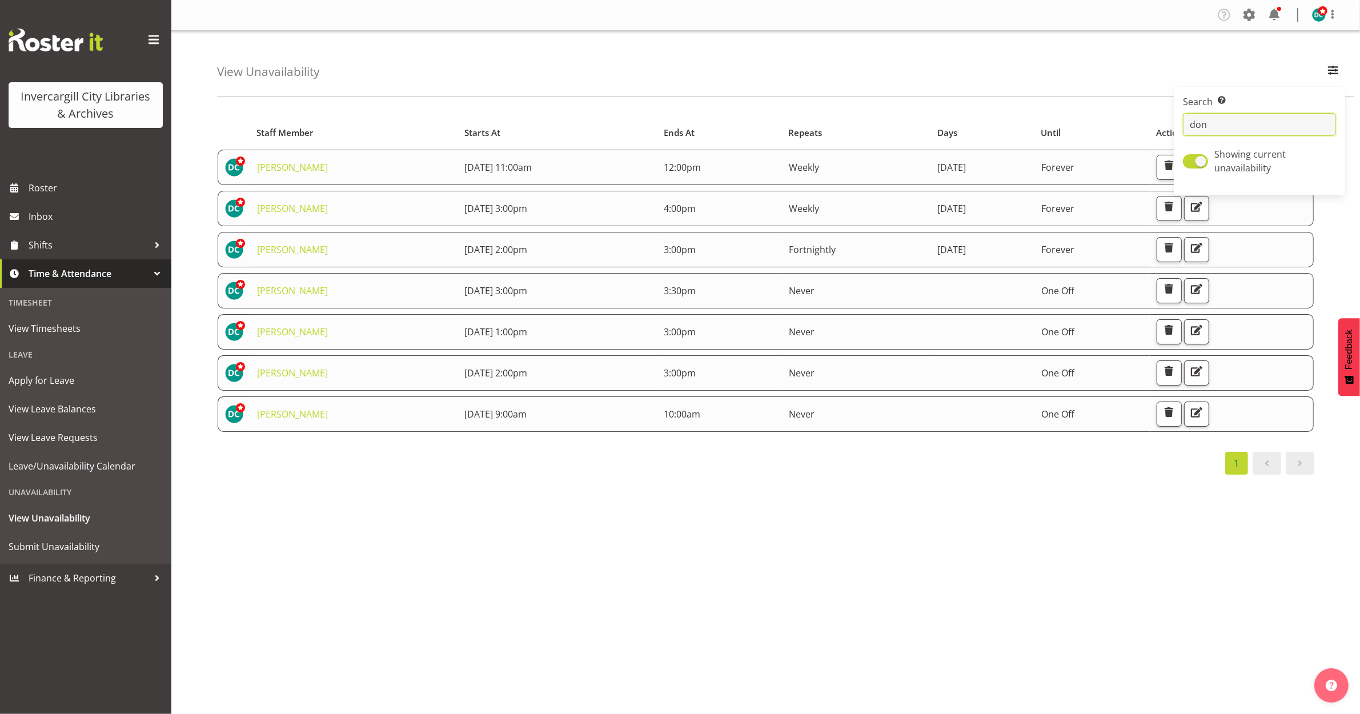
type input "don"
click at [803, 534] on div "Starts At Staff Member Starts At Ends At Repeats Days Until Actions [PERSON_NAM…" at bounding box center [788, 333] width 1143 height 457
click at [1331, 70] on span "button" at bounding box center [1332, 70] width 15 height 15
click at [1196, 163] on span at bounding box center [1195, 161] width 25 height 14
click at [1190, 163] on input "Showing current unavailability" at bounding box center [1186, 161] width 7 height 7
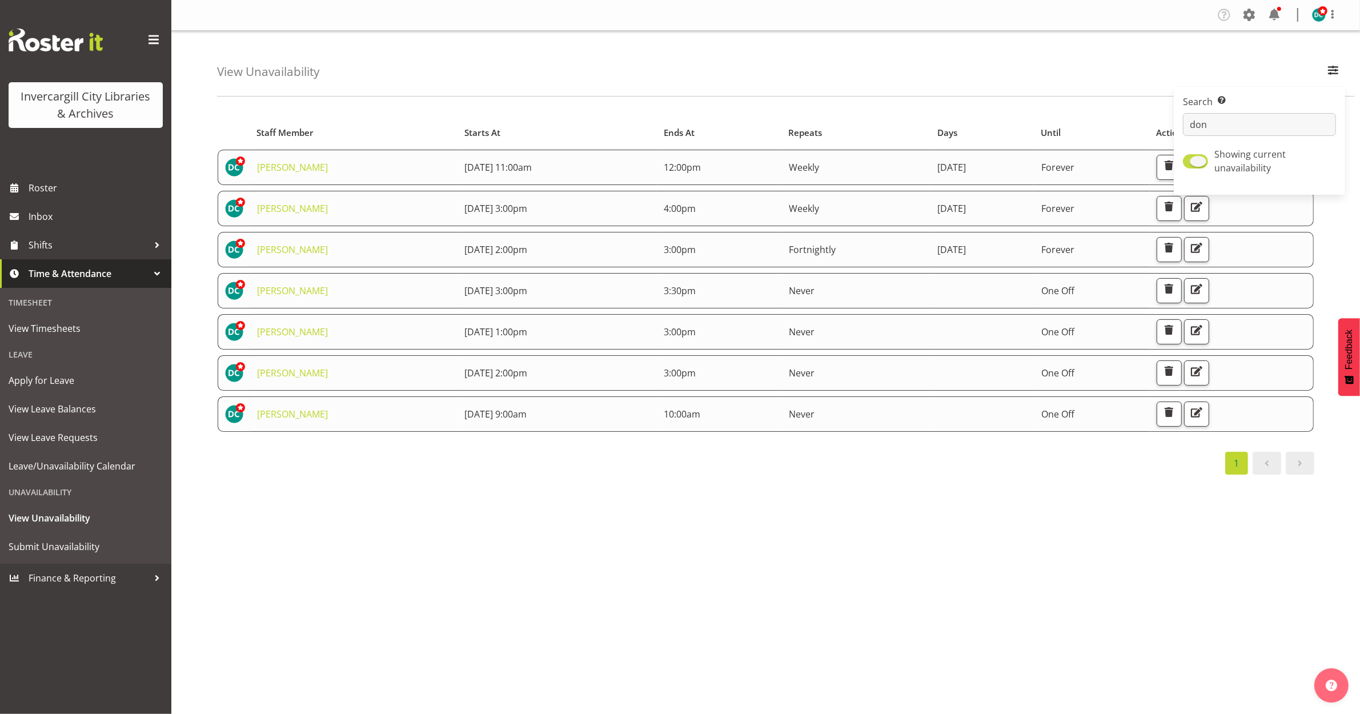
checkbox input "false"
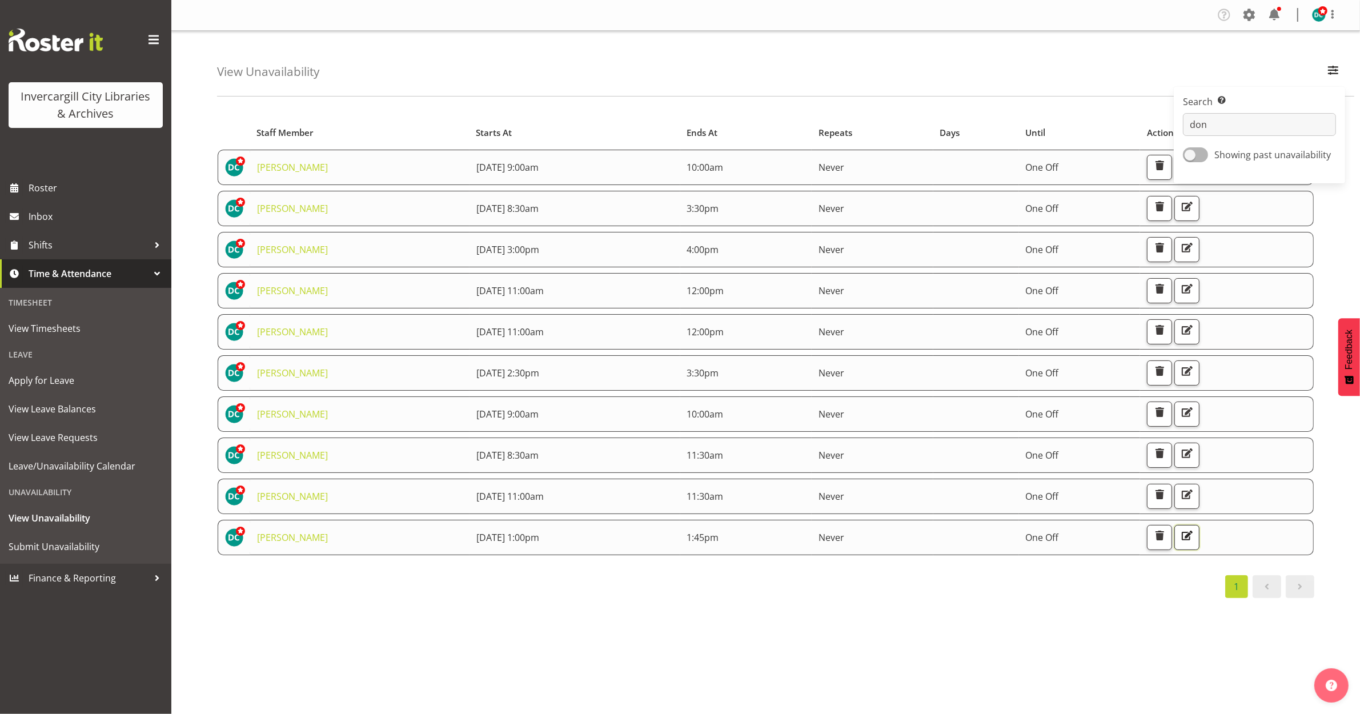
click at [1194, 539] on span "button" at bounding box center [1186, 535] width 15 height 15
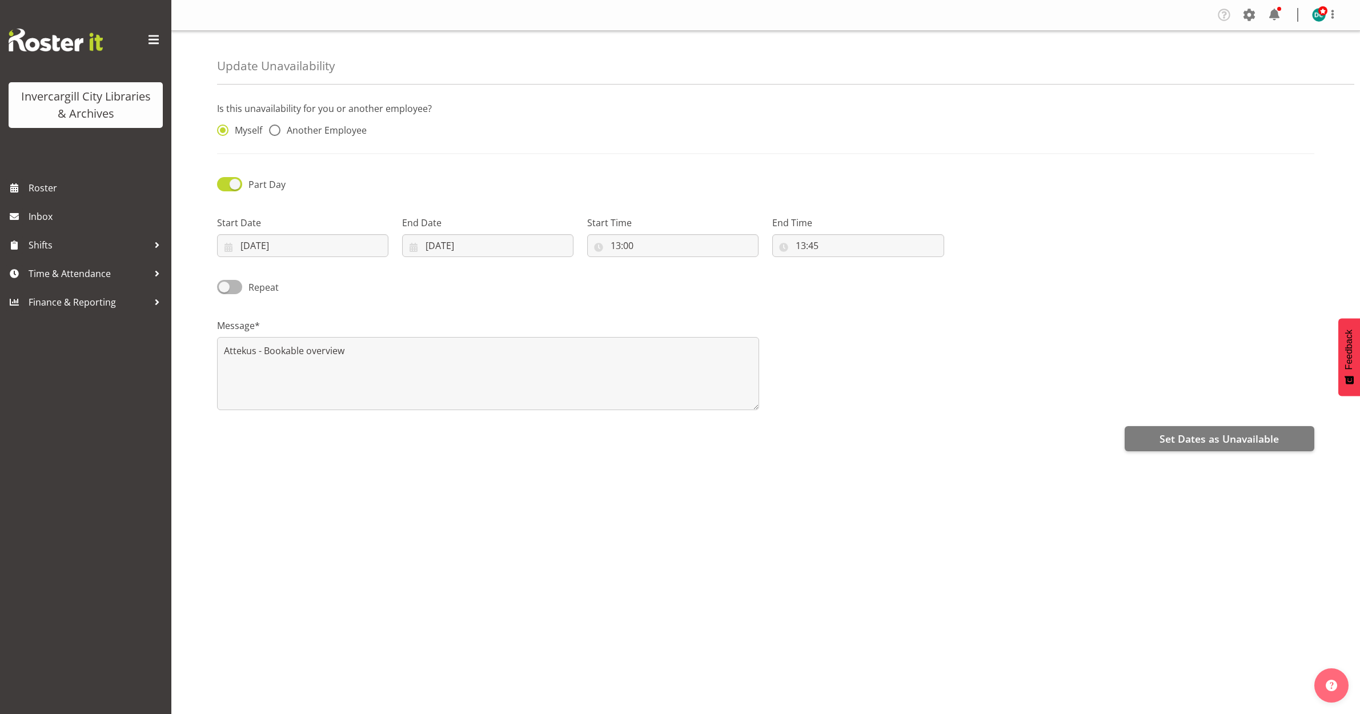
select select "8"
select select "2025"
click at [274, 246] on input "[DATE]" at bounding box center [302, 245] width 171 height 23
click at [378, 279] on span at bounding box center [377, 279] width 11 height 14
select select "9"
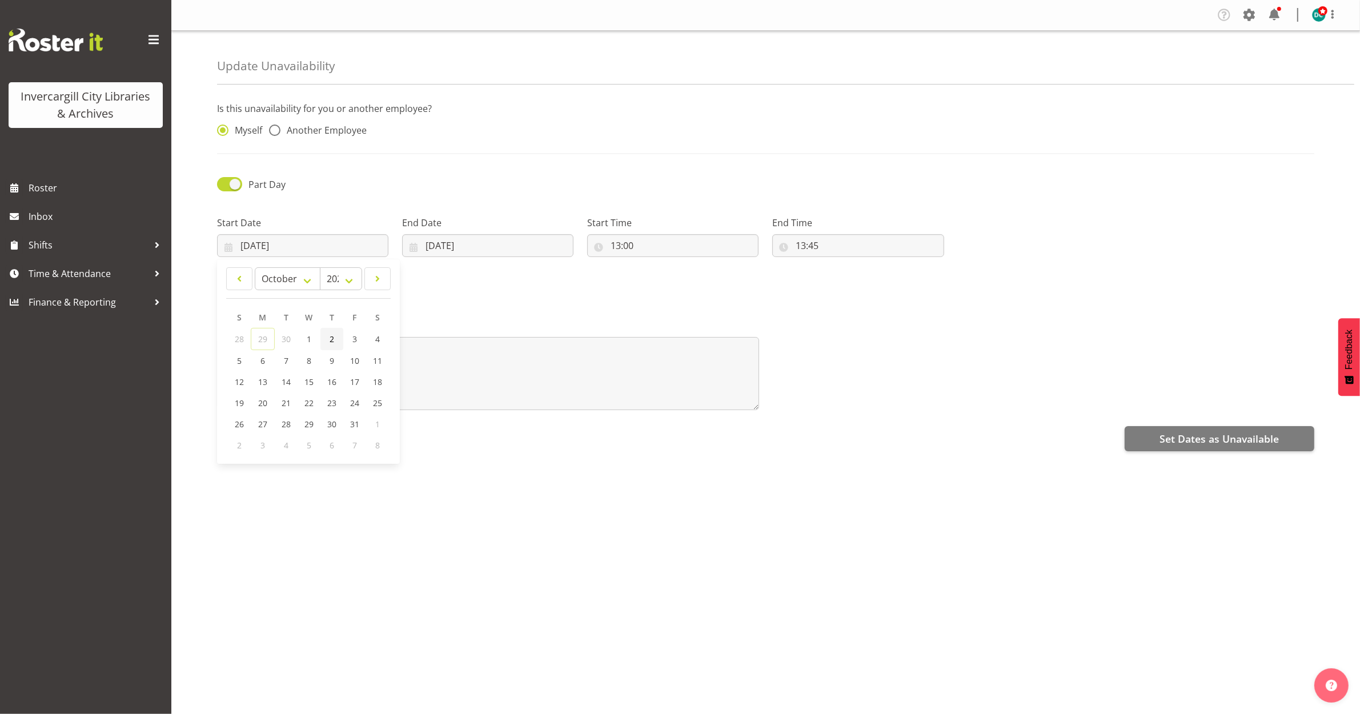
click at [339, 337] on link "2" at bounding box center [331, 339] width 23 height 22
type input "[DATE]"
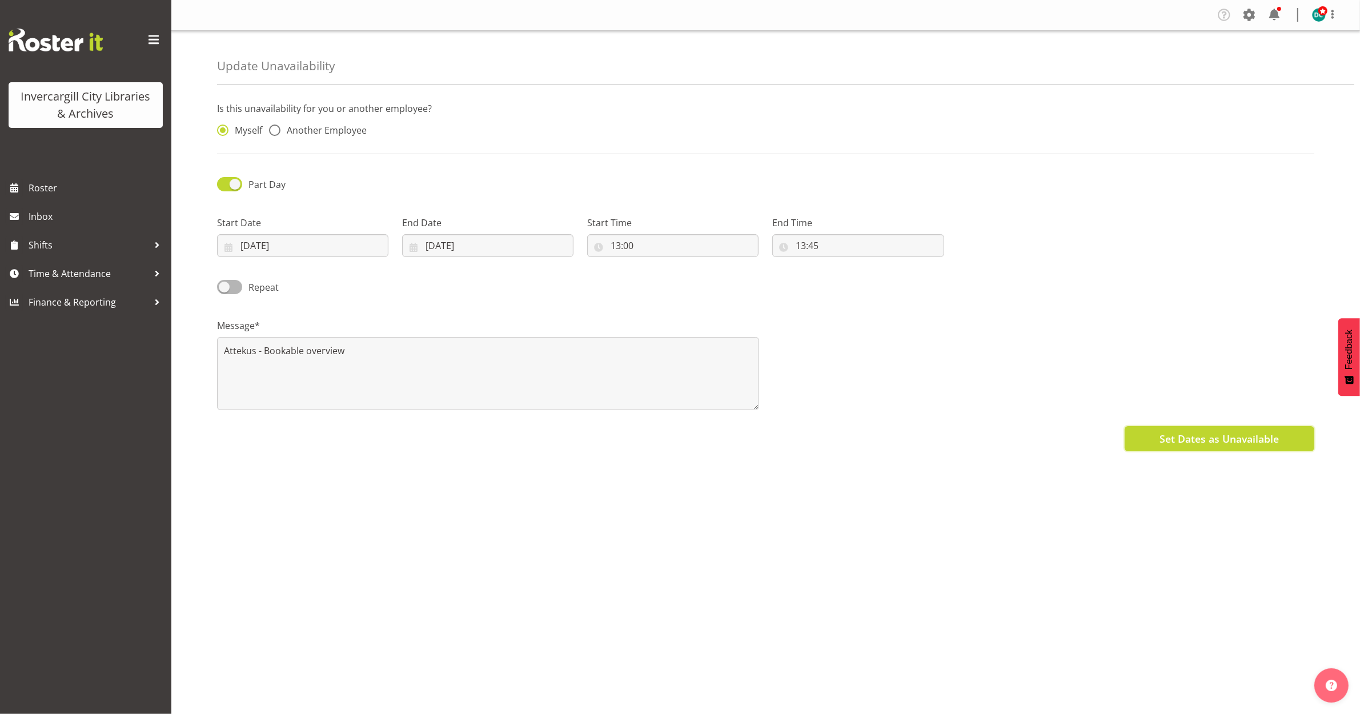
click at [1174, 438] on span "Set Dates as Unavailable" at bounding box center [1218, 438] width 119 height 15
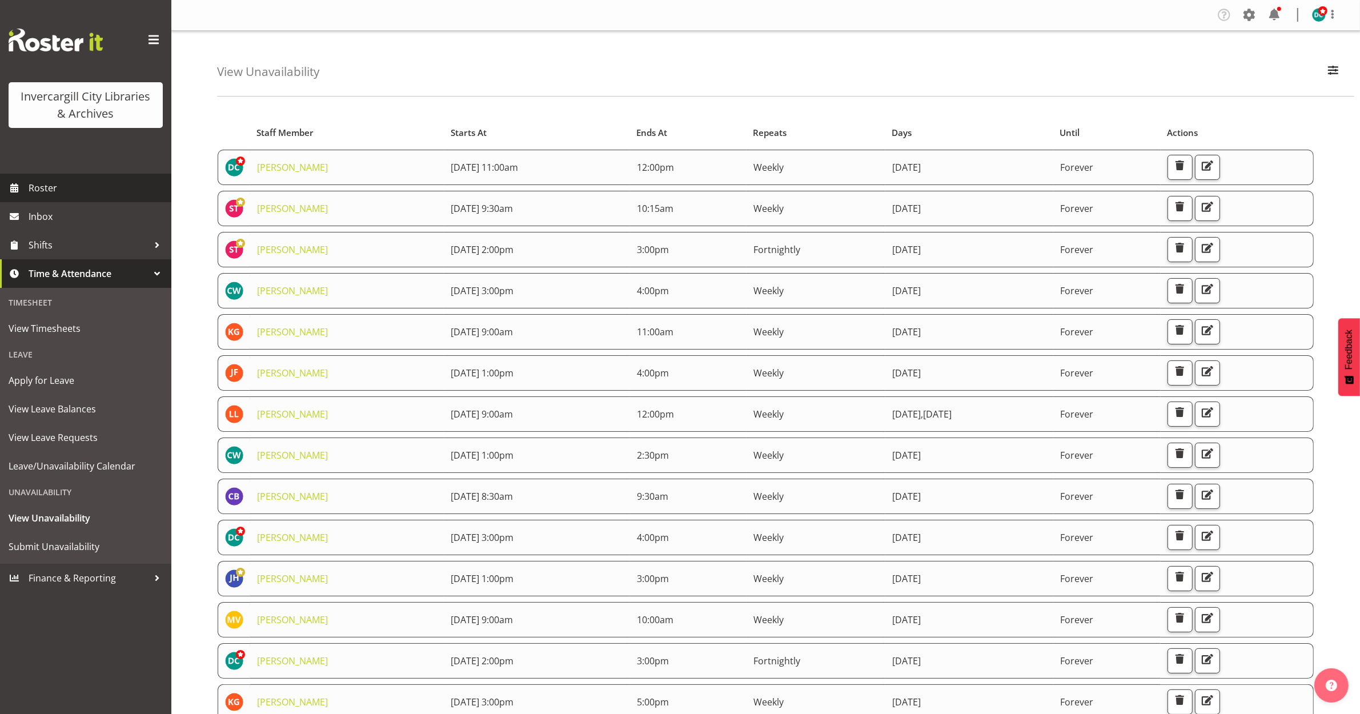
click at [42, 186] on span "Roster" at bounding box center [97, 187] width 137 height 17
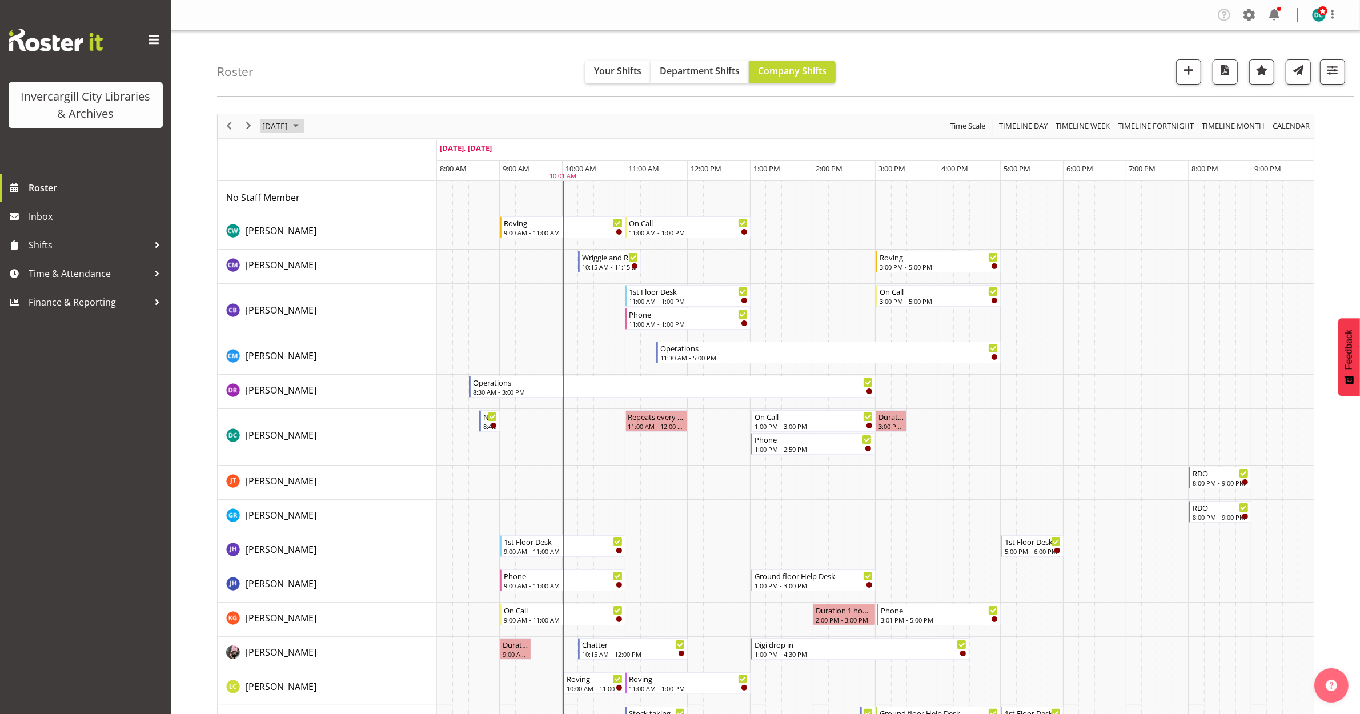
click at [289, 127] on span "September 29, 2025" at bounding box center [275, 126] width 28 height 14
click at [387, 147] on span "next month" at bounding box center [382, 154] width 20 height 21
click at [344, 197] on span "2" at bounding box center [347, 194] width 17 height 17
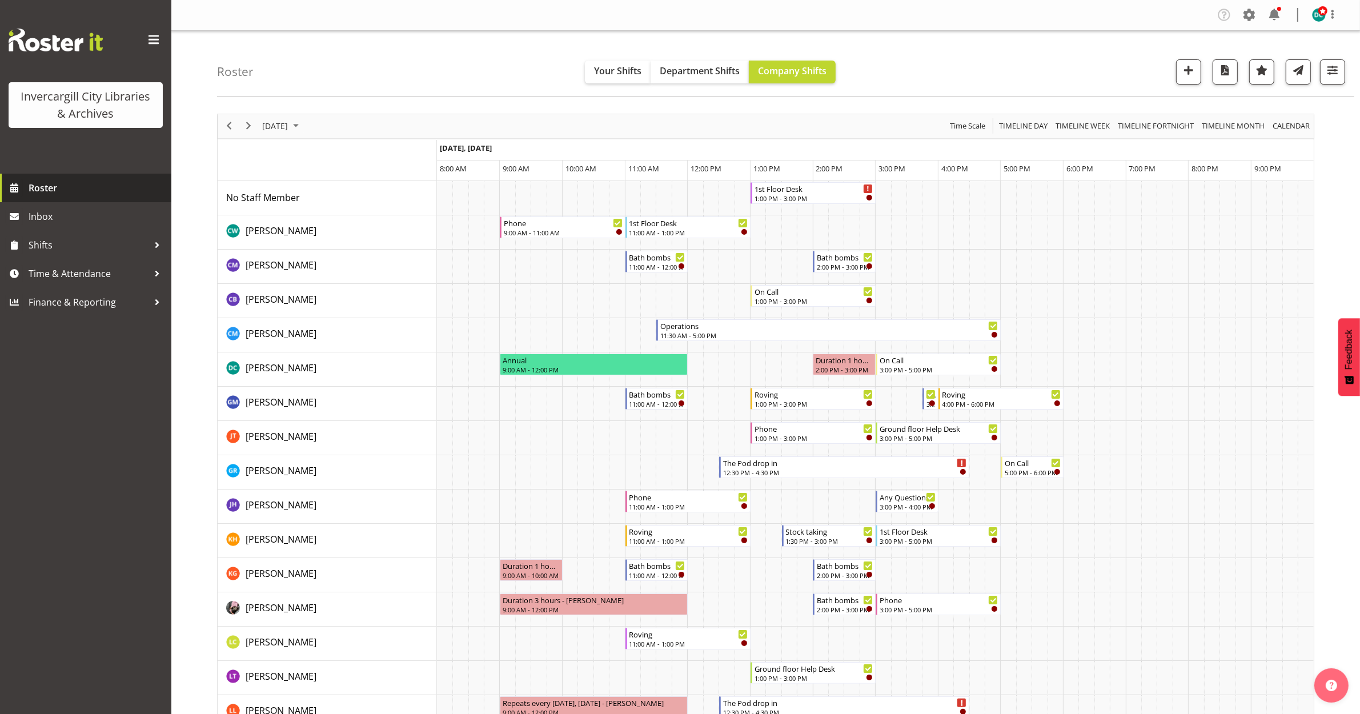
click at [42, 184] on span "Roster" at bounding box center [97, 187] width 137 height 17
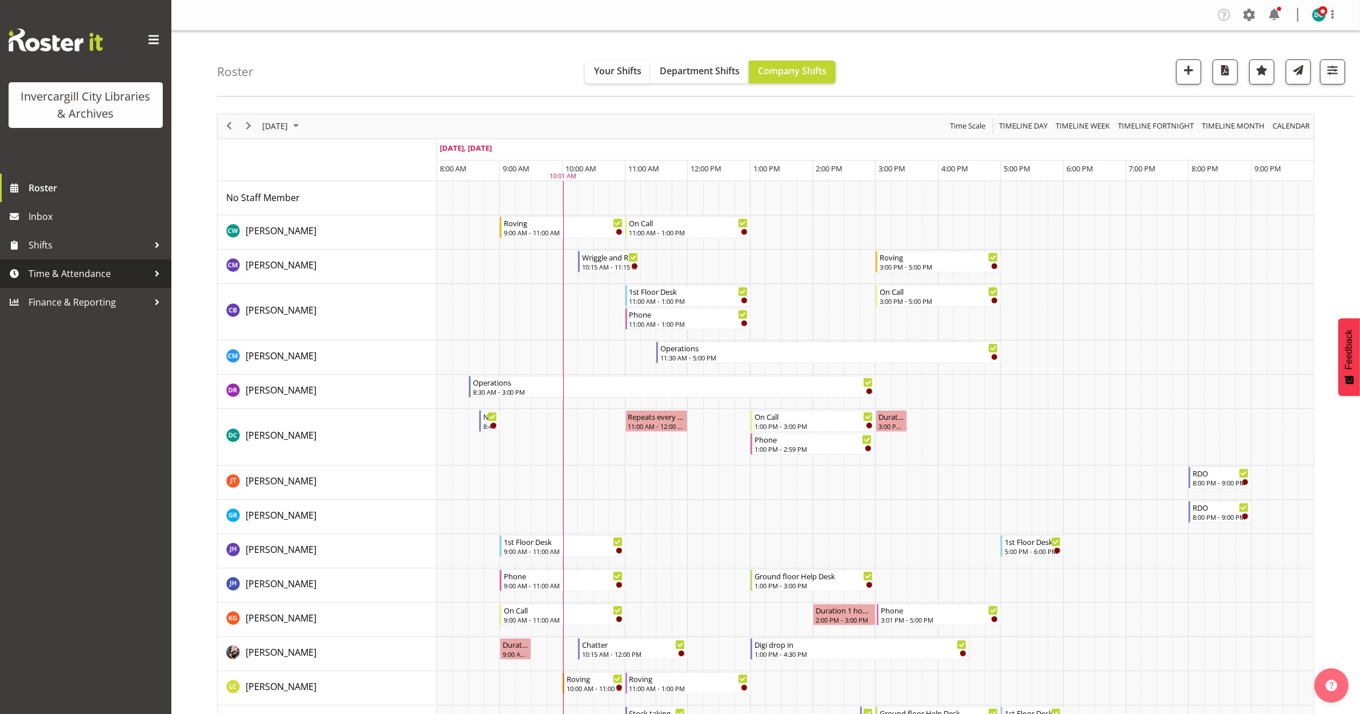
click at [64, 276] on span "Time & Attendance" at bounding box center [89, 273] width 120 height 17
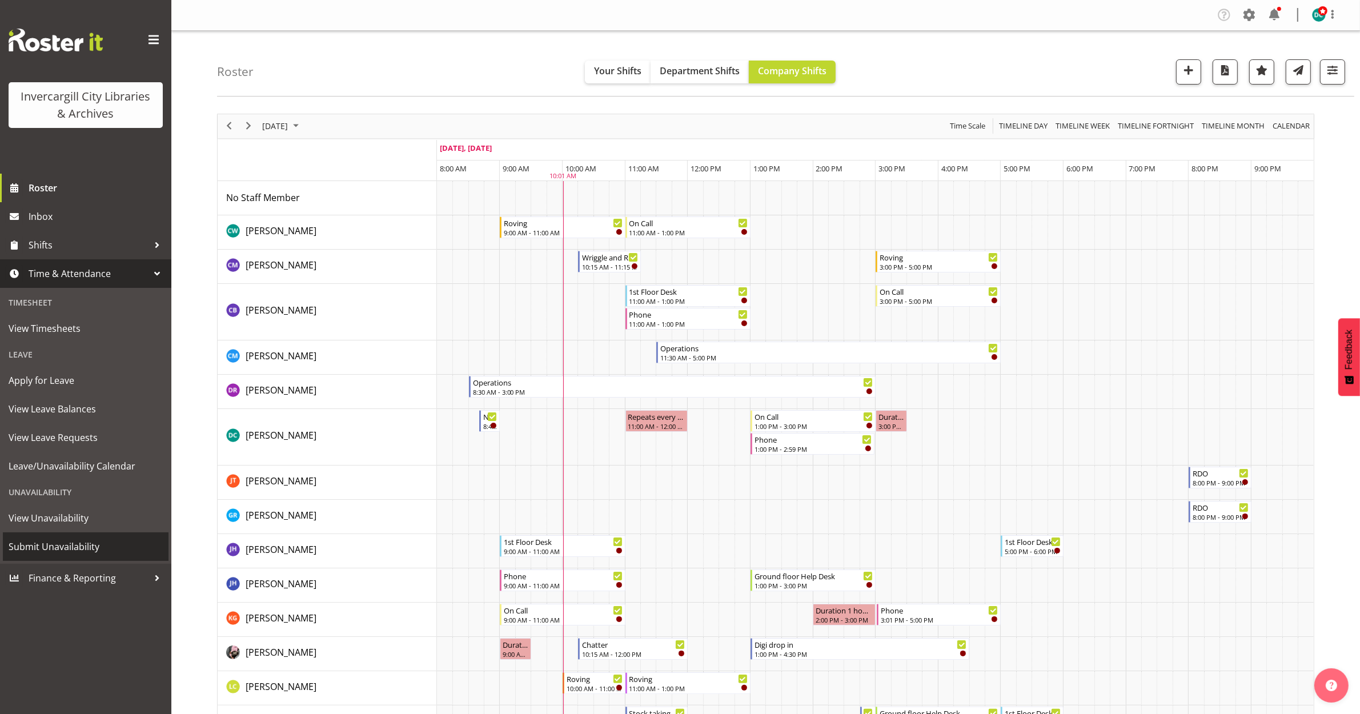
click at [61, 544] on span "Submit Unavailability" at bounding box center [86, 546] width 154 height 17
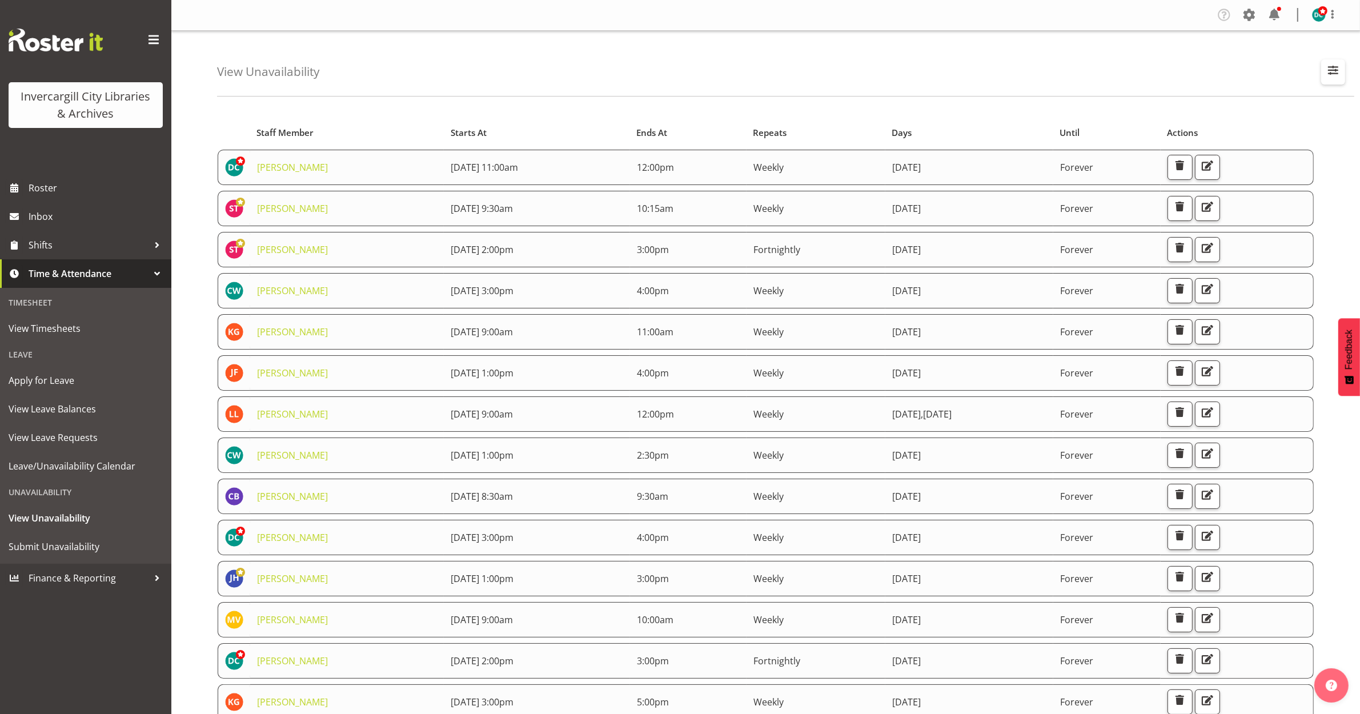
click at [1328, 67] on span "button" at bounding box center [1332, 70] width 15 height 15
click at [1257, 123] on input "text" at bounding box center [1259, 124] width 153 height 23
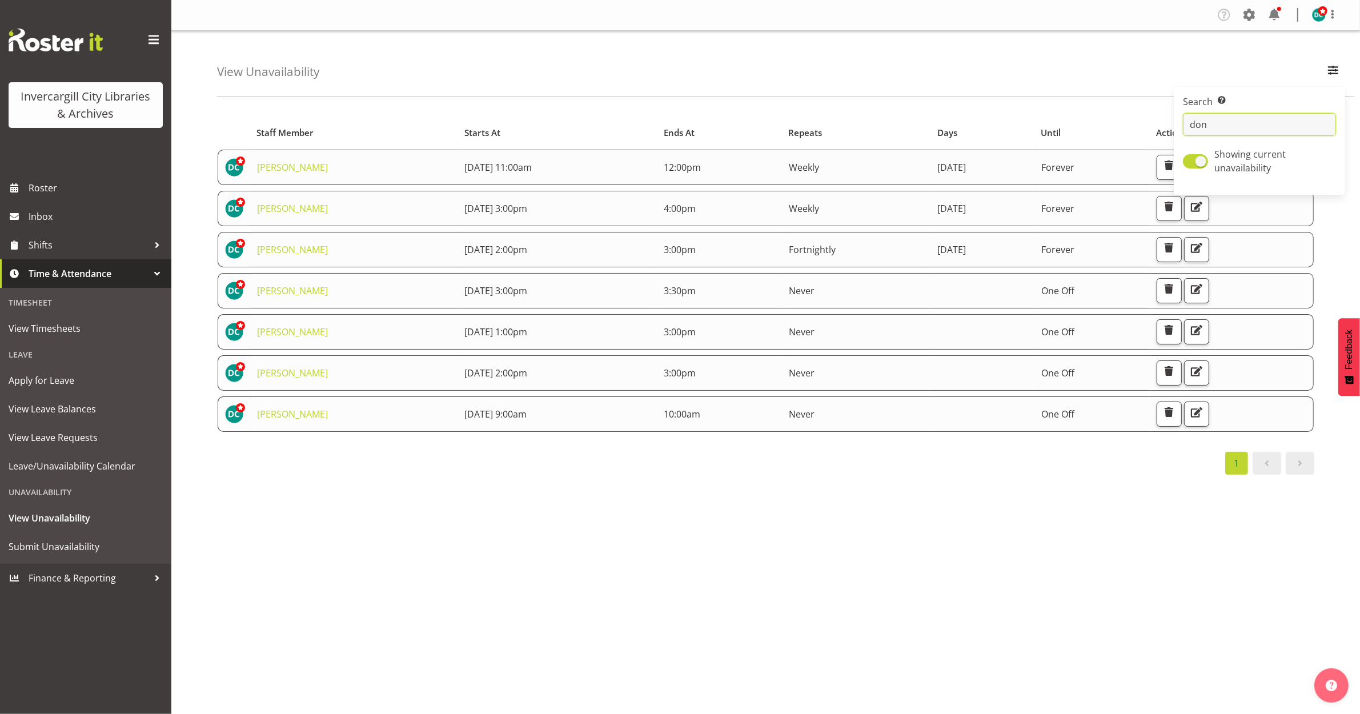
type input "[PERSON_NAME]"
click at [1200, 160] on span at bounding box center [1195, 161] width 25 height 14
click at [1190, 160] on input "Showing current unavailability" at bounding box center [1186, 161] width 7 height 7
checkbox input "false"
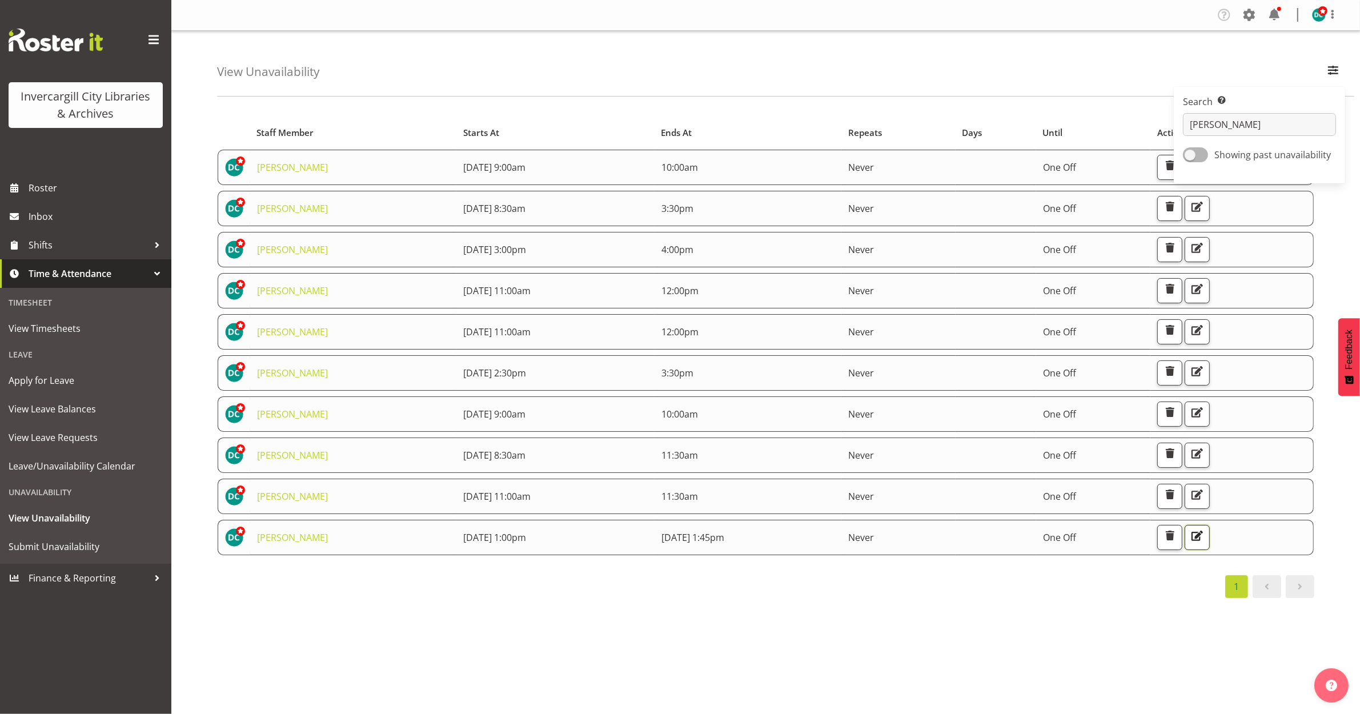
click at [1210, 529] on button "button" at bounding box center [1196, 537] width 25 height 25
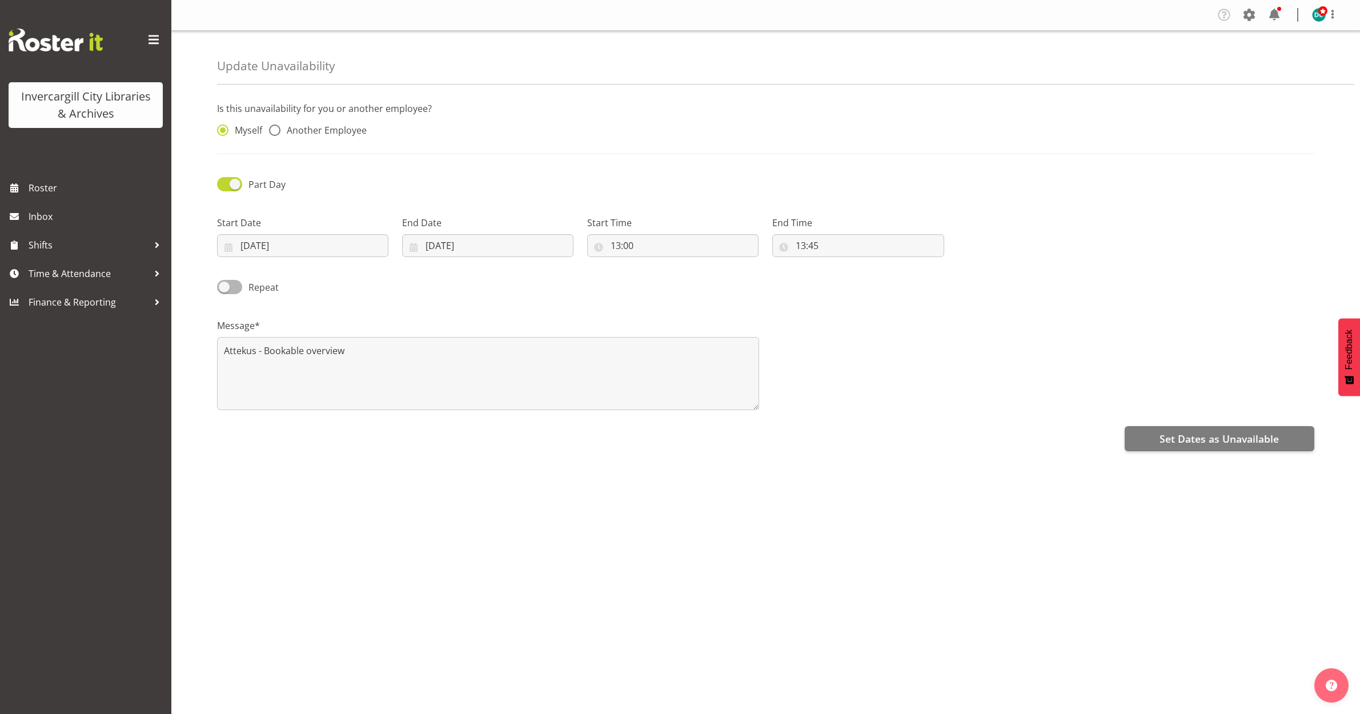
select select "8"
select select "2025"
click at [528, 250] on input "02/09/2025" at bounding box center [487, 245] width 171 height 23
click at [561, 277] on span at bounding box center [562, 279] width 14 height 14
select select "9"
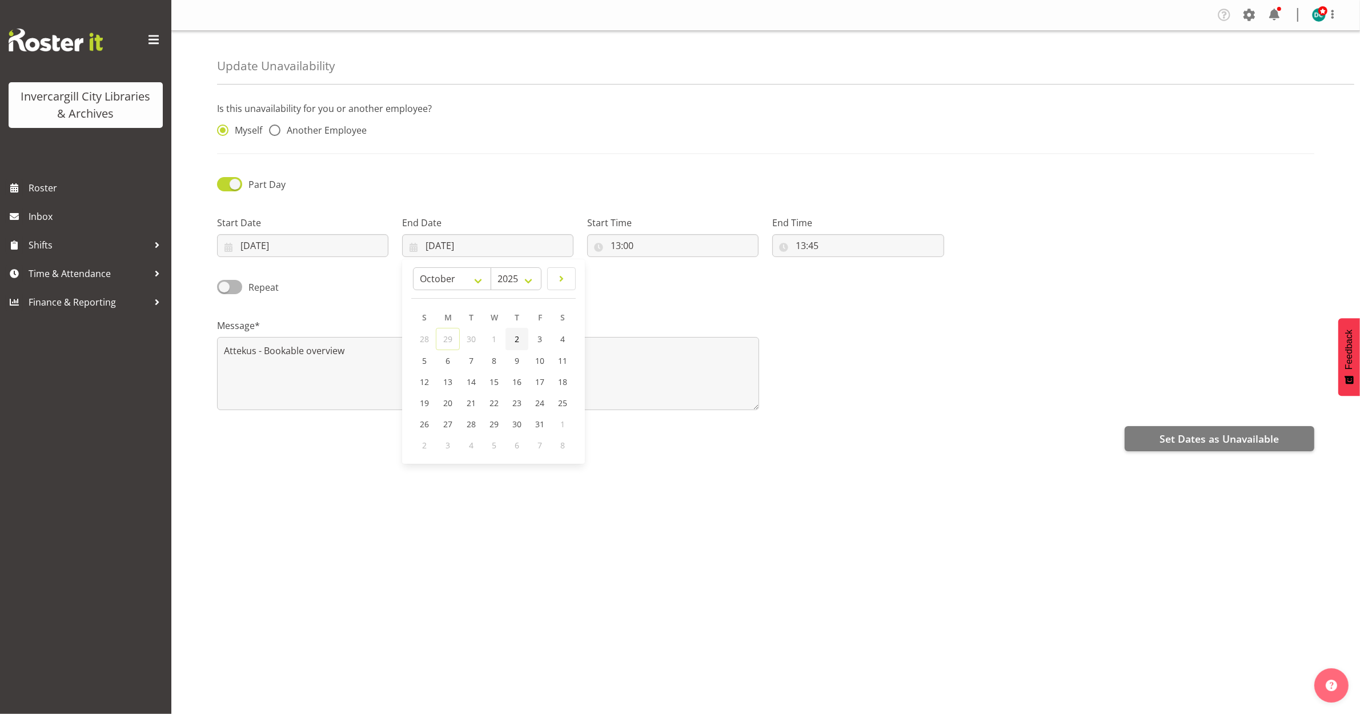
click at [521, 338] on link "2" at bounding box center [516, 339] width 23 height 22
type input "02/10/2025"
click at [685, 501] on div "Is this unavailability for you or another employee? Myself Another Employee Par…" at bounding box center [788, 321] width 1143 height 457
click at [1228, 435] on span "Set Dates as Unavailable" at bounding box center [1218, 438] width 119 height 15
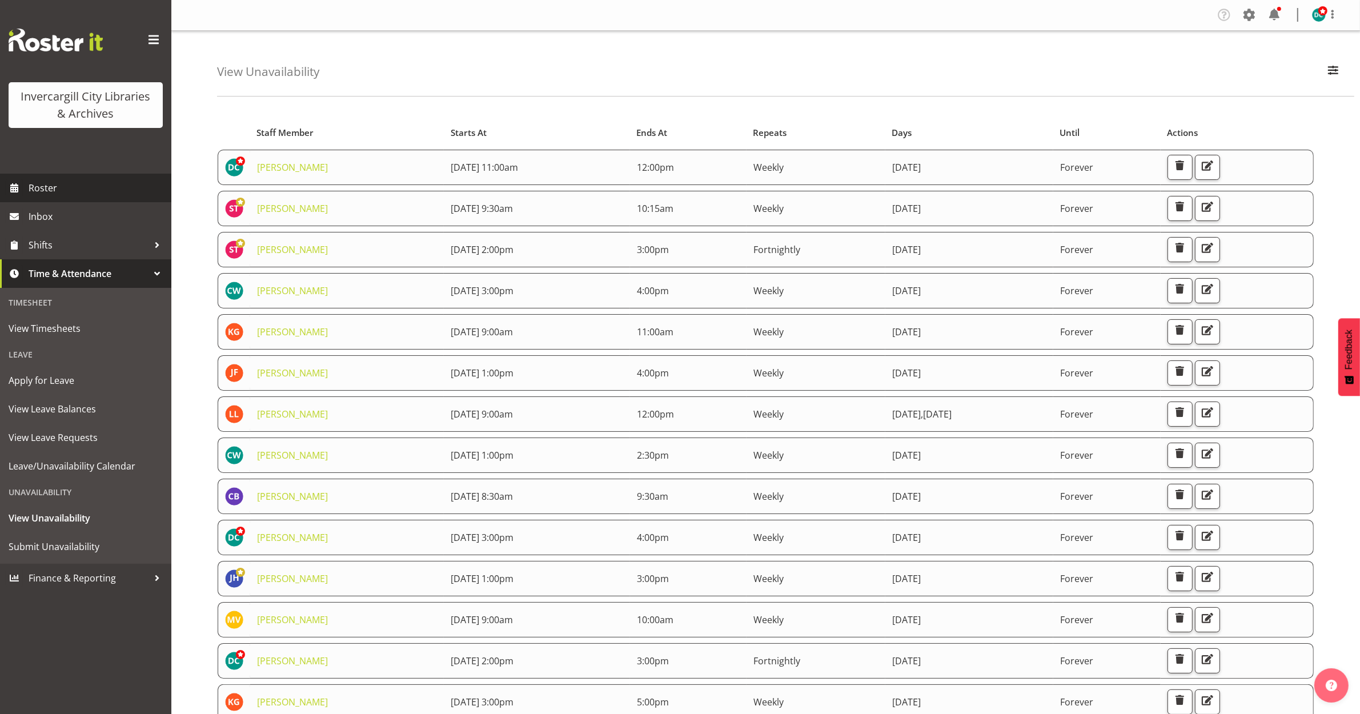
click at [53, 183] on span "Roster" at bounding box center [97, 187] width 137 height 17
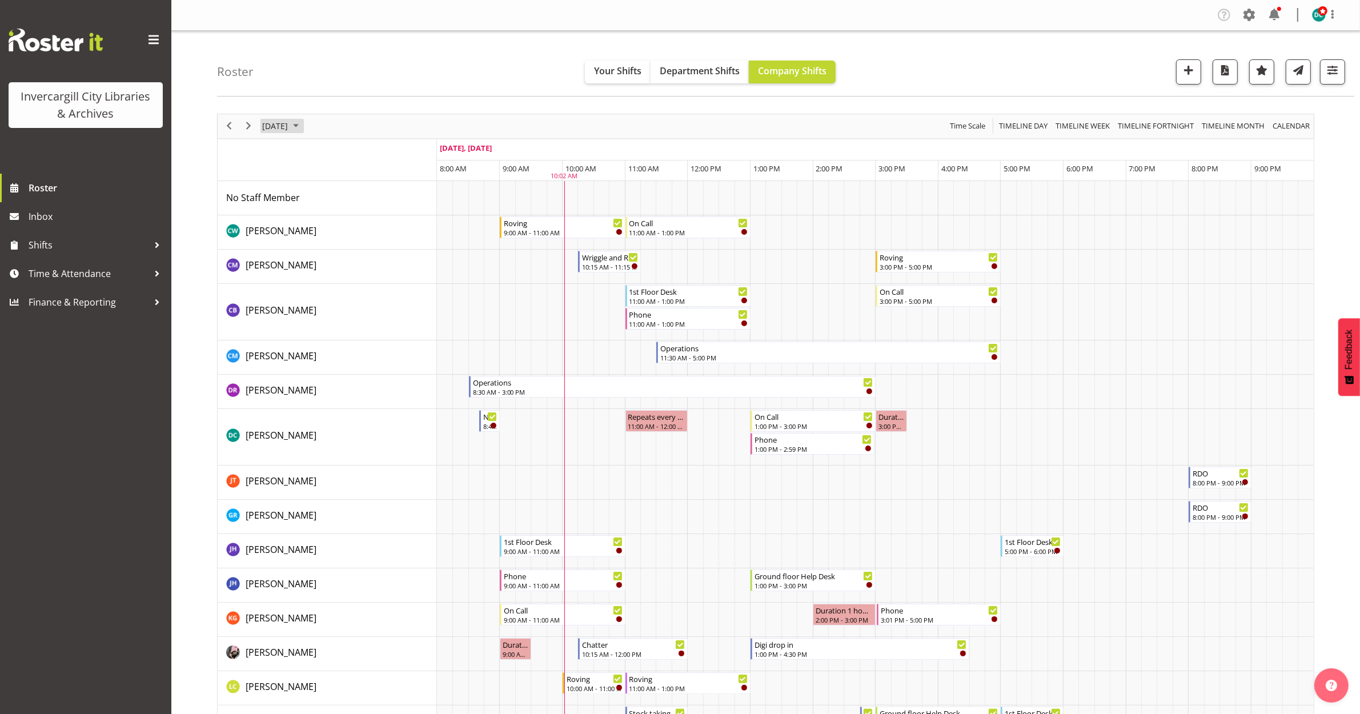
click at [289, 131] on span "[DATE]" at bounding box center [275, 126] width 28 height 14
click at [383, 150] on span "next month" at bounding box center [382, 154] width 20 height 21
click at [348, 198] on span "2" at bounding box center [347, 194] width 17 height 17
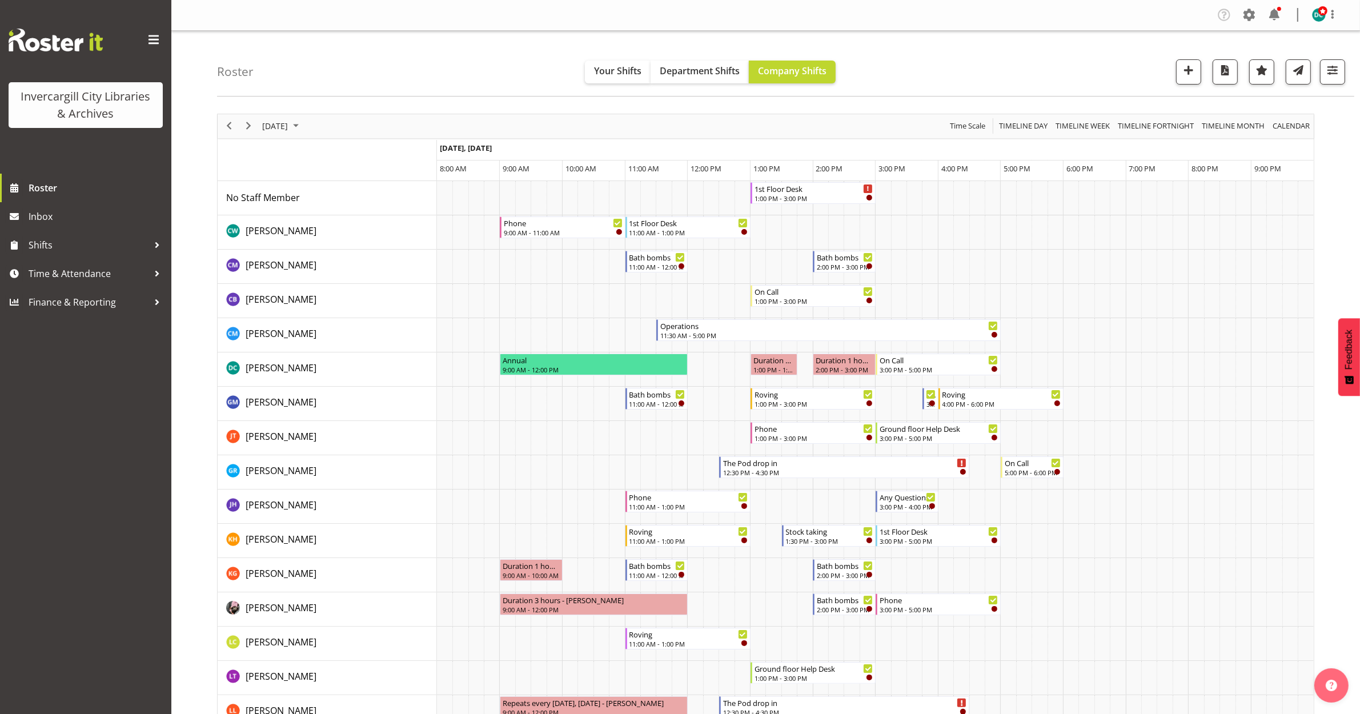
click at [433, 49] on div "Roster Your Shifts Department Shifts Company Shifts All Locations Clear Bluff L…" at bounding box center [785, 64] width 1137 height 66
click at [59, 278] on span "Time & Attendance" at bounding box center [89, 273] width 120 height 17
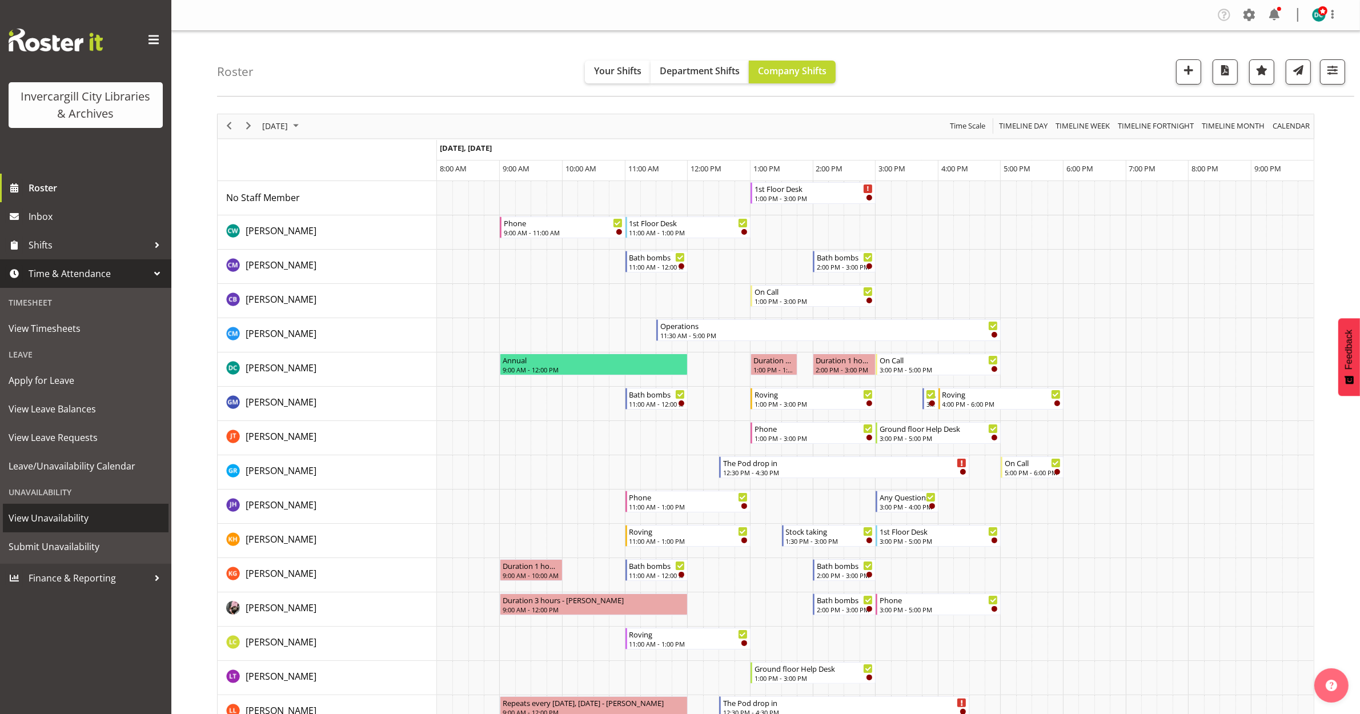
click at [47, 516] on span "View Unavailability" at bounding box center [86, 517] width 154 height 17
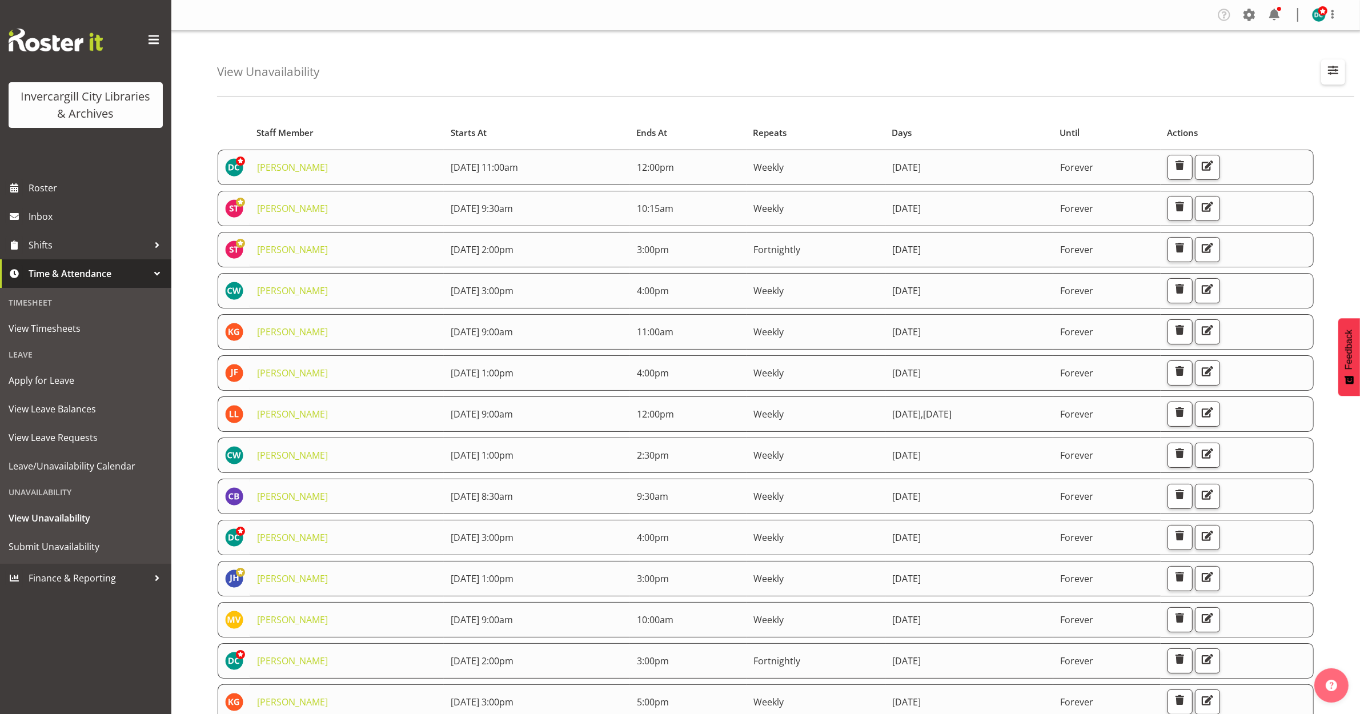
click at [1328, 66] on span "button" at bounding box center [1332, 70] width 15 height 15
click at [1275, 118] on input "text" at bounding box center [1259, 124] width 153 height 23
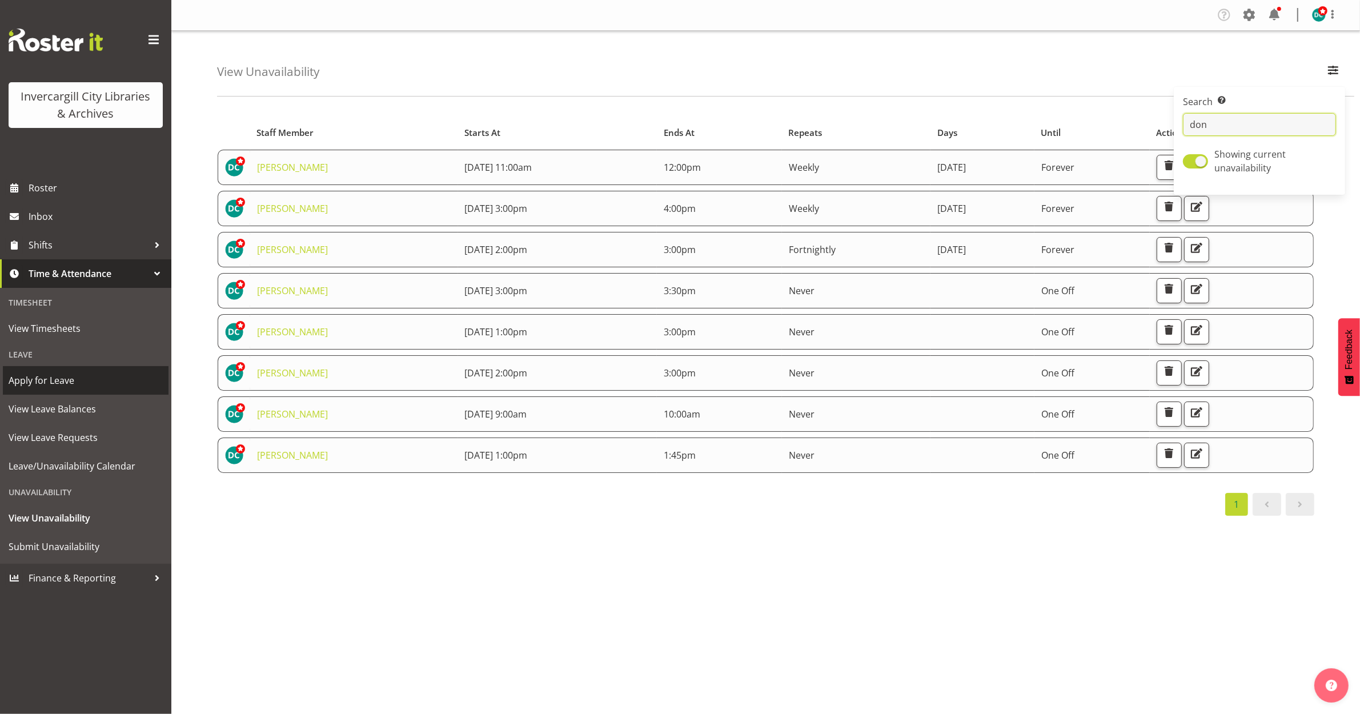
type input "don"
click at [1209, 361] on button "button" at bounding box center [1196, 372] width 25 height 25
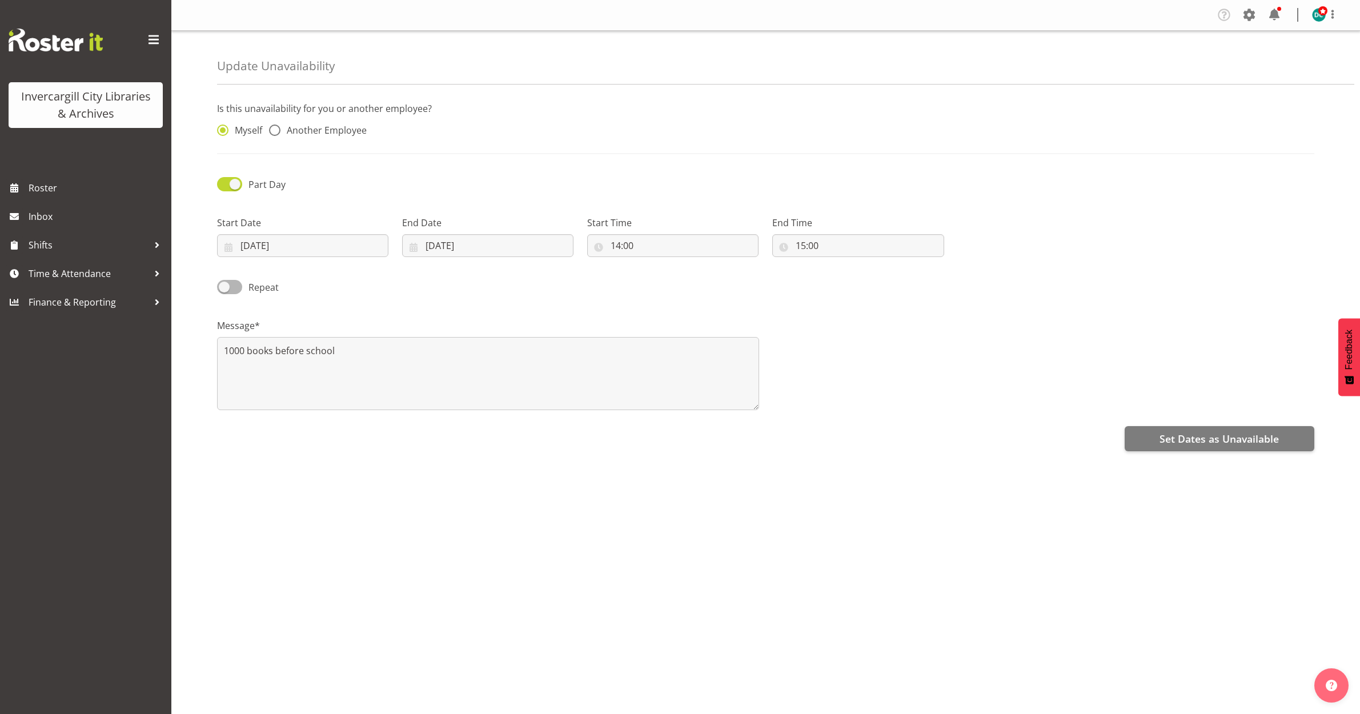
select select "9"
select select "2025"
click at [322, 236] on input "[DATE]" at bounding box center [302, 245] width 171 height 23
click at [324, 361] on link "9" at bounding box center [331, 360] width 23 height 21
type input "[DATE]"
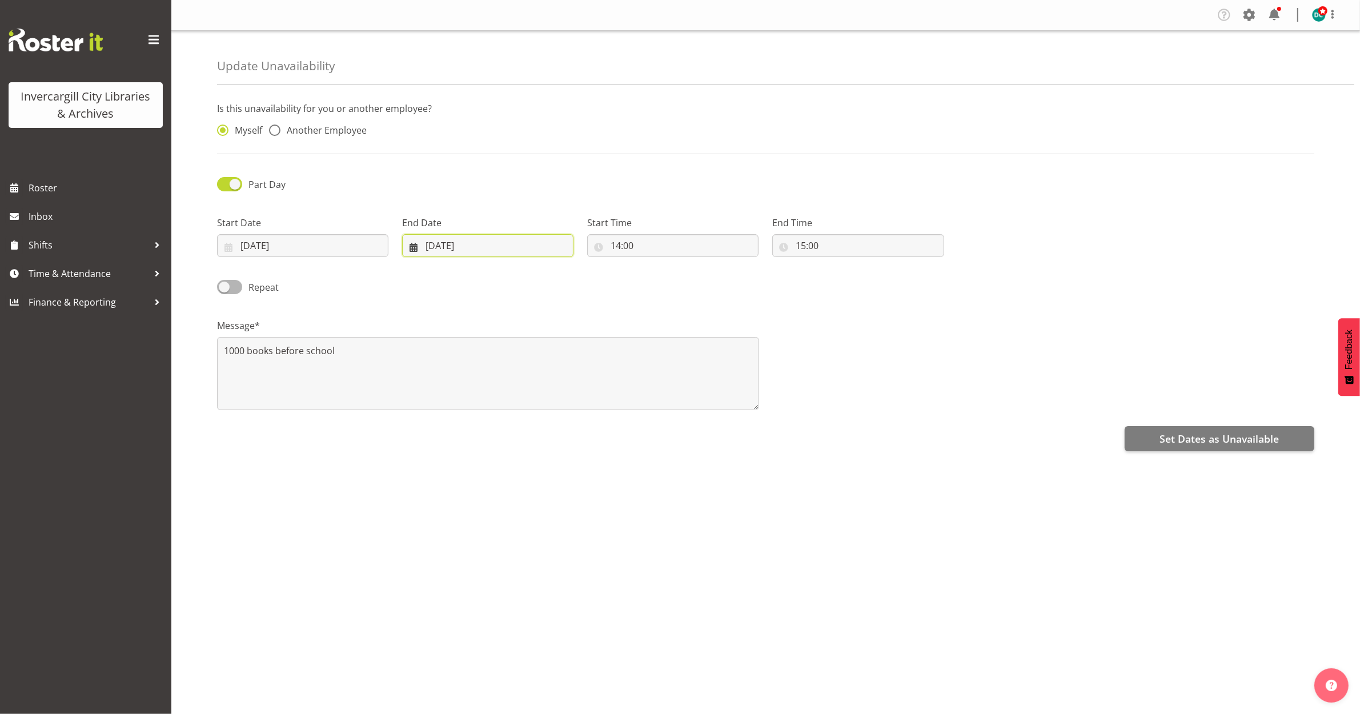
click at [460, 247] on input "[DATE]" at bounding box center [487, 245] width 171 height 23
click at [517, 363] on span "9" at bounding box center [517, 360] width 5 height 11
type input "[DATE]"
click at [654, 241] on input "14:00" at bounding box center [672, 245] width 171 height 23
click at [666, 279] on select "00 01 02 03 04 05 06 07 08 09 10 11 12 13 14 15 16 17 18 19 20 21 22 23" at bounding box center [665, 275] width 26 height 23
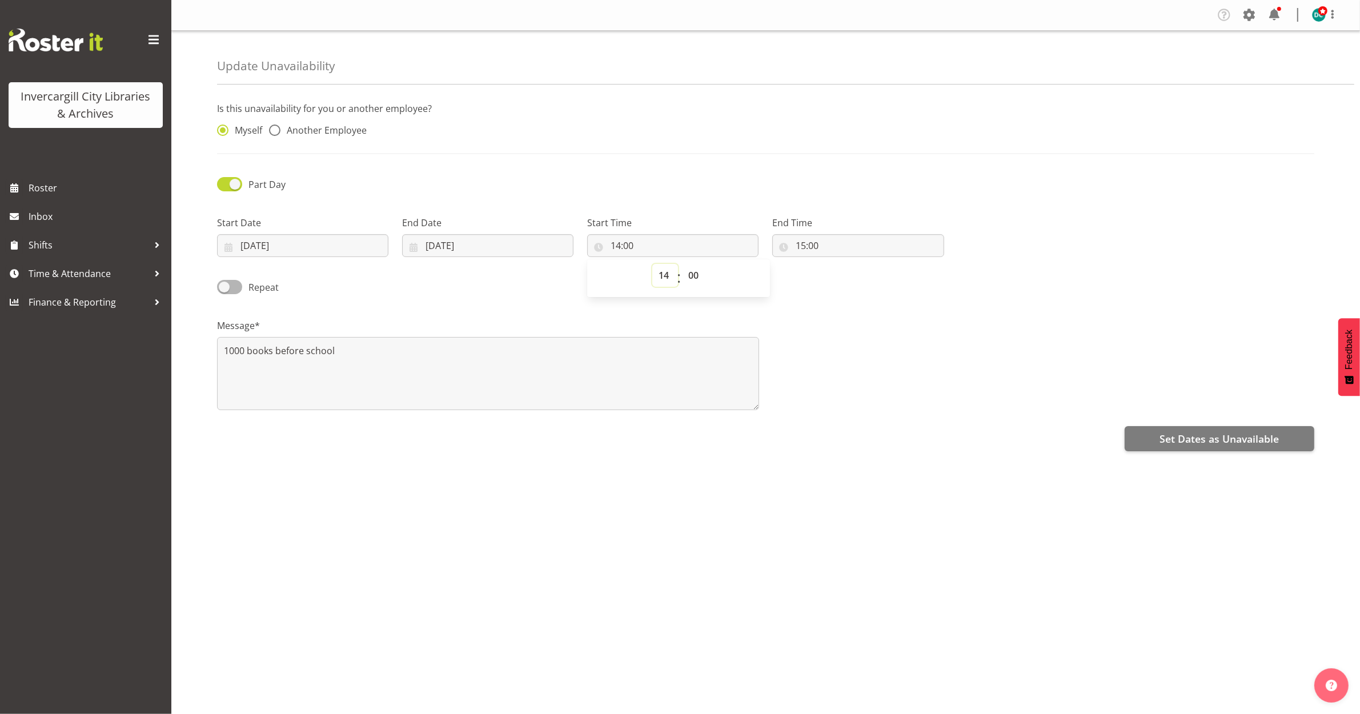
select select "15"
click at [652, 264] on select "00 01 02 03 04 05 06 07 08 09 10 11 12 13 14 15 16 17 18 19 20 21 22 23" at bounding box center [665, 275] width 26 height 23
type input "15:00"
click at [815, 244] on input "15:00" at bounding box center [857, 245] width 171 height 23
click at [849, 280] on select "00 01 02 03 04 05 06 07 08 09 10 11 12 13 14 15 16 17 18 19 20 21 22 23" at bounding box center [850, 275] width 26 height 23
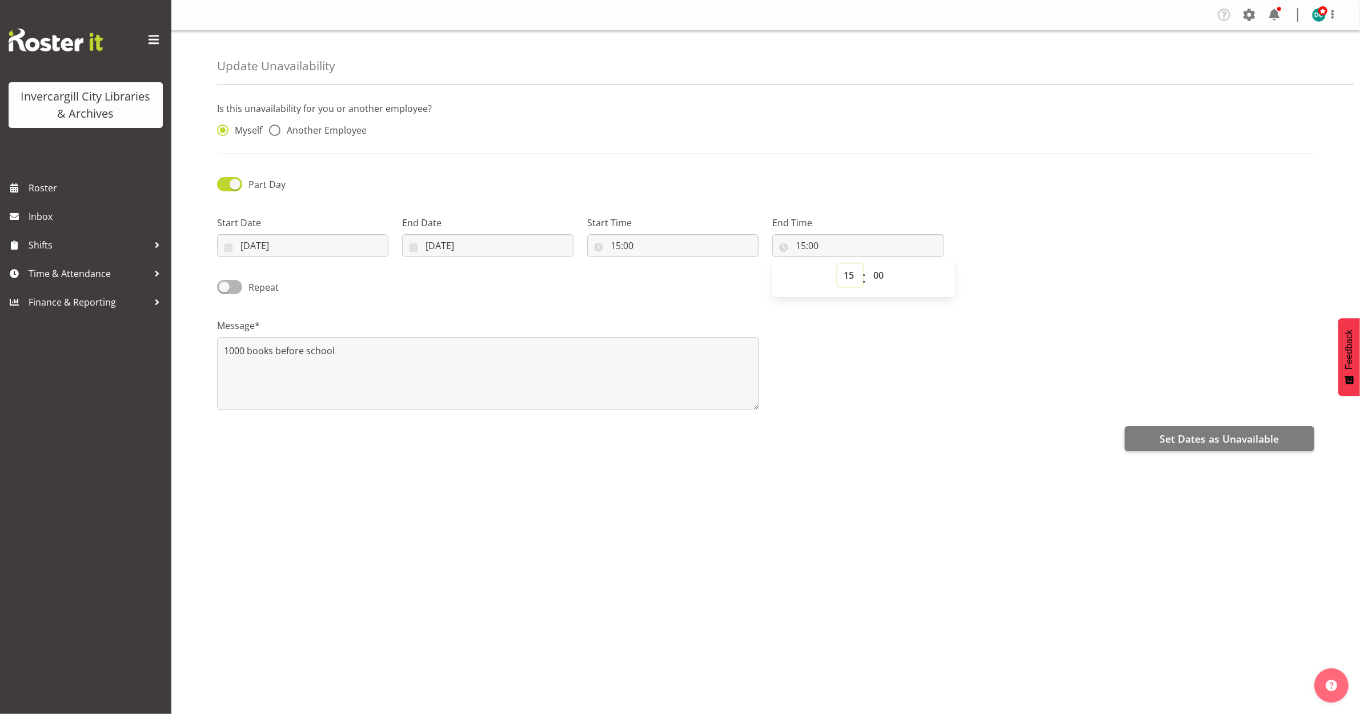
select select "16"
click at [837, 264] on select "00 01 02 03 04 05 06 07 08 09 10 11 12 13 14 15 16 17 18 19 20 21 22 23" at bounding box center [850, 275] width 26 height 23
type input "16:00"
click at [1199, 441] on span "Set Dates as Unavailable" at bounding box center [1218, 438] width 119 height 15
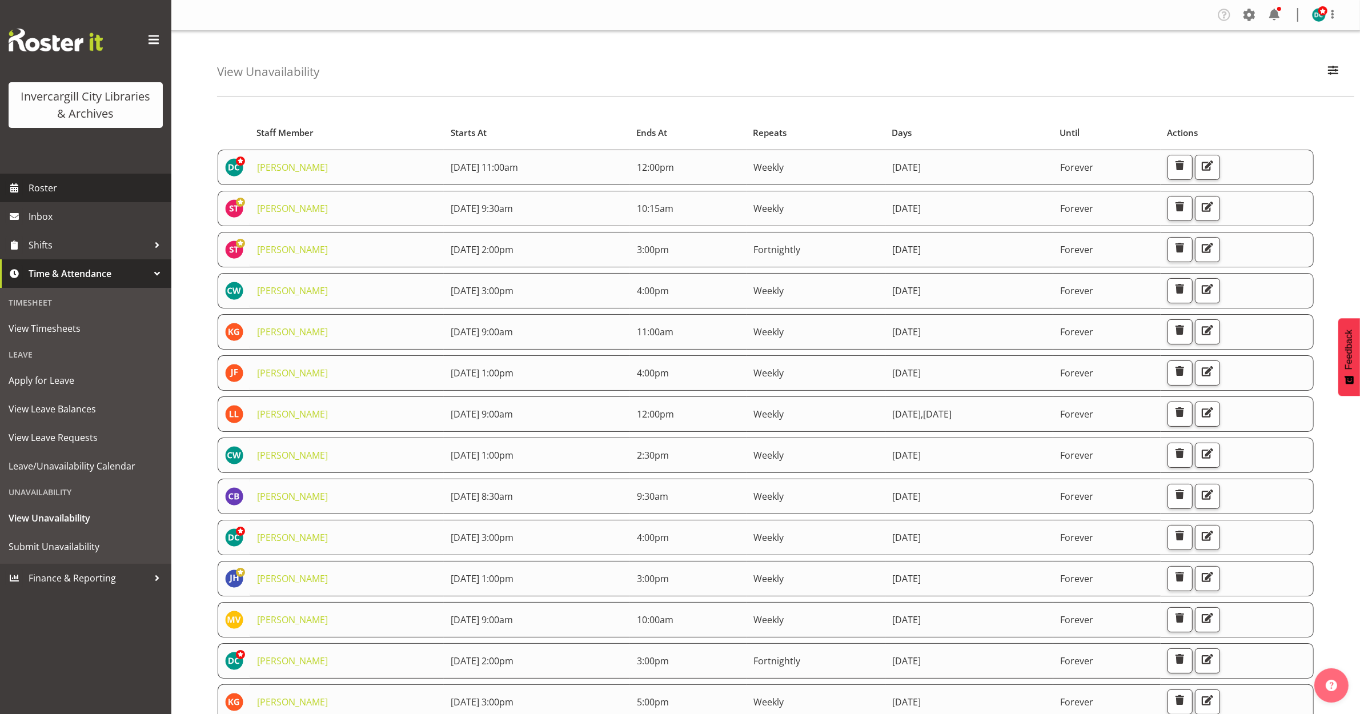
click at [44, 188] on span "Roster" at bounding box center [97, 187] width 137 height 17
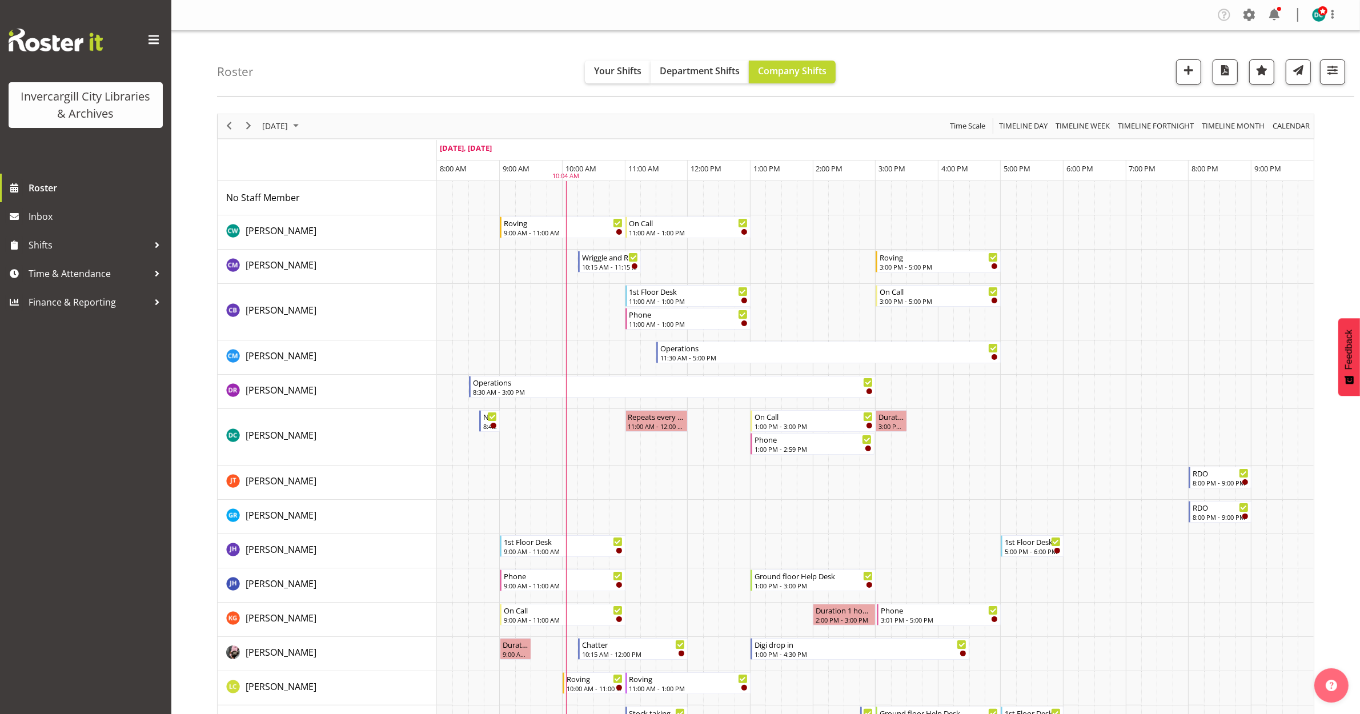
click at [286, 118] on div "[DATE]" at bounding box center [281, 126] width 47 height 24
click at [381, 153] on span "next month" at bounding box center [382, 154] width 20 height 21
click at [369, 195] on span "3" at bounding box center [365, 194] width 17 height 17
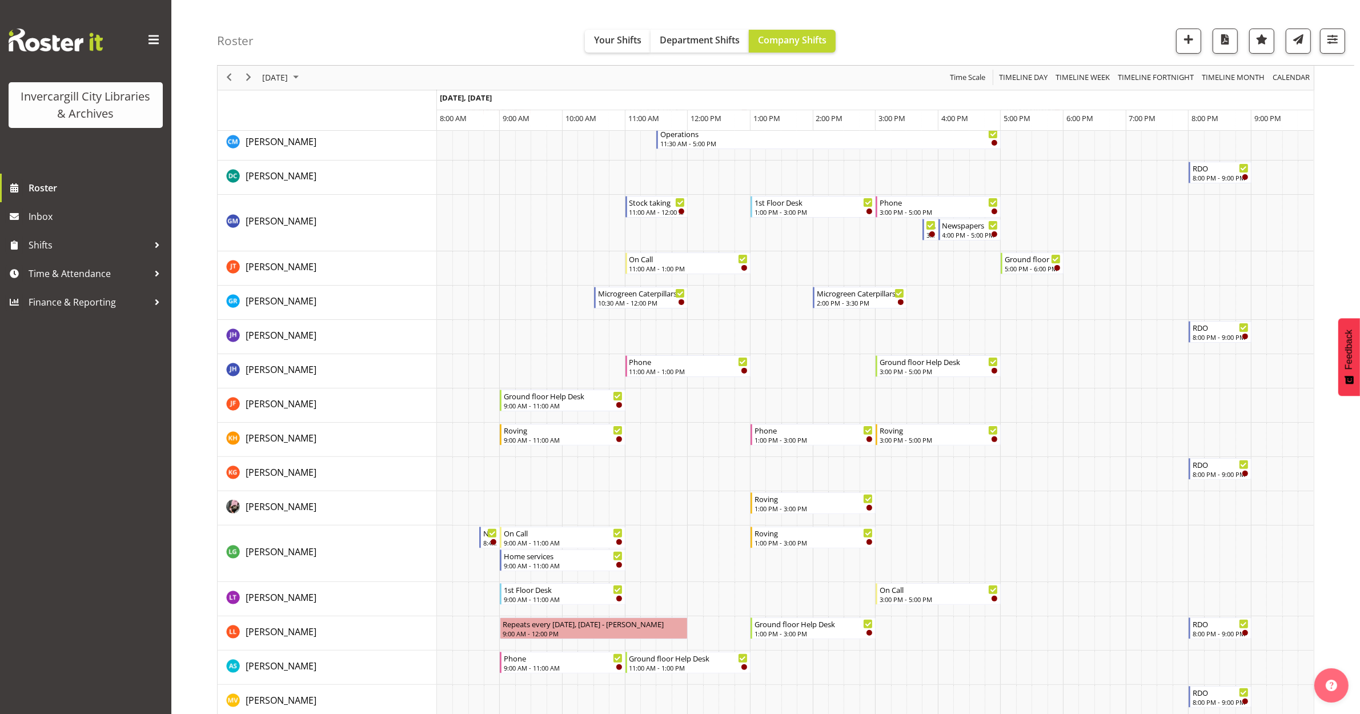
scroll to position [143, 0]
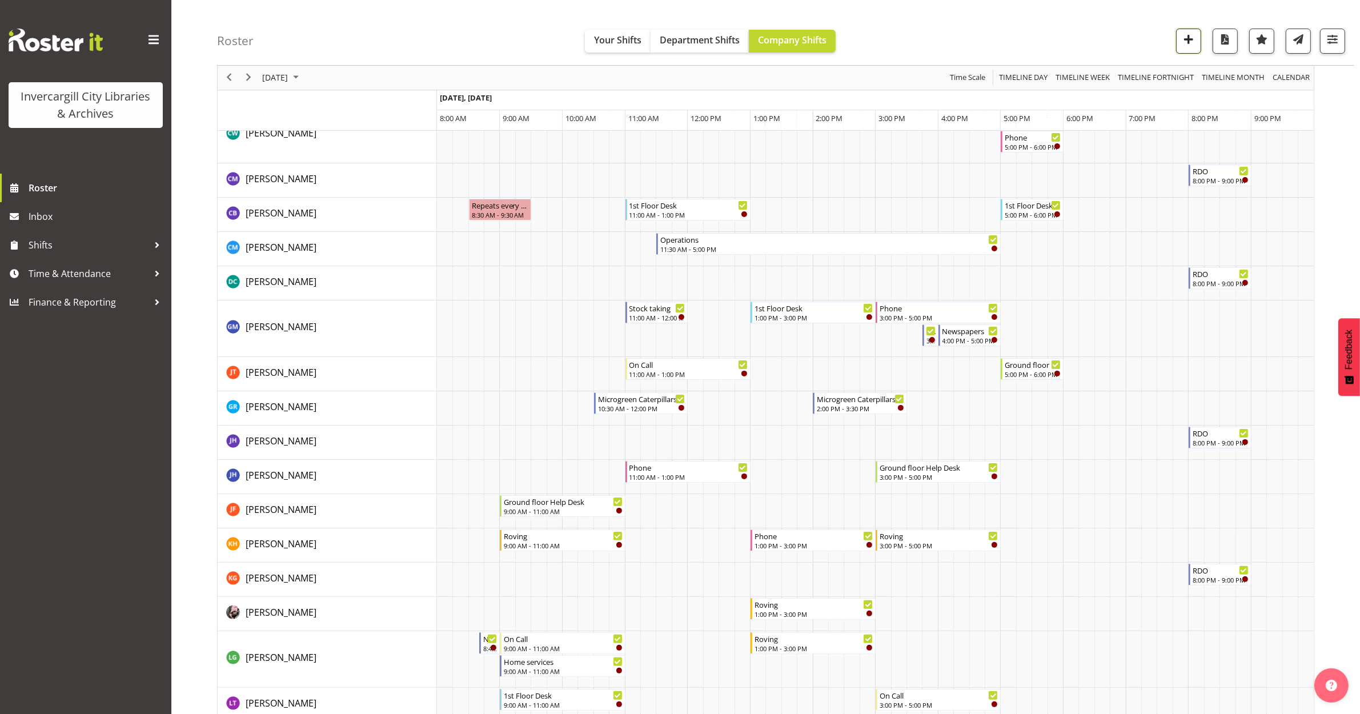
click at [1186, 40] on span "button" at bounding box center [1188, 39] width 15 height 15
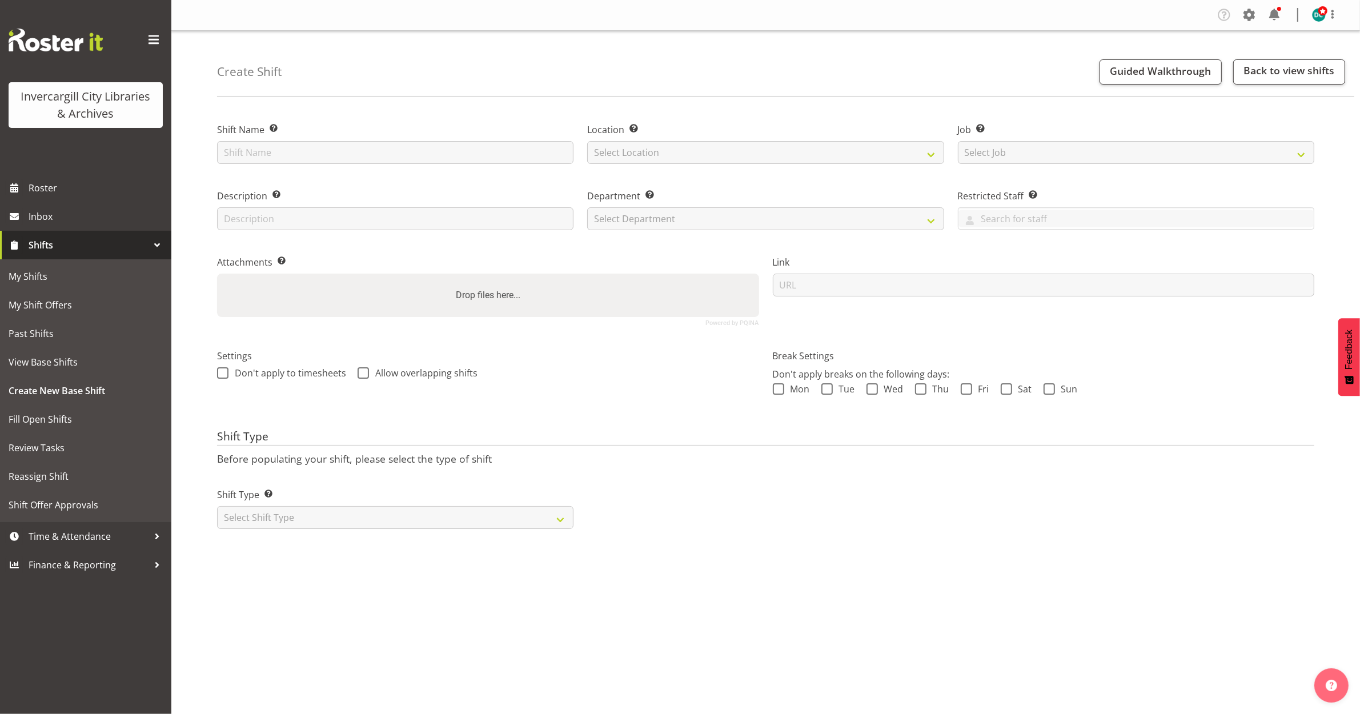
click at [263, 140] on div "Shift Name Enter a name for the shift (e.g. Day Shift)." at bounding box center [395, 143] width 356 height 41
click at [262, 155] on input "text" at bounding box center [395, 152] width 356 height 23
type input "VR booking"
select select "1276"
click at [632, 212] on select "Select Department Off Desk Public shifts" at bounding box center [765, 218] width 356 height 23
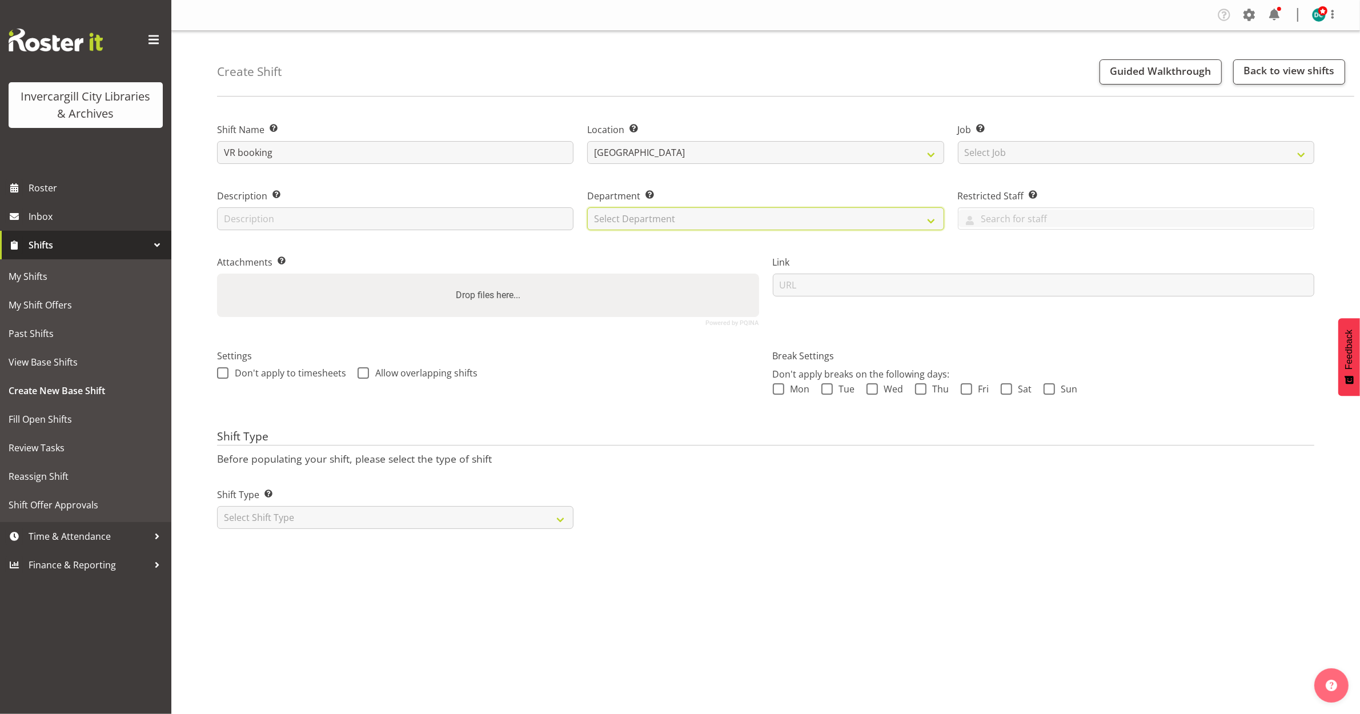
select select "921"
click at [587, 207] on select "Select Department Off Desk Public shifts" at bounding box center [765, 218] width 356 height 23
click at [223, 369] on span at bounding box center [222, 372] width 11 height 11
click at [223, 369] on input "Don't apply to timesheets" at bounding box center [220, 372] width 7 height 7
checkbox input "true"
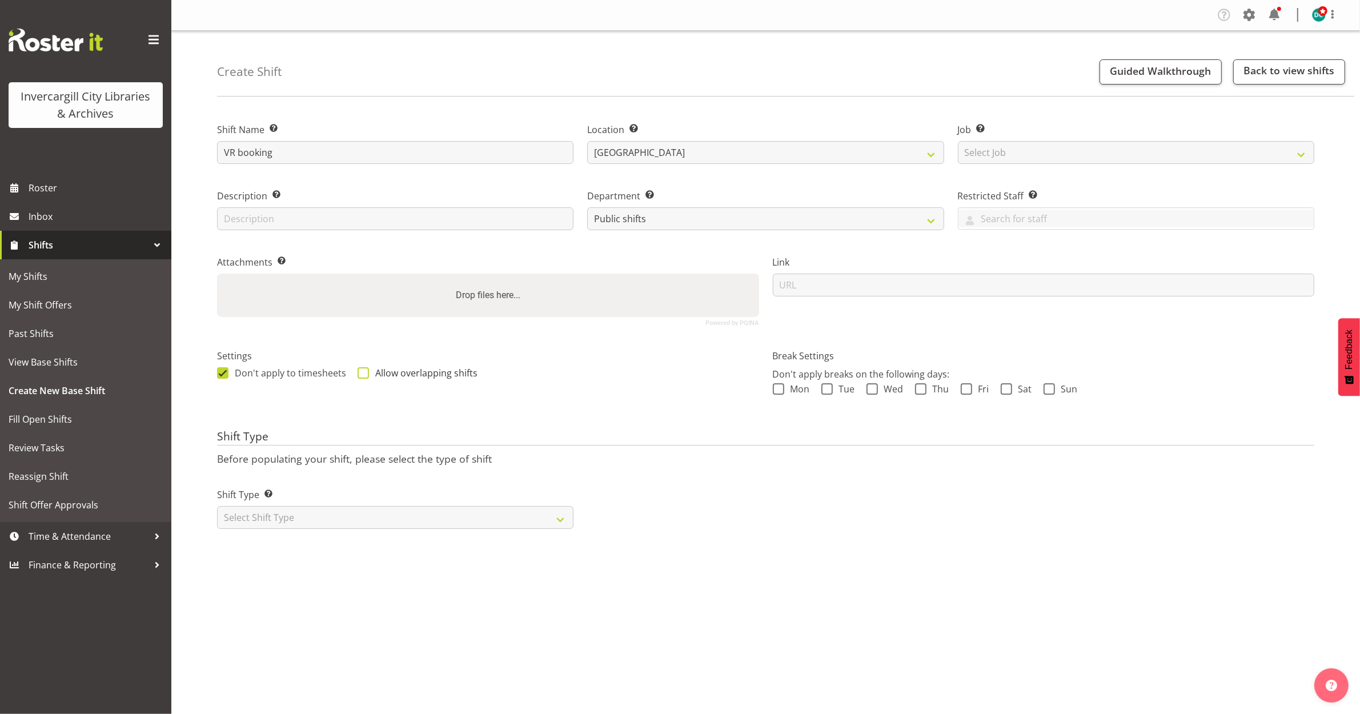
drag, startPoint x: 357, startPoint y: 369, endPoint x: 343, endPoint y: 389, distance: 24.1
click at [357, 370] on span at bounding box center [362, 372] width 11 height 11
click at [357, 370] on input "Allow overlapping shifts" at bounding box center [360, 372] width 7 height 7
checkbox input "true"
click at [295, 515] on select "Select Shift Type One Off Shift Recurring Shift Rotating Shift" at bounding box center [395, 517] width 356 height 23
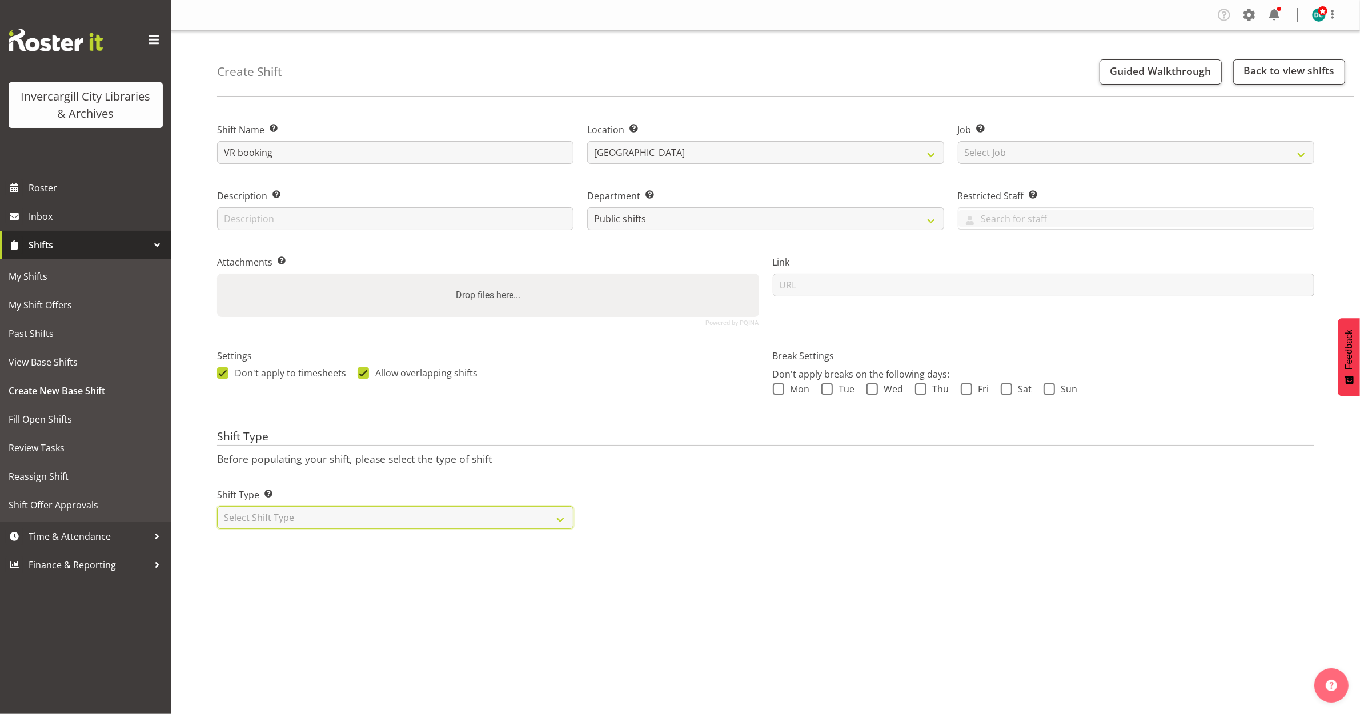
select select "one_off"
click at [217, 507] on select "Select Shift Type One Off Shift Recurring Shift Rotating Shift" at bounding box center [395, 517] width 356 height 23
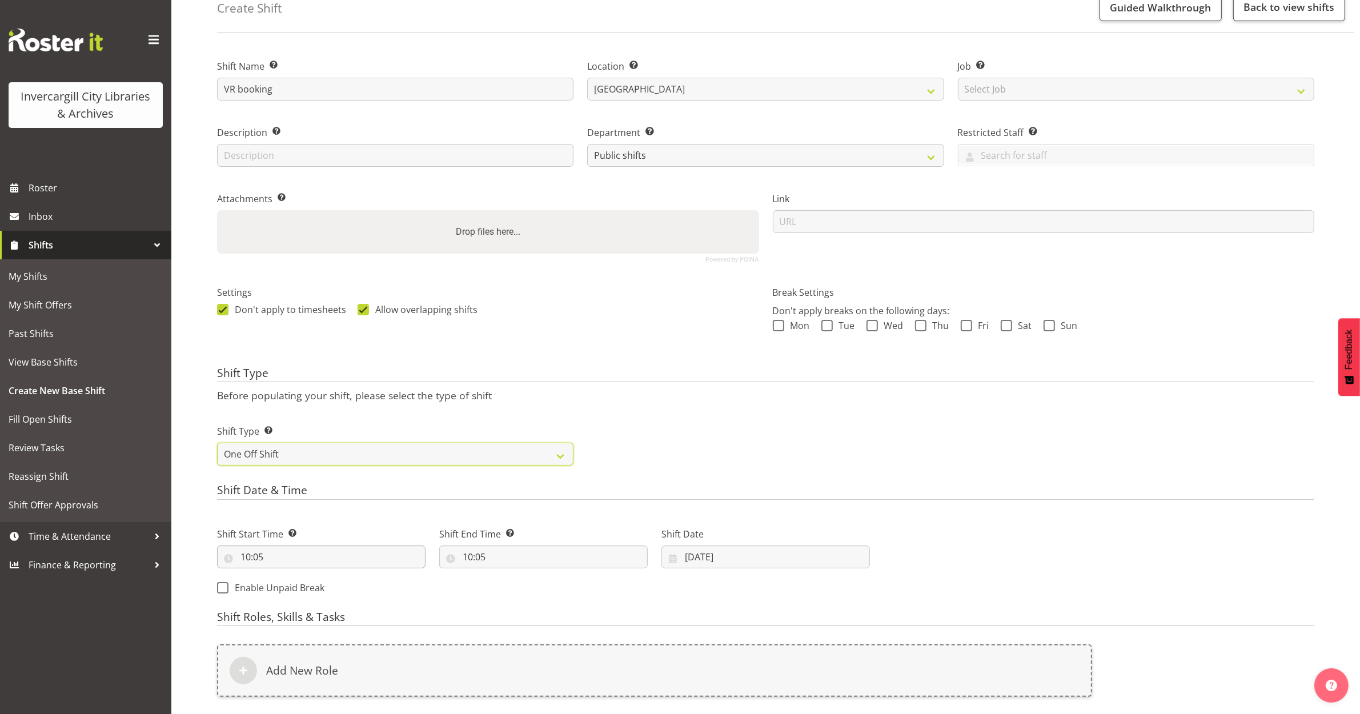
scroll to position [143, 0]
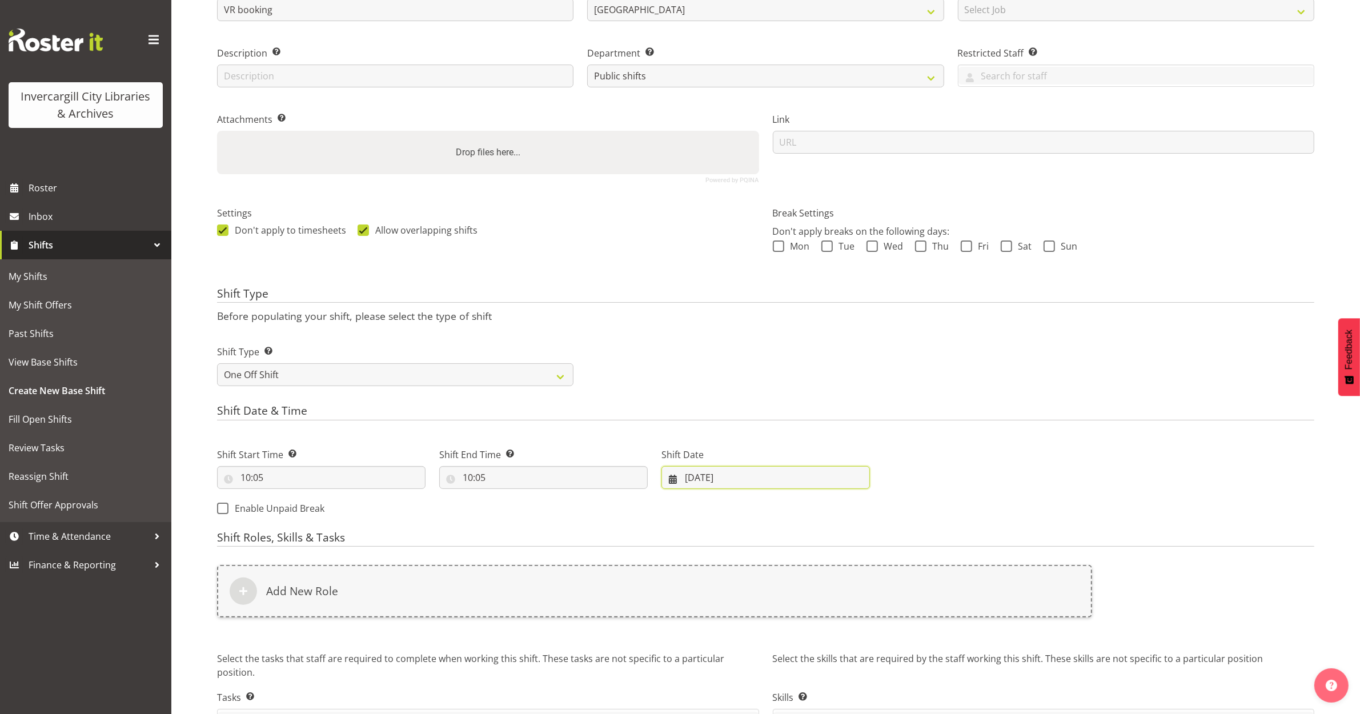
click at [704, 474] on input "29/09/2025" at bounding box center [765, 477] width 208 height 23
click at [846, 509] on span at bounding box center [846, 511] width 14 height 14
select select "9"
click at [806, 573] on link "3" at bounding box center [811, 571] width 23 height 22
type input "03/10/2025"
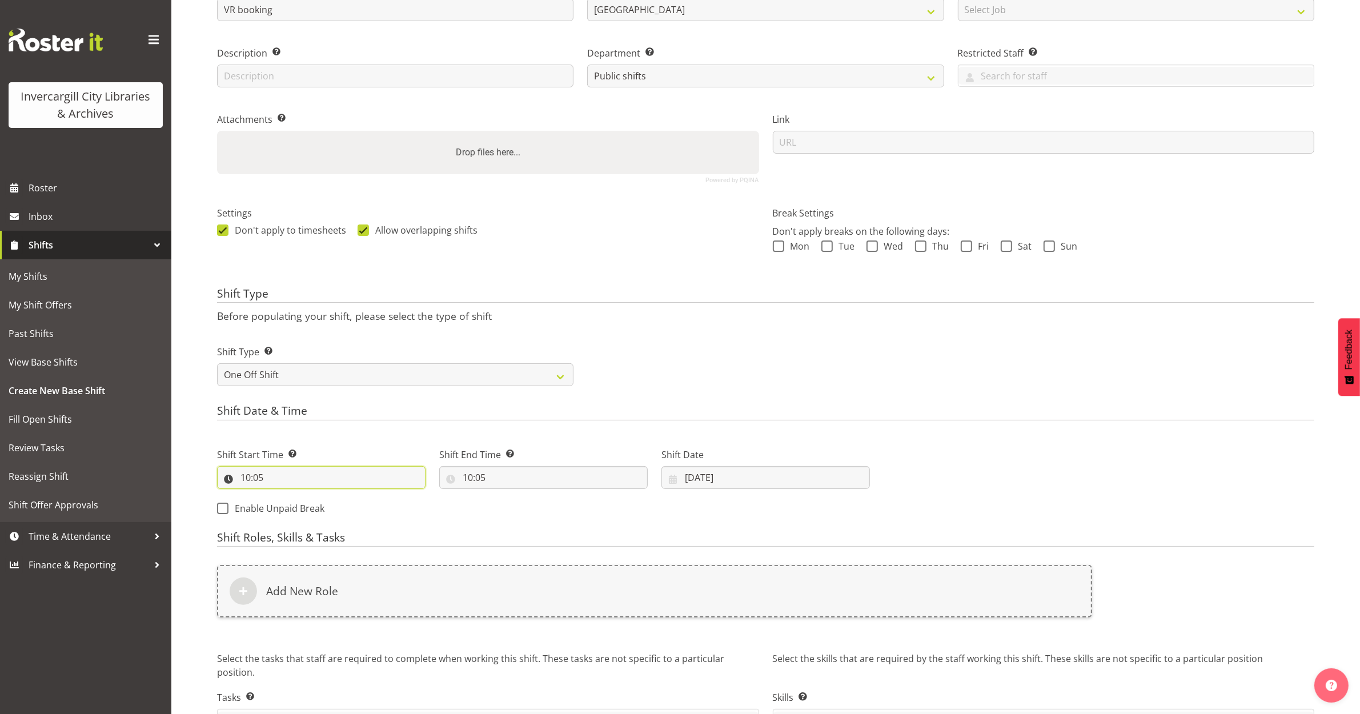
click at [263, 474] on input "10:05" at bounding box center [321, 477] width 208 height 23
click at [296, 508] on select "00 01 02 03 04 05 06 07 08 09 10 11 12 13 14 15 16 17 18 19 20 21 22 23" at bounding box center [295, 507] width 26 height 23
select select "13"
type input "13:05"
click at [323, 507] on select "00 01 02 03 04 05 06 07 08 09 10 11 12 13 14 15 16 17 18 19 20 21 22 23 24 25 2…" at bounding box center [325, 507] width 26 height 23
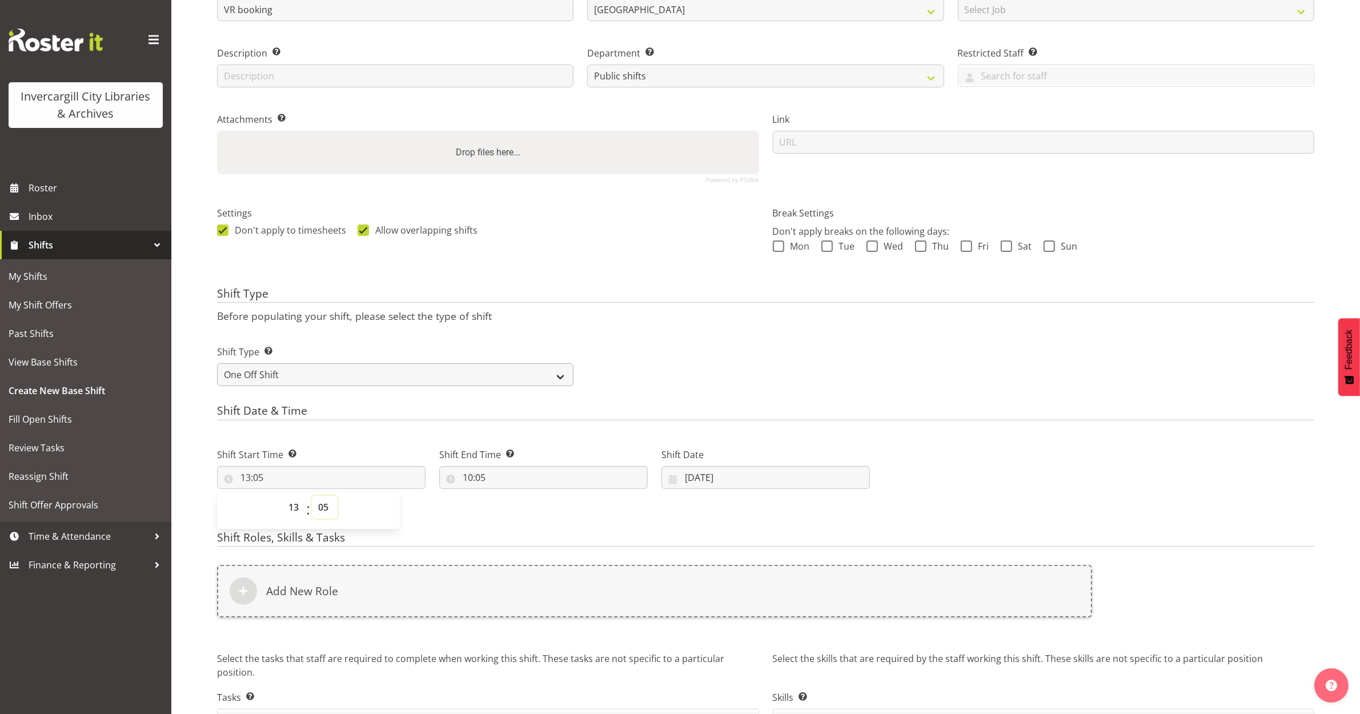
select select "0"
click at [312, 496] on select "00 01 02 03 04 05 06 07 08 09 10 11 12 13 14 15 16 17 18 19 20 21 22 23 24 25 2…" at bounding box center [325, 507] width 26 height 23
type input "13:00"
click at [464, 478] on input "10:05" at bounding box center [543, 477] width 208 height 23
click at [512, 505] on select "00 01 02 03 04 05 06 07 08 09 10 11 12 13 14 15 16 17 18 19 20 21 22 23" at bounding box center [517, 507] width 26 height 23
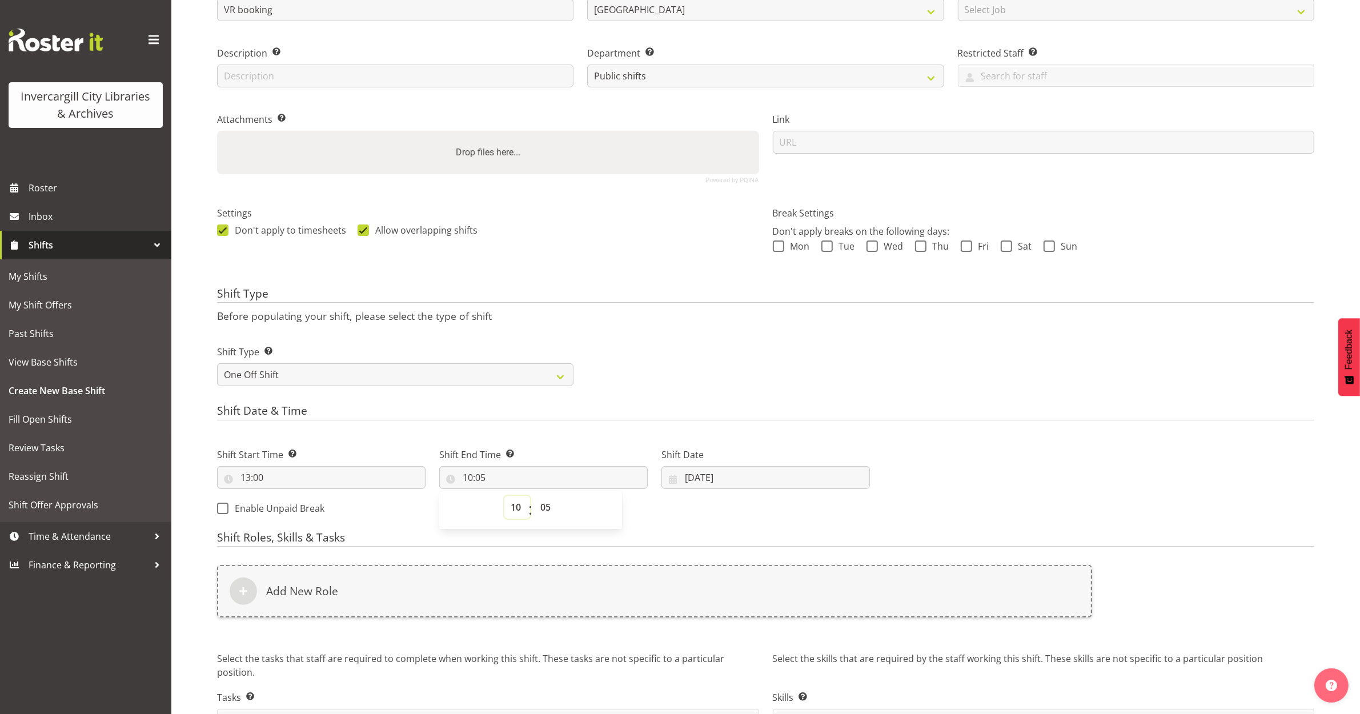
select select "15"
type input "15:05"
click at [541, 505] on select "00 01 02 03 04 05 06 07 08 09 10 11 12 13 14 15 16 17 18 19 20 21 22 23 24 25 2…" at bounding box center [547, 507] width 26 height 23
select select "0"
click at [534, 496] on select "00 01 02 03 04 05 06 07 08 09 10 11 12 13 14 15 16 17 18 19 20 21 22 23 24 25 2…" at bounding box center [547, 507] width 26 height 23
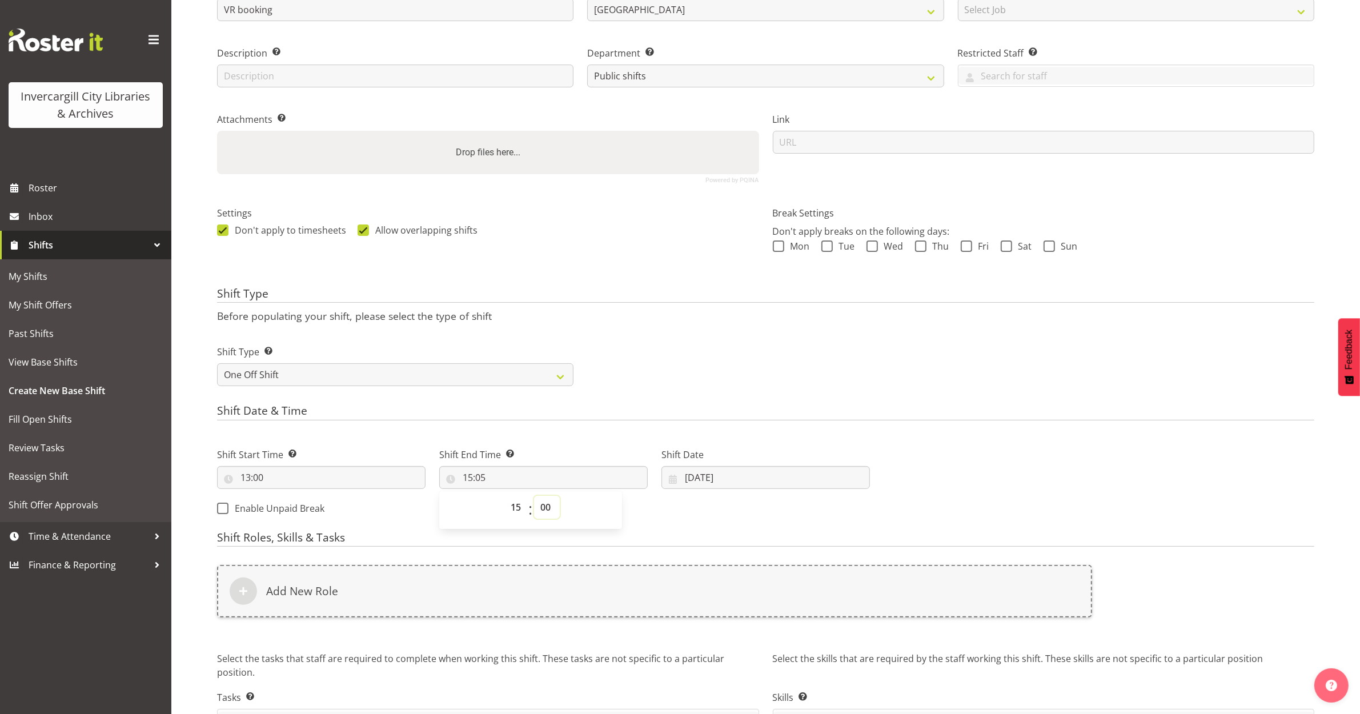
type input "15:00"
click at [954, 488] on div "Next Shifts" at bounding box center [1099, 478] width 444 height 93
click at [394, 625] on div "Add New Role" at bounding box center [654, 598] width 889 height 80
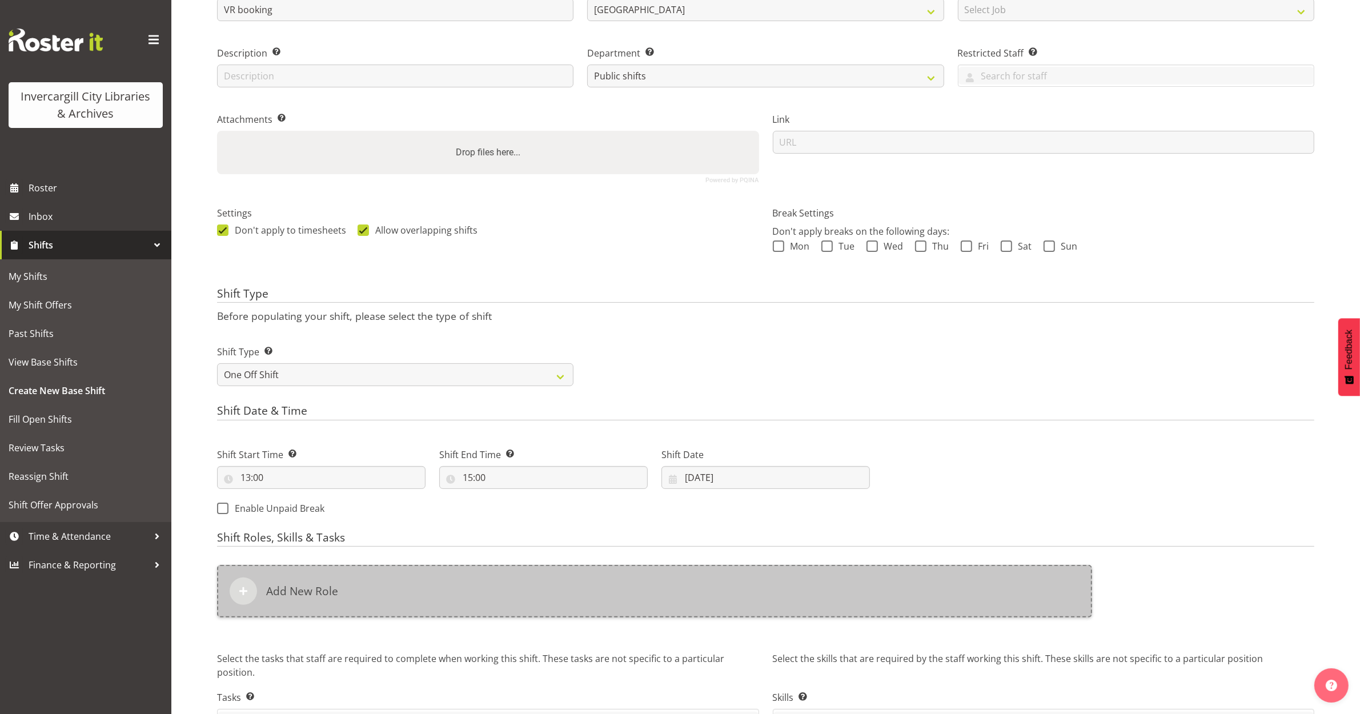
click at [397, 604] on div "Add New Role" at bounding box center [654, 591] width 875 height 53
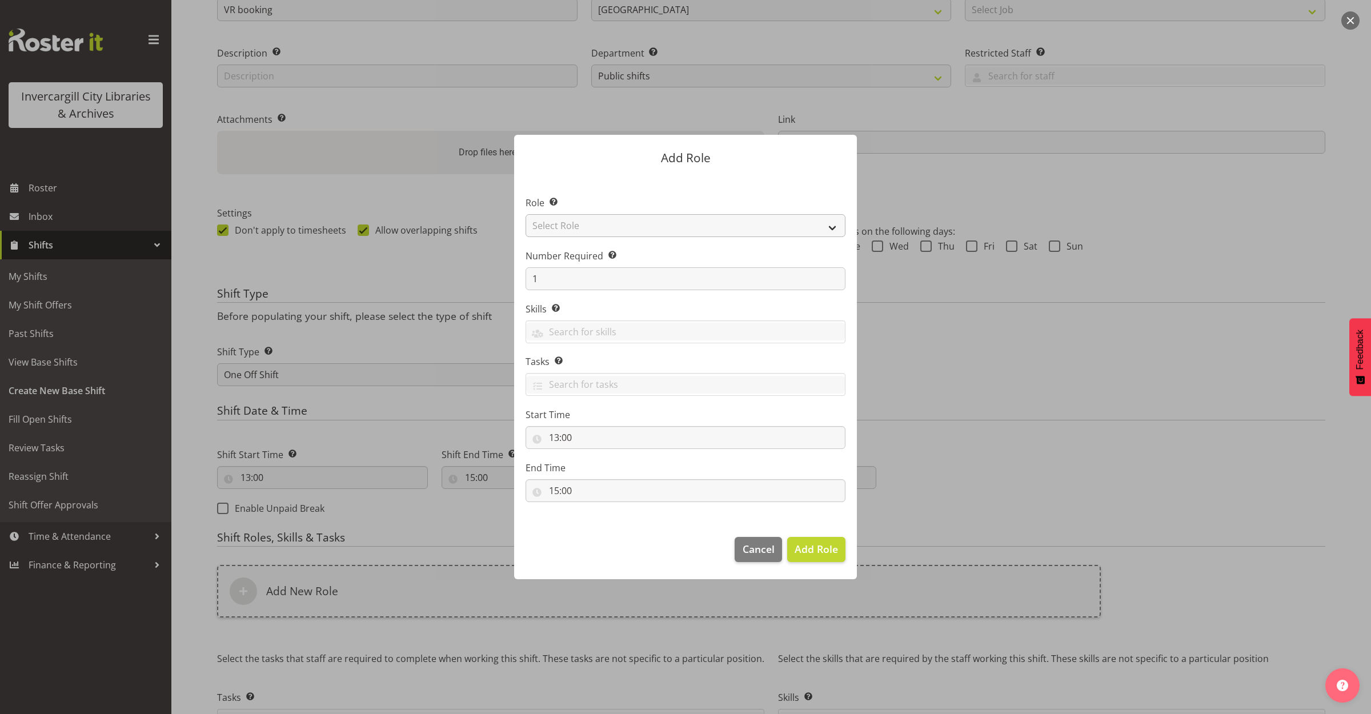
click at [604, 224] on section "Role Select the role you wish to add to the shift. Select Role 1st floor desk A…" at bounding box center [685, 349] width 343 height 349
click at [604, 224] on select "Select Role 1st floor desk AQ operator Business Support Team member Casual Cust…" at bounding box center [685, 225] width 320 height 23
select select "1553"
click at [525, 214] on select "Select Role 1st floor desk AQ operator Business Support Team member Casual Cust…" at bounding box center [685, 225] width 320 height 23
click at [805, 550] on span "Add Role" at bounding box center [815, 549] width 43 height 14
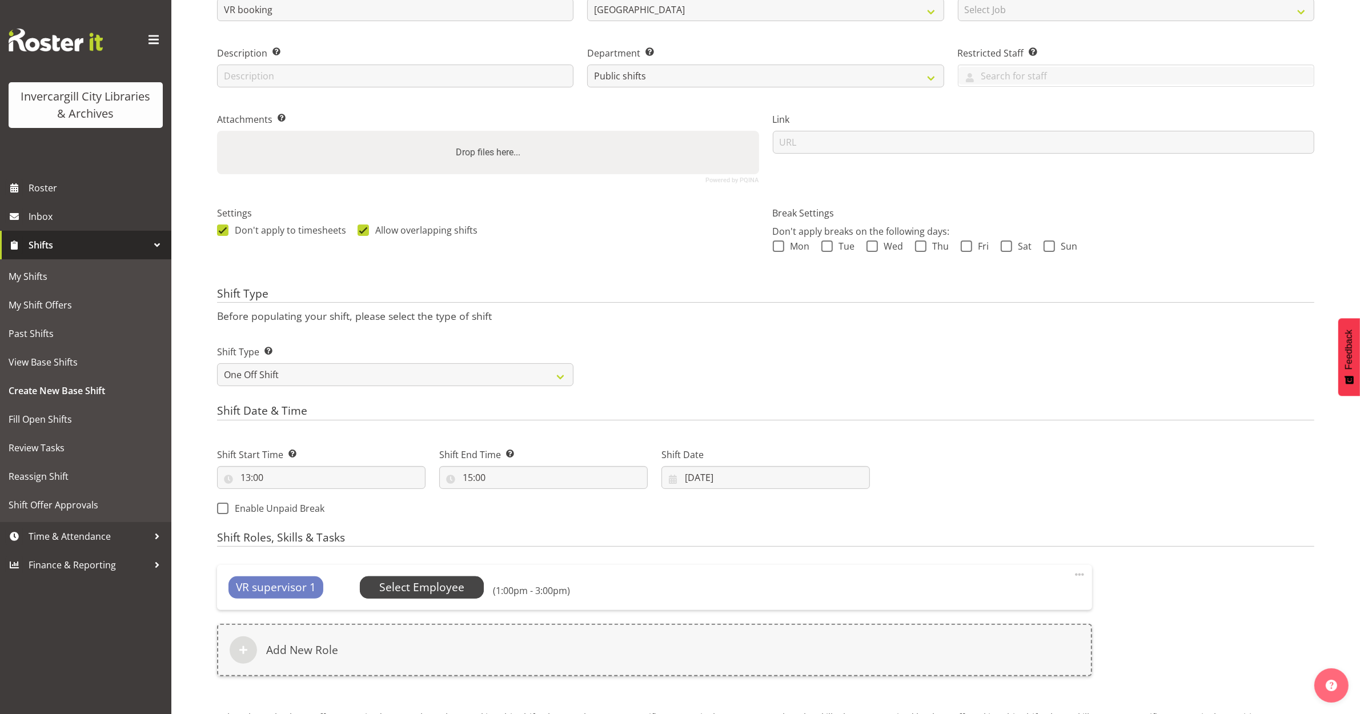
click at [425, 583] on span "Select Employee" at bounding box center [421, 587] width 85 height 17
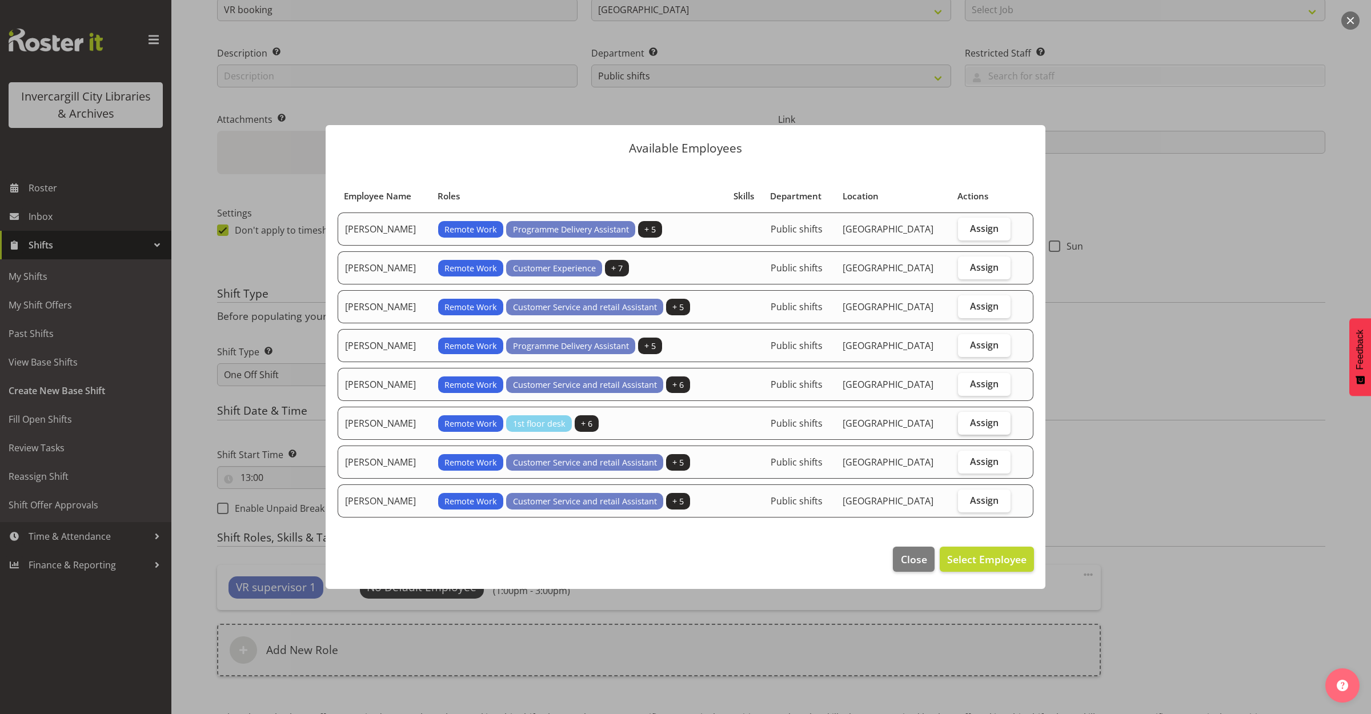
click at [983, 421] on span "Assign" at bounding box center [984, 422] width 29 height 11
click at [965, 421] on input "Assign" at bounding box center [961, 422] width 7 height 7
checkbox input "true"
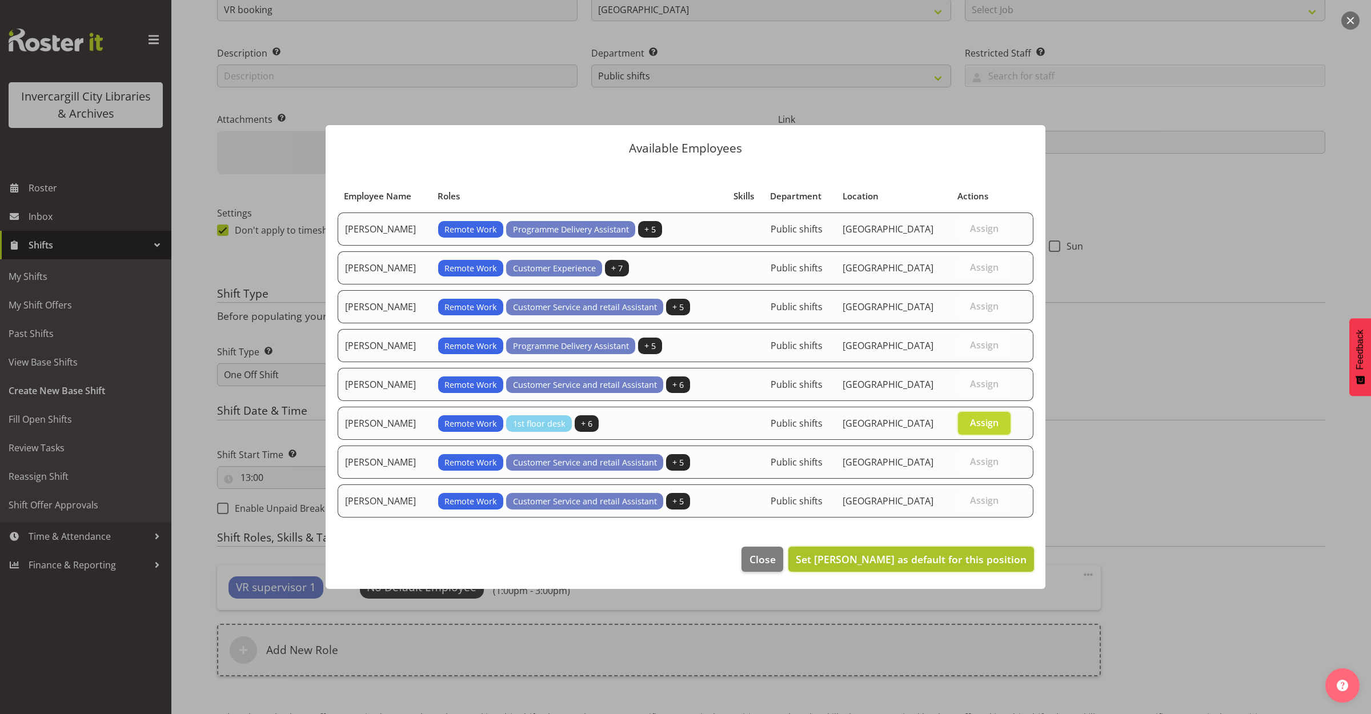
click at [943, 562] on span "Set Michelle Cunningham as default for this position" at bounding box center [910, 559] width 231 height 14
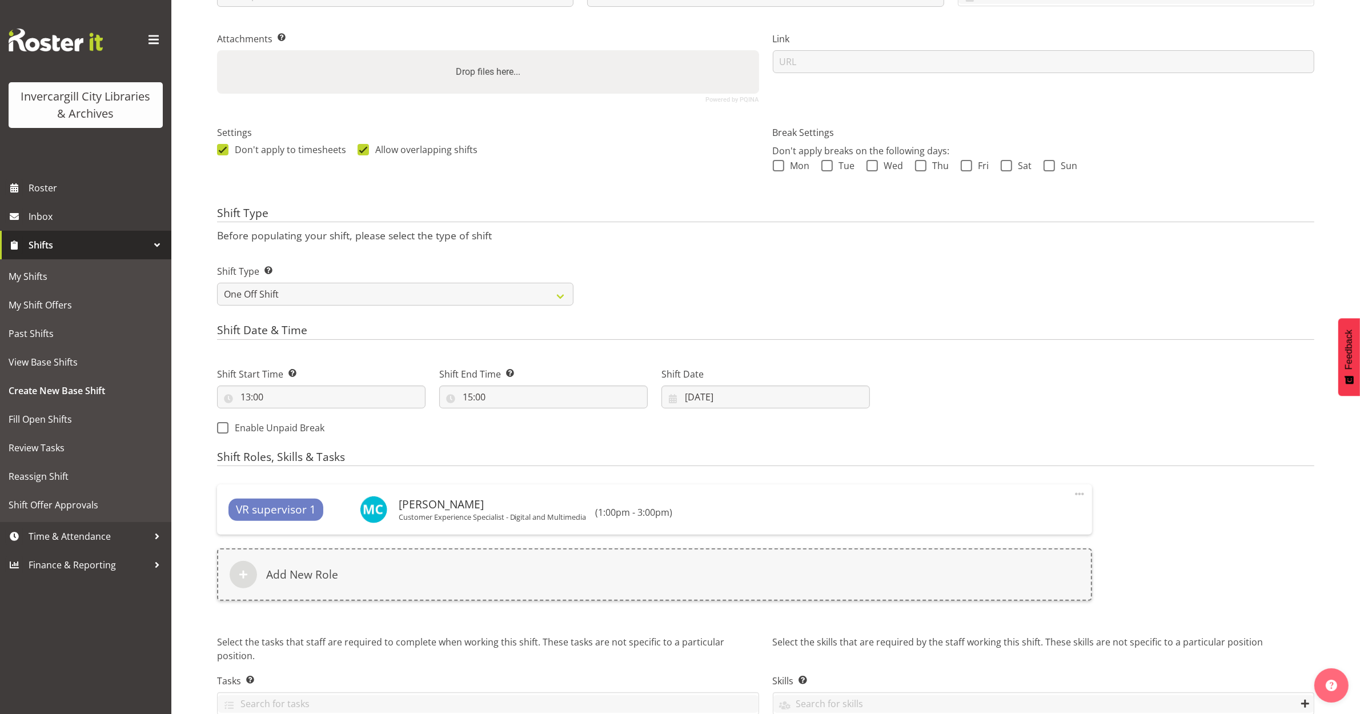
scroll to position [283, 0]
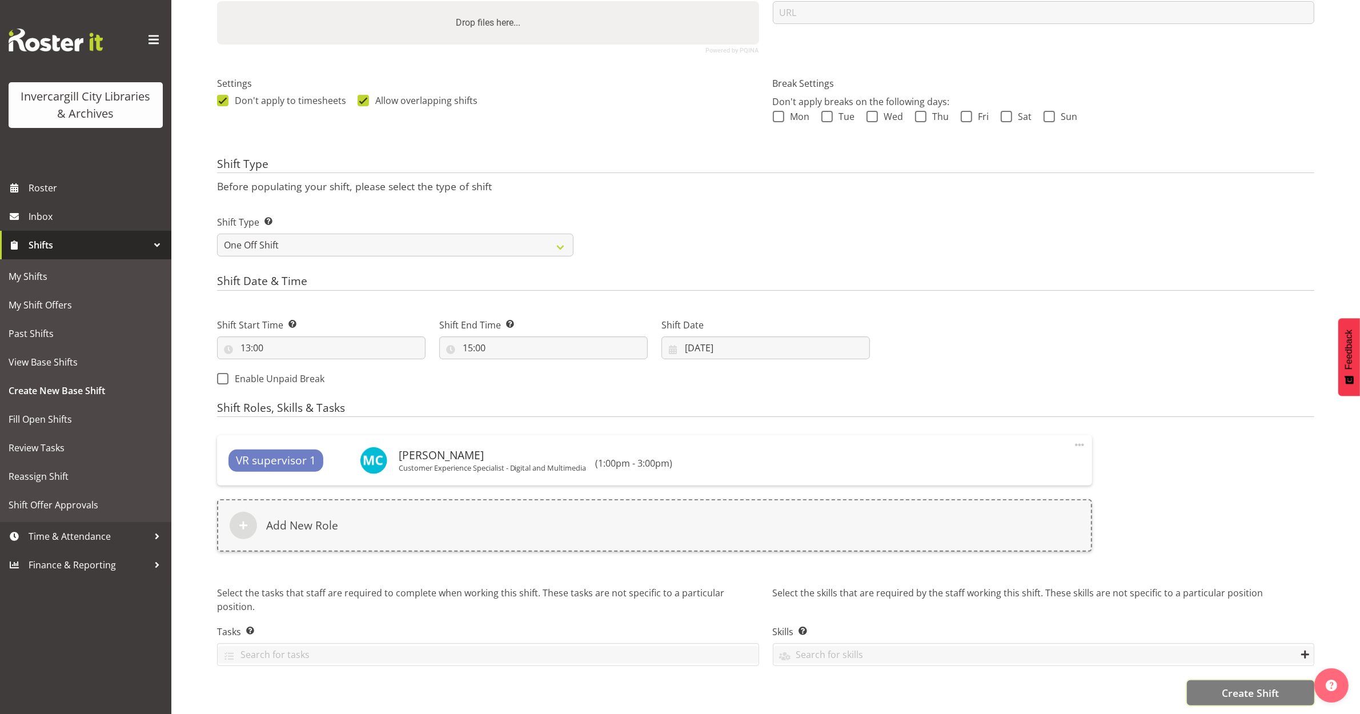
click at [1224, 685] on span "Create Shift" at bounding box center [1250, 692] width 57 height 15
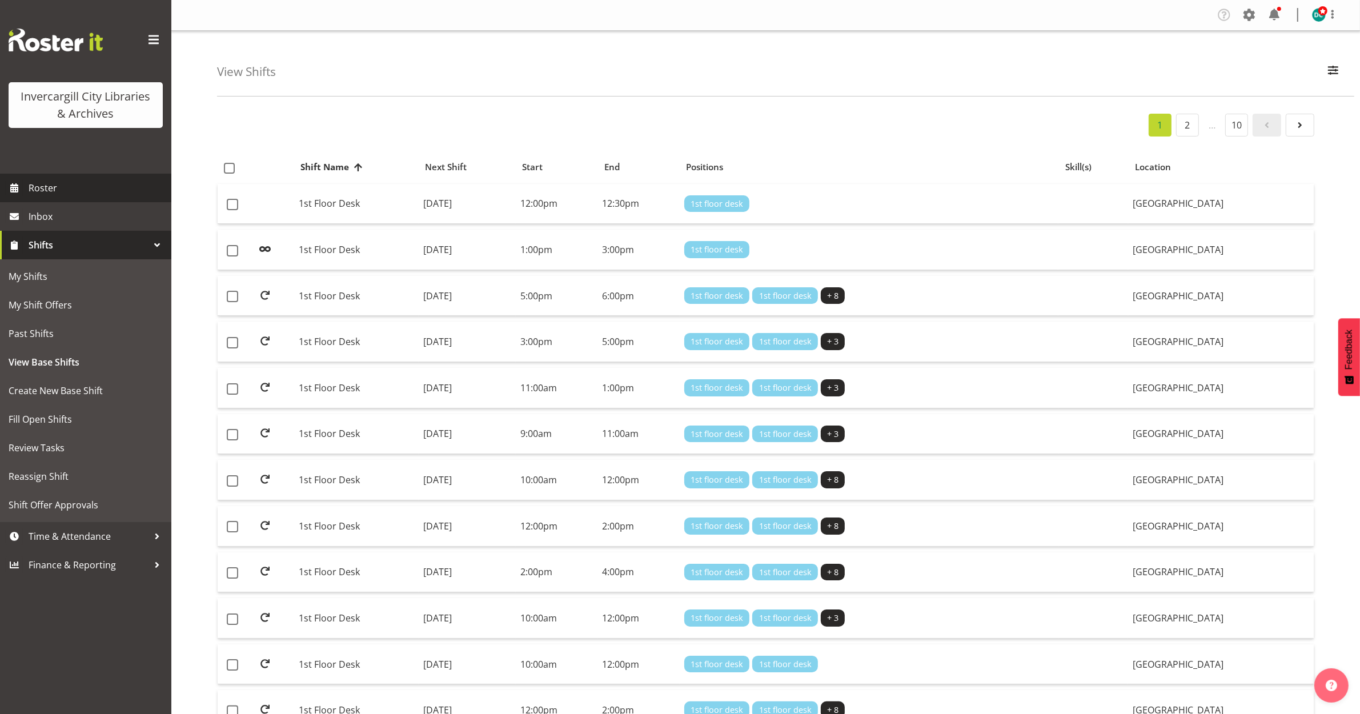
click at [38, 181] on span "Roster" at bounding box center [97, 187] width 137 height 17
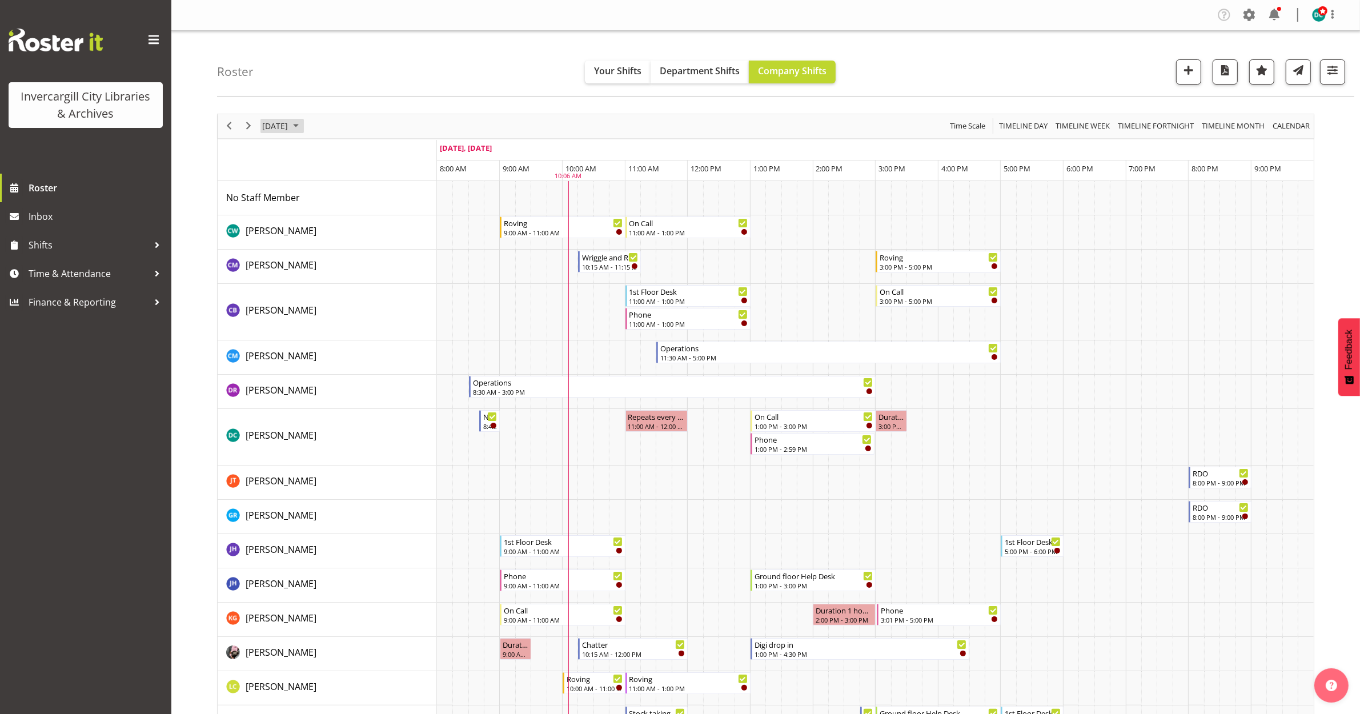
click at [288, 126] on span "[DATE]" at bounding box center [275, 126] width 28 height 14
click at [384, 154] on span "next month" at bounding box center [382, 154] width 20 height 21
click at [367, 197] on span "3" at bounding box center [365, 194] width 17 height 17
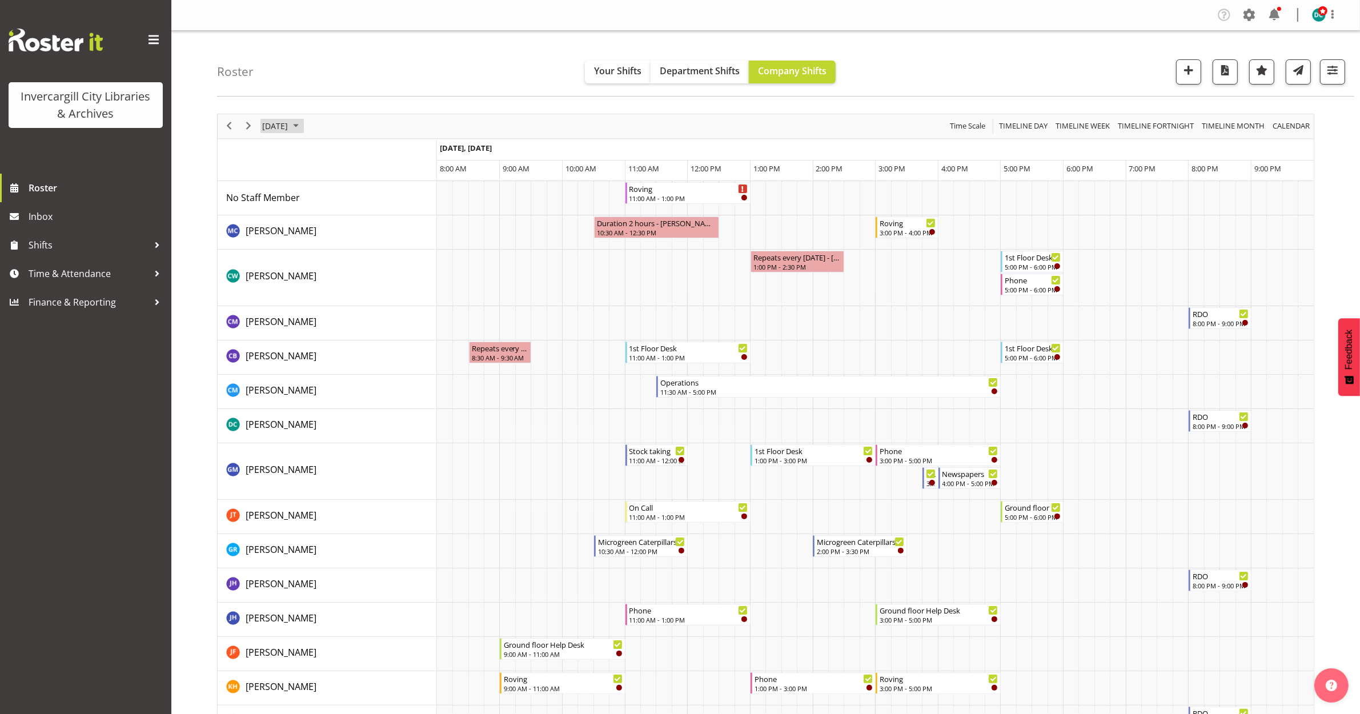
click at [288, 124] on span "October 3, 2025" at bounding box center [275, 126] width 28 height 14
click at [81, 270] on span "Time & Attendance" at bounding box center [89, 273] width 120 height 17
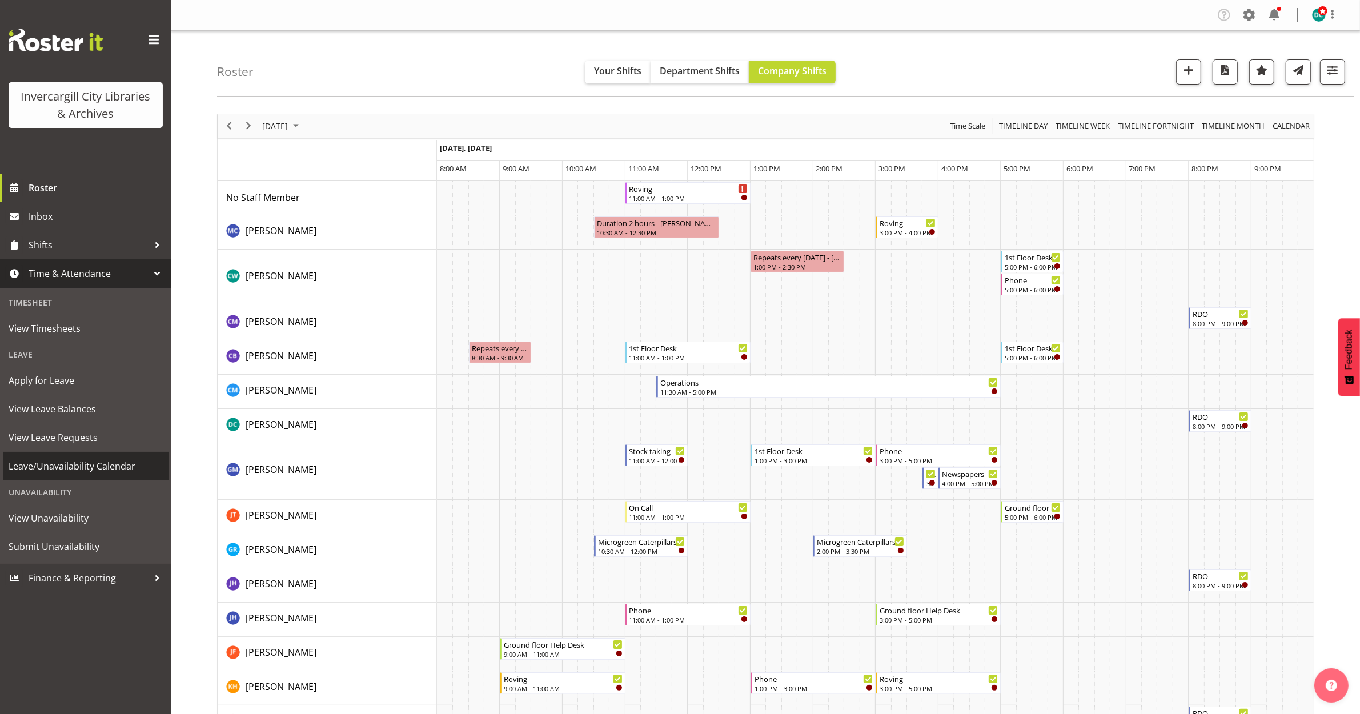
click at [52, 460] on span "Leave/Unavailability Calendar" at bounding box center [86, 465] width 154 height 17
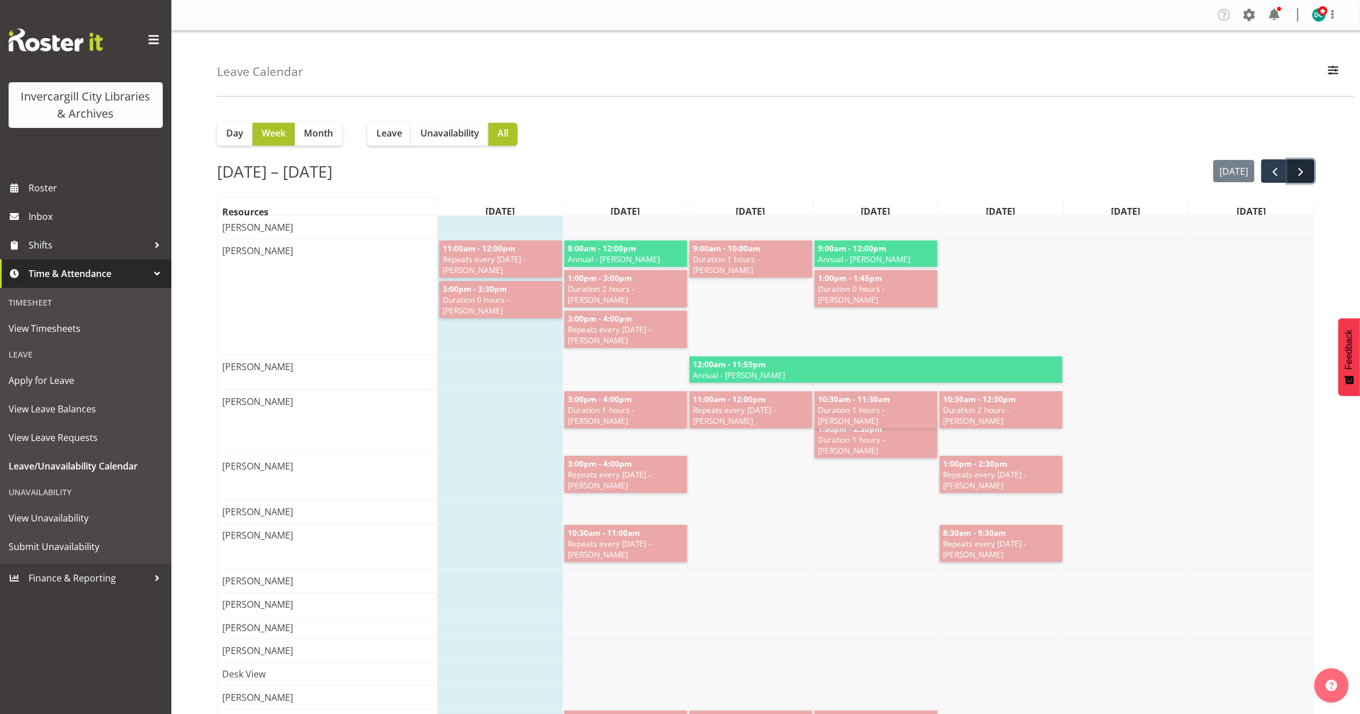
click at [1303, 166] on span "next" at bounding box center [1301, 172] width 14 height 14
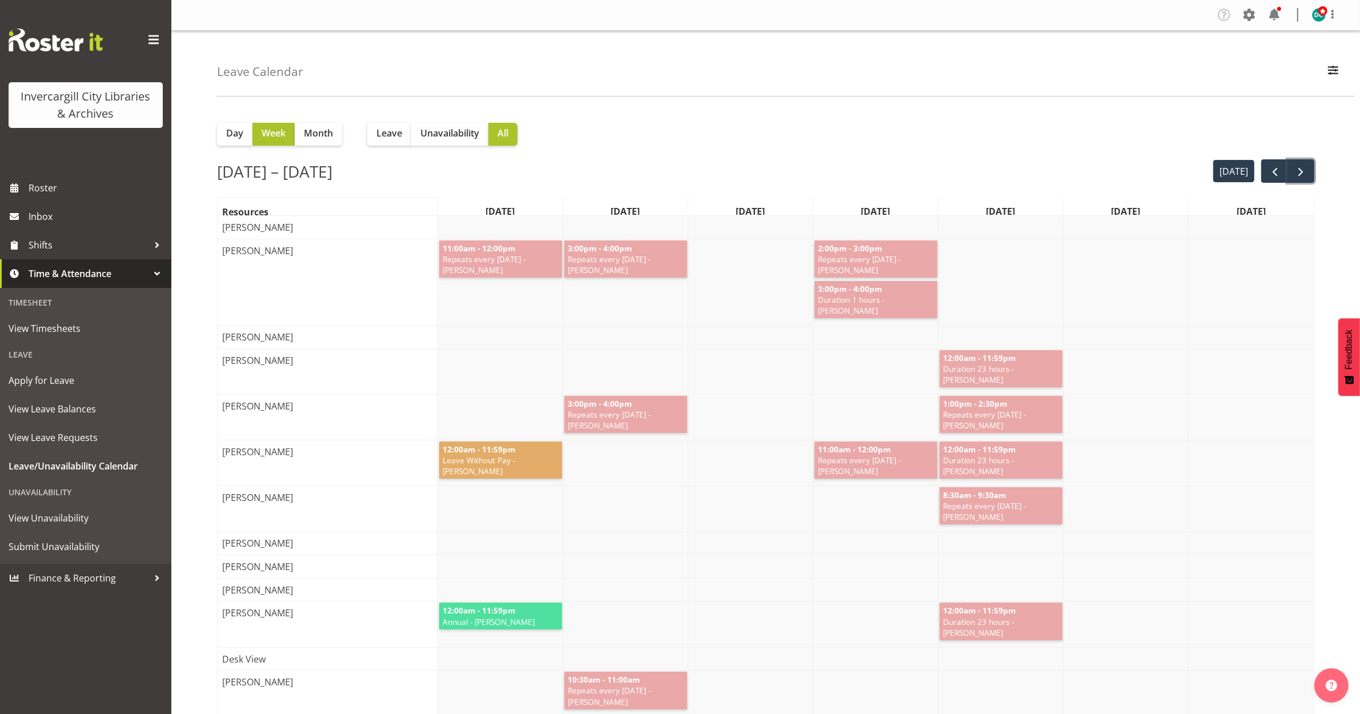
click at [1303, 166] on span "next" at bounding box center [1301, 172] width 14 height 14
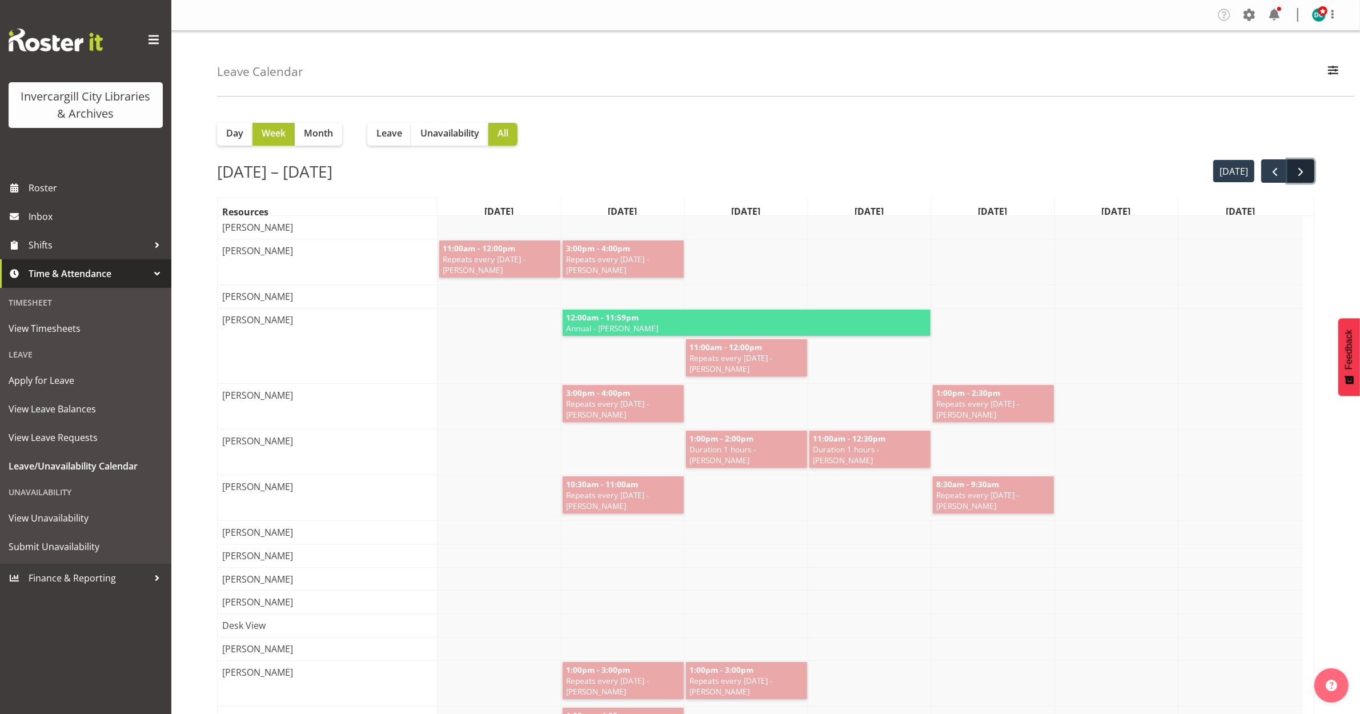
click at [1303, 166] on span "next" at bounding box center [1301, 172] width 14 height 14
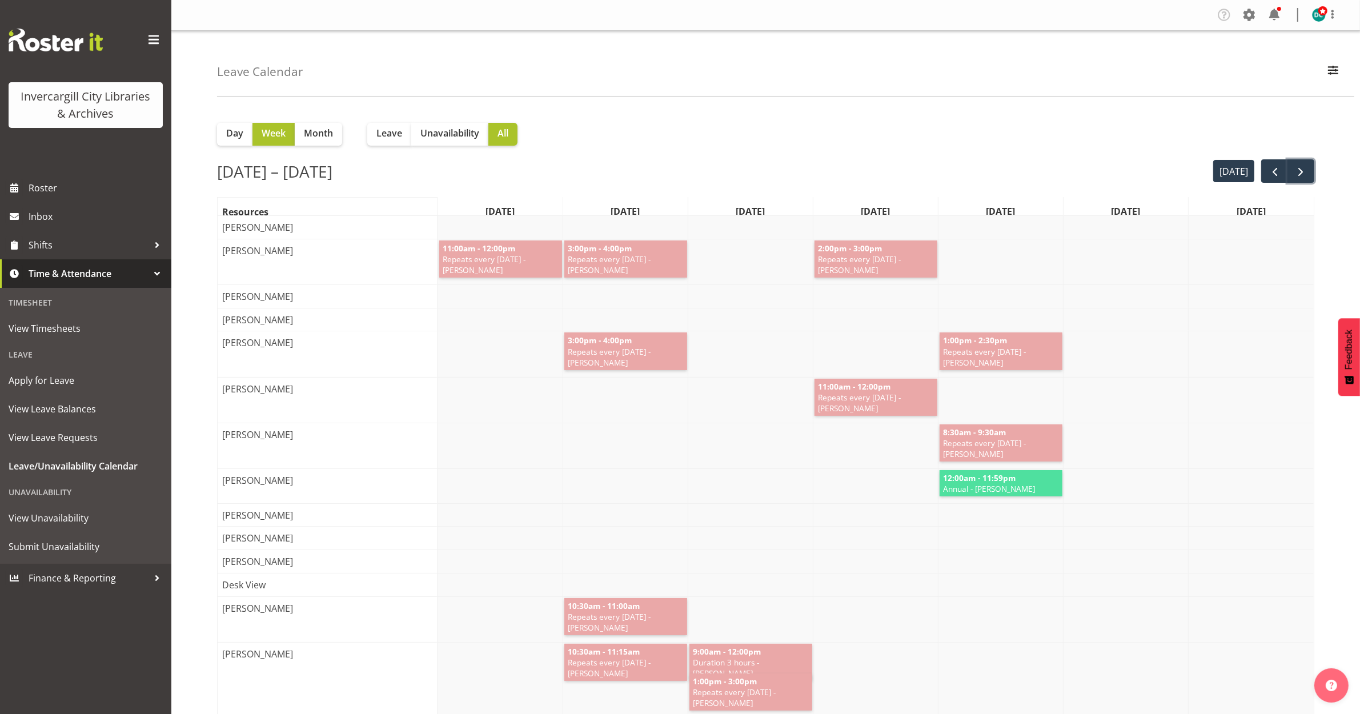
click at [1300, 167] on span "next" at bounding box center [1301, 172] width 14 height 14
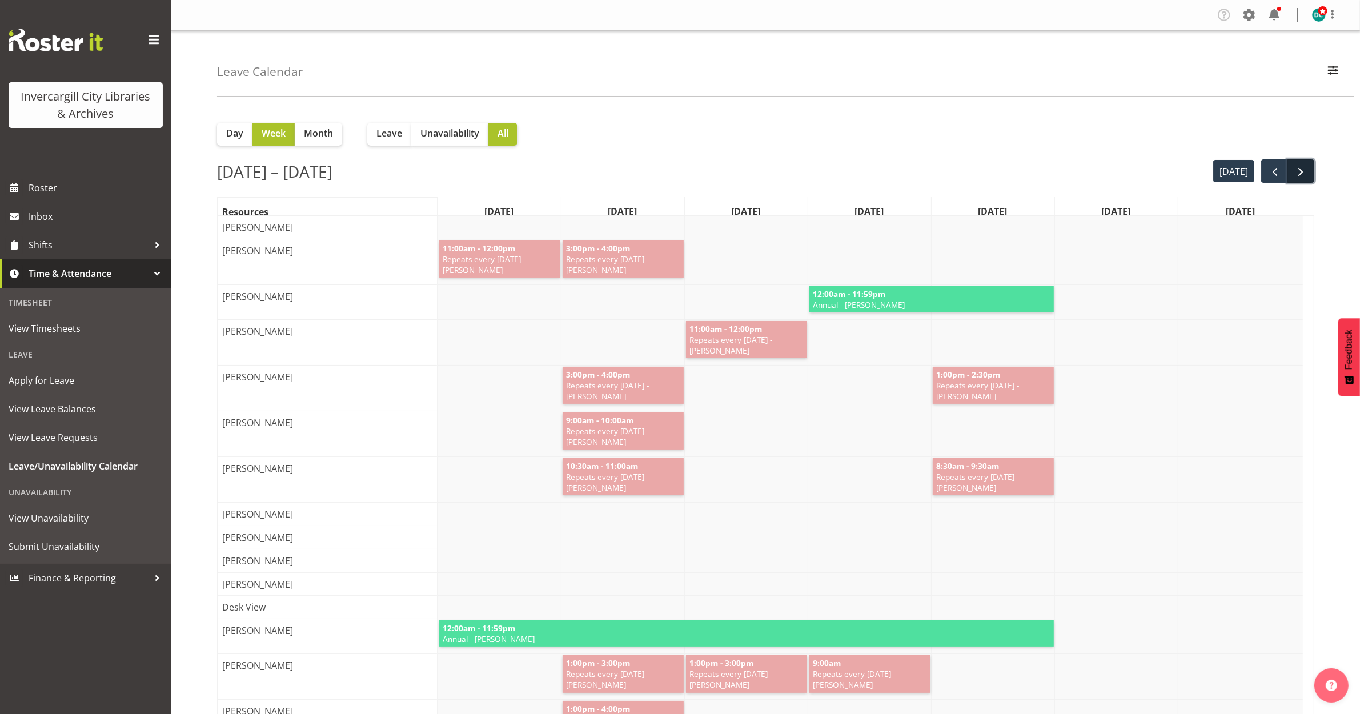
click at [1300, 172] on span "next" at bounding box center [1301, 172] width 14 height 14
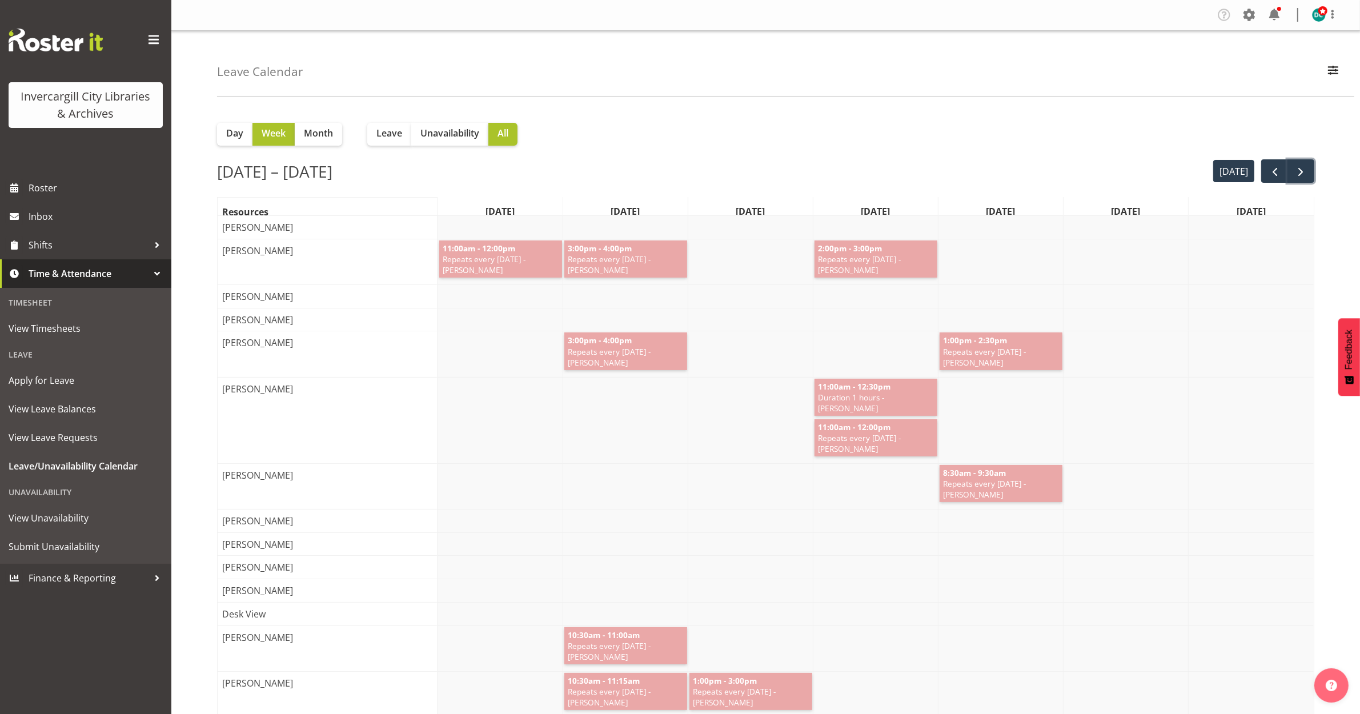
click at [1300, 172] on span "next" at bounding box center [1301, 172] width 14 height 14
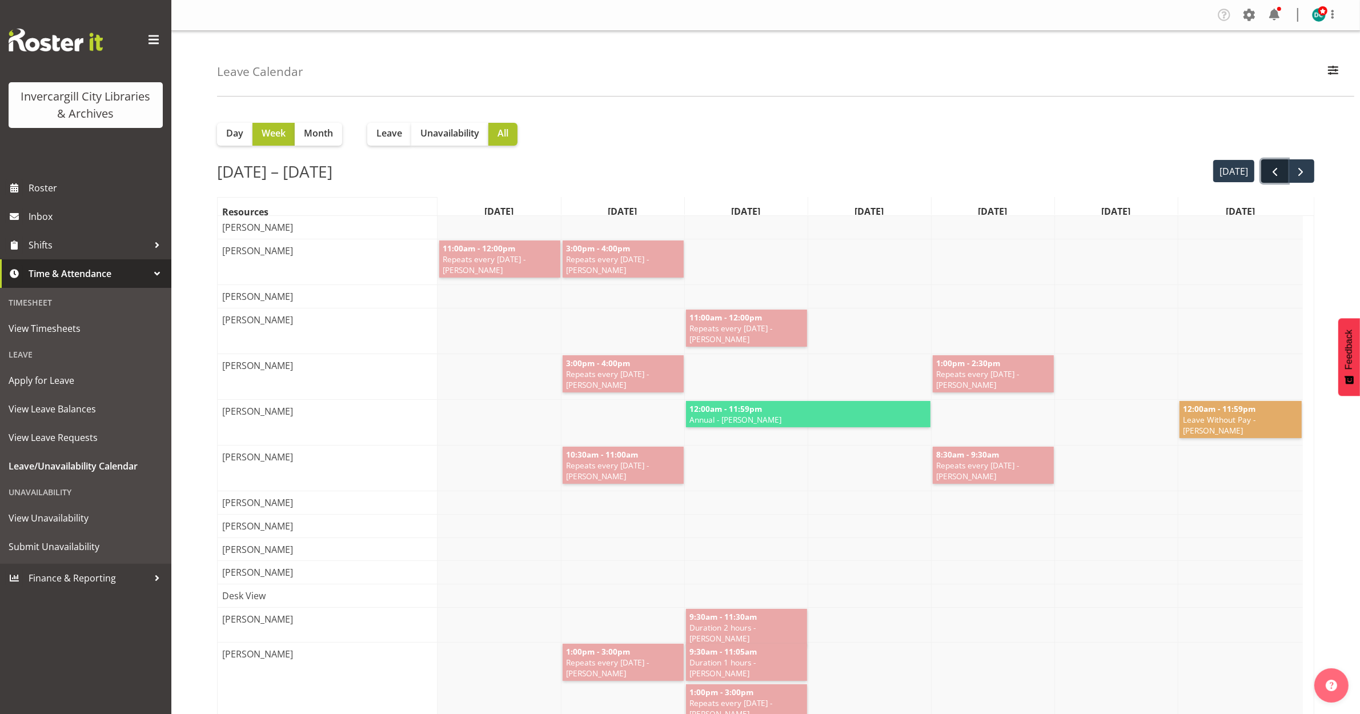
click at [1269, 170] on span "prev" at bounding box center [1275, 172] width 14 height 14
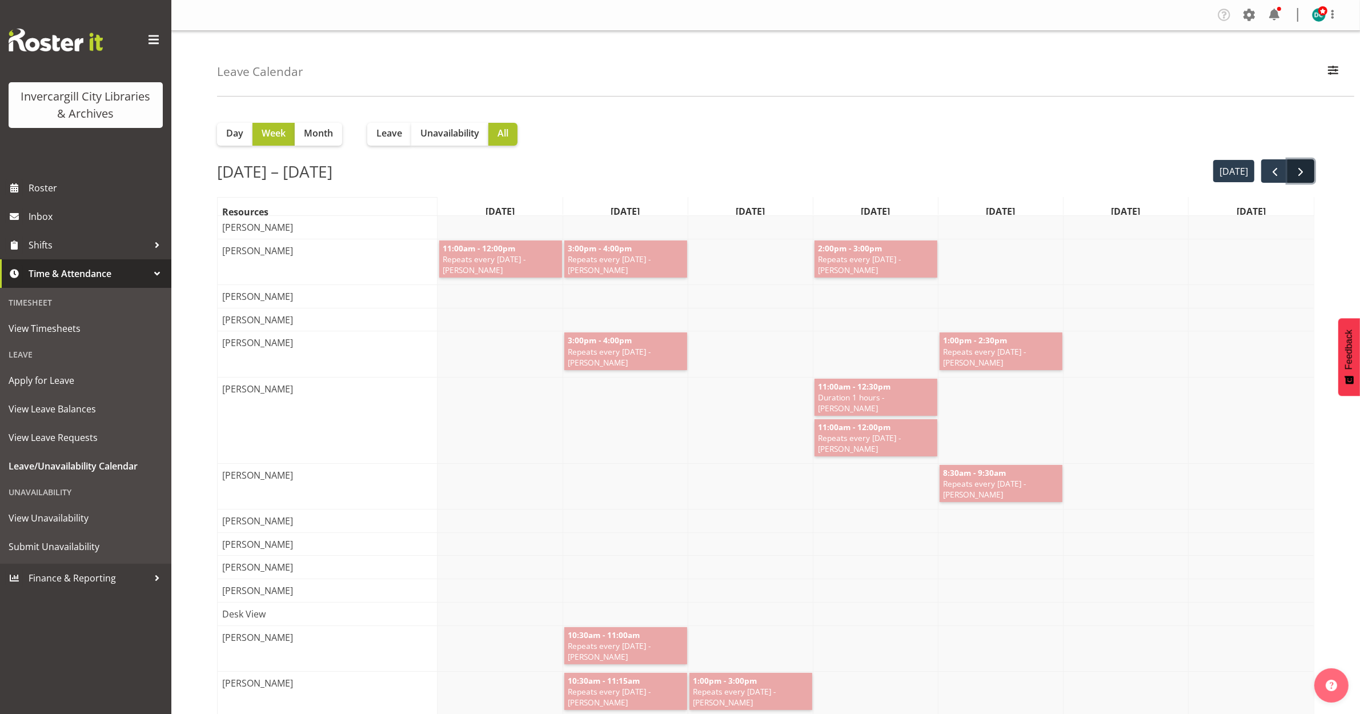
click at [1304, 167] on span "next" at bounding box center [1301, 172] width 14 height 14
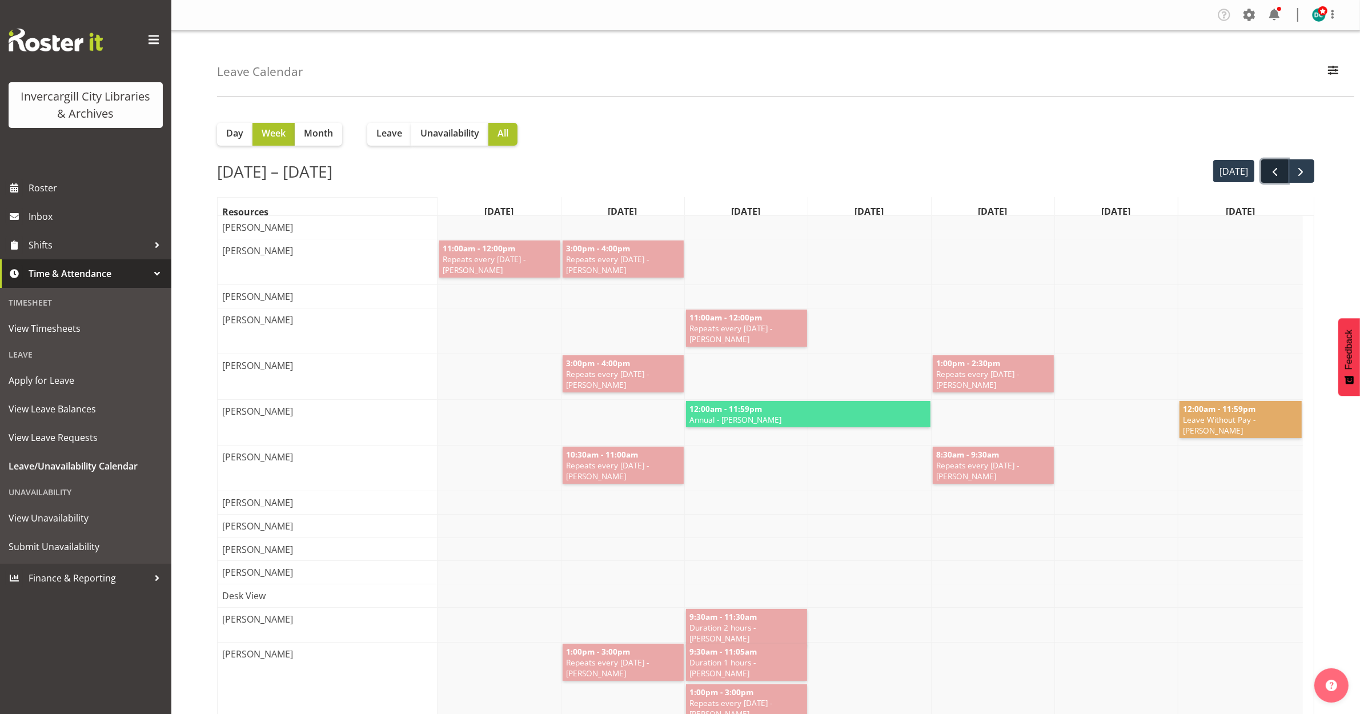
click at [1275, 170] on span "prev" at bounding box center [1275, 172] width 14 height 14
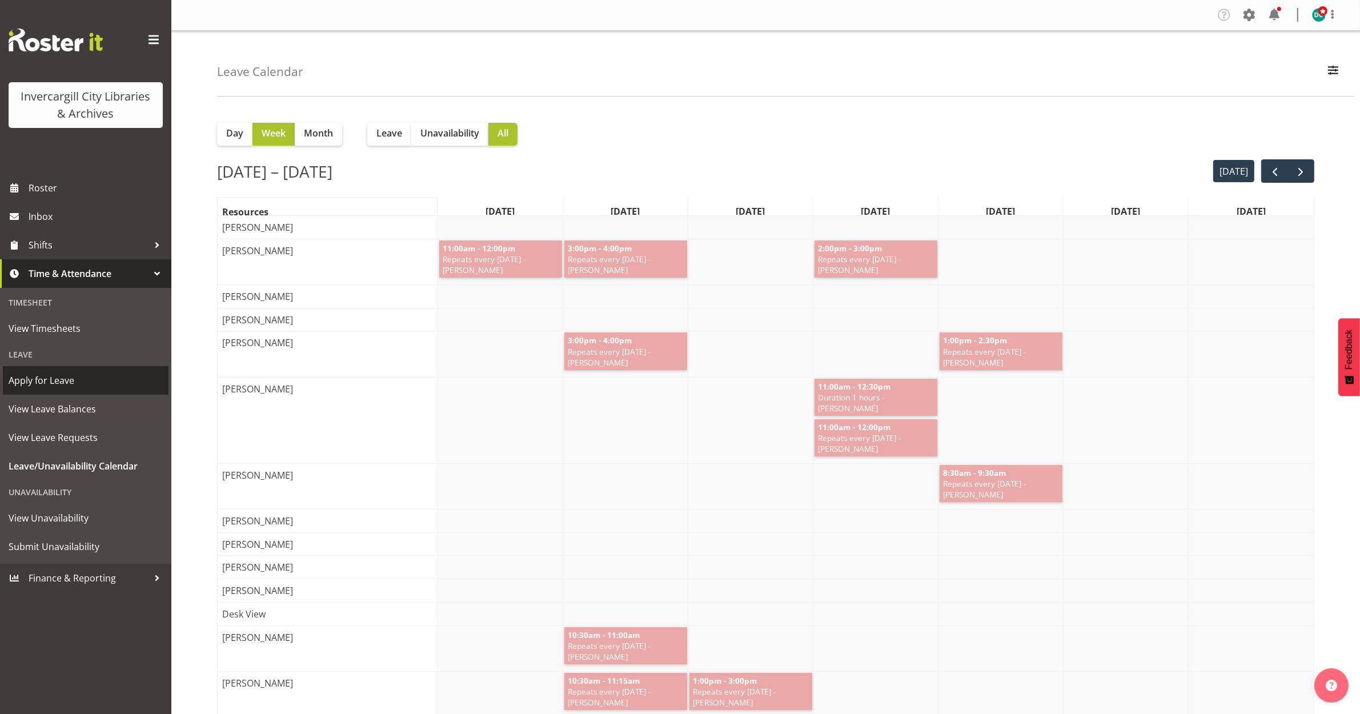
click at [35, 383] on span "Apply for Leave" at bounding box center [86, 380] width 154 height 17
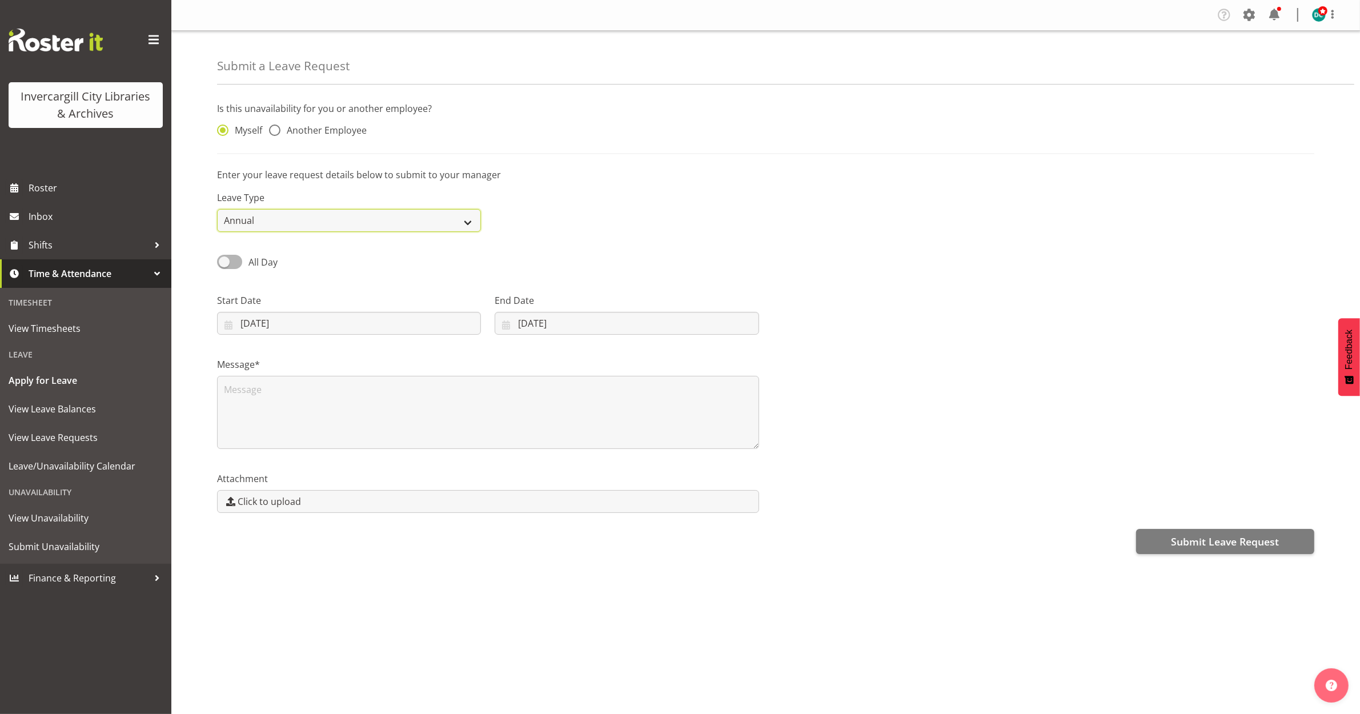
click at [363, 223] on select "Annual Sick Leave Without Pay Bereavement Domestic Violence Parental Jury Servi…" at bounding box center [349, 220] width 264 height 23
click at [217, 210] on select "Annual Sick Leave Without Pay Bereavement Domestic Violence Parental Jury Servi…" at bounding box center [349, 220] width 264 height 23
click at [304, 320] on input "29/09/2025" at bounding box center [349, 323] width 264 height 23
click at [400, 350] on span at bounding box center [402, 356] width 14 height 14
click at [400, 349] on link at bounding box center [402, 356] width 29 height 23
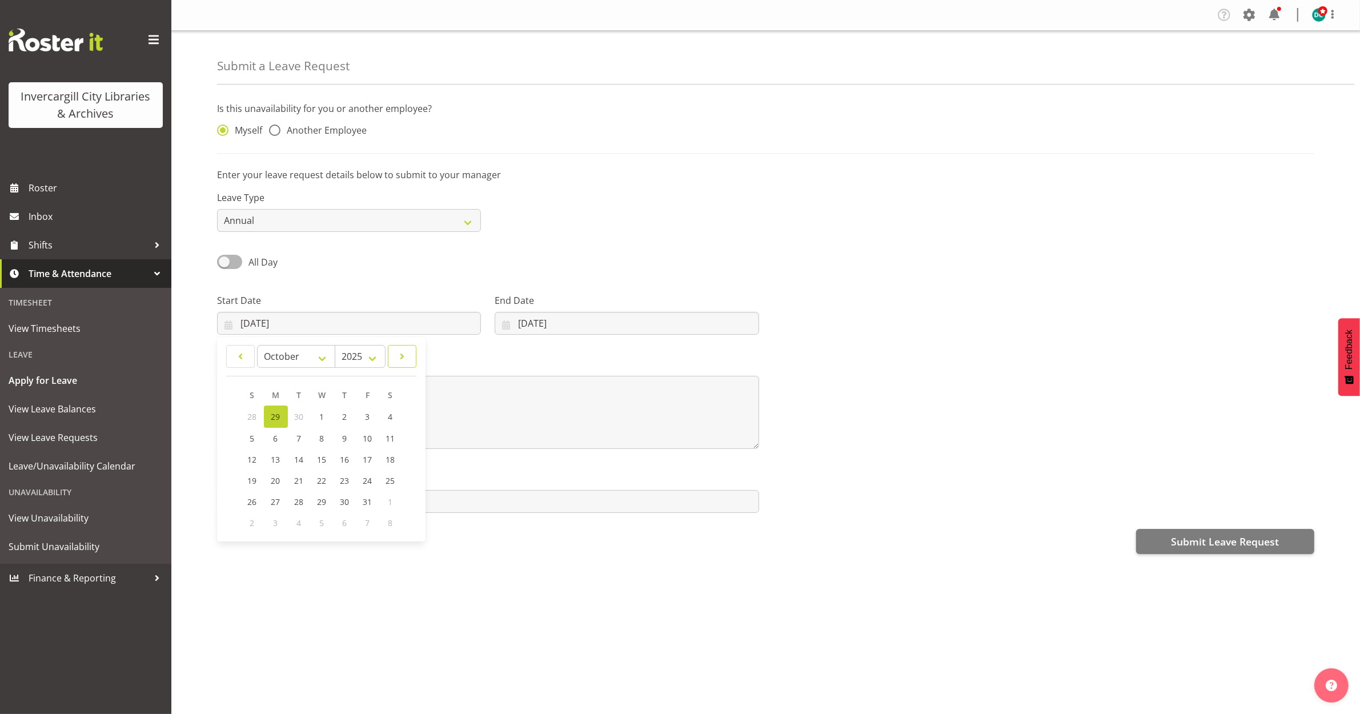
select select "10"
click at [263, 458] on link "9" at bounding box center [253, 458] width 23 height 21
type input "09/11/2025"
click at [531, 324] on input "[DATE]" at bounding box center [627, 323] width 264 height 23
click at [647, 356] on span at bounding box center [654, 356] width 14 height 14
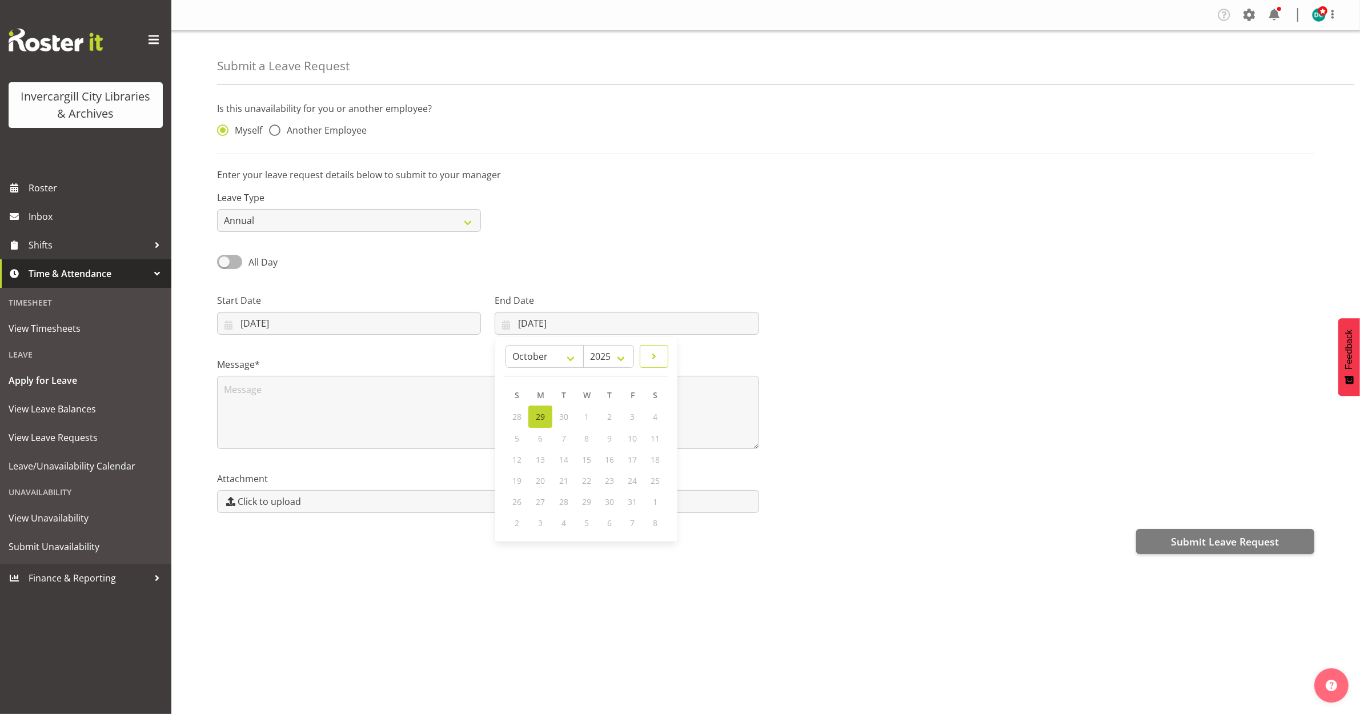
click at [647, 356] on span at bounding box center [654, 356] width 14 height 14
select select "10"
click at [515, 449] on link "9" at bounding box center [517, 458] width 23 height 21
type input "[DATE]"
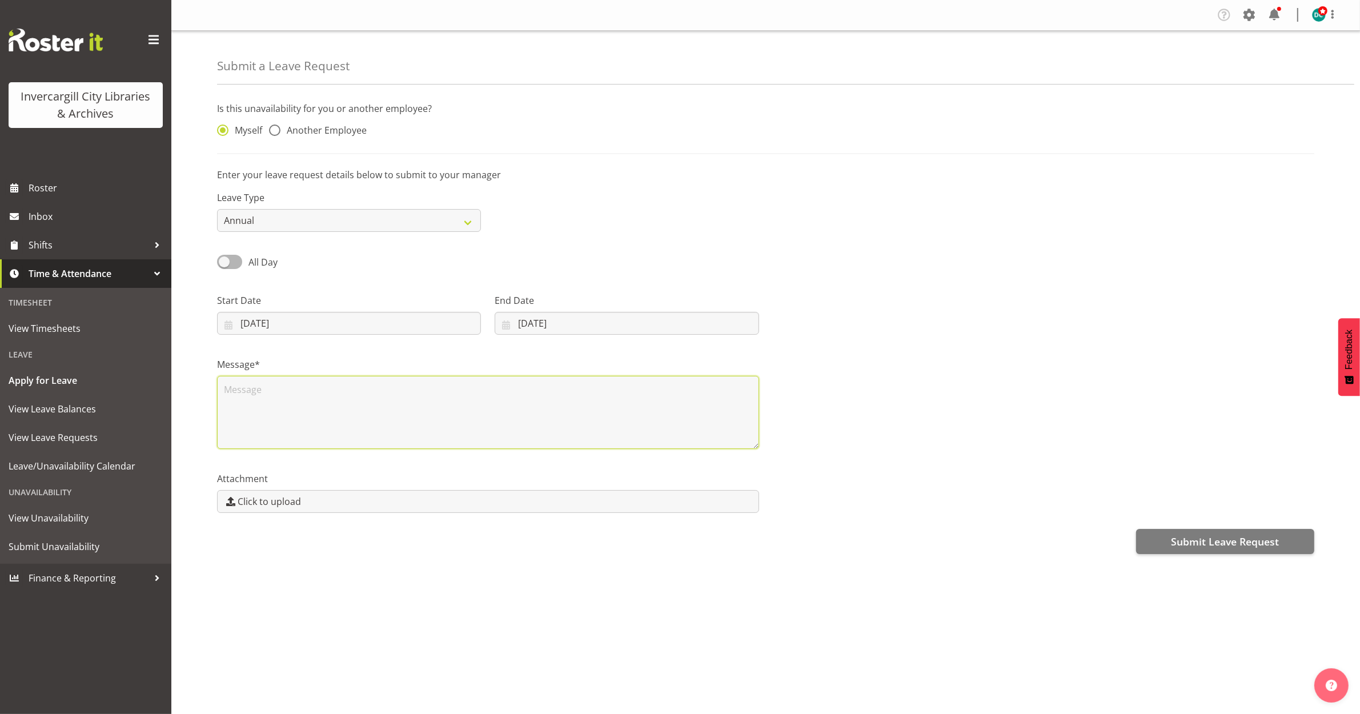
click at [327, 396] on textarea at bounding box center [488, 412] width 542 height 73
type textarea "Leave"
click at [541, 657] on div "Company Settings Roles & Skills Tasks Jobs Employees Locations & Departments Ac…" at bounding box center [765, 357] width 1188 height 714
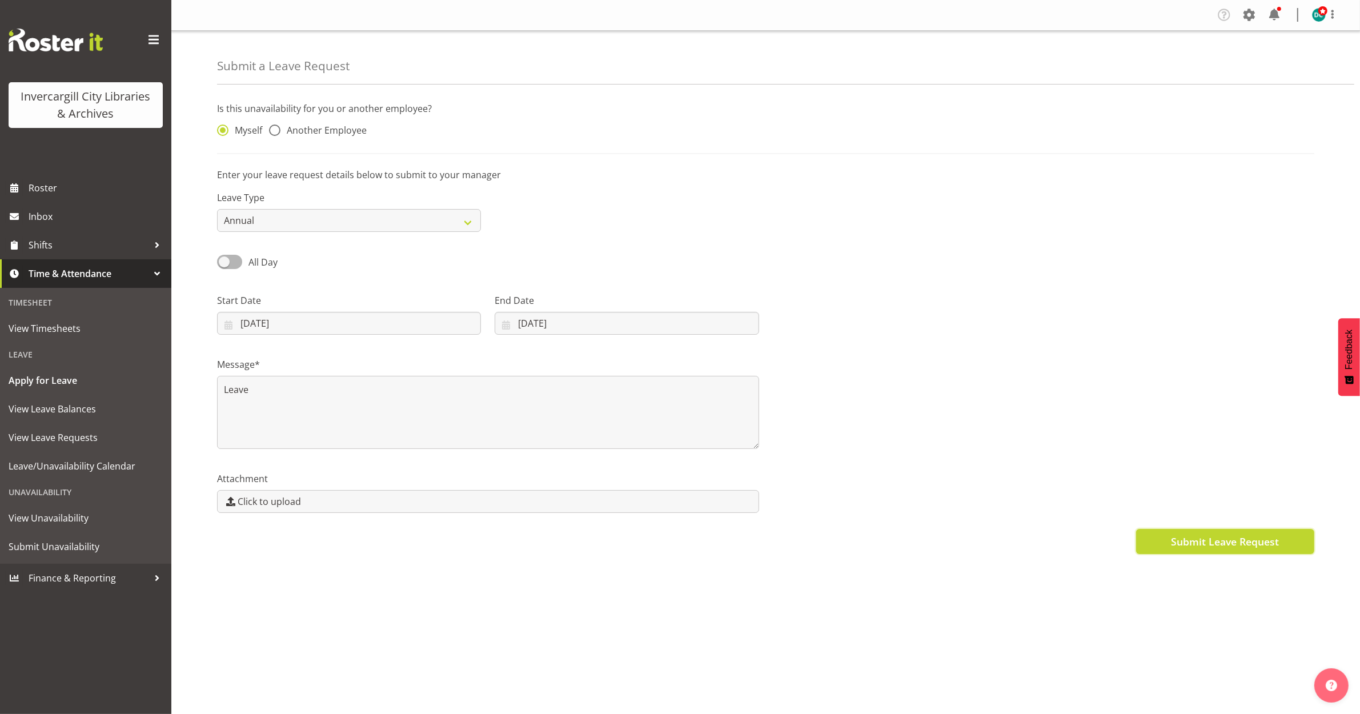
click at [1241, 540] on span "Submit Leave Request" at bounding box center [1225, 541] width 108 height 15
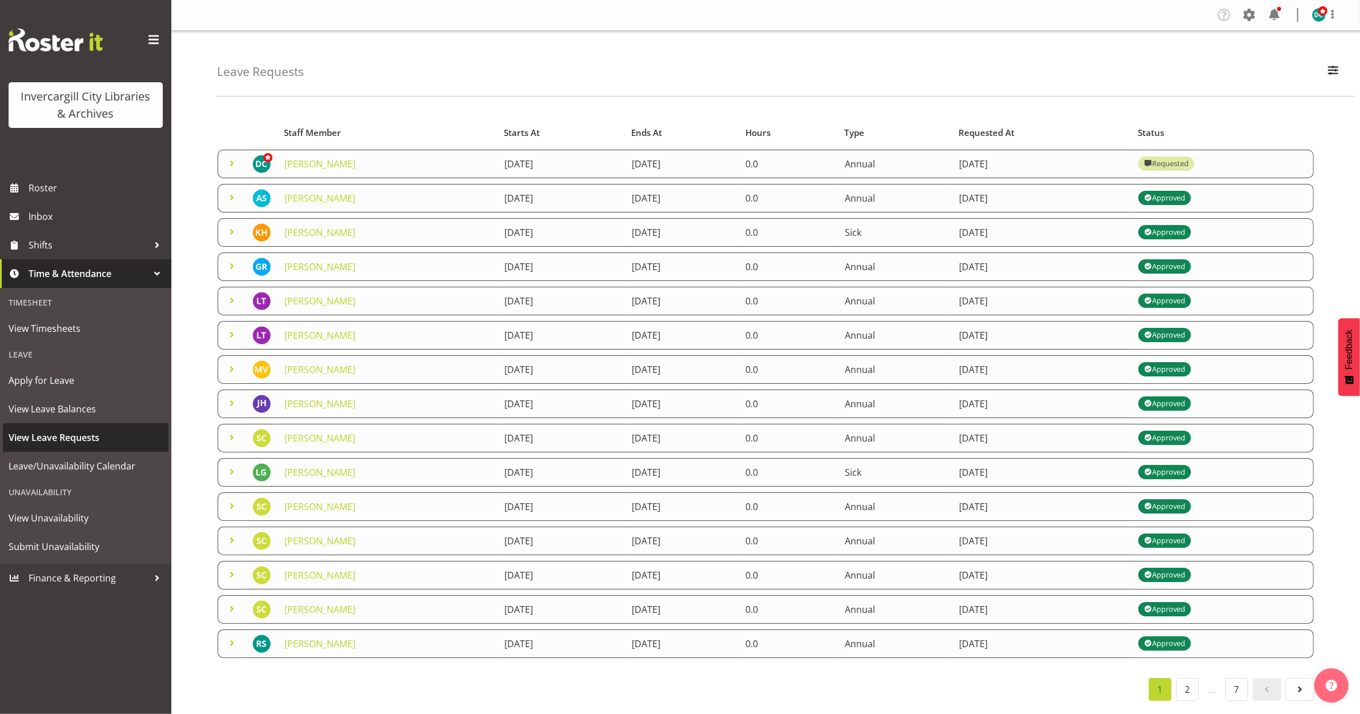
click at [19, 435] on span "View Leave Requests" at bounding box center [86, 437] width 154 height 17
click at [332, 167] on link "[PERSON_NAME]" at bounding box center [319, 164] width 71 height 13
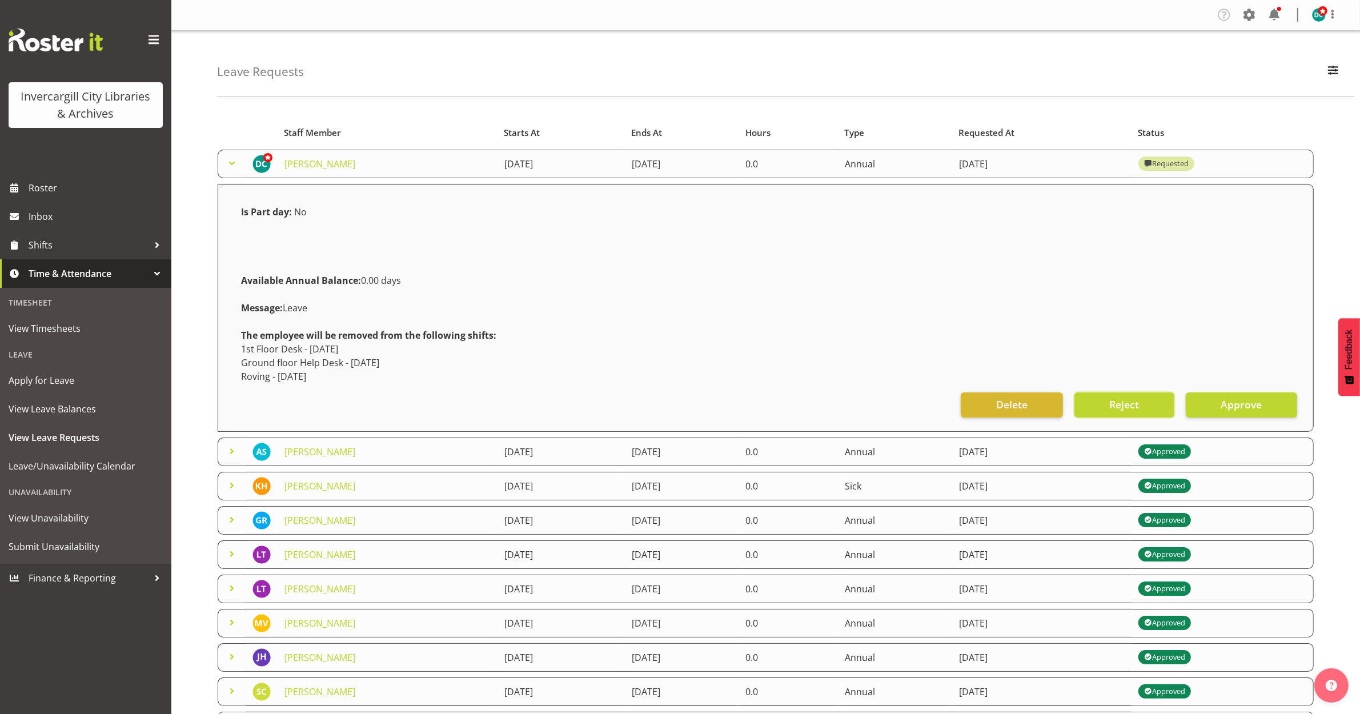
click at [1134, 406] on span "Reject" at bounding box center [1124, 404] width 30 height 15
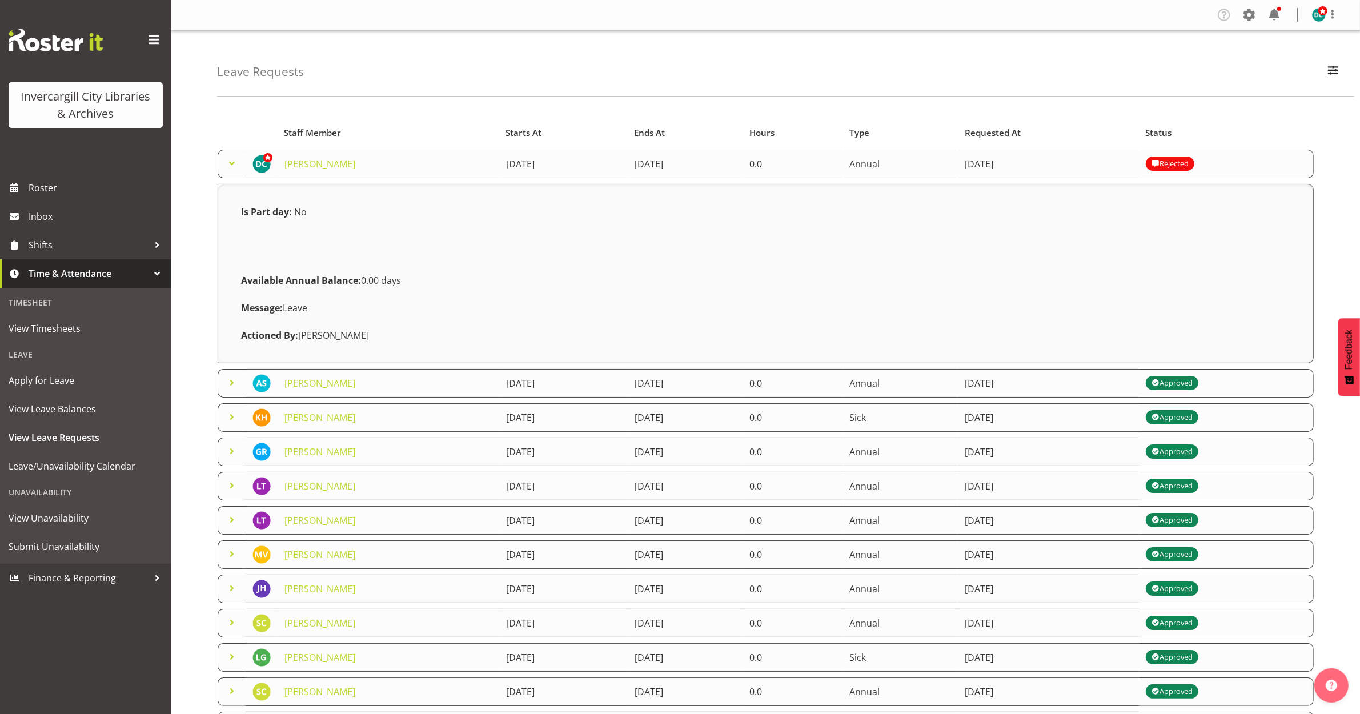
click at [233, 164] on span at bounding box center [232, 163] width 14 height 14
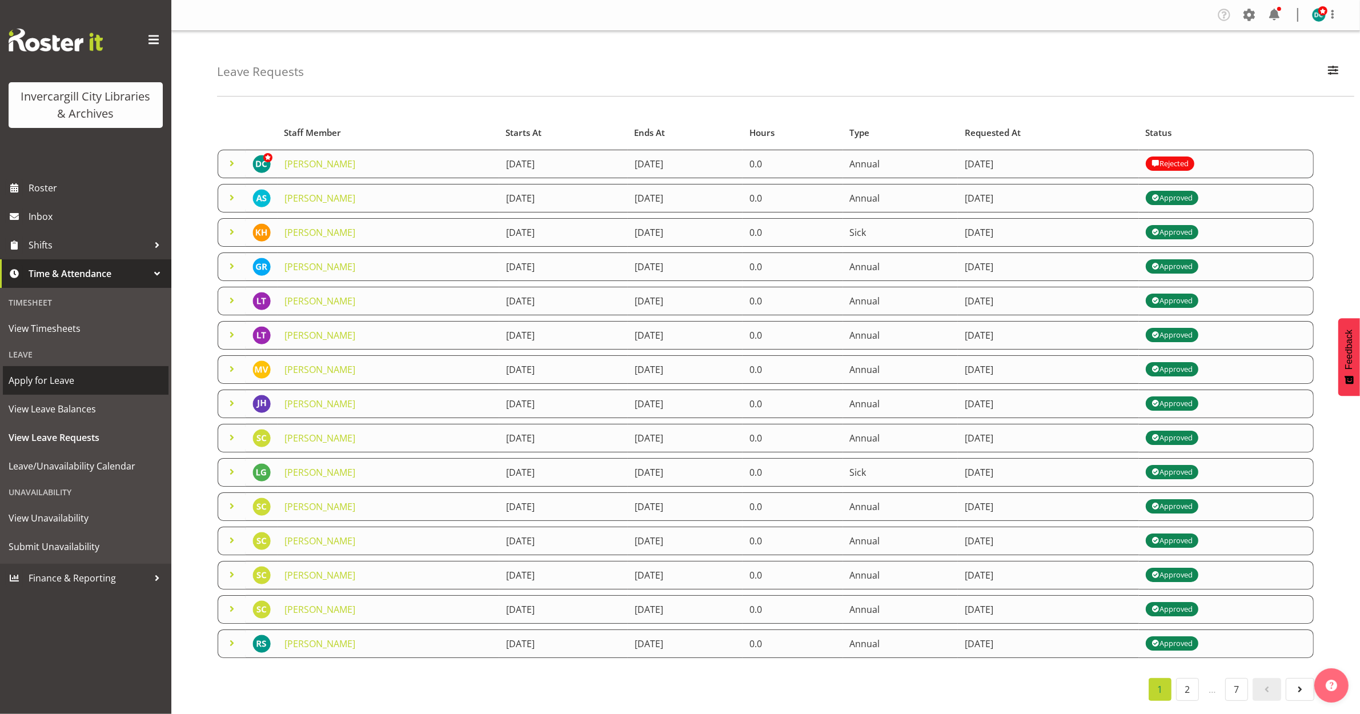
click at [37, 377] on span "Apply for Leave" at bounding box center [86, 380] width 154 height 17
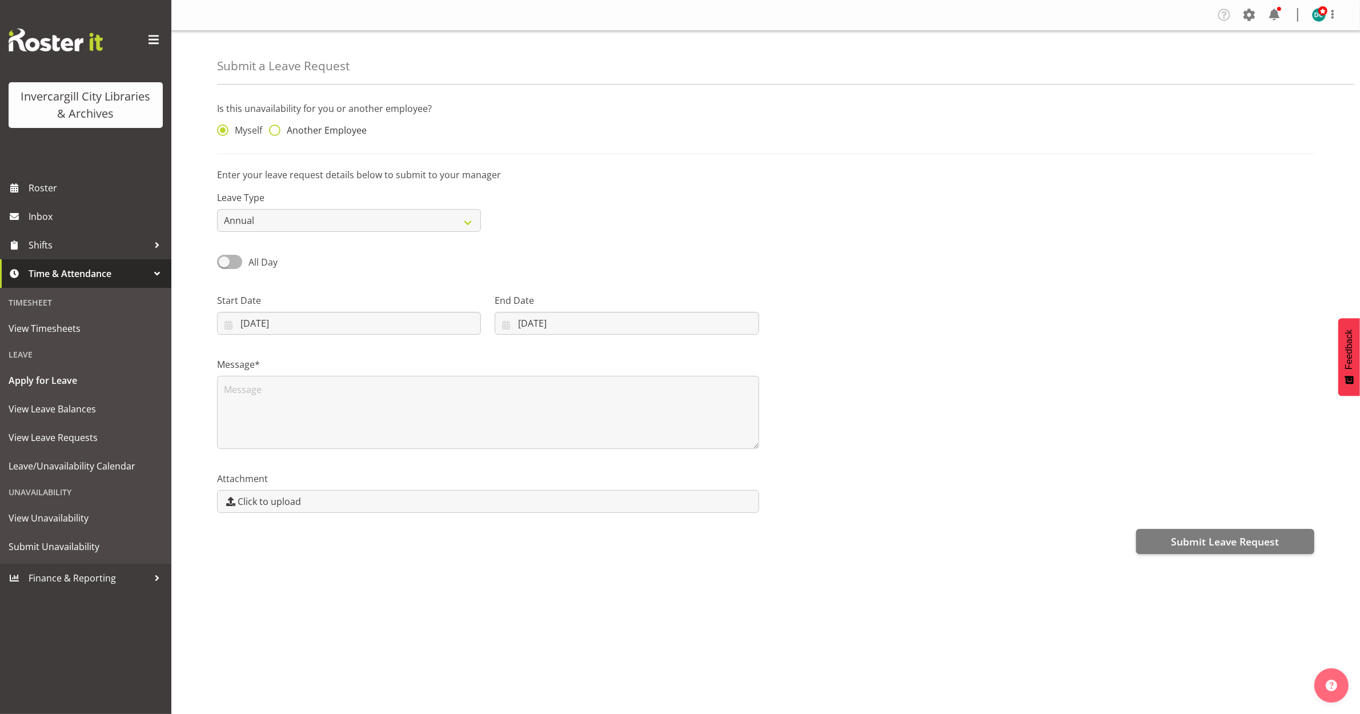
click at [271, 130] on span at bounding box center [274, 129] width 11 height 11
click at [271, 130] on input "Another Employee" at bounding box center [272, 130] width 7 height 7
radio input "true"
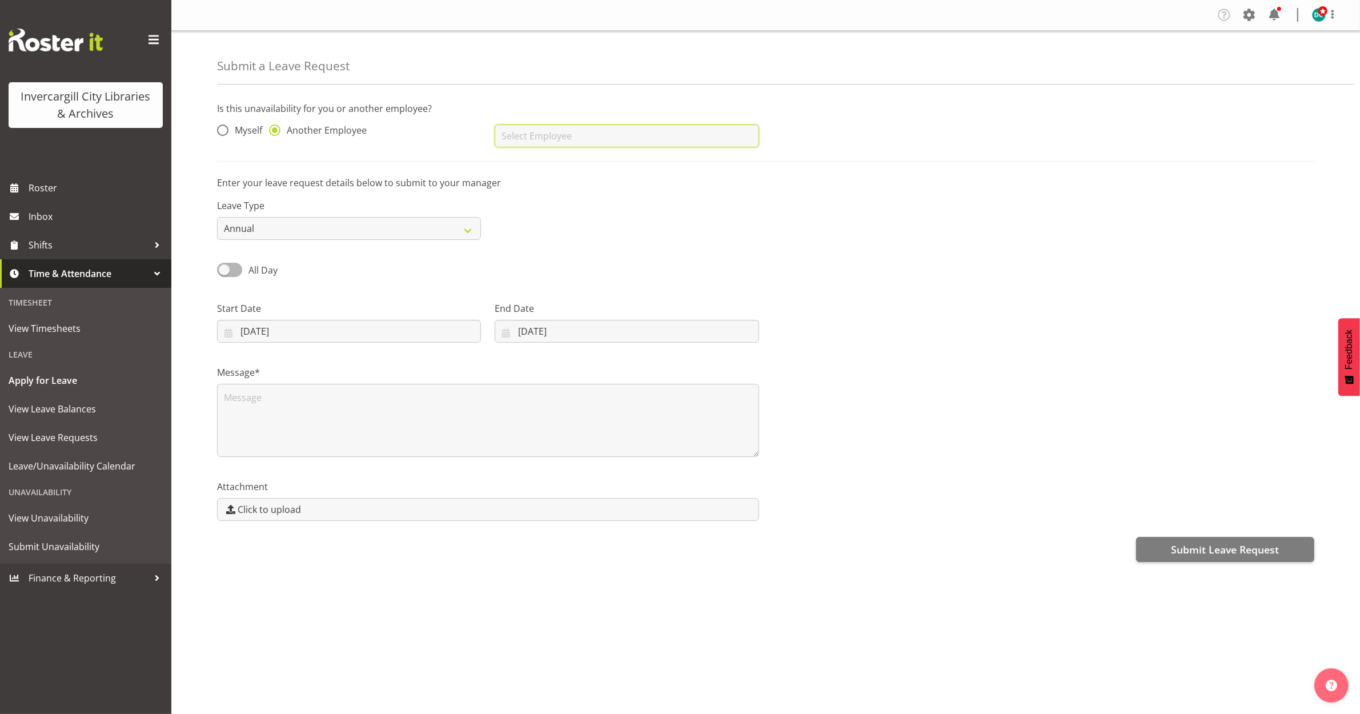
click at [552, 127] on input "text" at bounding box center [627, 135] width 264 height 23
click at [548, 219] on span "[PERSON_NAME]" at bounding box center [539, 218] width 71 height 13
type input "[PERSON_NAME]"
click at [246, 332] on input "[DATE]" at bounding box center [349, 331] width 264 height 23
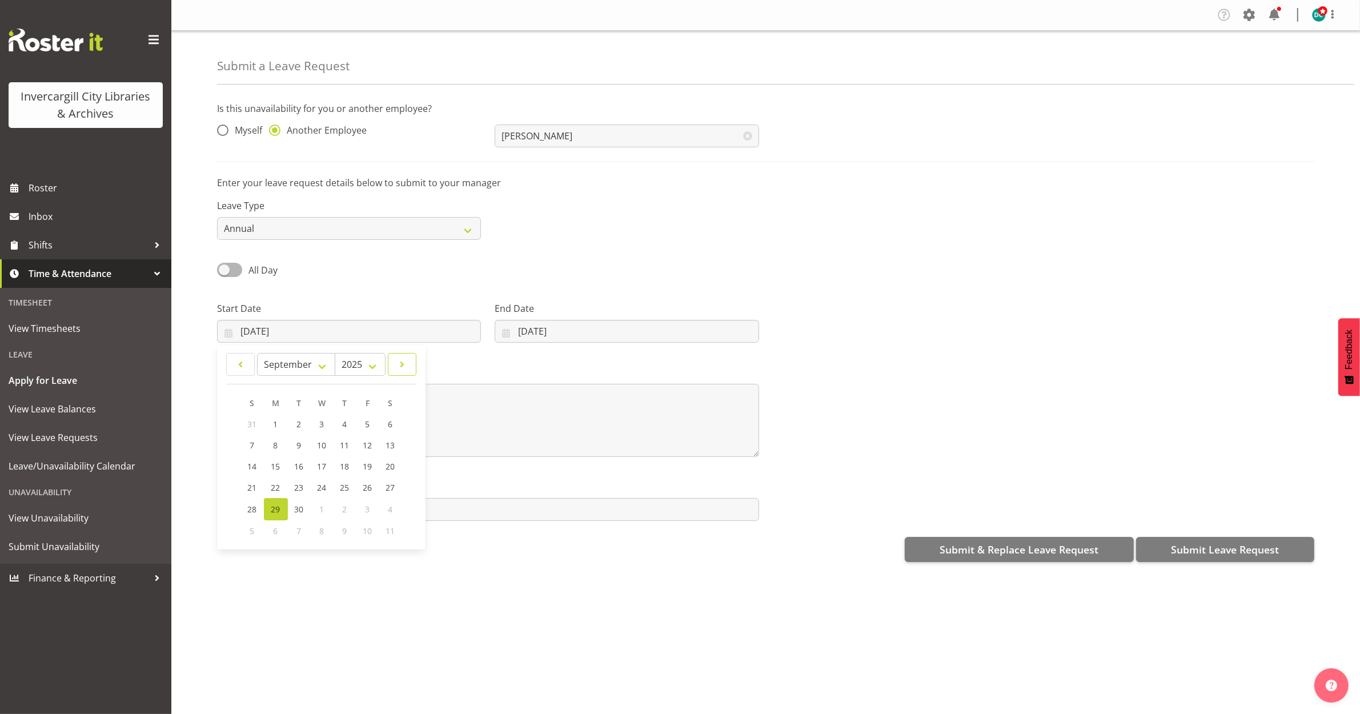
click at [409, 361] on link at bounding box center [402, 364] width 29 height 23
click at [406, 360] on span at bounding box center [402, 364] width 14 height 14
click at [404, 360] on span at bounding box center [402, 364] width 14 height 14
click at [240, 361] on span at bounding box center [241, 364] width 14 height 14
select select "10"
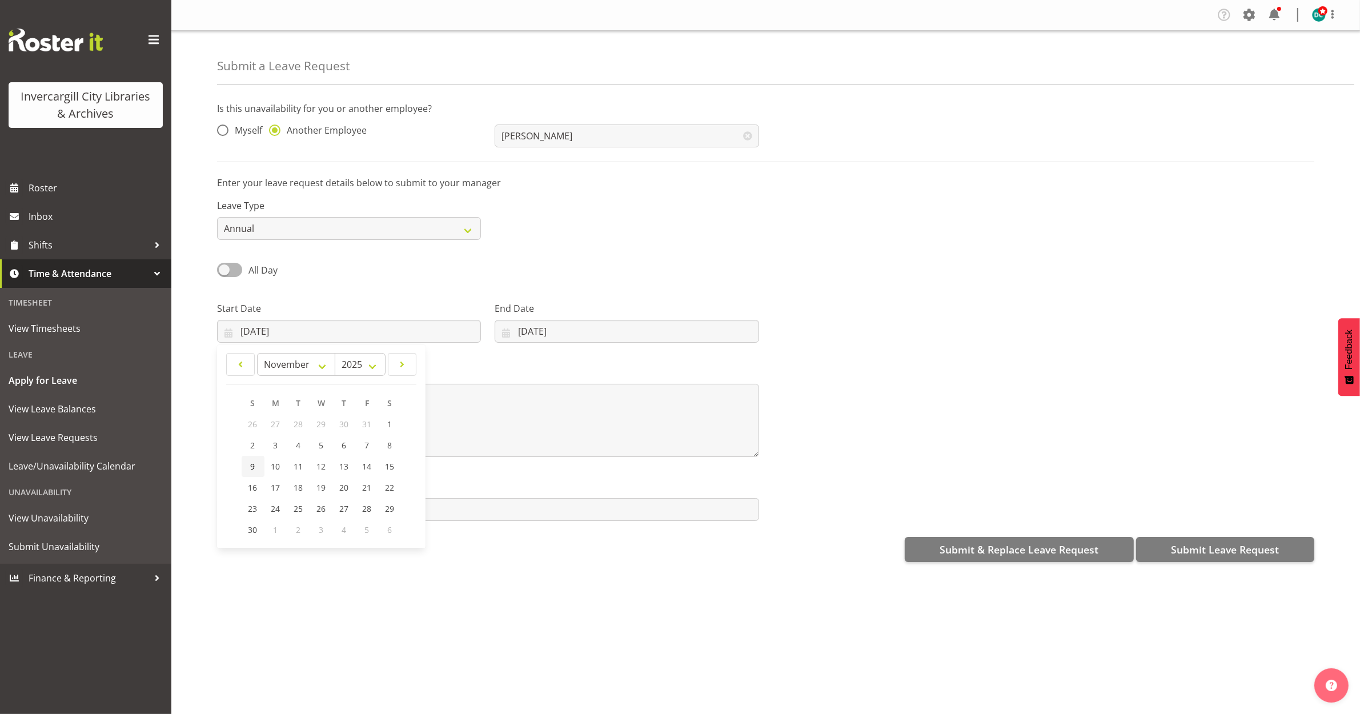
click at [251, 467] on span "9" at bounding box center [253, 466] width 5 height 11
type input "09/11/2025"
click at [566, 332] on input "29/09/2025" at bounding box center [627, 331] width 264 height 23
click at [654, 363] on span at bounding box center [654, 364] width 14 height 14
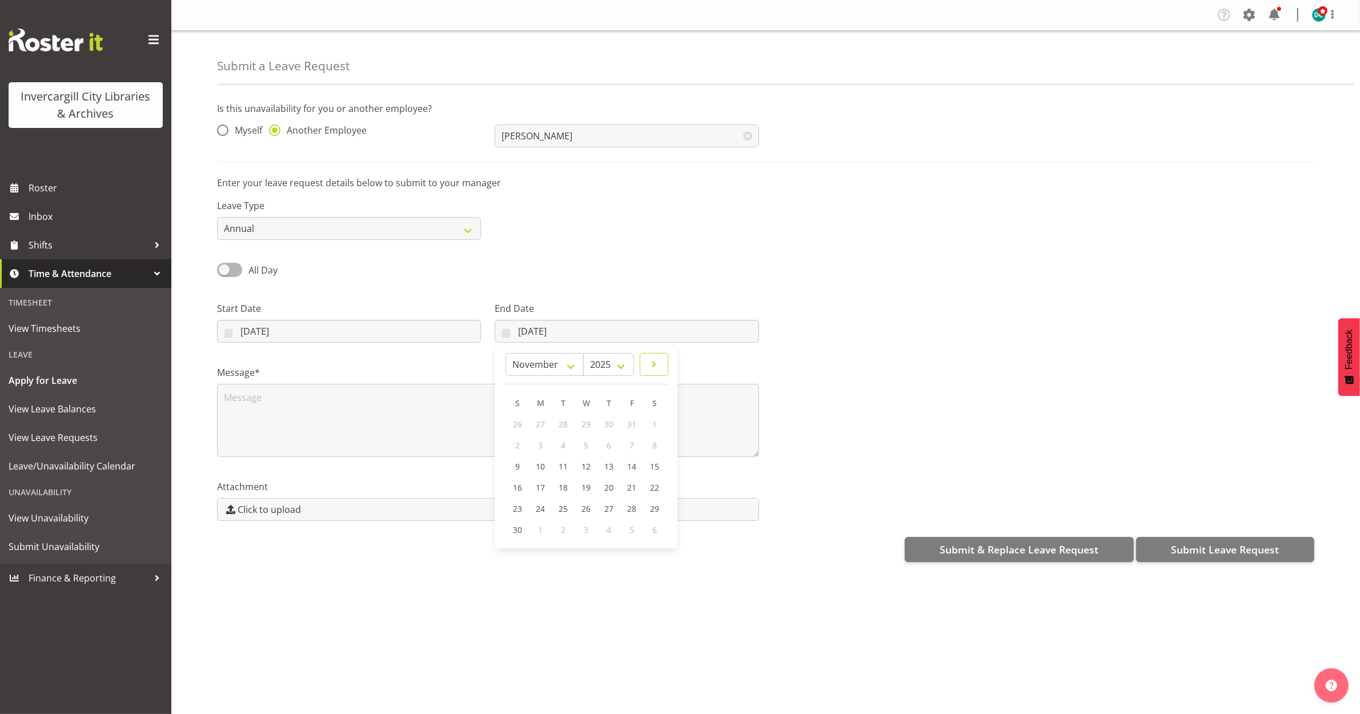
click at [654, 363] on span at bounding box center [654, 364] width 14 height 14
click at [518, 367] on span at bounding box center [518, 364] width 14 height 14
select select "10"
click at [520, 470] on span "9" at bounding box center [517, 466] width 5 height 11
type input "09/11/2025"
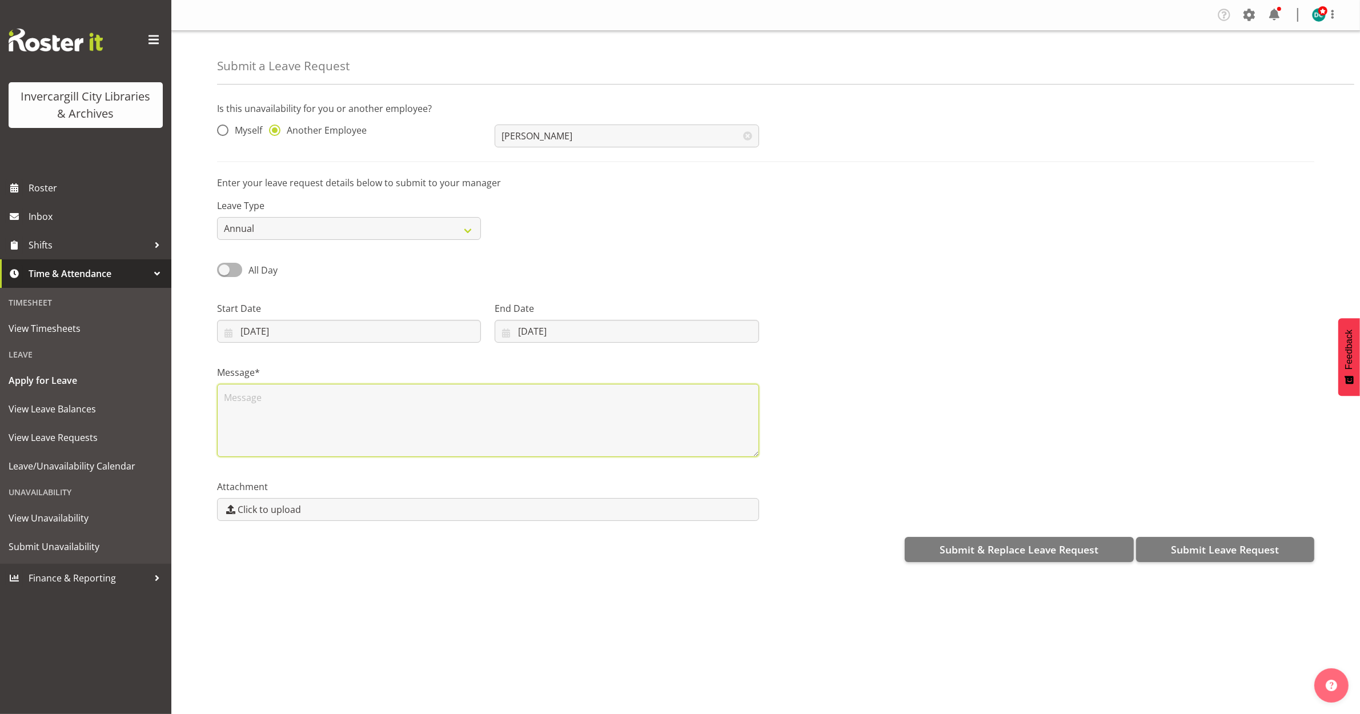
drag, startPoint x: 255, startPoint y: 415, endPoint x: 263, endPoint y: 387, distance: 28.6
click at [253, 413] on textarea at bounding box center [488, 420] width 542 height 73
type textarea "Leave"
drag, startPoint x: 572, startPoint y: 595, endPoint x: 604, endPoint y: 631, distance: 48.1
click at [577, 595] on div "Company Settings Roles & Skills Tasks Jobs Employees Locations & Departments Ac…" at bounding box center [765, 357] width 1188 height 714
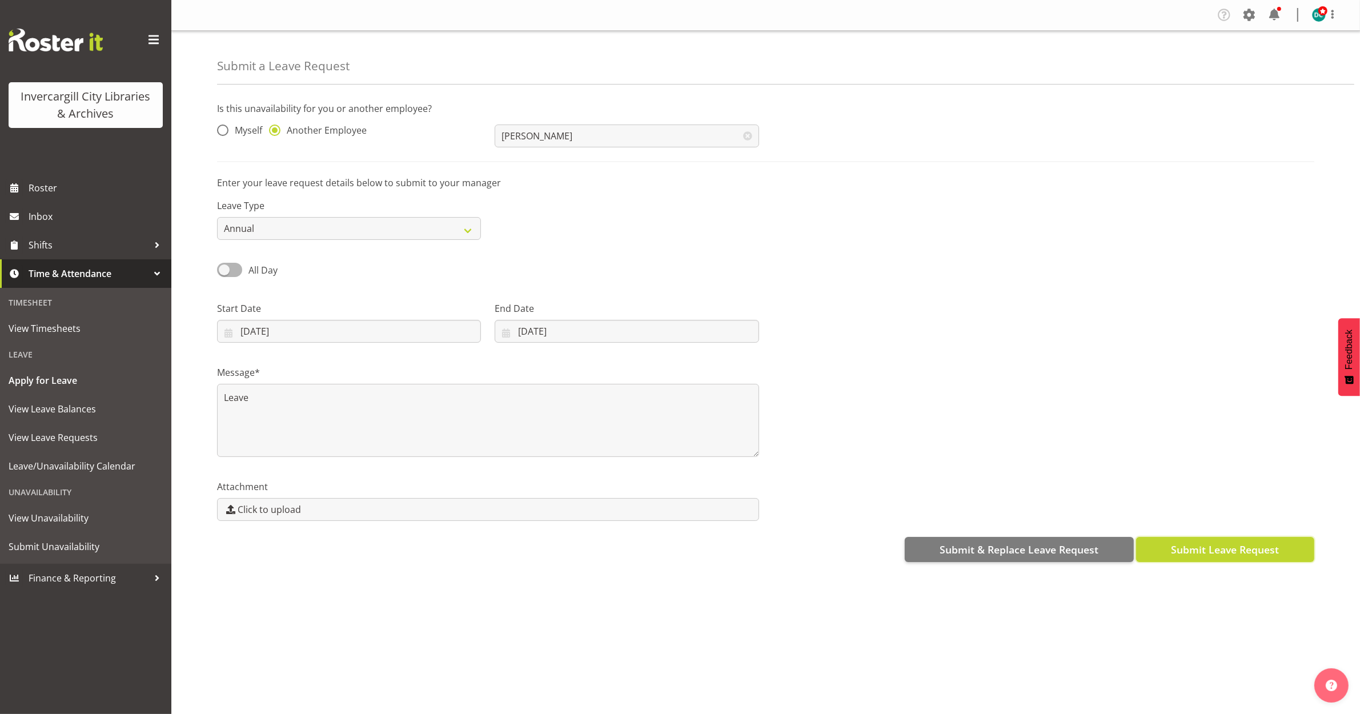
click at [1220, 555] on span "Submit Leave Request" at bounding box center [1225, 549] width 108 height 15
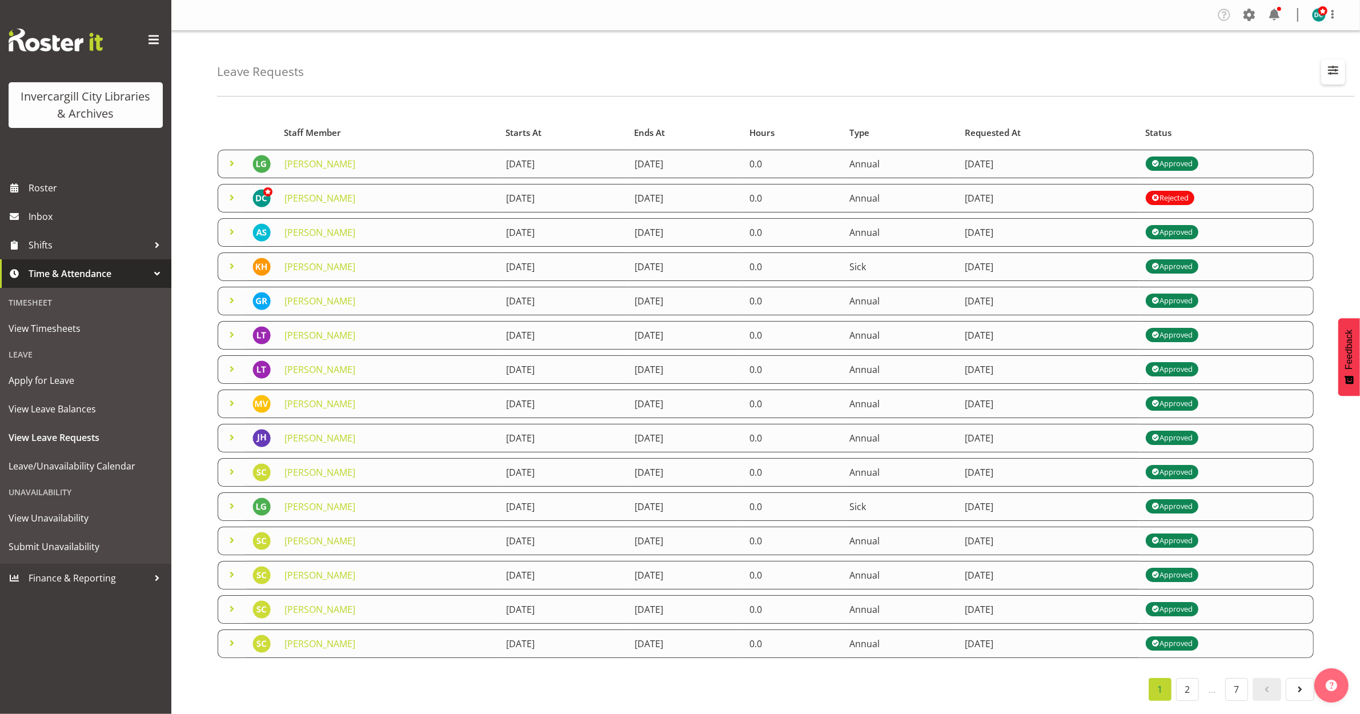
click at [1336, 72] on span "button" at bounding box center [1332, 70] width 15 height 15
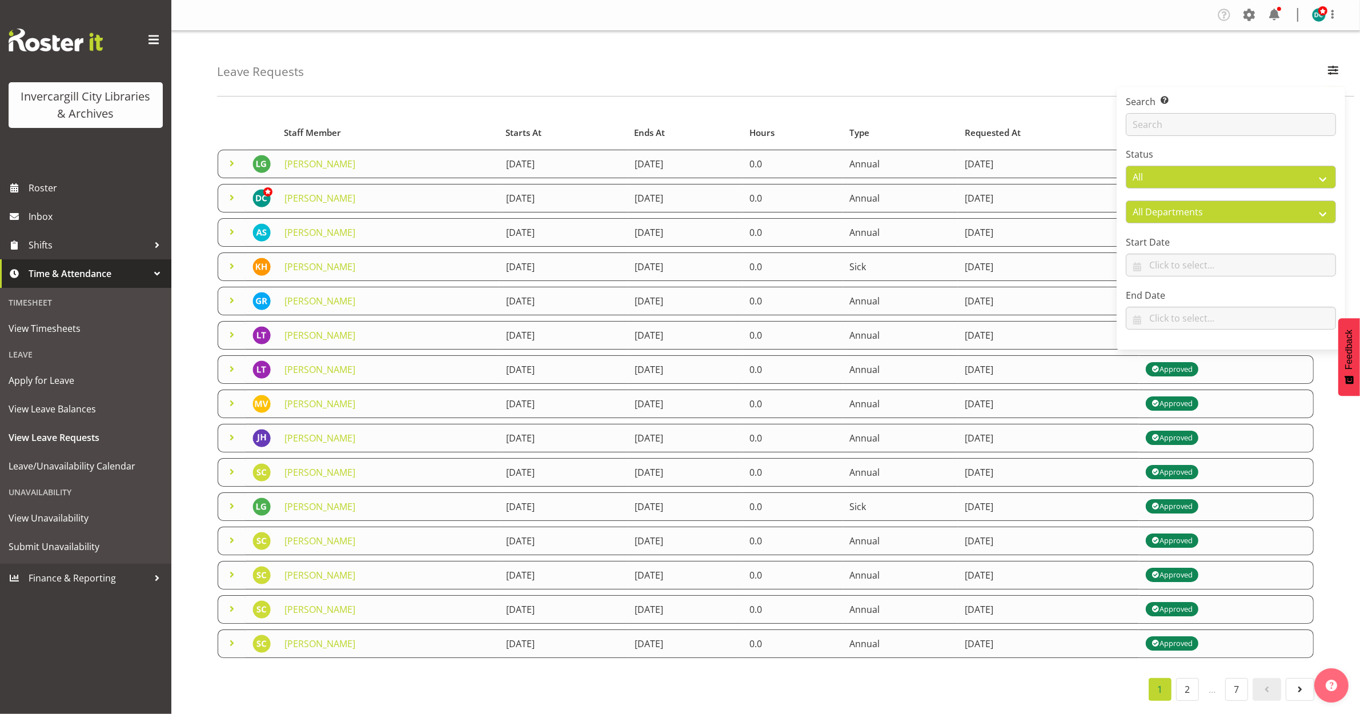
drag, startPoint x: 899, startPoint y: 47, endPoint x: 892, endPoint y: 50, distance: 7.8
click at [897, 49] on div "Leave Requests Search Search for a particular employee Status All Approved Requ…" at bounding box center [785, 64] width 1137 height 66
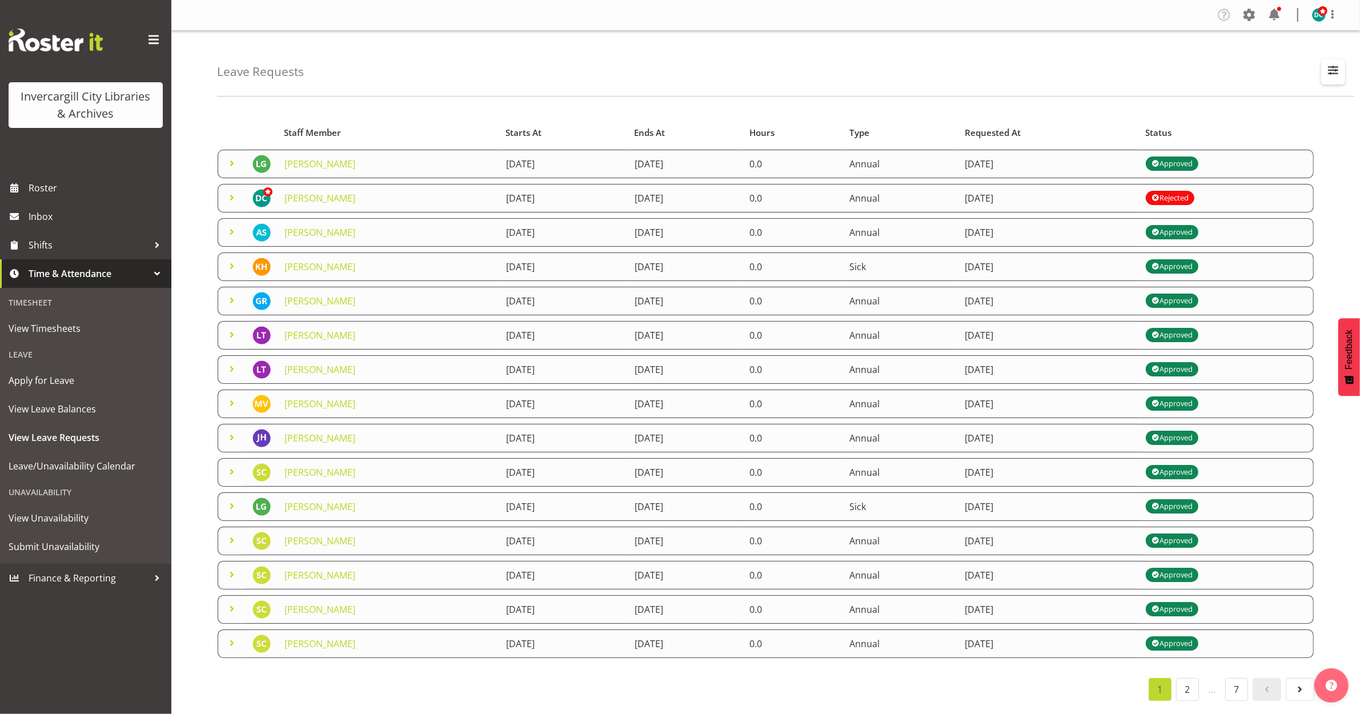
click at [1331, 69] on span "button" at bounding box center [1332, 70] width 15 height 15
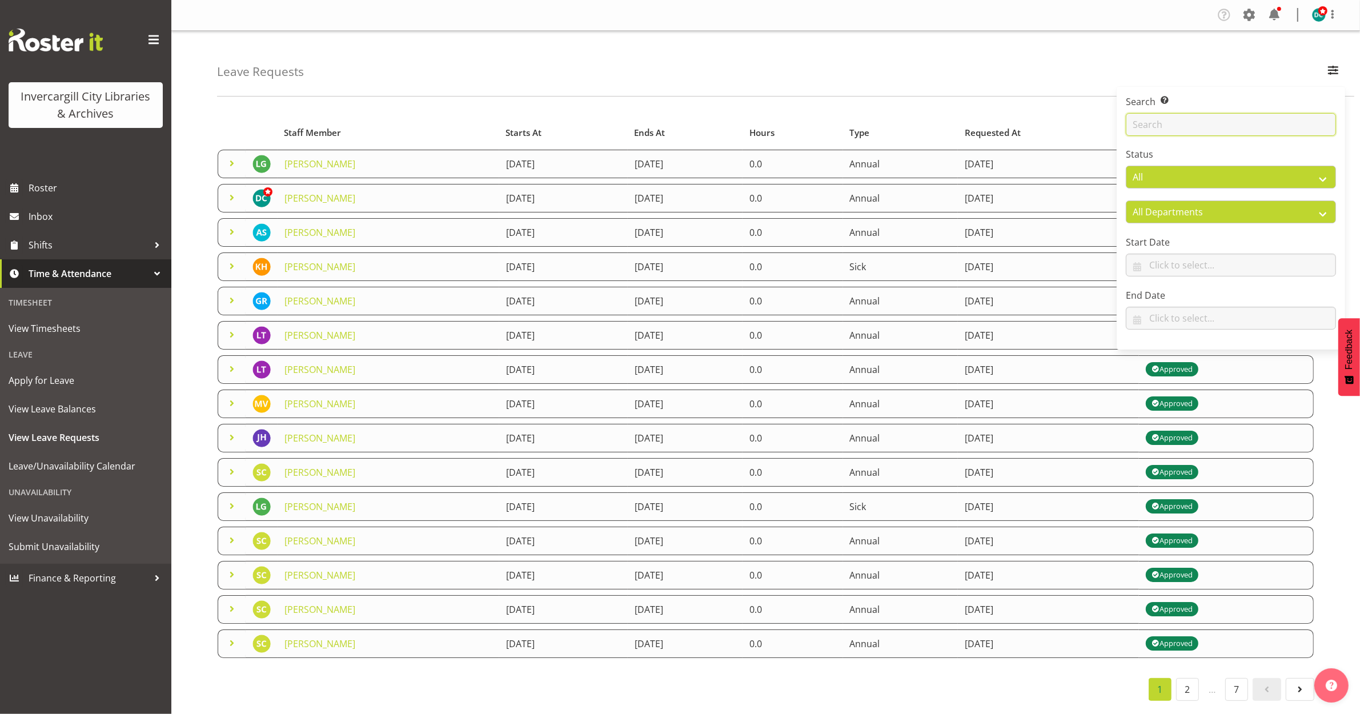
click at [1248, 126] on input "text" at bounding box center [1231, 124] width 210 height 23
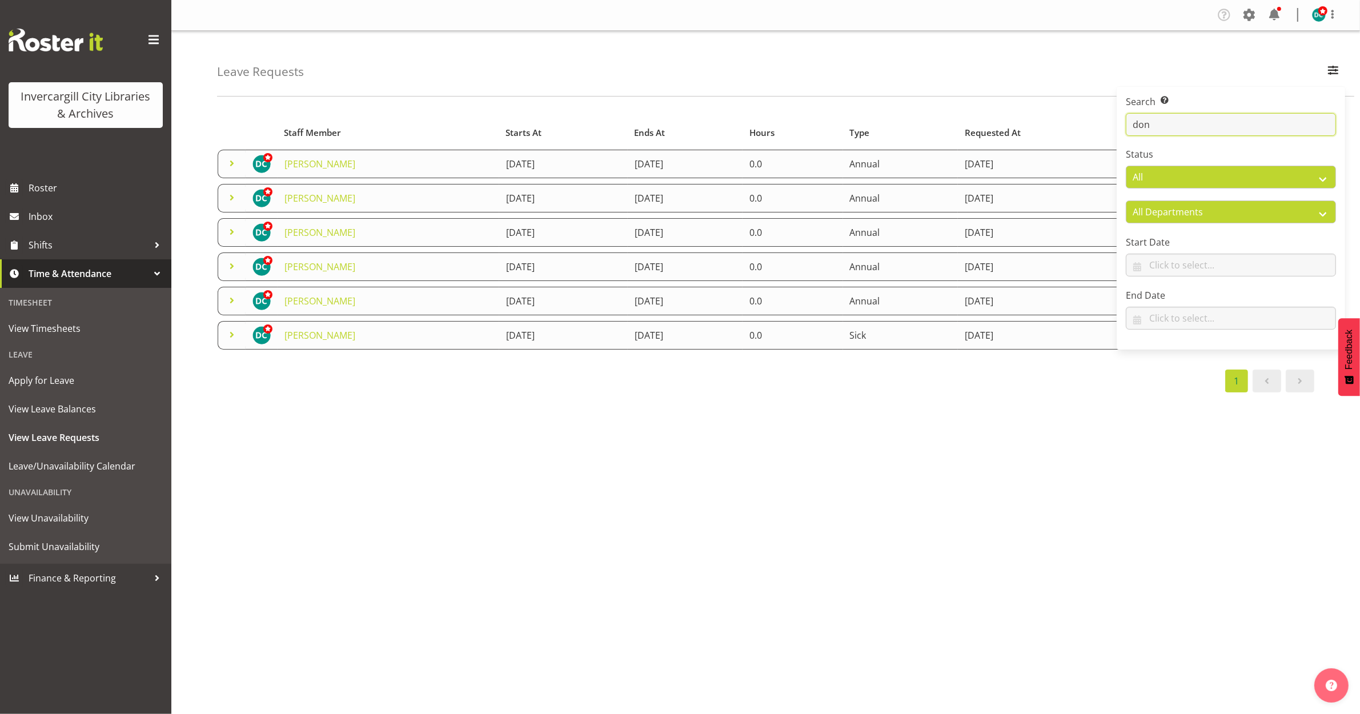
type input "don"
drag, startPoint x: 754, startPoint y: 535, endPoint x: 752, endPoint y: 541, distance: 7.2
click at [752, 537] on div "Starts At Type Requested At Status Staff Member Starts At Ends At Hours Type Re…" at bounding box center [788, 333] width 1143 height 457
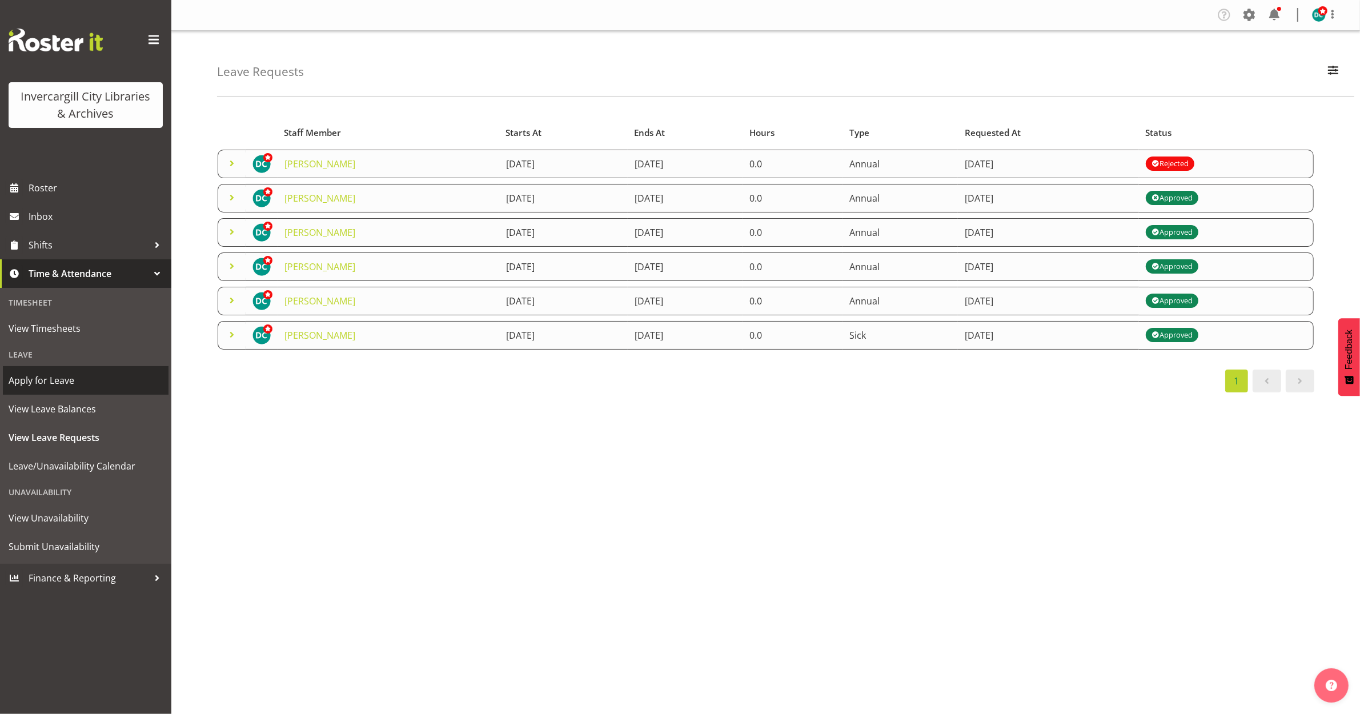
click at [50, 380] on span "Apply for Leave" at bounding box center [86, 380] width 154 height 17
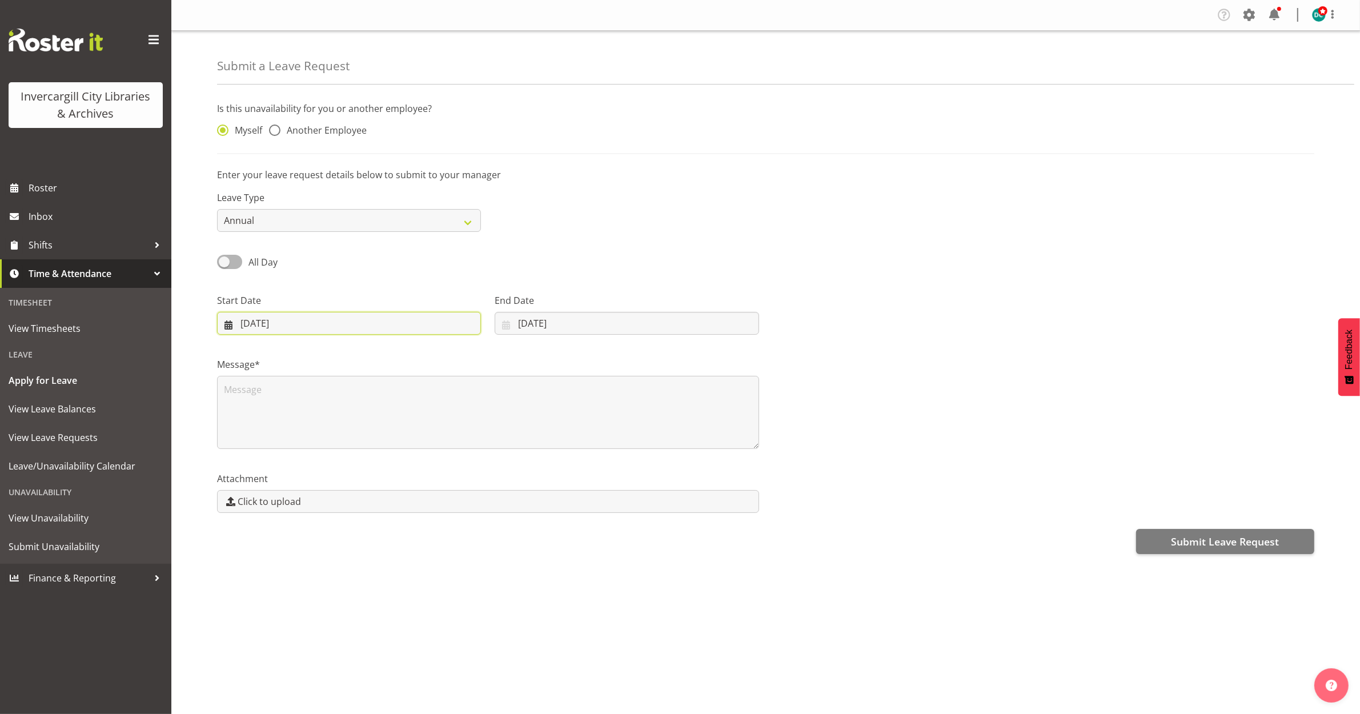
click at [272, 327] on input "[DATE]" at bounding box center [349, 323] width 264 height 23
click at [399, 358] on span at bounding box center [402, 356] width 14 height 14
select select "9"
click at [275, 487] on link "20" at bounding box center [276, 480] width 24 height 21
type input "[DATE]"
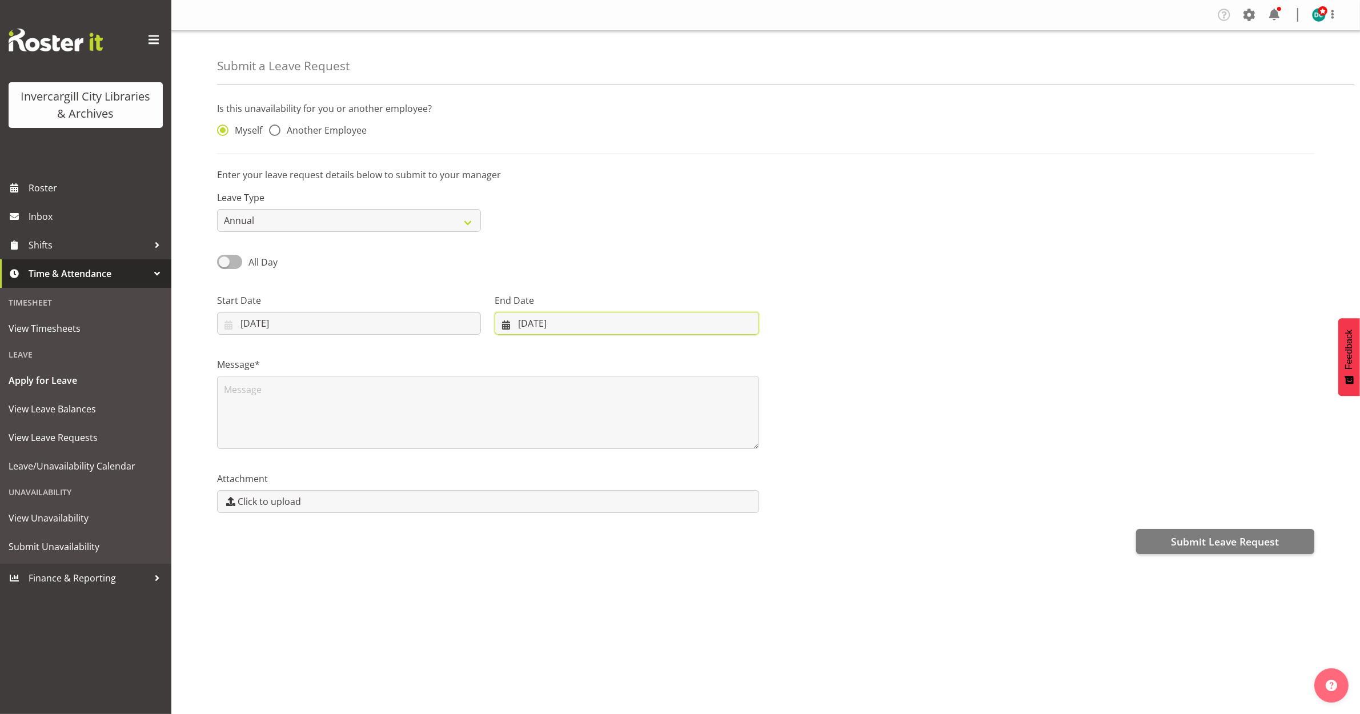
click at [558, 324] on input "29/09/2025" at bounding box center [627, 323] width 264 height 23
click at [652, 361] on span at bounding box center [654, 356] width 14 height 14
select select "9"
click at [561, 480] on span "21" at bounding box center [563, 480] width 9 height 11
type input "21/10/2025"
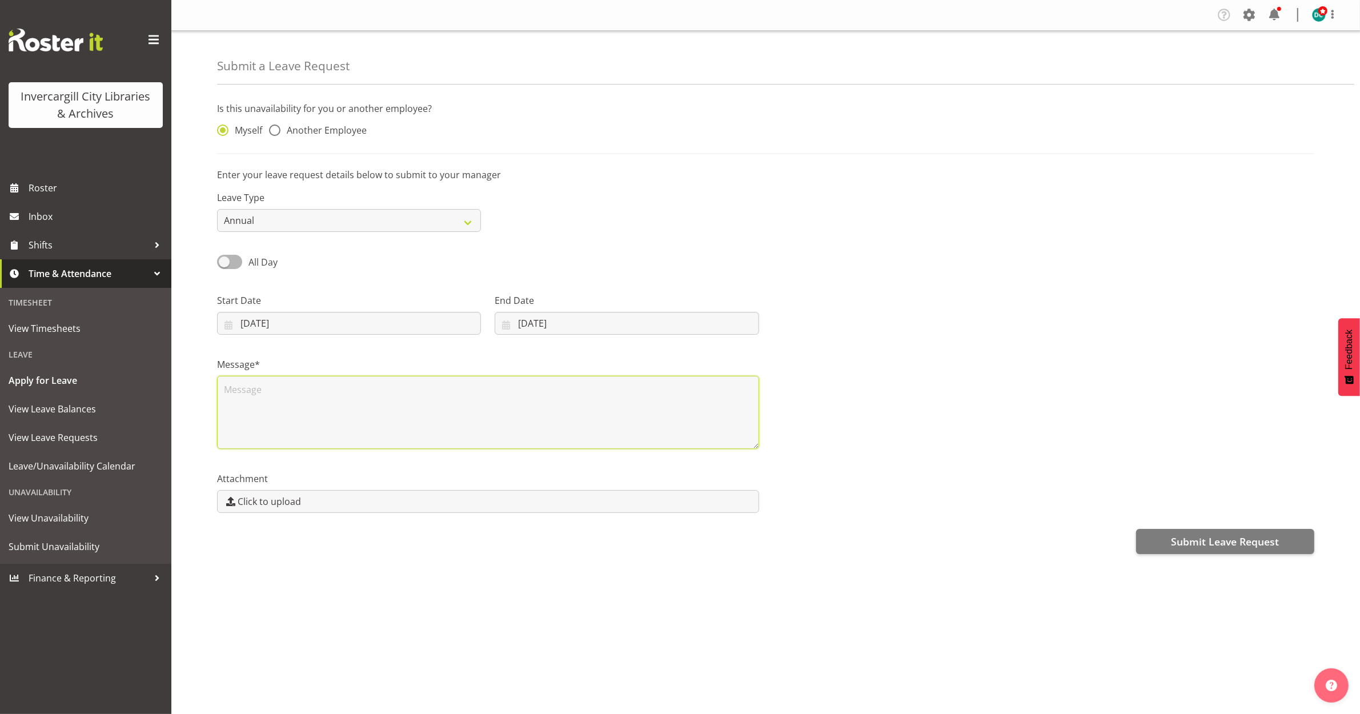
click at [318, 401] on textarea at bounding box center [488, 412] width 542 height 73
type textarea "L"
type textarea "Dom school camp"
click at [752, 554] on div "Submit Leave Request" at bounding box center [765, 540] width 1097 height 27
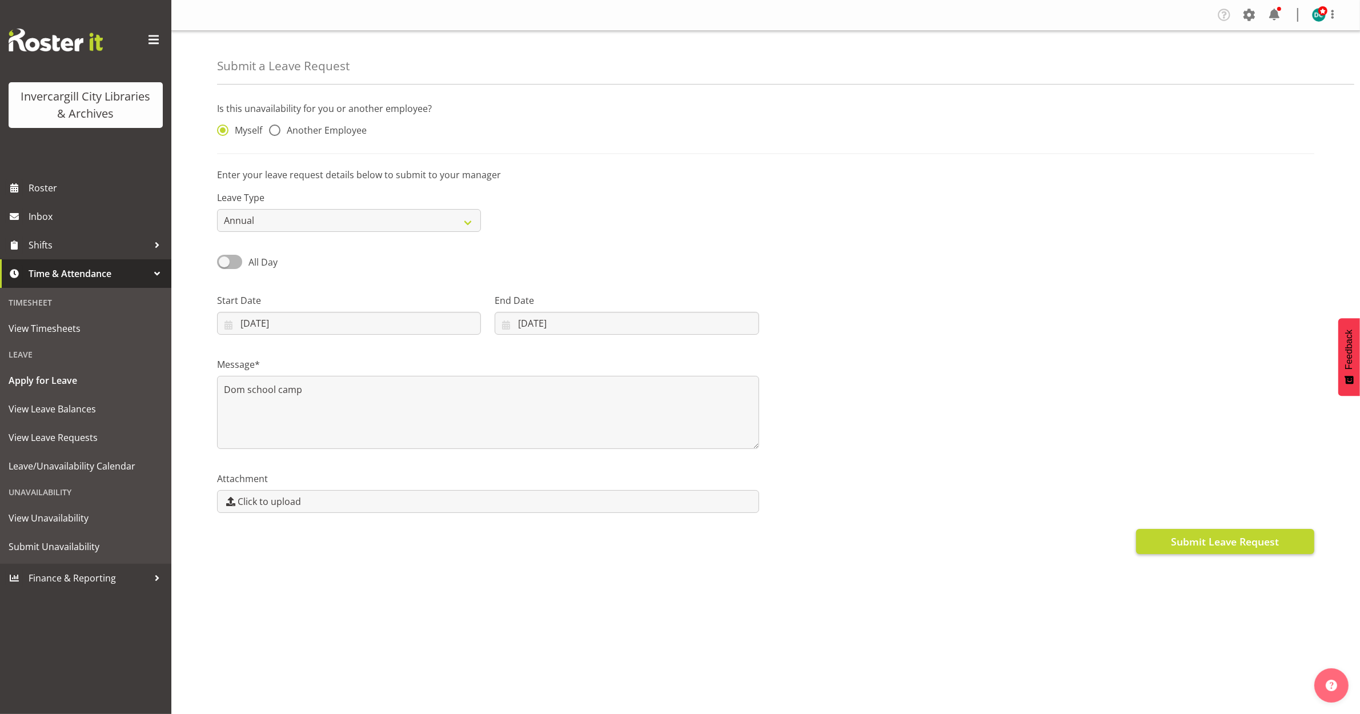
drag, startPoint x: 1197, startPoint y: 527, endPoint x: 1203, endPoint y: 537, distance: 11.8
click at [1197, 528] on div "Submit Leave Request" at bounding box center [765, 540] width 1097 height 27
click at [1203, 537] on span "Submit Leave Request" at bounding box center [1225, 541] width 108 height 15
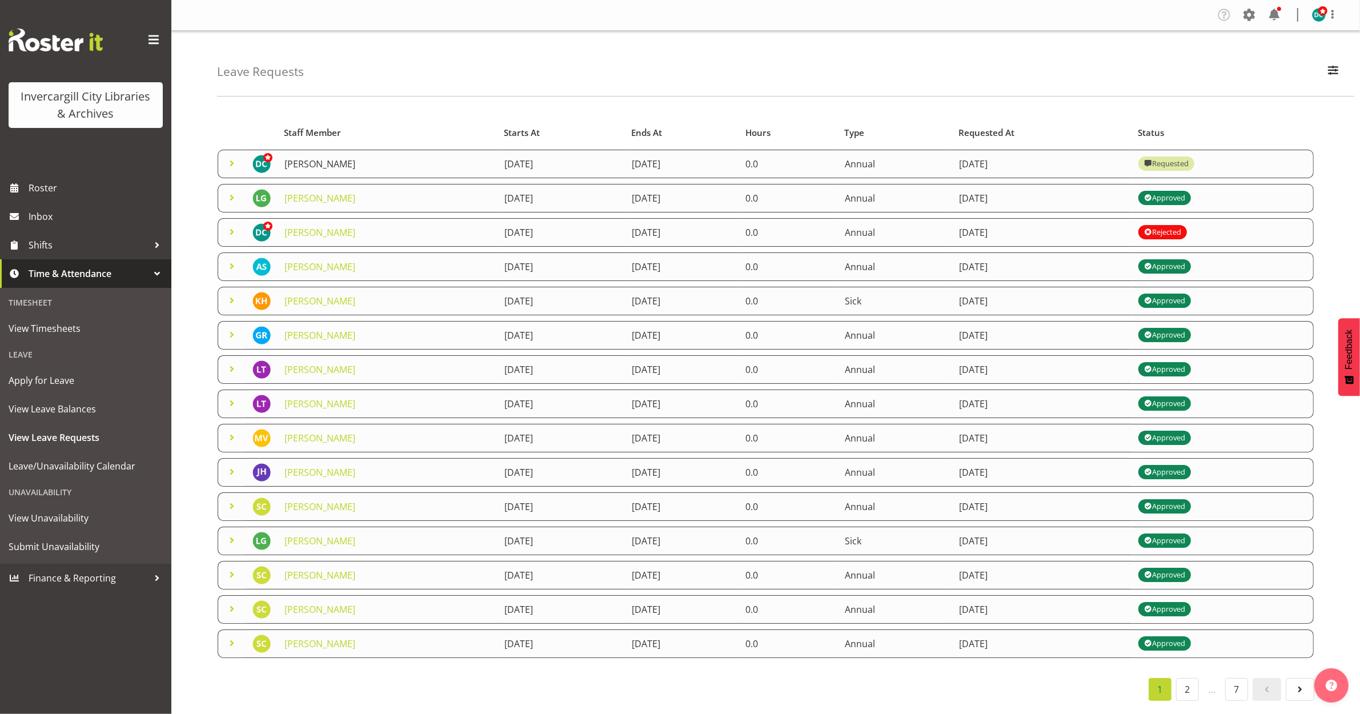
click at [290, 166] on link "[PERSON_NAME]" at bounding box center [319, 164] width 71 height 13
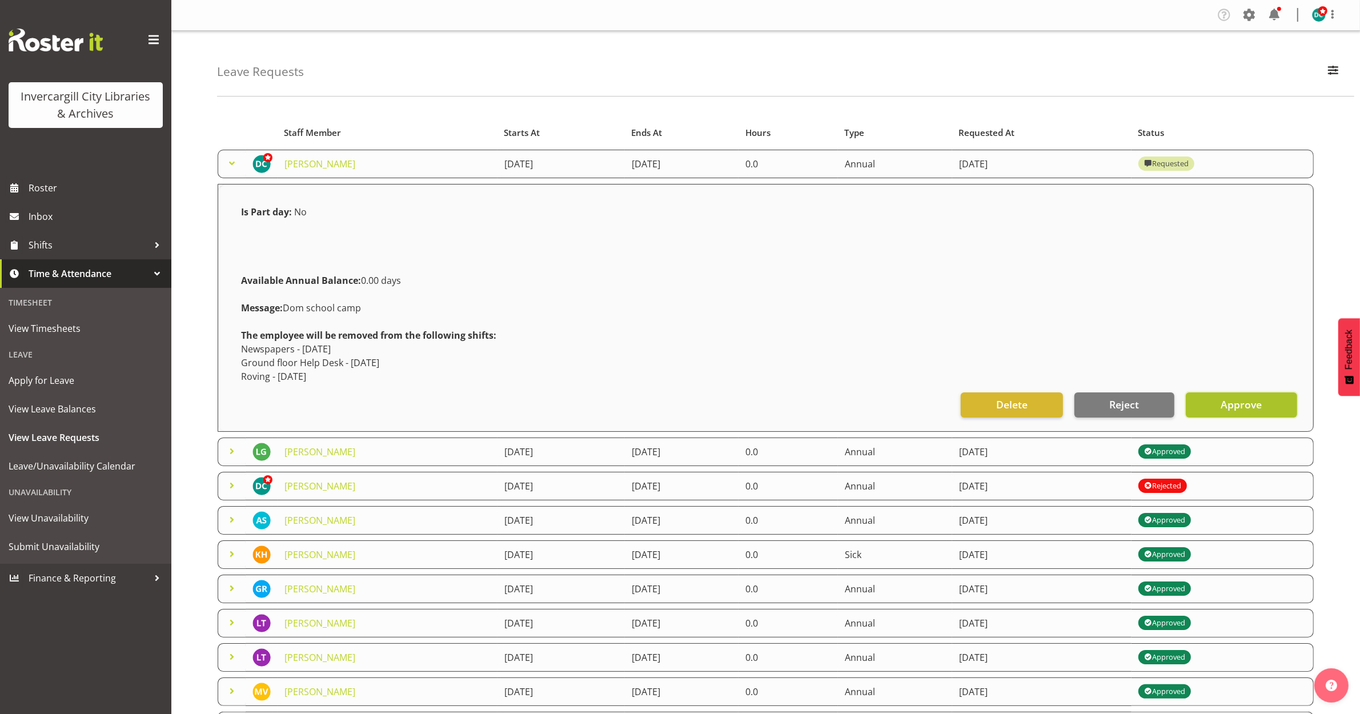
click at [1218, 407] on button "Approve" at bounding box center [1241, 404] width 111 height 25
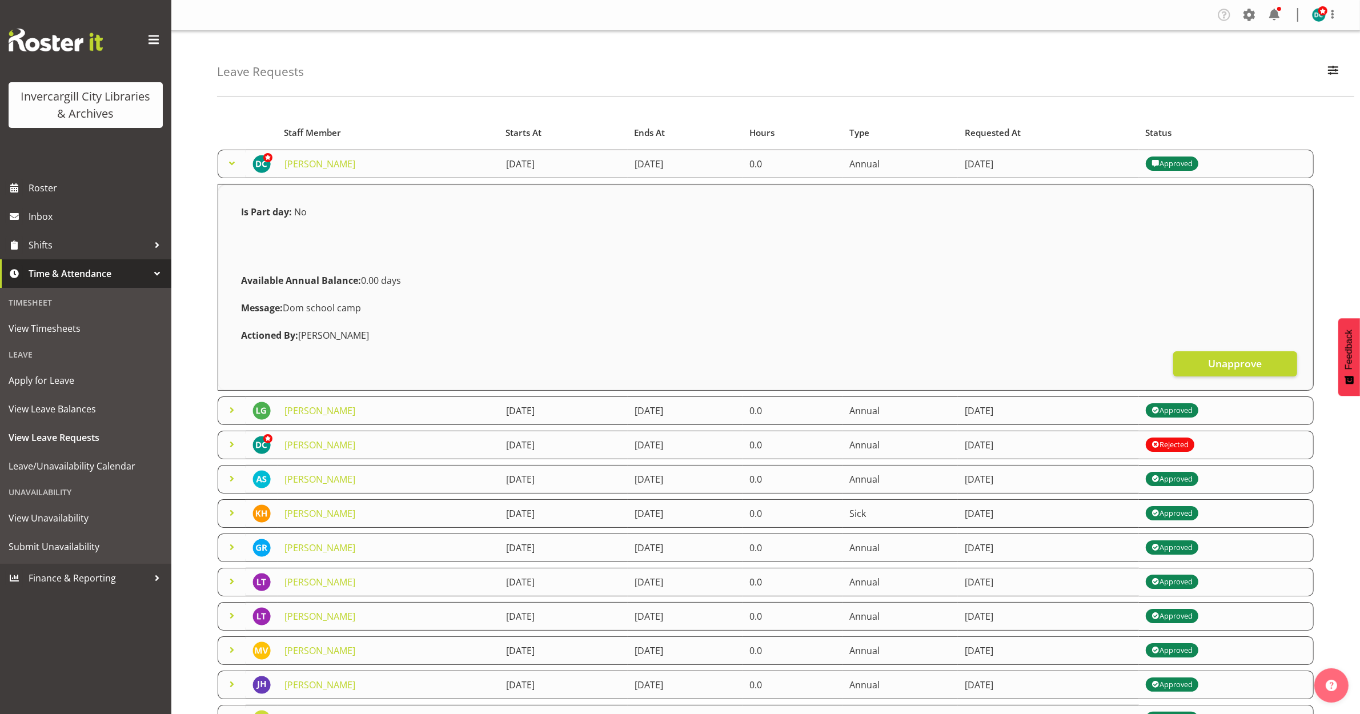
click at [229, 155] on td at bounding box center [232, 164] width 28 height 29
click at [236, 166] on span at bounding box center [232, 163] width 14 height 14
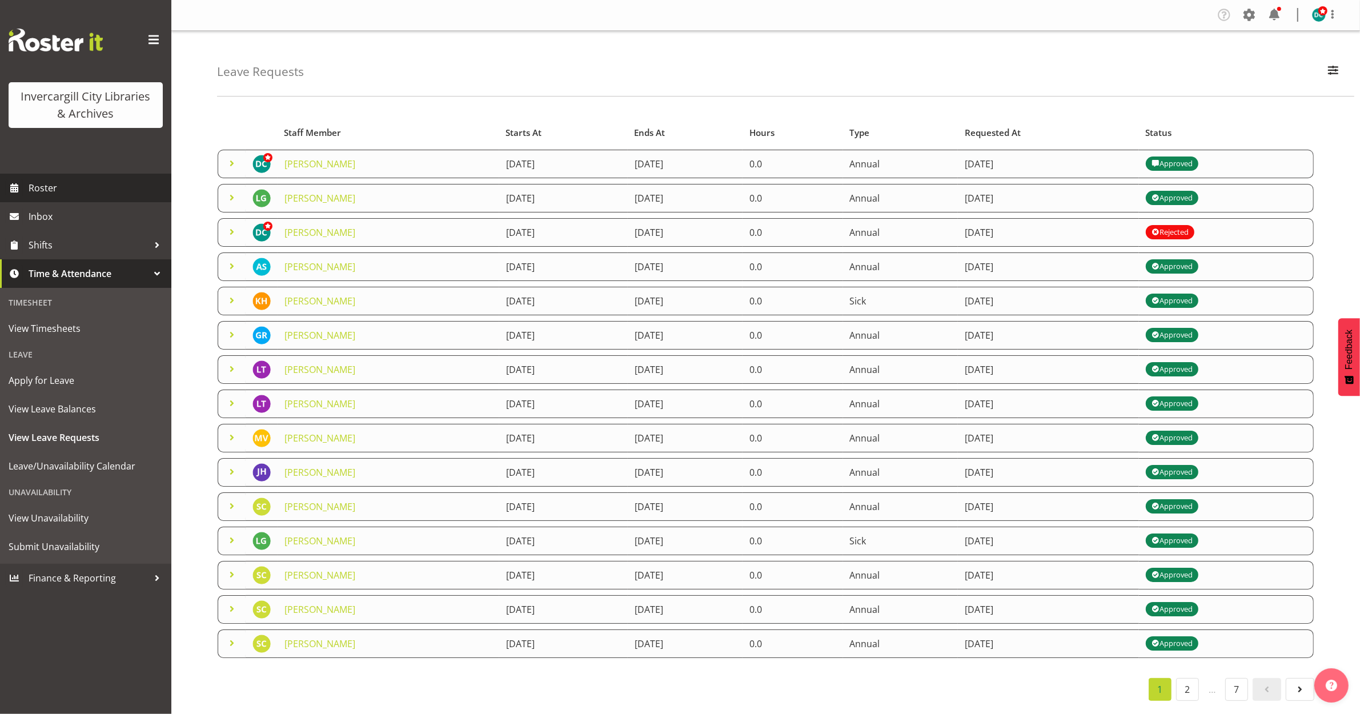
click at [47, 190] on span "Roster" at bounding box center [97, 187] width 137 height 17
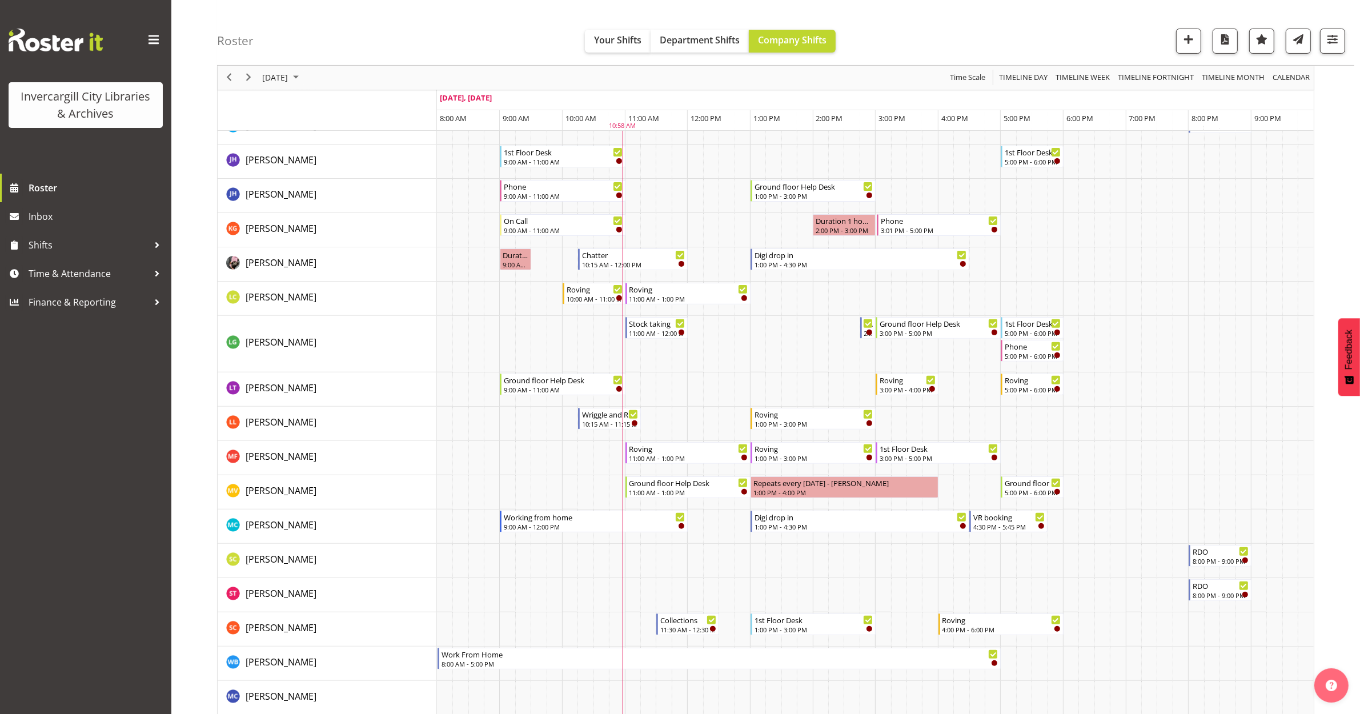
scroll to position [428, 0]
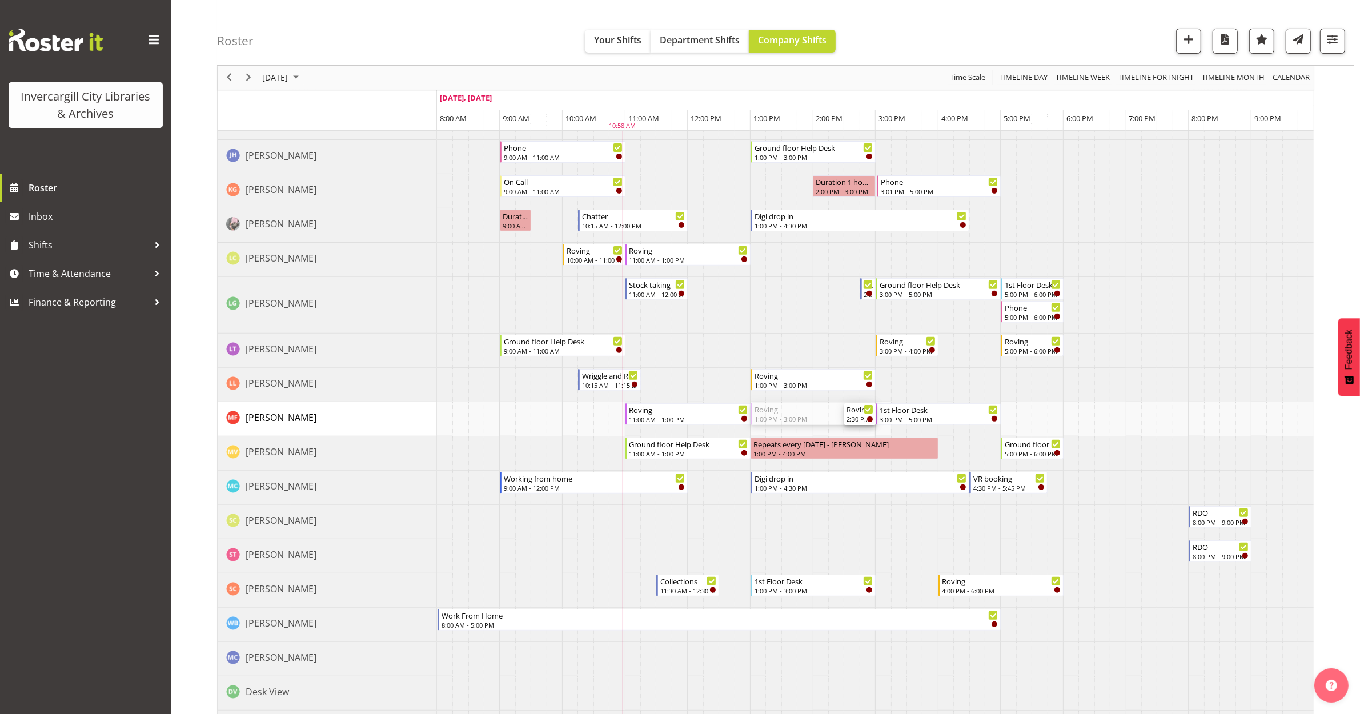
drag, startPoint x: 753, startPoint y: 409, endPoint x: 854, endPoint y: 415, distance: 101.8
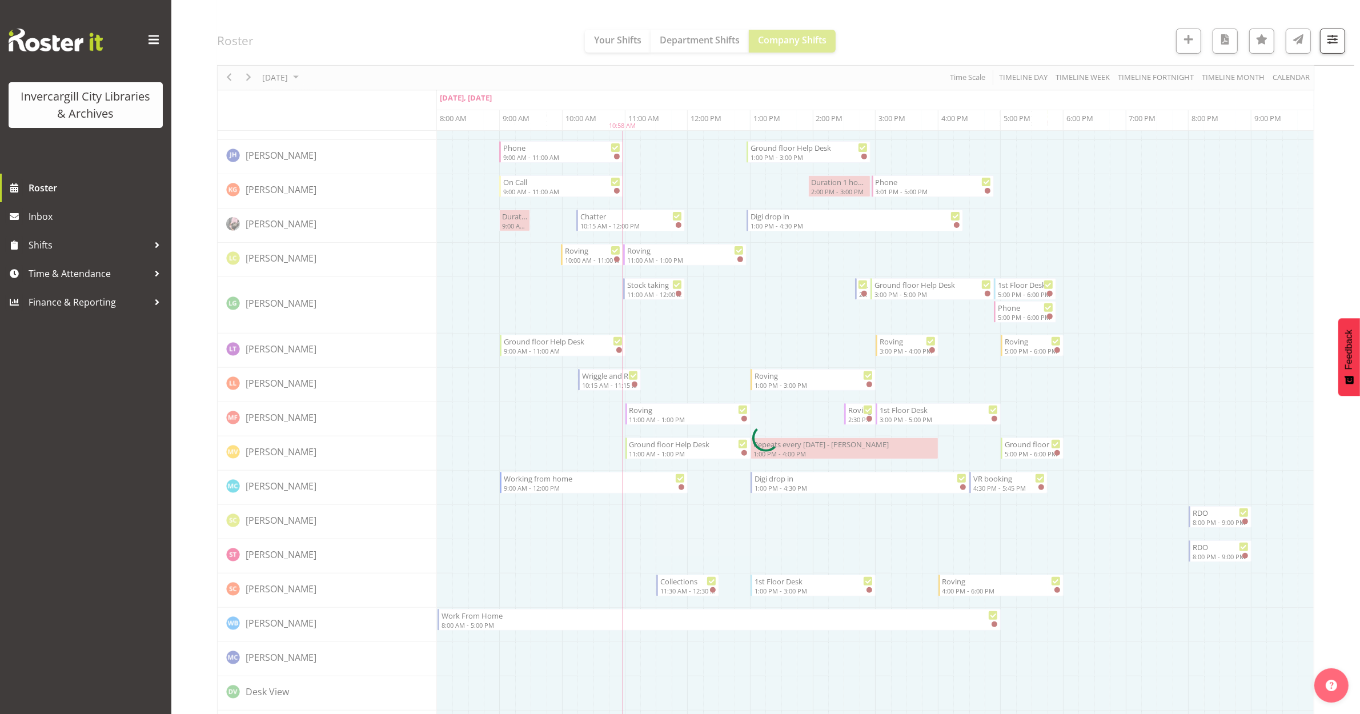
scroll to position [472, 0]
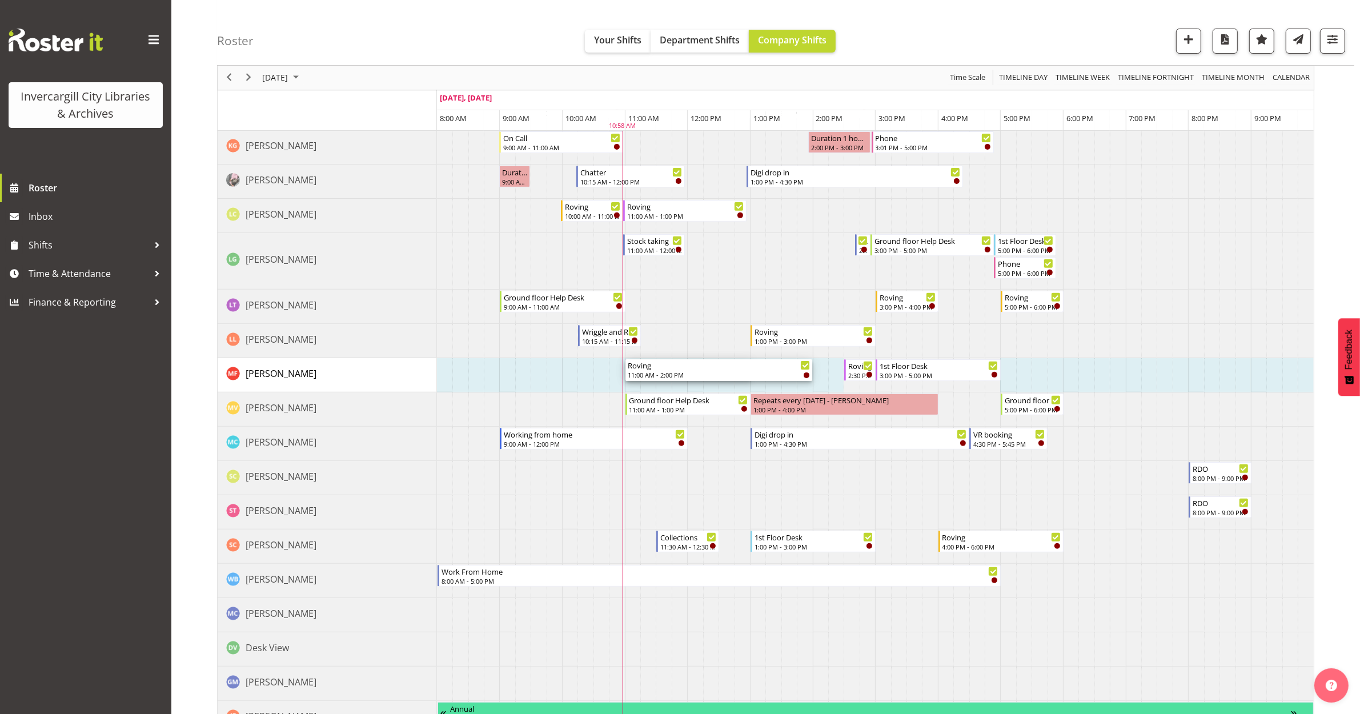
drag, startPoint x: 749, startPoint y: 369, endPoint x: 809, endPoint y: 367, distance: 60.0
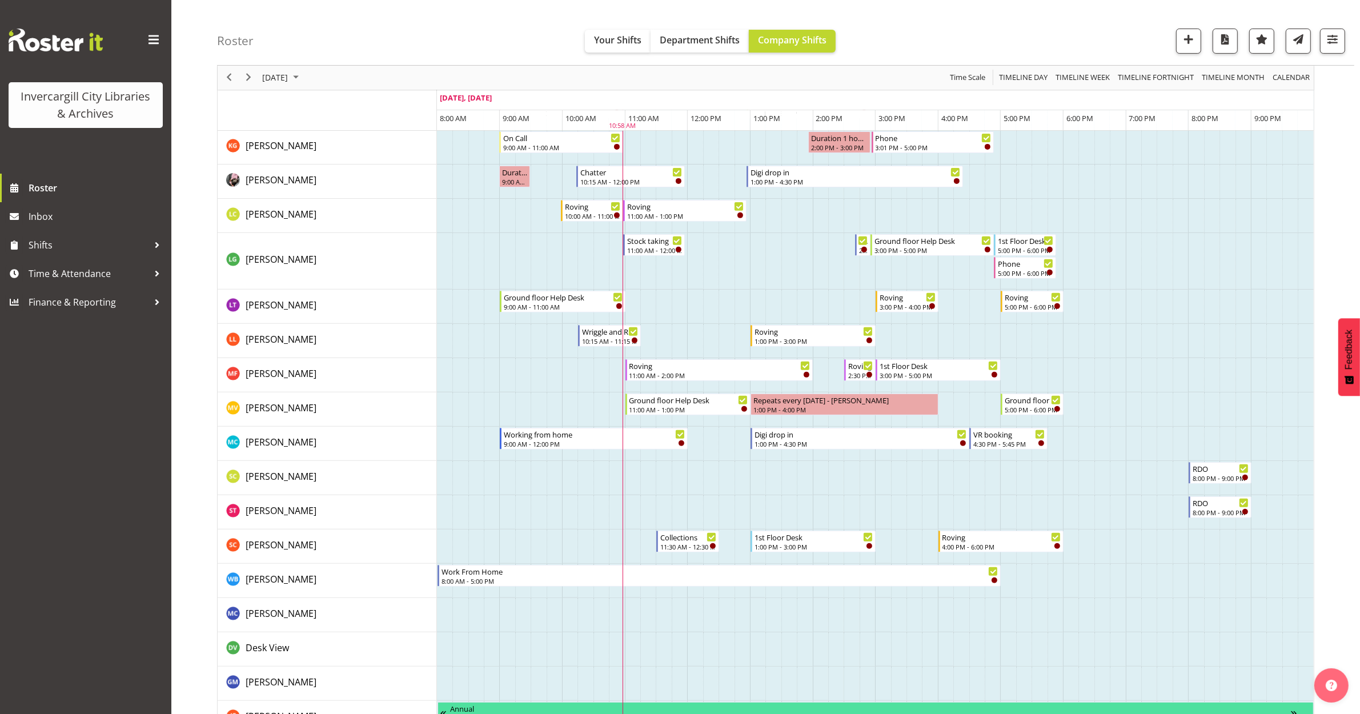
click at [960, 644] on td "Timeline Day of September 29, 2025" at bounding box center [960, 649] width 15 height 34
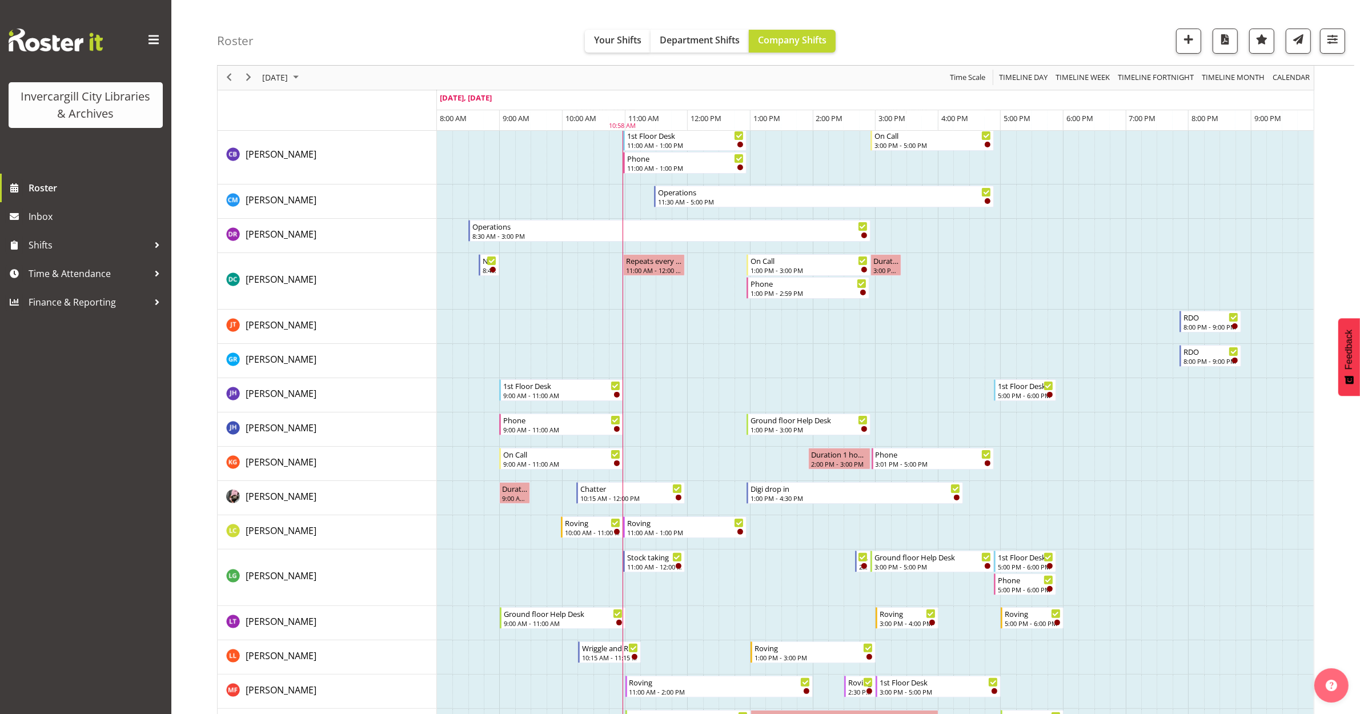
scroll to position [357, 0]
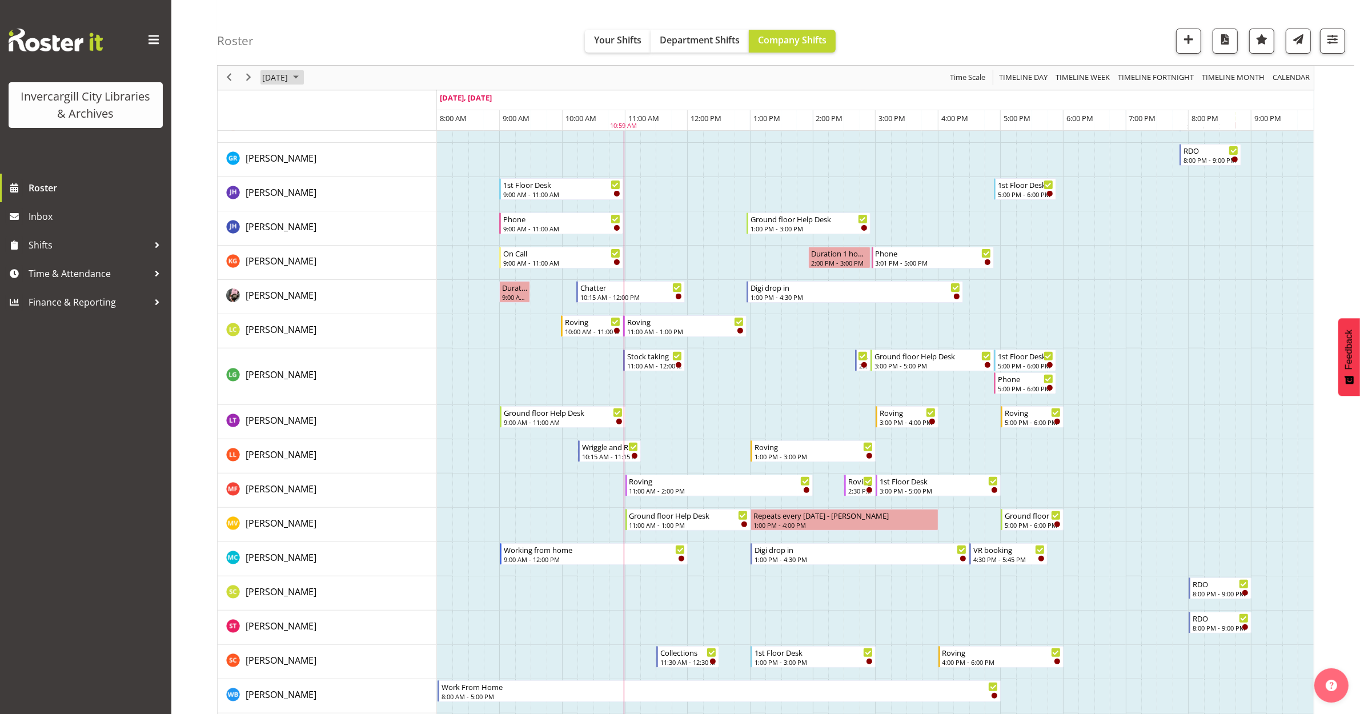
click at [289, 71] on span "[DATE]" at bounding box center [275, 78] width 28 height 14
click at [381, 105] on span "next month" at bounding box center [382, 106] width 20 height 21
click at [364, 147] on span "3" at bounding box center [365, 145] width 17 height 17
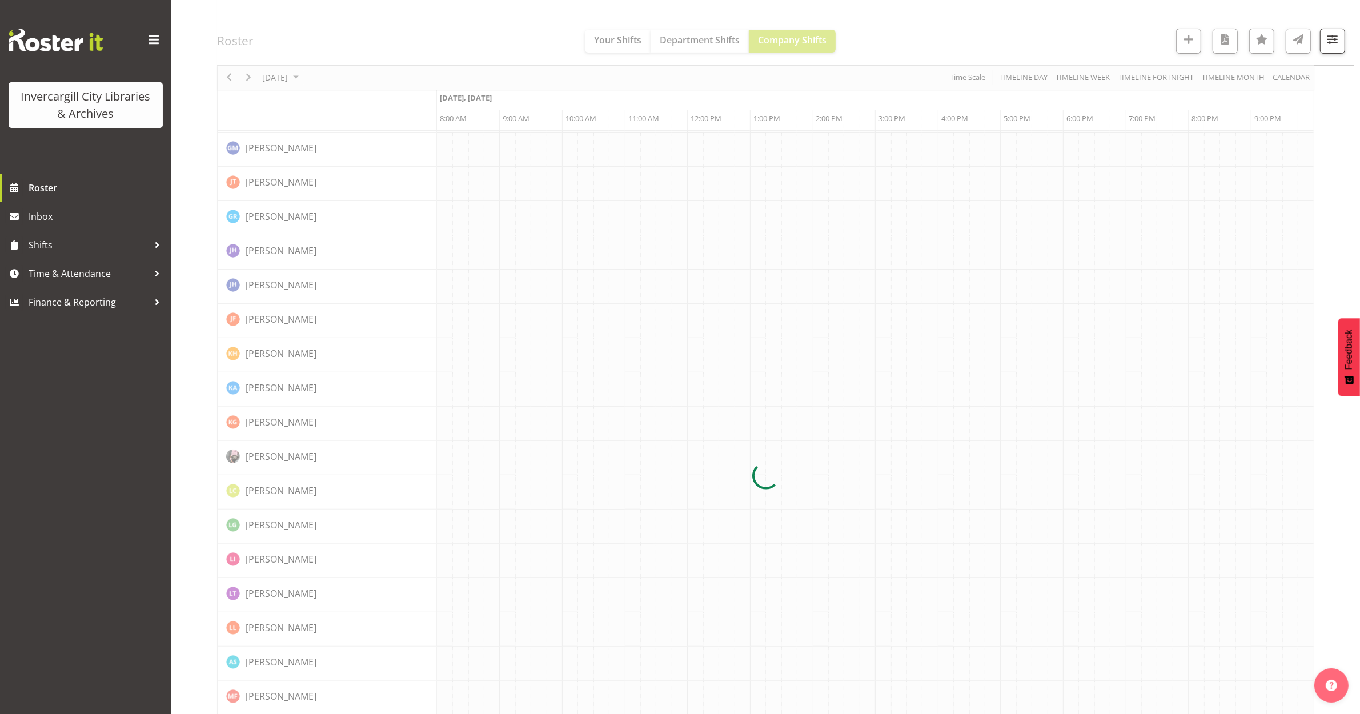
scroll to position [0, 0]
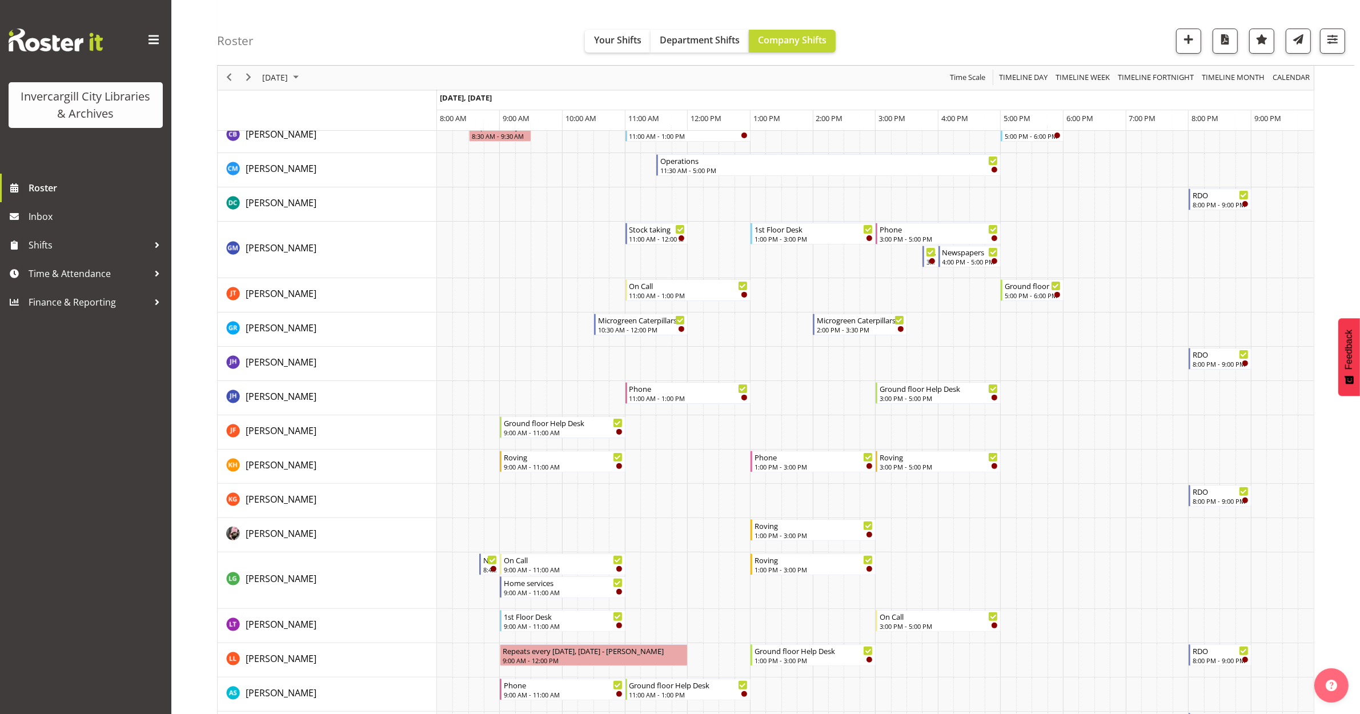
scroll to position [214, 0]
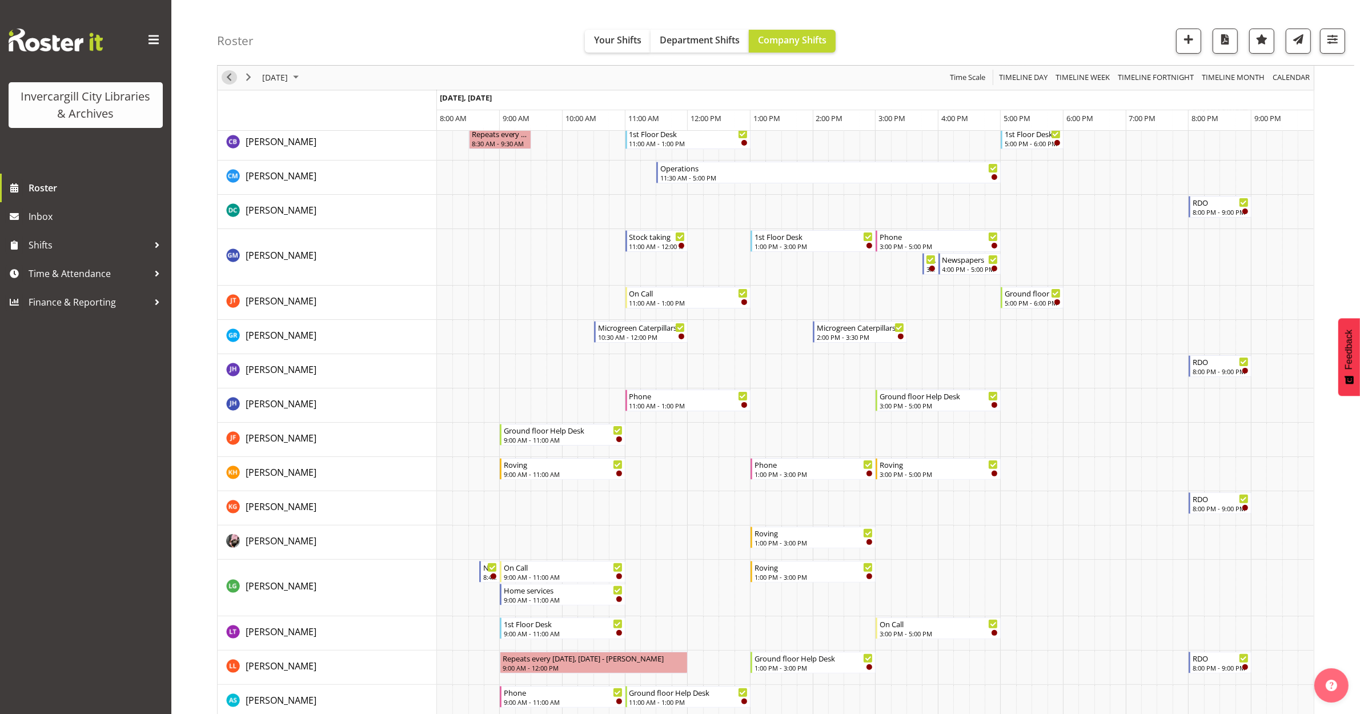
click at [228, 78] on span "Previous" at bounding box center [229, 78] width 14 height 14
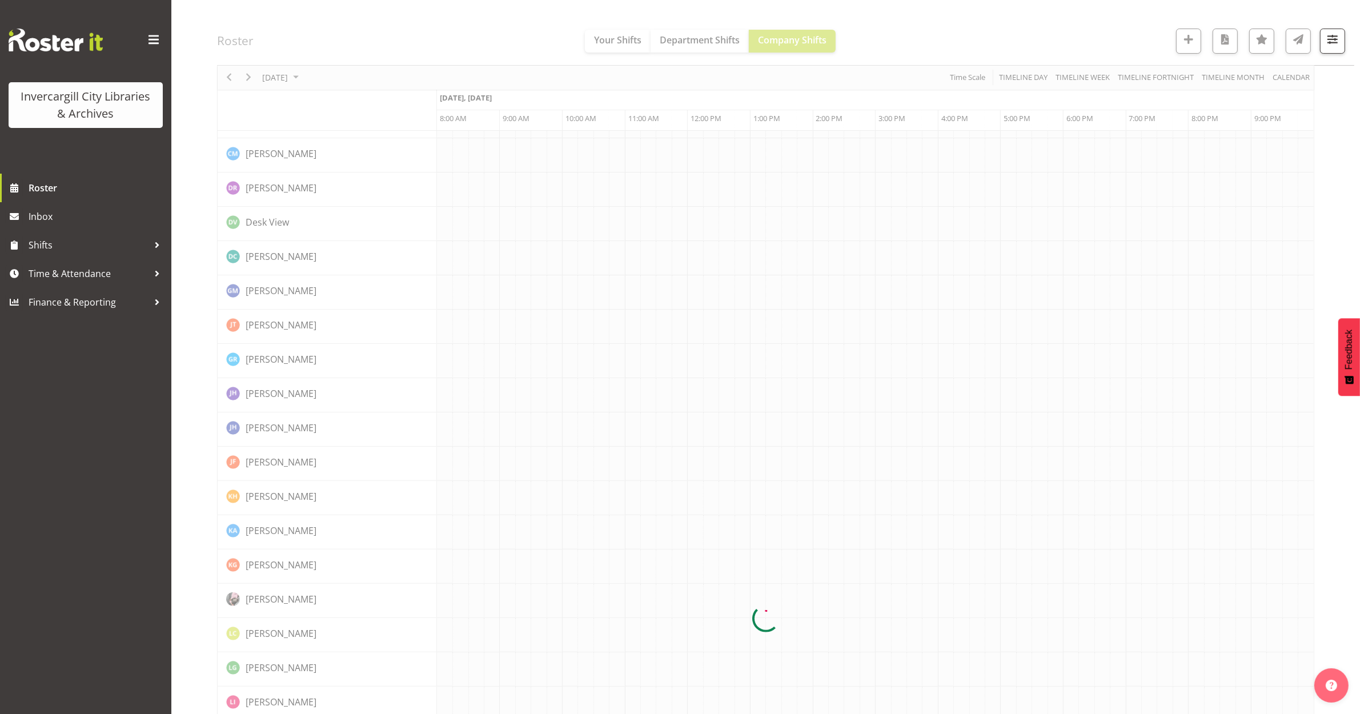
scroll to position [0, 0]
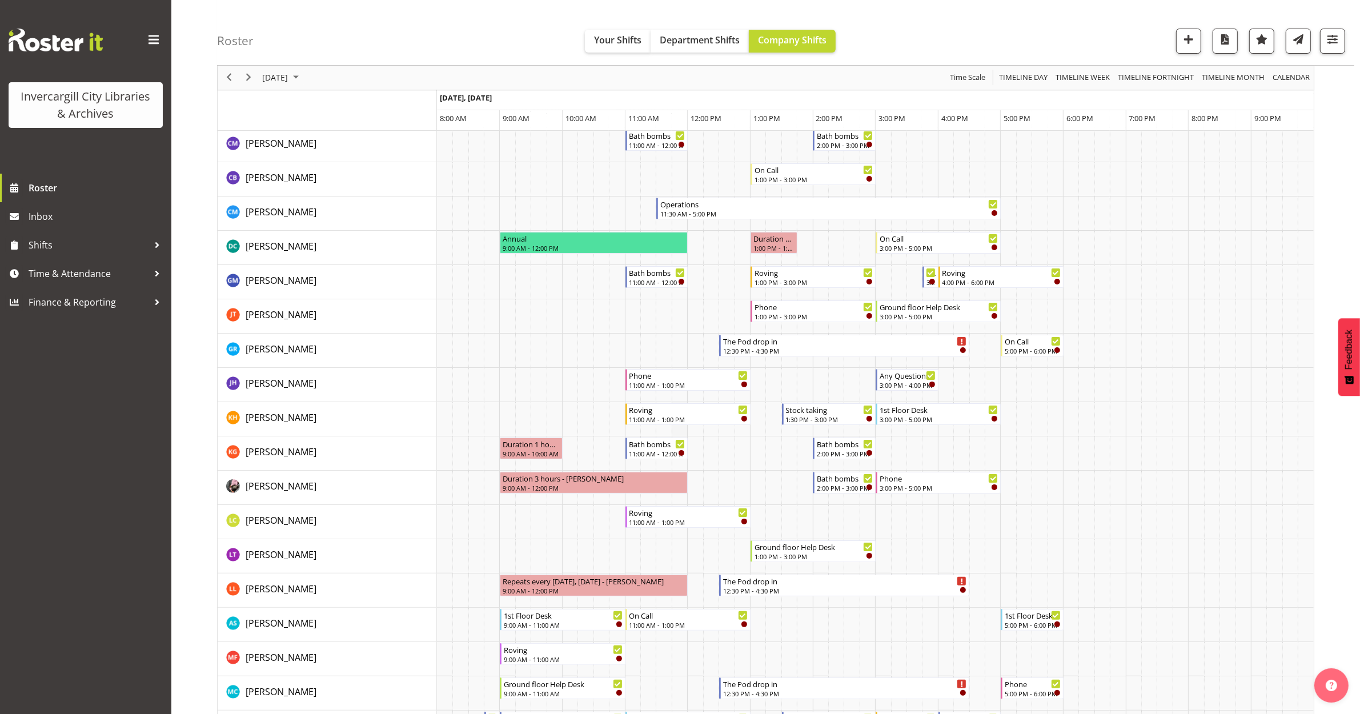
scroll to position [71, 0]
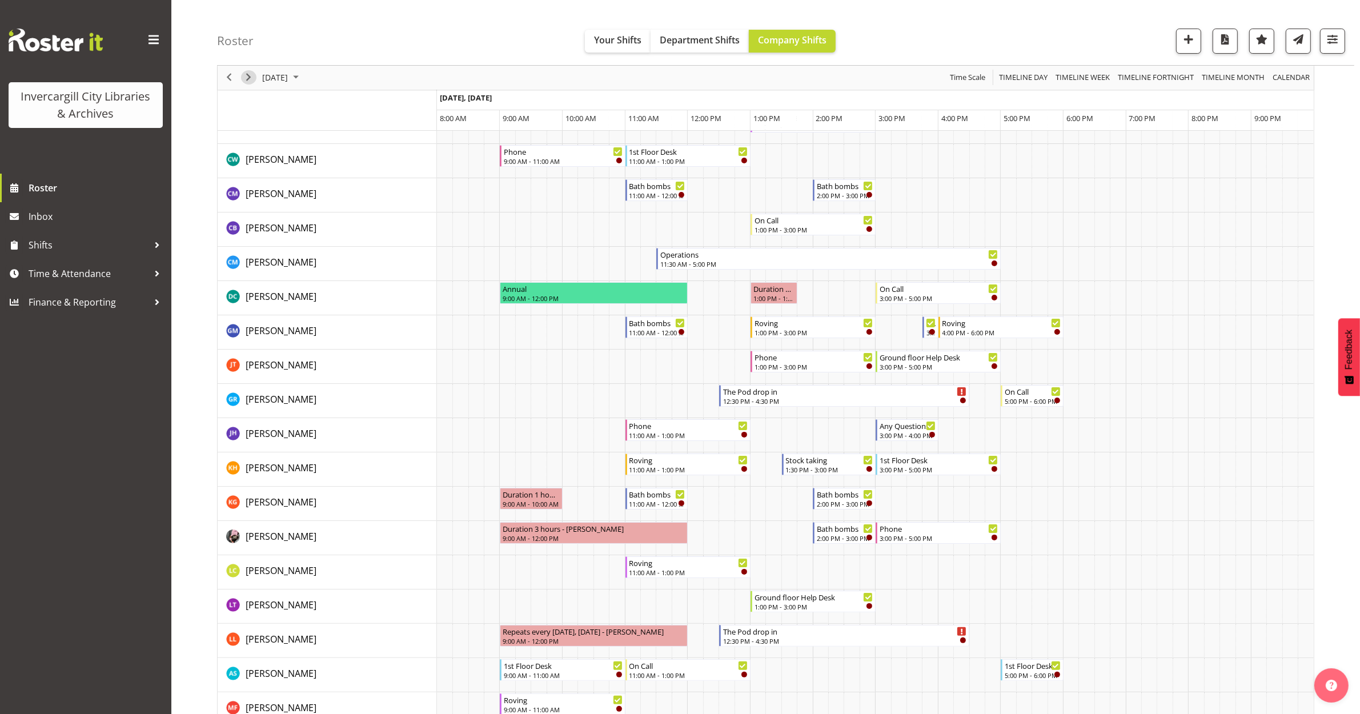
click at [244, 75] on span "Next" at bounding box center [249, 78] width 14 height 14
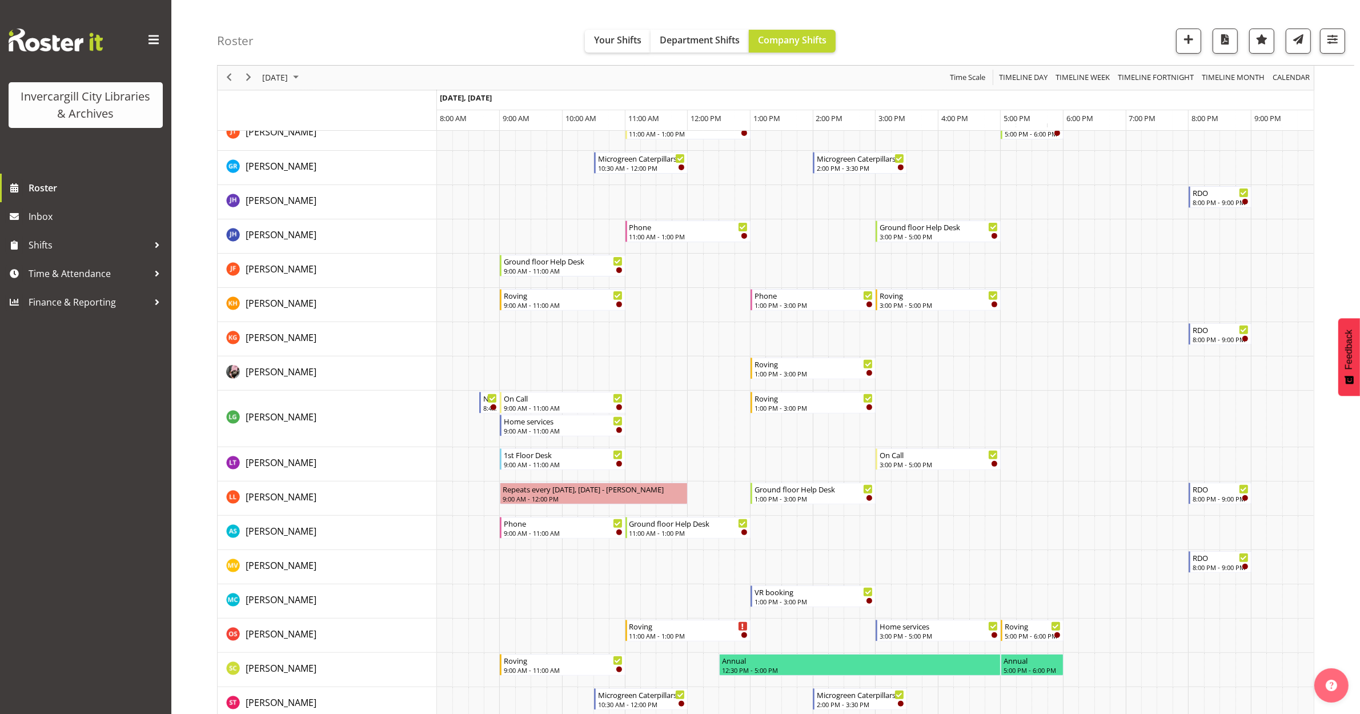
scroll to position [500, 0]
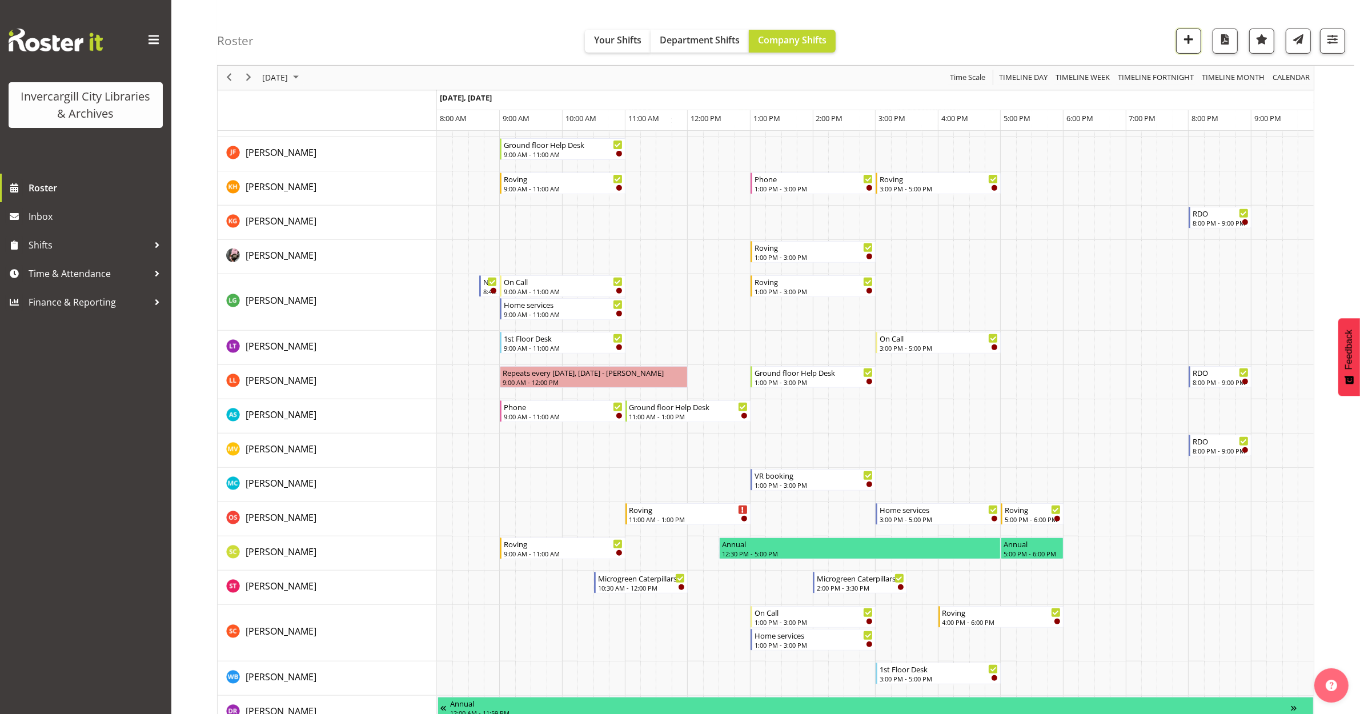
click at [1186, 38] on span "button" at bounding box center [1188, 39] width 15 height 15
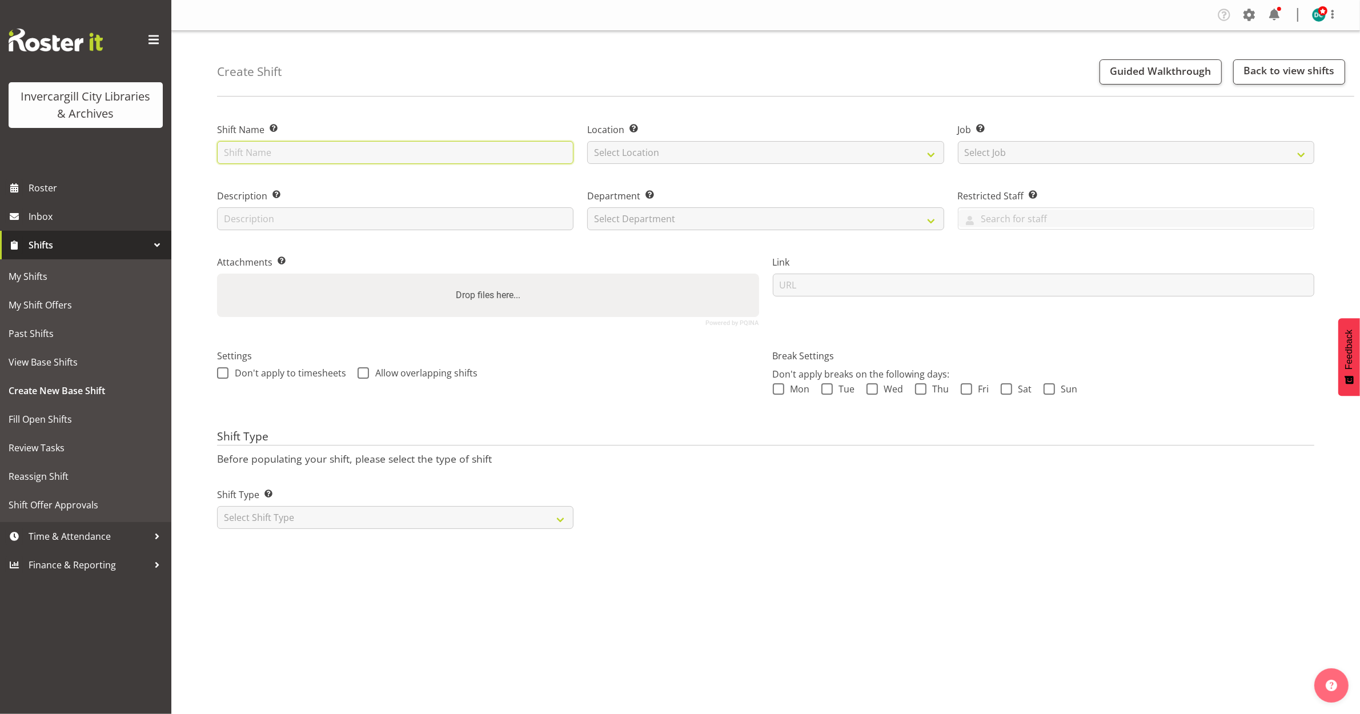
click at [299, 155] on input "text" at bounding box center [395, 152] width 356 height 23
type input "Stock taking"
click at [737, 144] on select "Select Location [GEOGRAPHIC_DATA] [GEOGRAPHIC_DATA]" at bounding box center [765, 152] width 356 height 23
select select "1276"
click at [587, 141] on select "Select Location Bluff Library Invercargill Library" at bounding box center [765, 152] width 356 height 23
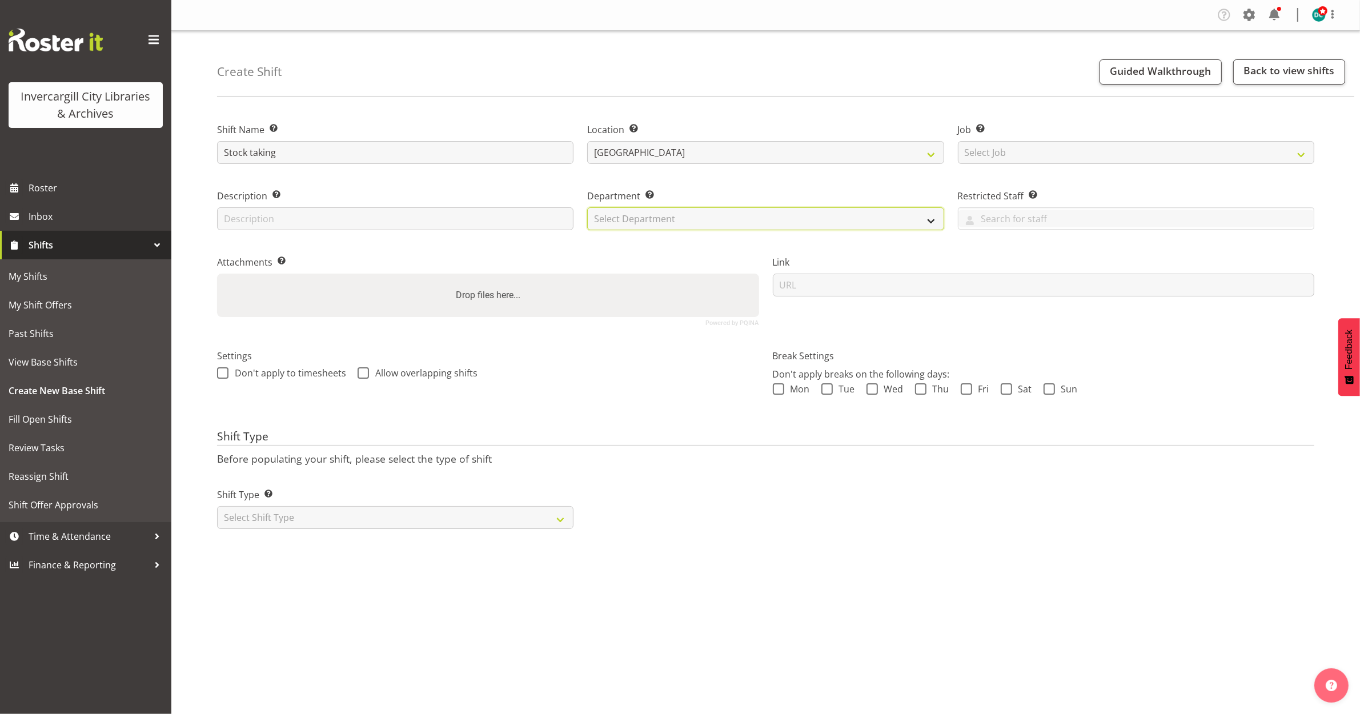
click at [638, 218] on select "Select Department Off Desk Public shifts" at bounding box center [765, 218] width 356 height 23
select select "921"
click at [587, 207] on select "Select Department Off Desk Public shifts" at bounding box center [765, 218] width 356 height 23
click at [330, 523] on select "Select Shift Type One Off Shift Recurring Shift Rotating Shift" at bounding box center [395, 517] width 356 height 23
select select "one_off"
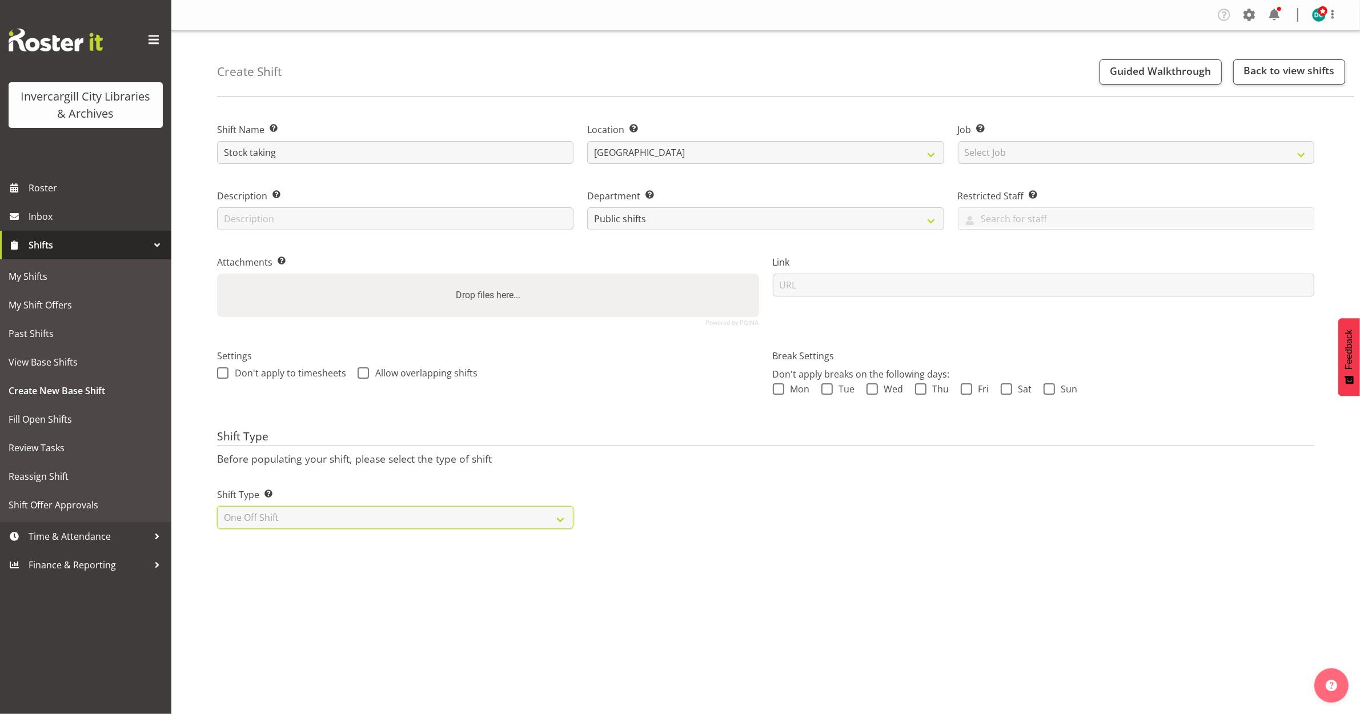
click at [217, 507] on select "Select Shift Type One Off Shift Recurring Shift Rotating Shift" at bounding box center [395, 517] width 356 height 23
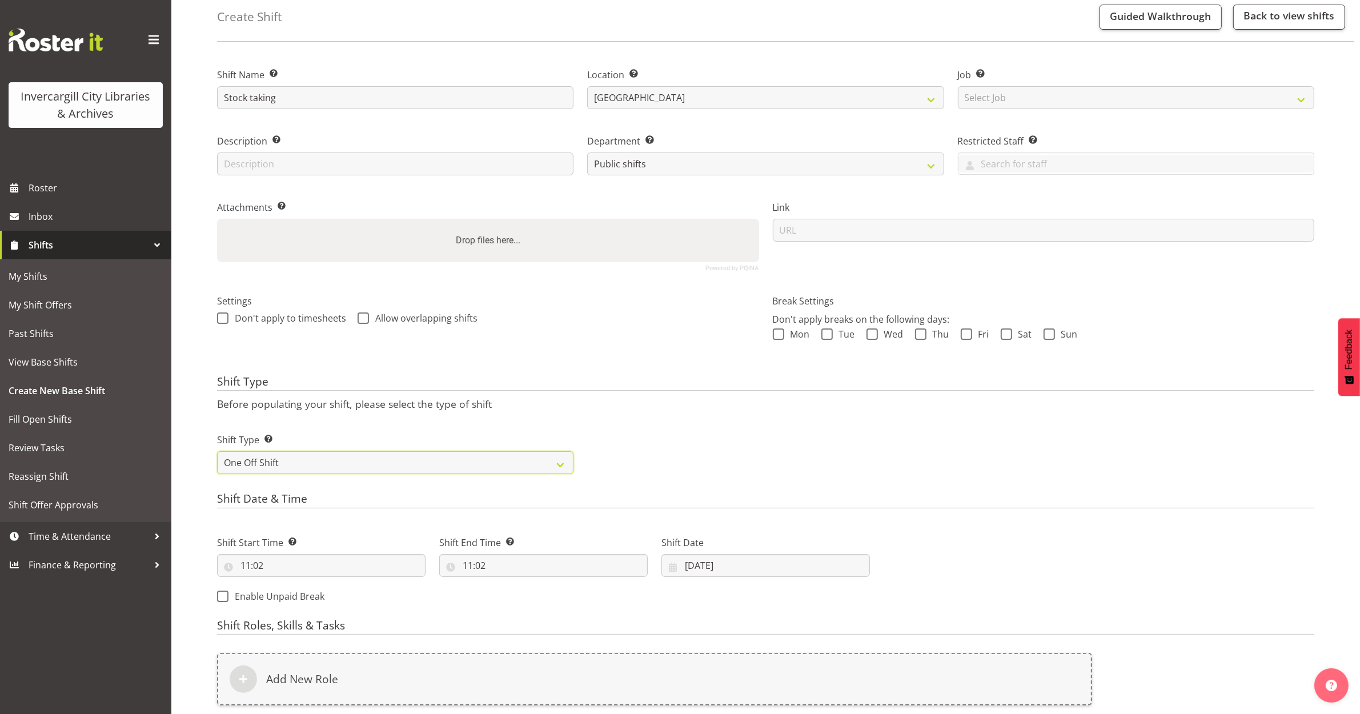
scroll to position [214, 0]
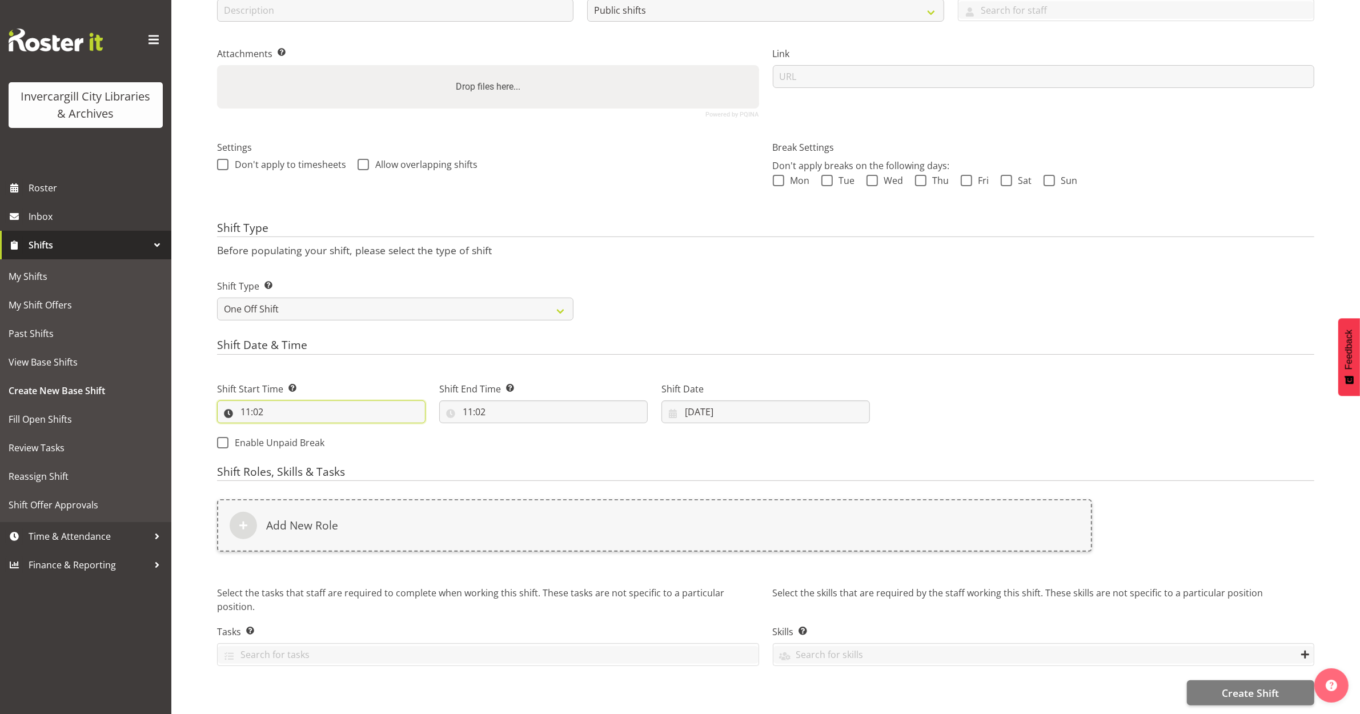
click at [250, 409] on input "11:02" at bounding box center [321, 411] width 208 height 23
click at [290, 440] on select "00 01 02 03 04 05 06 07 08 09 10 11 12 13 14 15 16 17 18 19 20 21 22 23" at bounding box center [295, 441] width 26 height 23
select select "13"
type input "13:02"
click at [324, 434] on select "00 01 02 03 04 05 06 07 08 09 10 11 12 13 14 15 16 17 18 19 20 21 22 23 24 25 2…" at bounding box center [325, 441] width 26 height 23
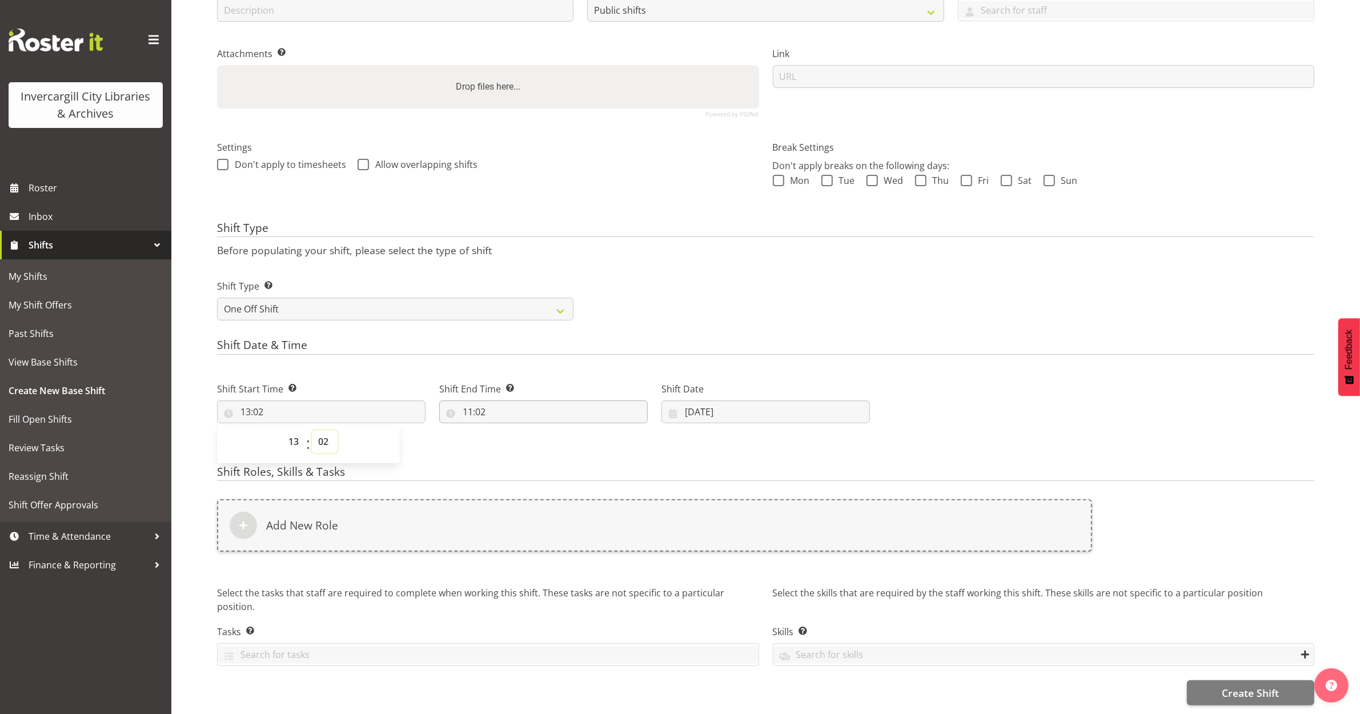
select select "30"
type input "13:30"
click at [468, 404] on input "11:02" at bounding box center [543, 411] width 208 height 23
click at [520, 437] on select "00 01 02 03 04 05 06 07 08 09 10 11 12 13 14 15 16 17 18 19 20 21 22 23" at bounding box center [517, 441] width 26 height 23
select select "15"
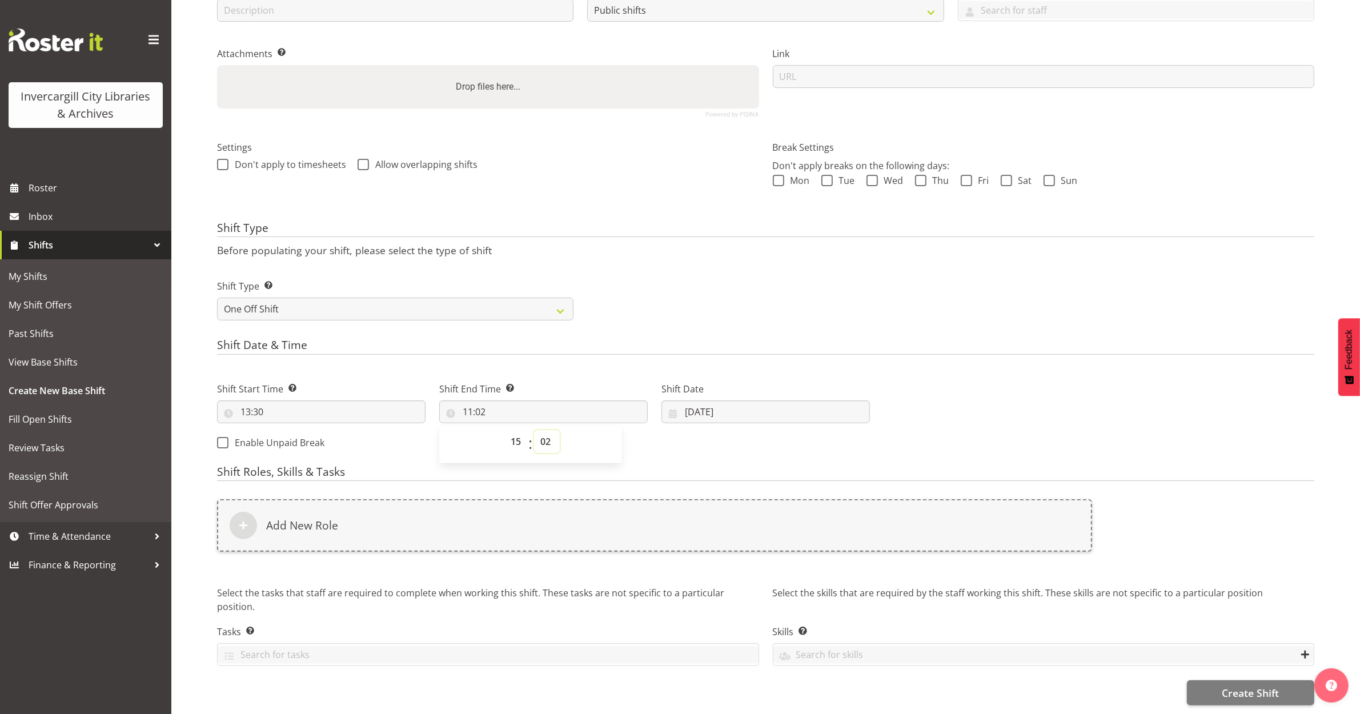
type input "15:02"
click at [545, 436] on select "00 01 02 03 04 05 06 07 08 09 10 11 12 13 14 15 16 17 18 19 20 21 22 23 24 25 2…" at bounding box center [547, 441] width 26 height 23
select select "0"
click at [534, 430] on select "00 01 02 03 04 05 06 07 08 09 10 11 12 13 14 15 16 17 18 19 20 21 22 23 24 25 2…" at bounding box center [547, 441] width 26 height 23
type input "15:00"
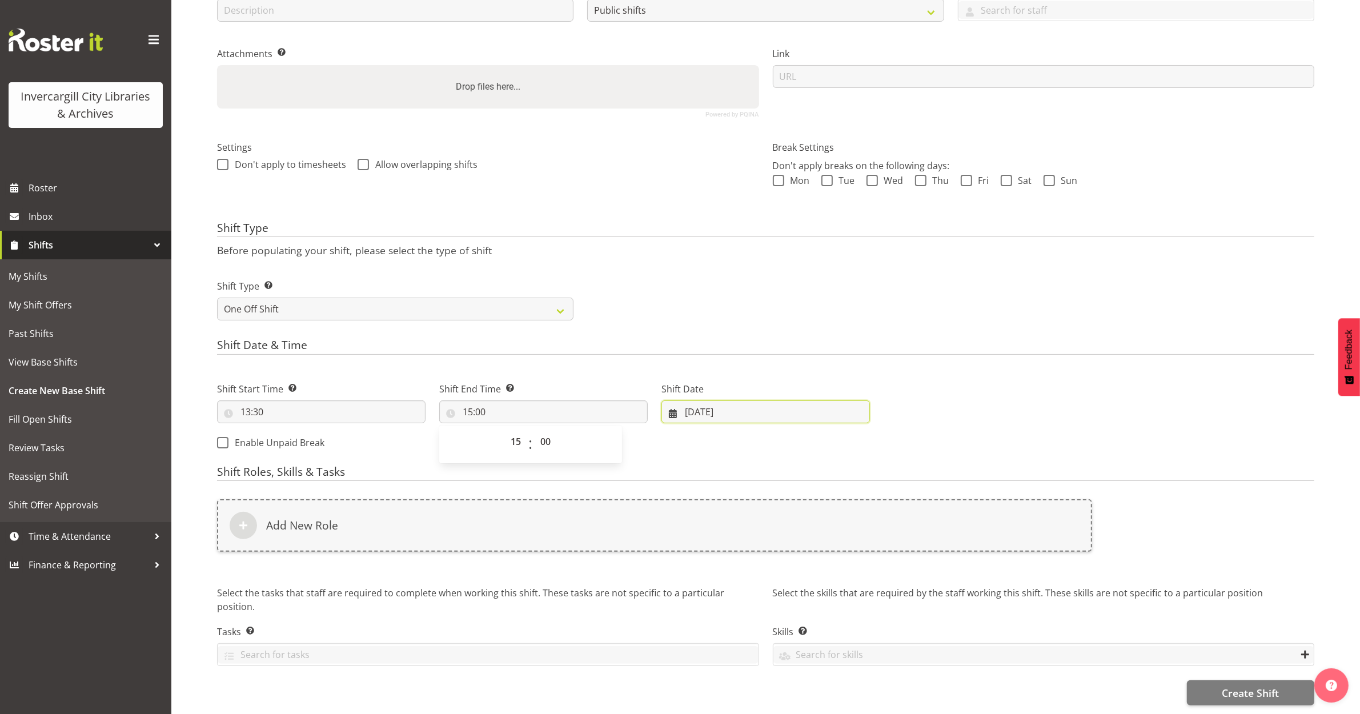
click at [706, 410] on input "29/09/2025" at bounding box center [765, 411] width 208 height 23
click at [854, 434] on link at bounding box center [846, 444] width 29 height 23
select select "9"
click at [813, 500] on span "3" at bounding box center [811, 505] width 5 height 11
type input "03/10/2025"
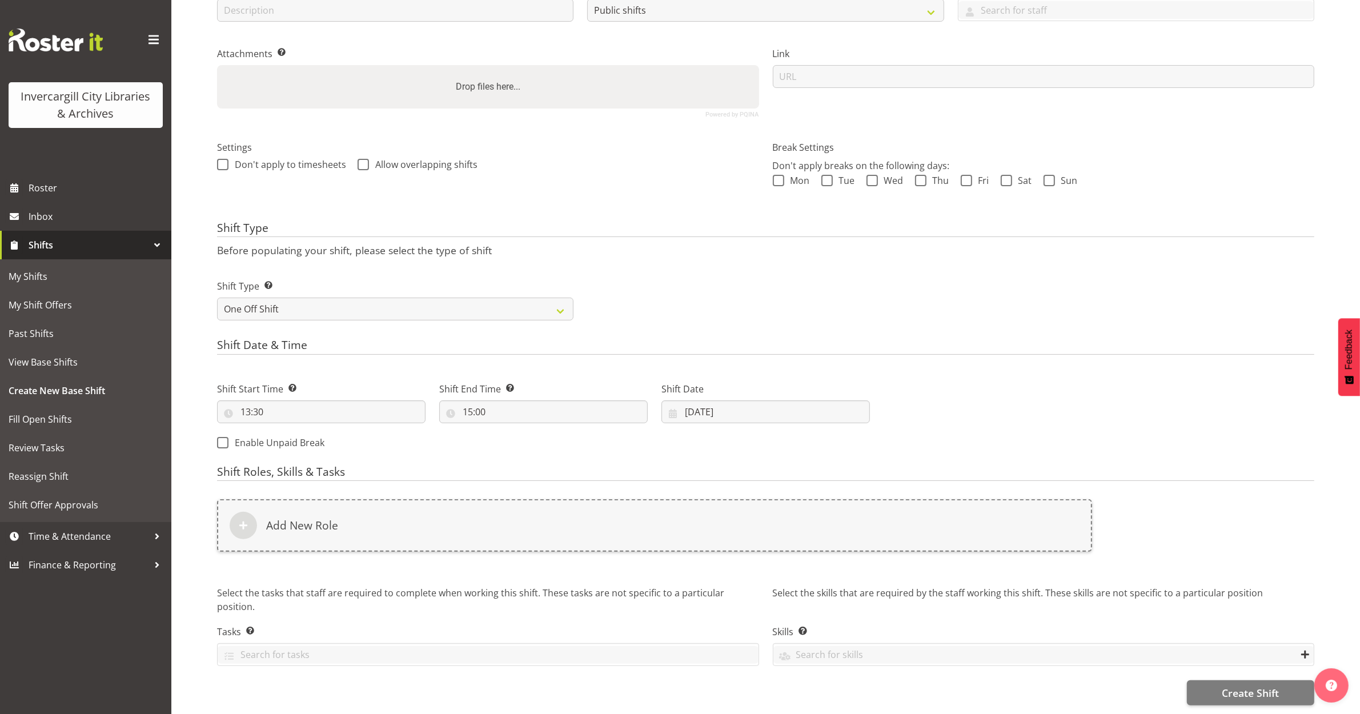
scroll to position [220, 0]
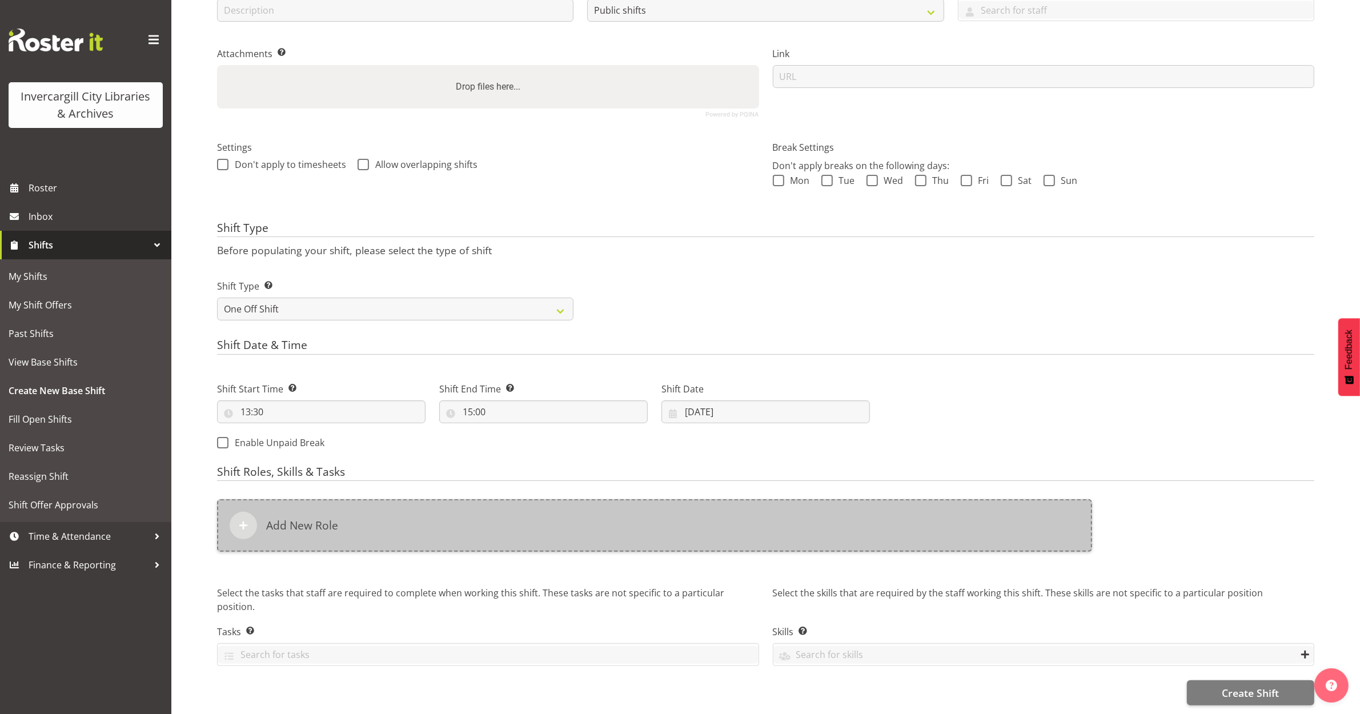
click at [535, 501] on div "Add New Role" at bounding box center [654, 525] width 875 height 53
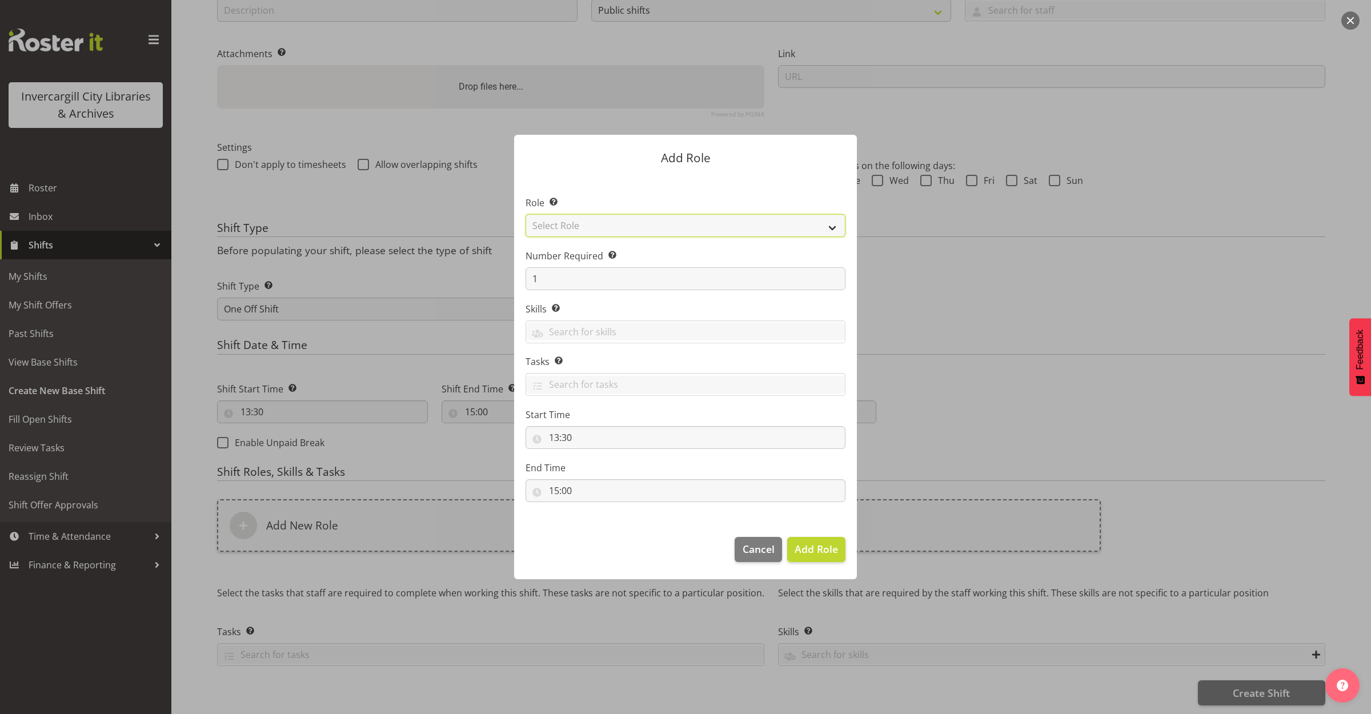
click at [560, 227] on select "Select Role 1st floor desk AQ operator Business Support Team member Casual Cust…" at bounding box center [685, 225] width 320 height 23
select select "1535"
click at [525, 214] on select "Select Role 1st floor desk AQ operator Business Support Team member Casual Cust…" at bounding box center [685, 225] width 320 height 23
click at [806, 545] on span "Add Role" at bounding box center [815, 549] width 43 height 14
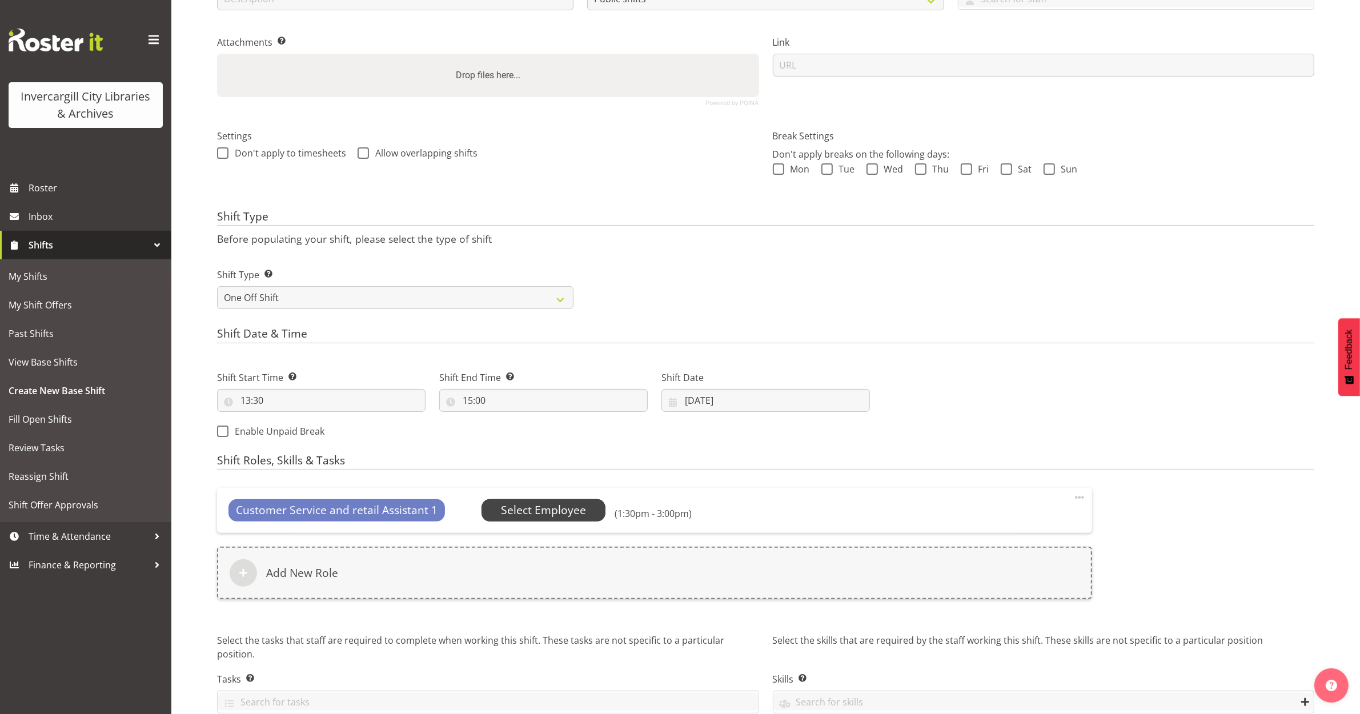
click at [555, 503] on span "Select Employee" at bounding box center [543, 510] width 124 height 22
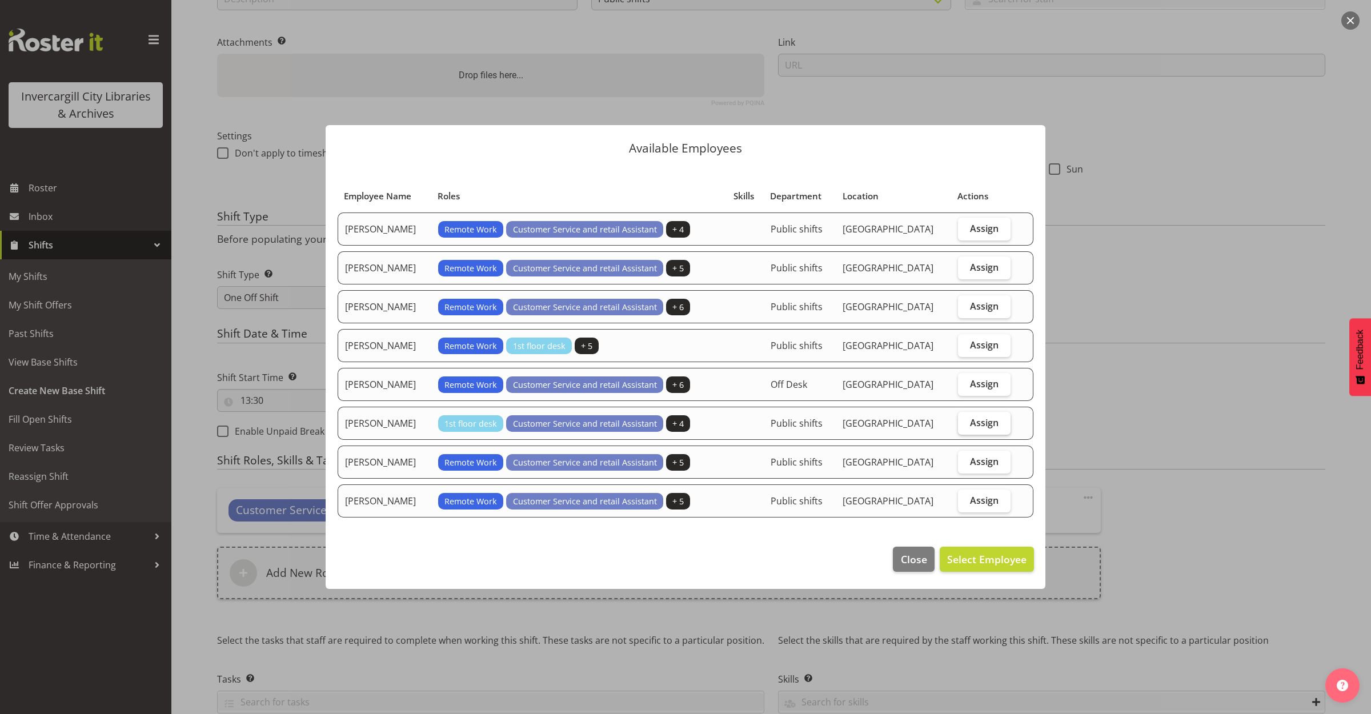
click at [974, 421] on span "Assign" at bounding box center [984, 422] width 29 height 11
click at [965, 421] on input "Assign" at bounding box center [961, 422] width 7 height 7
checkbox input "true"
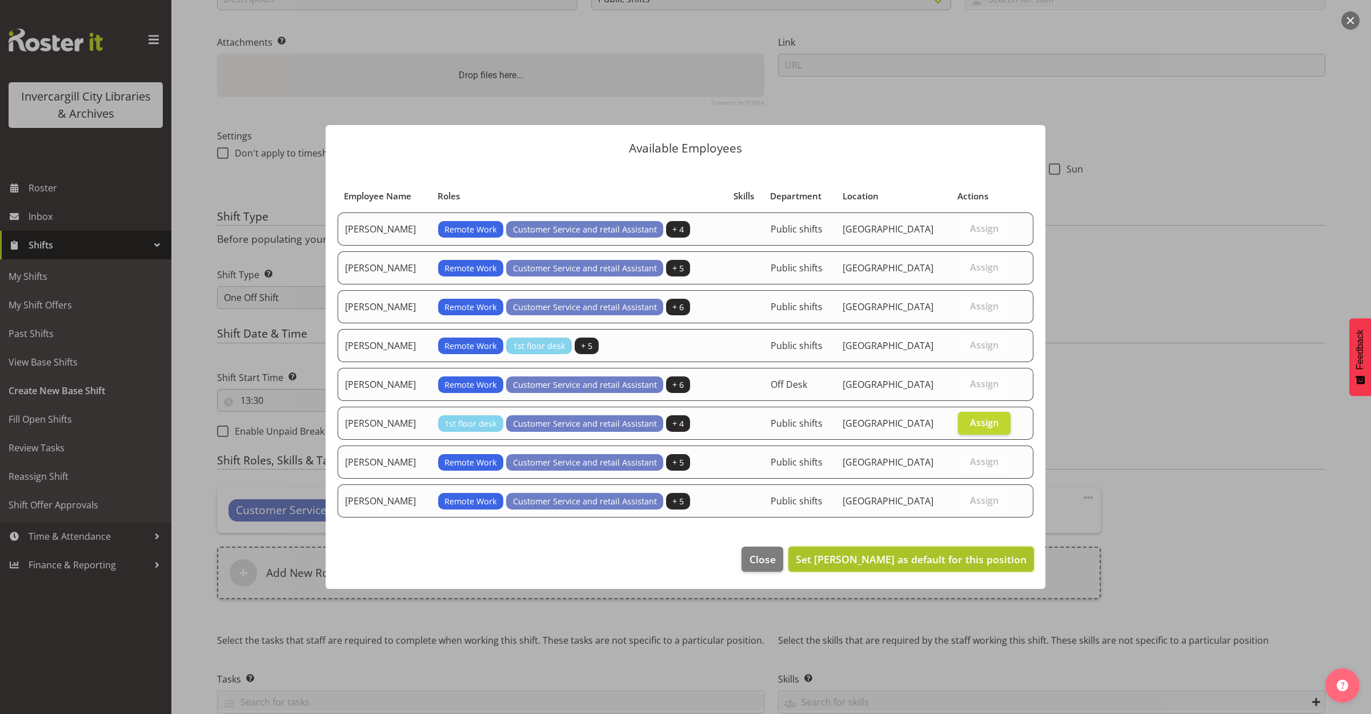
click at [946, 552] on button "Set Olivia Stanley as default for this position" at bounding box center [911, 559] width 246 height 25
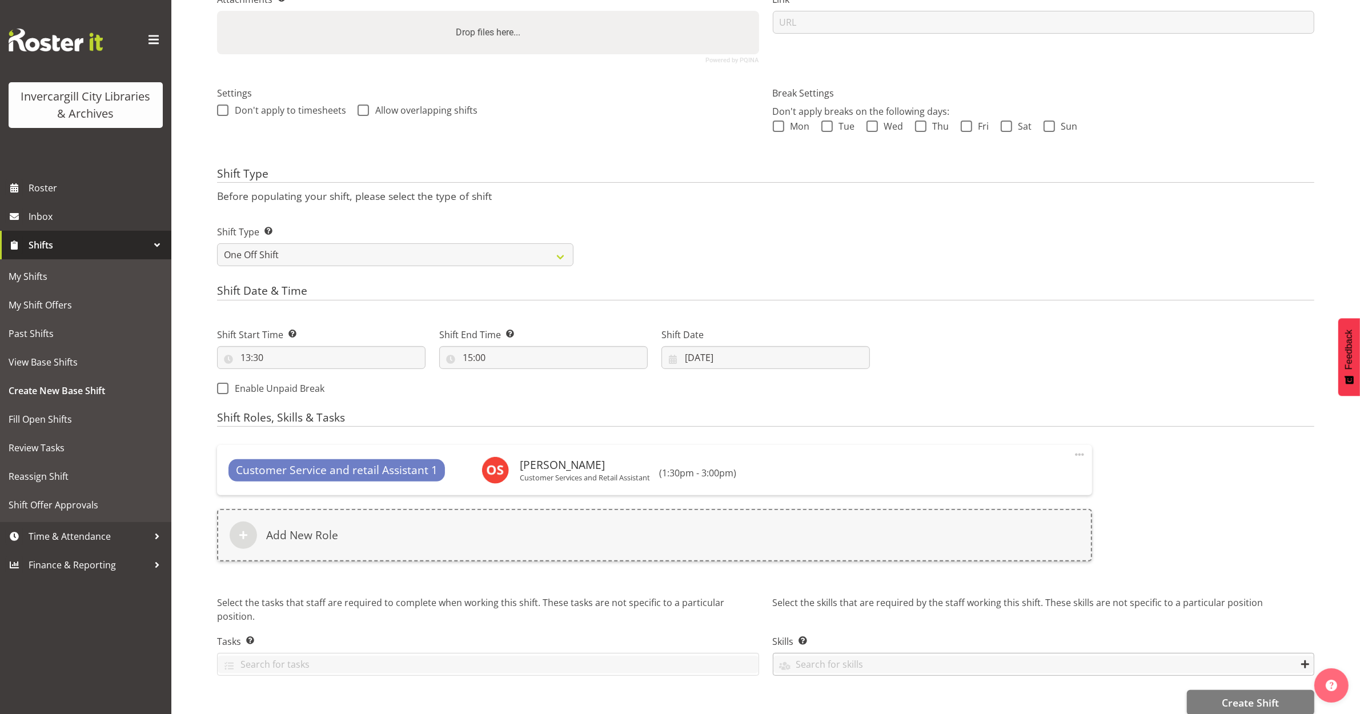
scroll to position [283, 0]
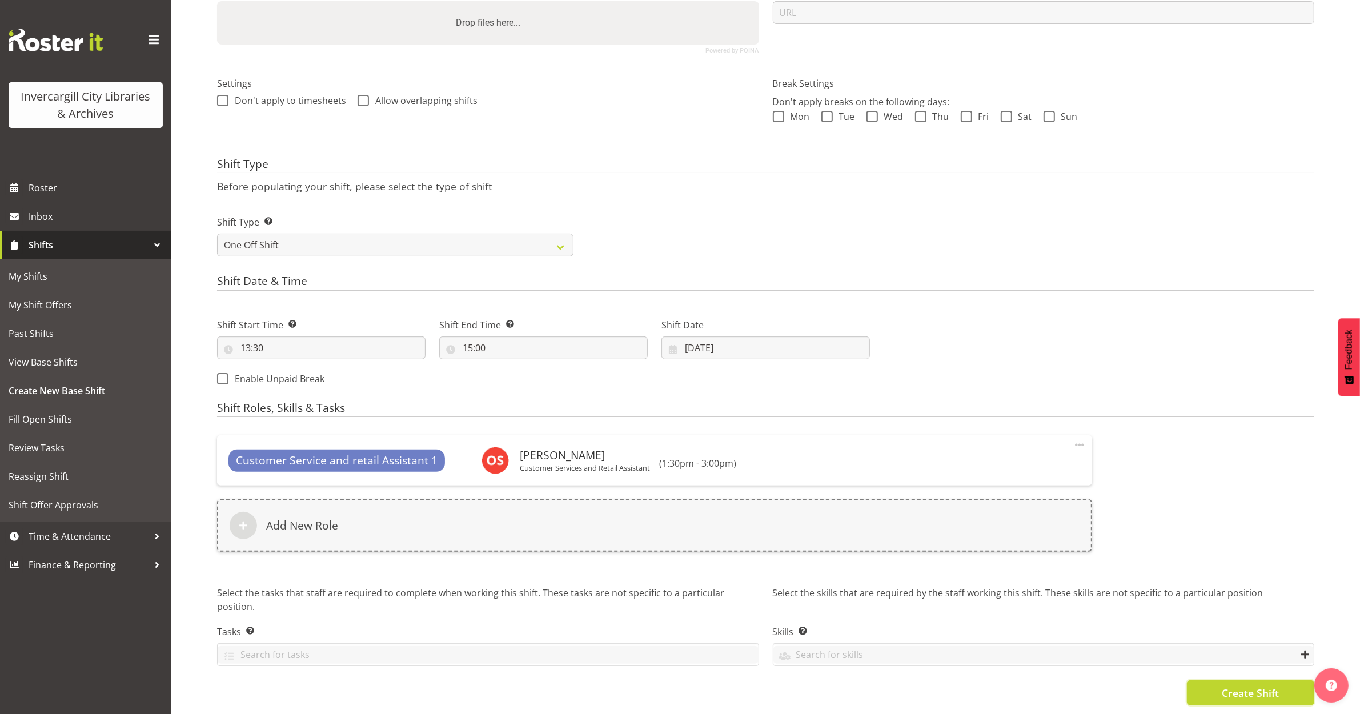
click at [1232, 685] on span "Create Shift" at bounding box center [1250, 692] width 57 height 15
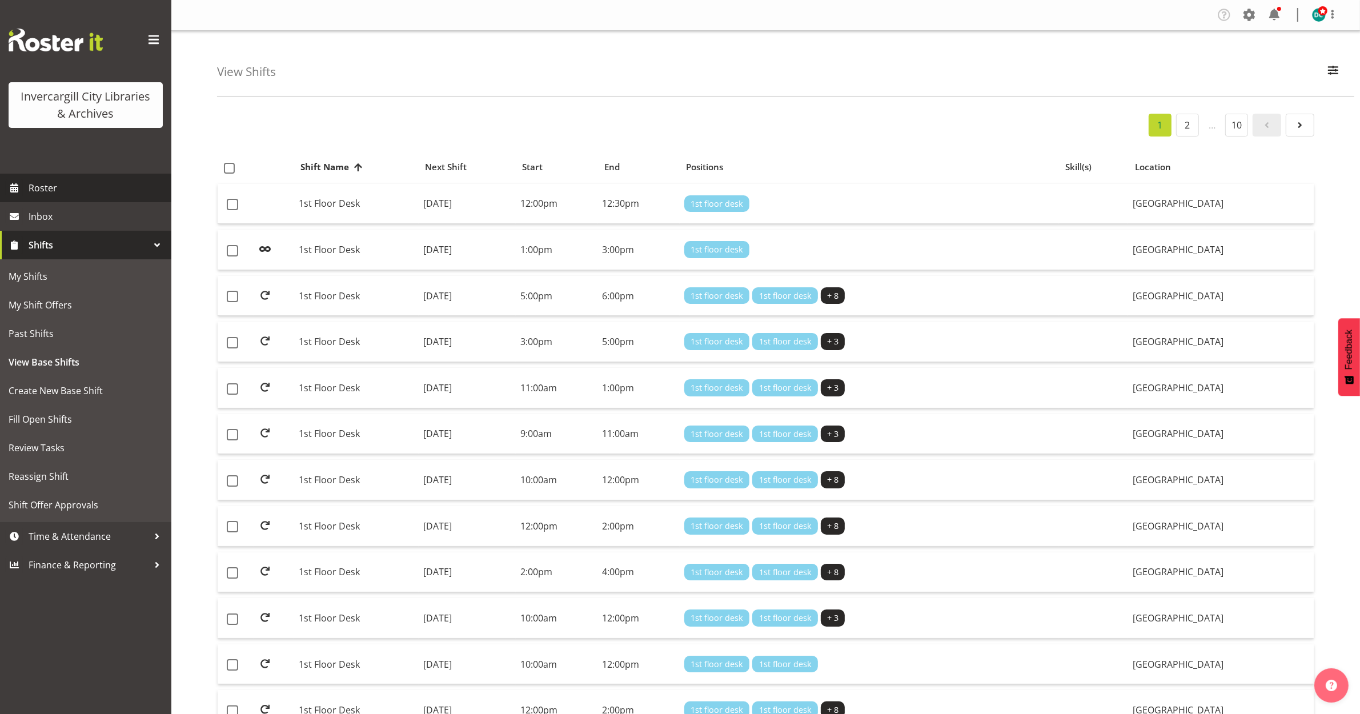
click at [59, 180] on span "Roster" at bounding box center [97, 187] width 137 height 17
